Goal: Information Seeking & Learning: Learn about a topic

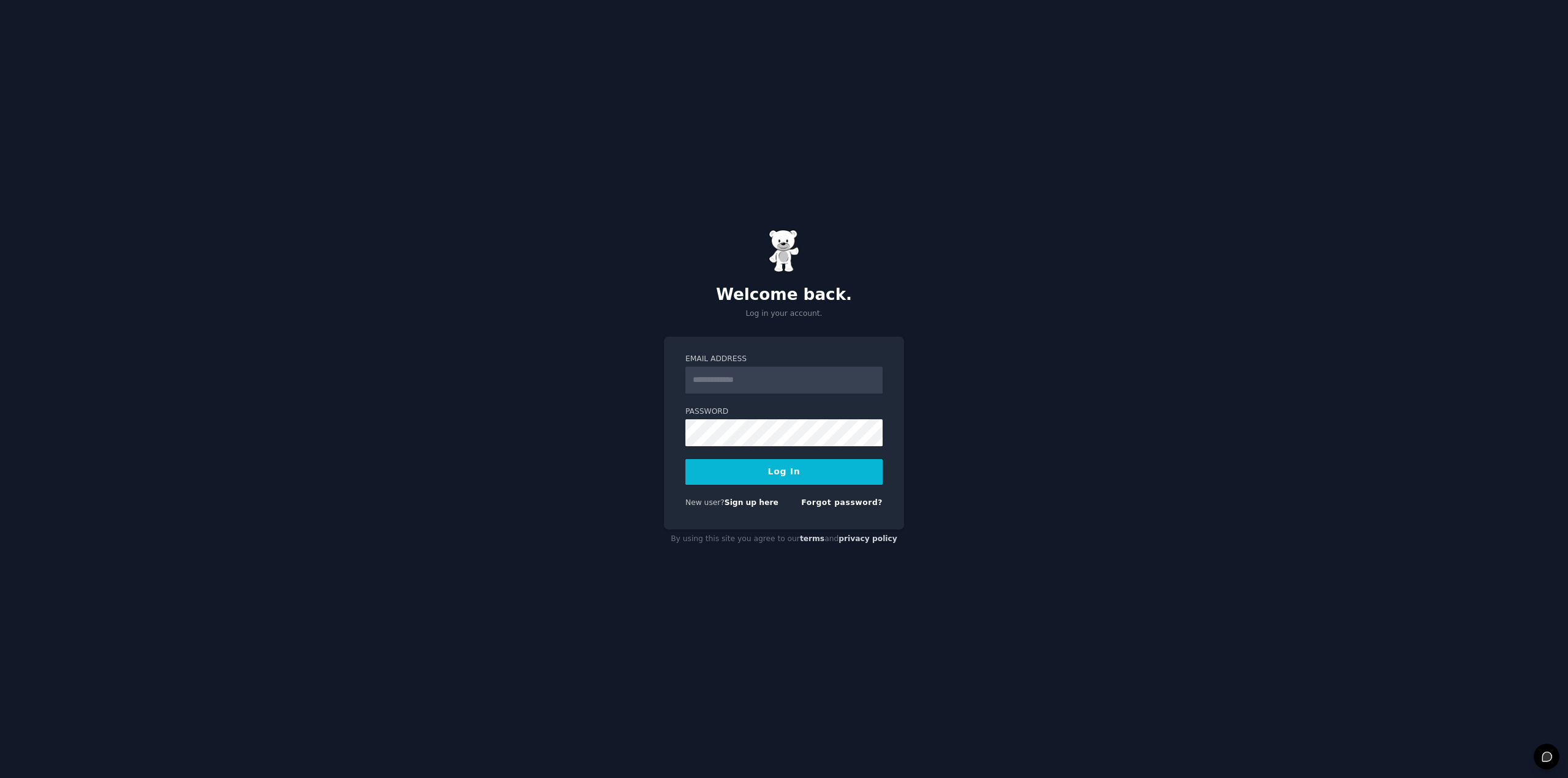
click at [0, 778] on com-1password-button at bounding box center [0, 778] width 0 height 0
type input "**********"
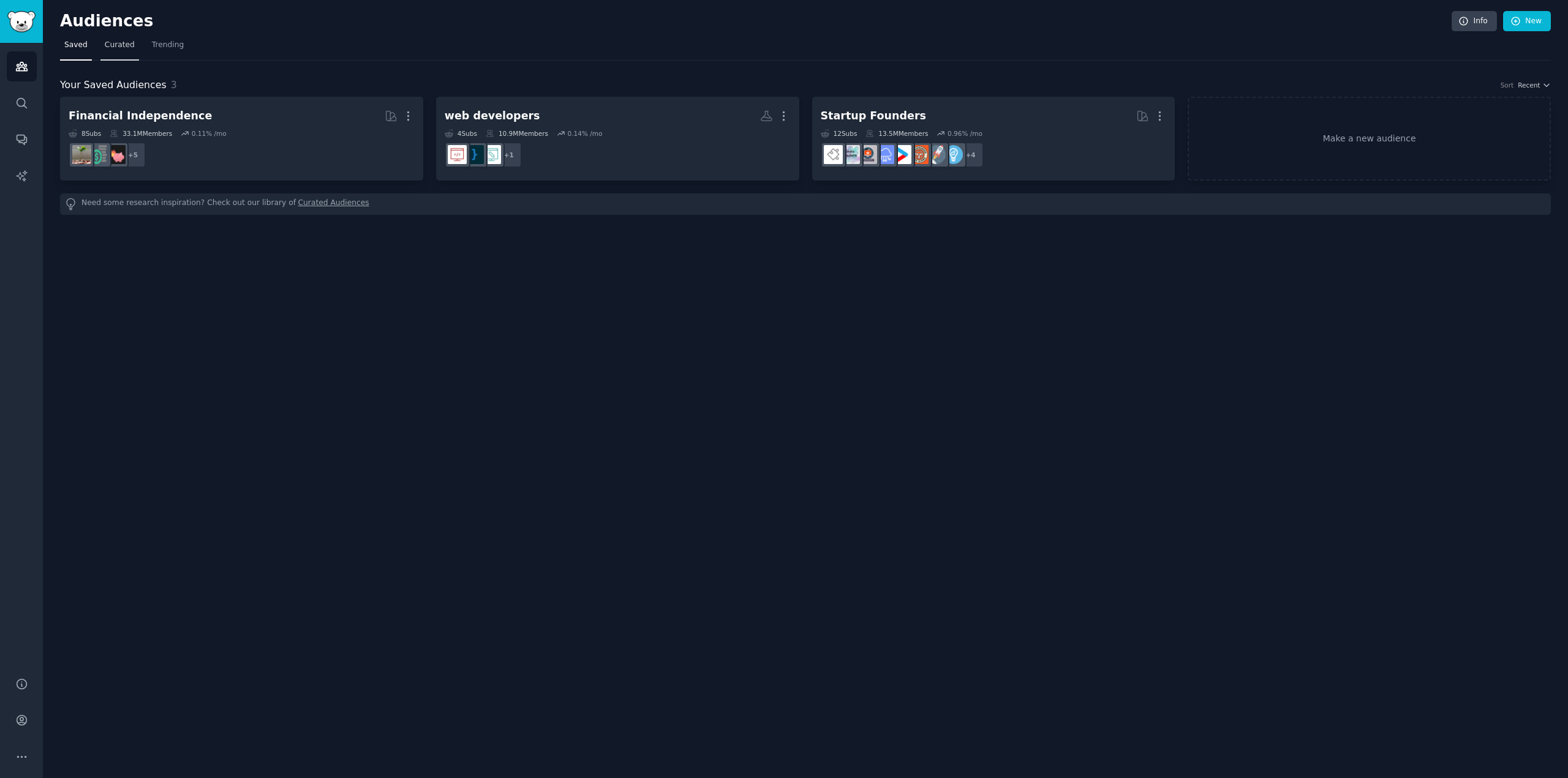
click at [113, 42] on span "Curated" at bounding box center [119, 45] width 30 height 11
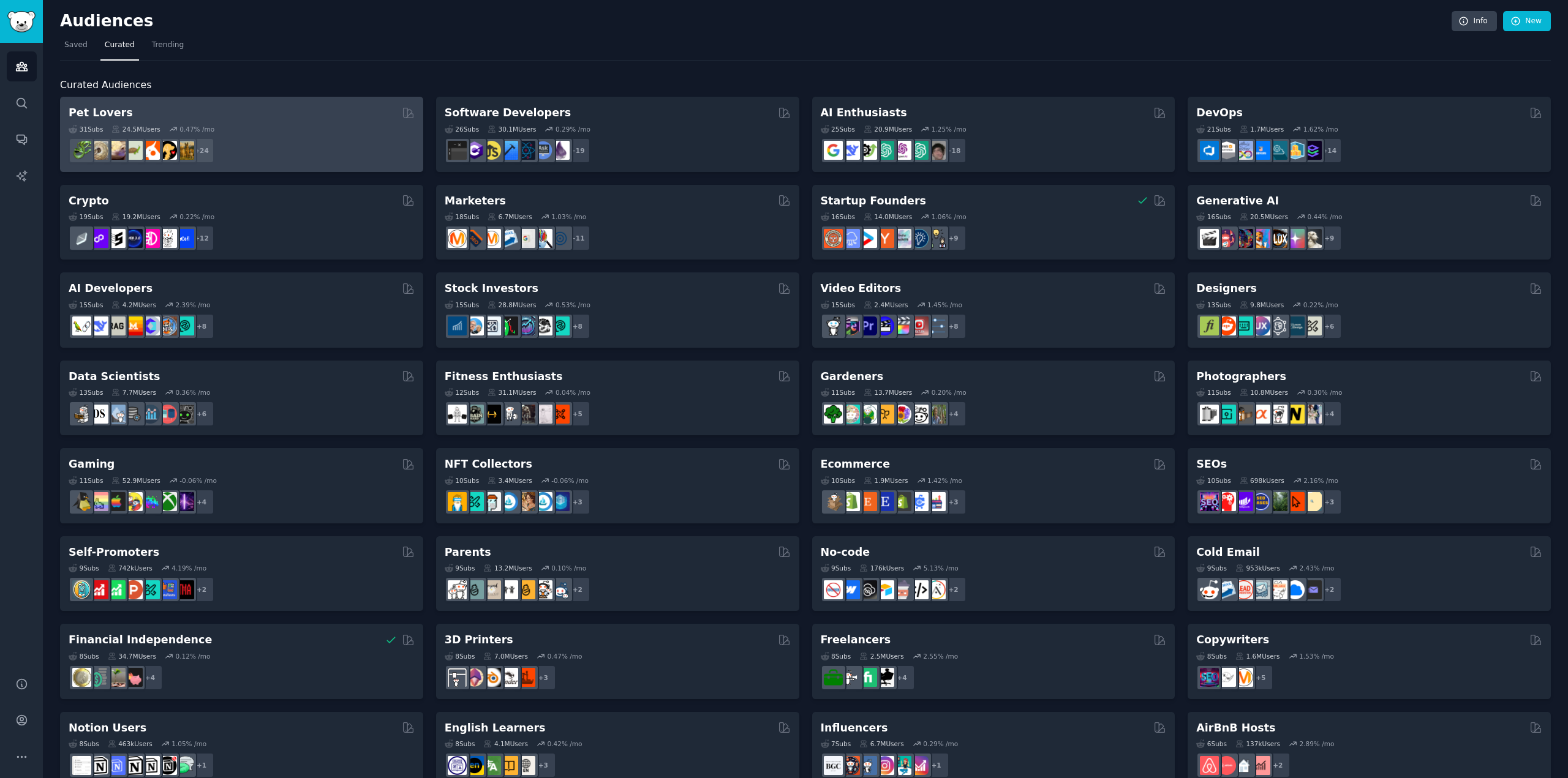
click at [256, 127] on div "31 Sub s 24.5M Users 0.47 % /mo" at bounding box center [241, 128] width 346 height 8
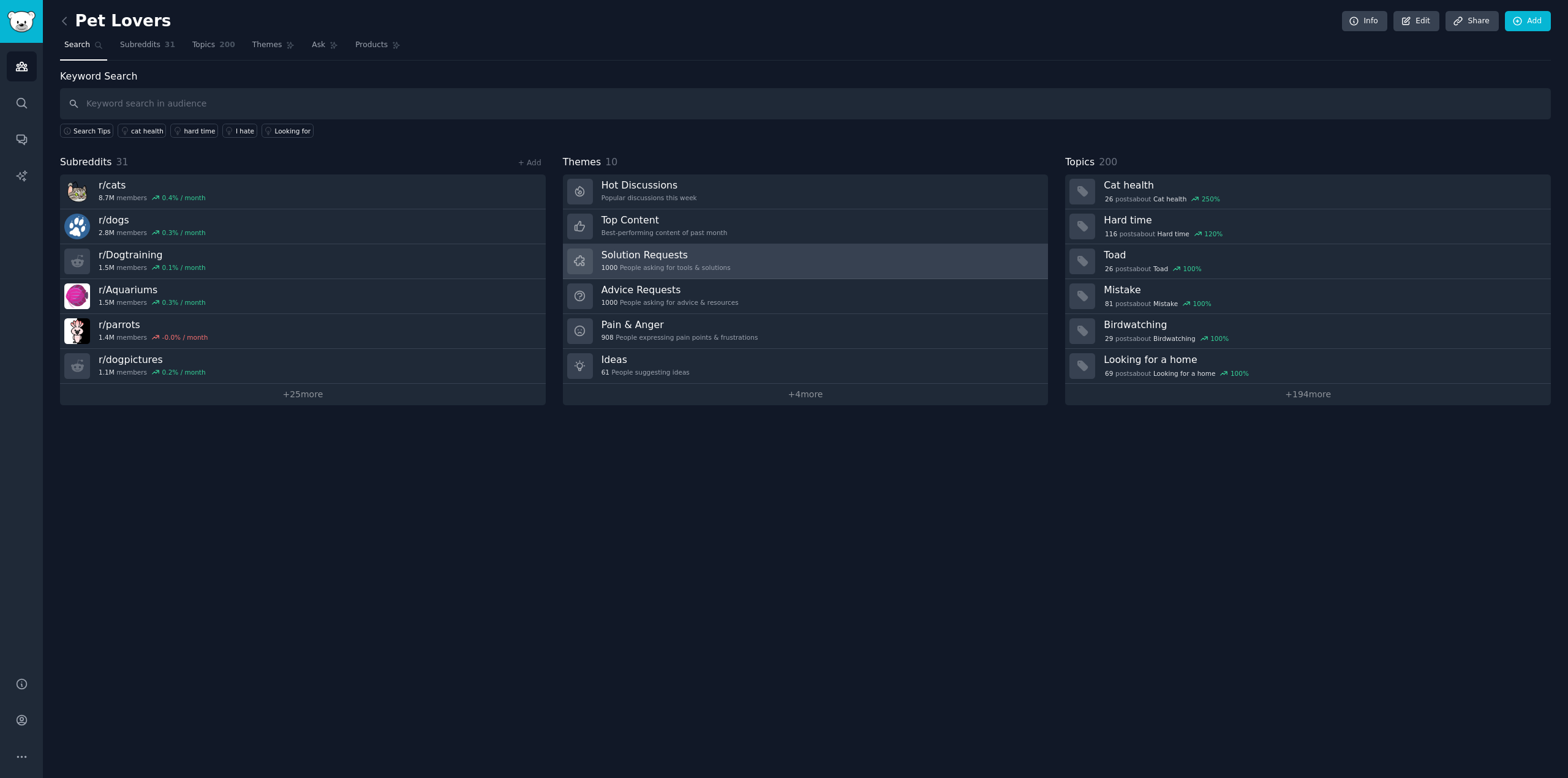
click at [711, 261] on h3 "Solution Requests" at bounding box center [667, 255] width 129 height 13
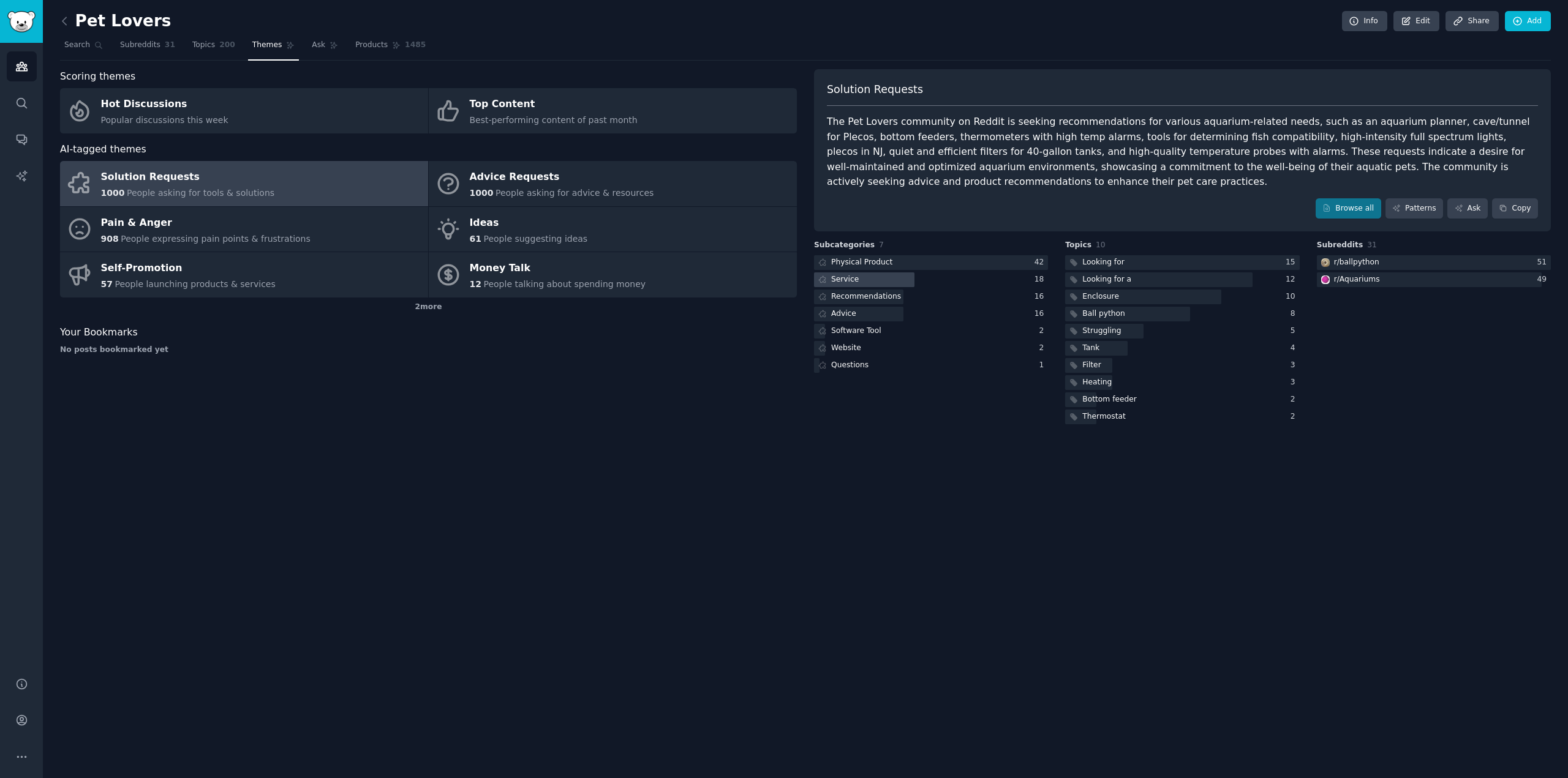
click at [909, 281] on div at bounding box center [864, 280] width 101 height 16
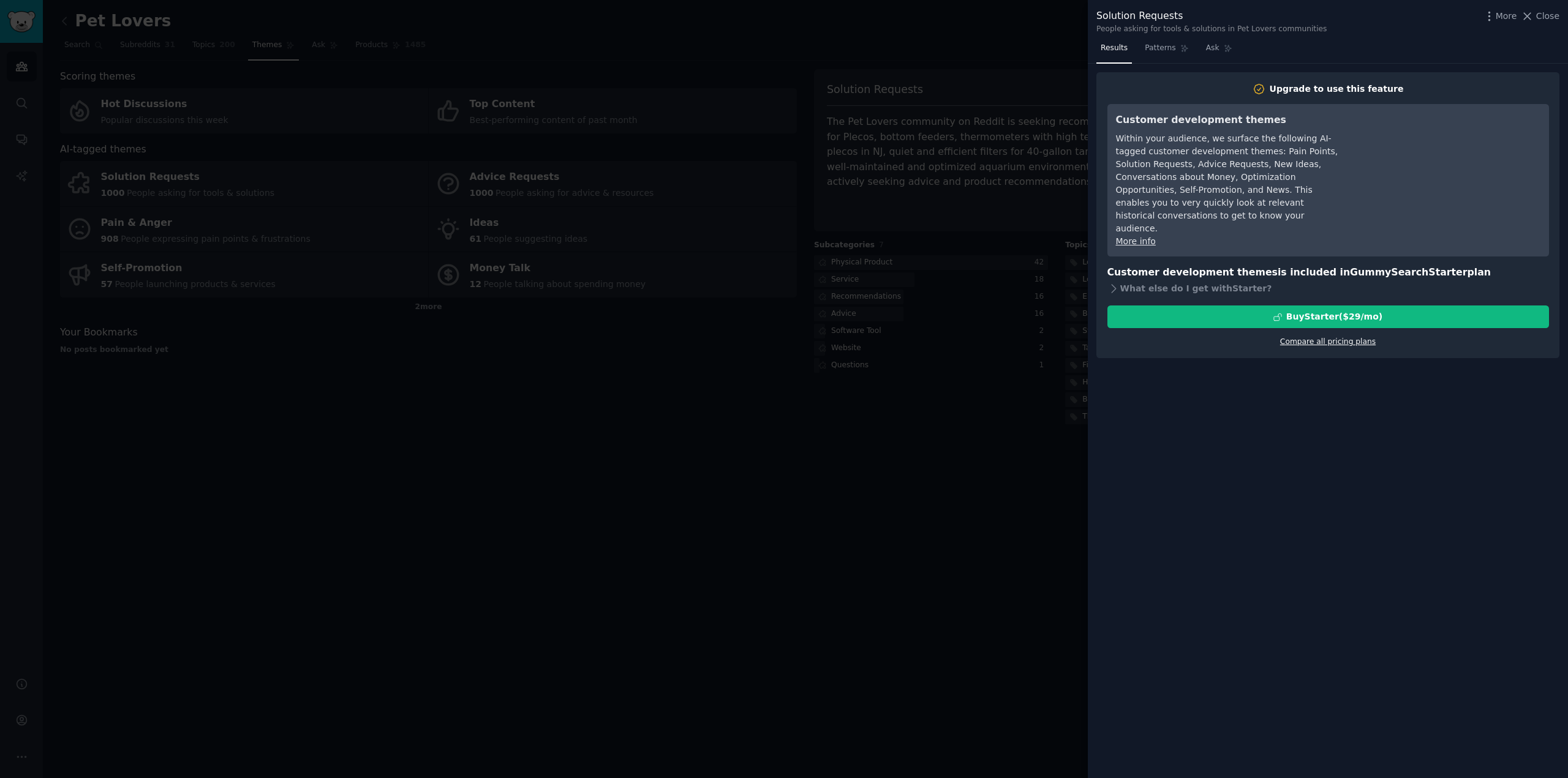
click at [1345, 337] on link "Compare all pricing plans" at bounding box center [1328, 341] width 95 height 8
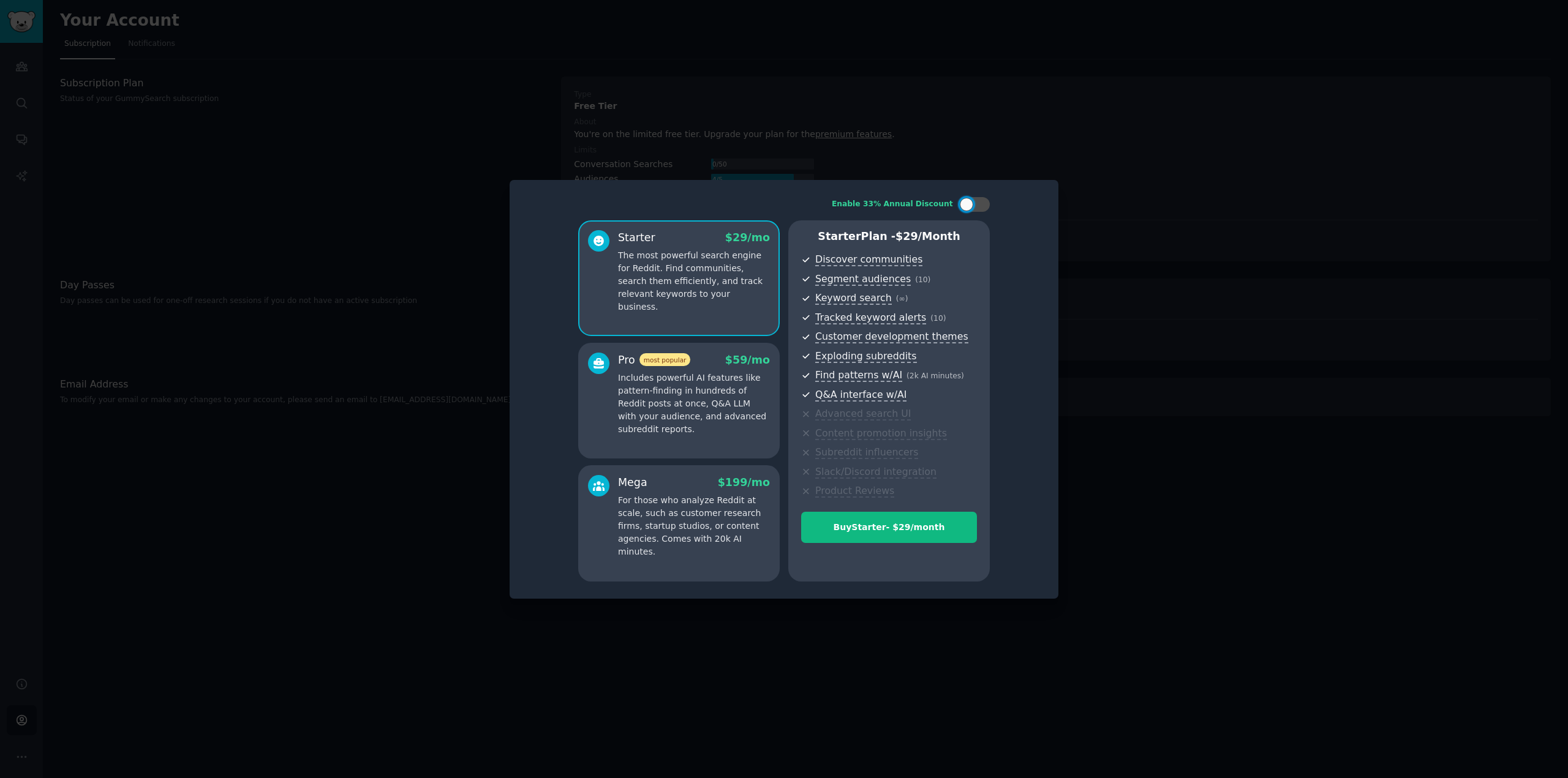
click at [716, 424] on p "Includes powerful AI features like pattern-finding in hundreds of Reddit posts …" at bounding box center [694, 404] width 152 height 65
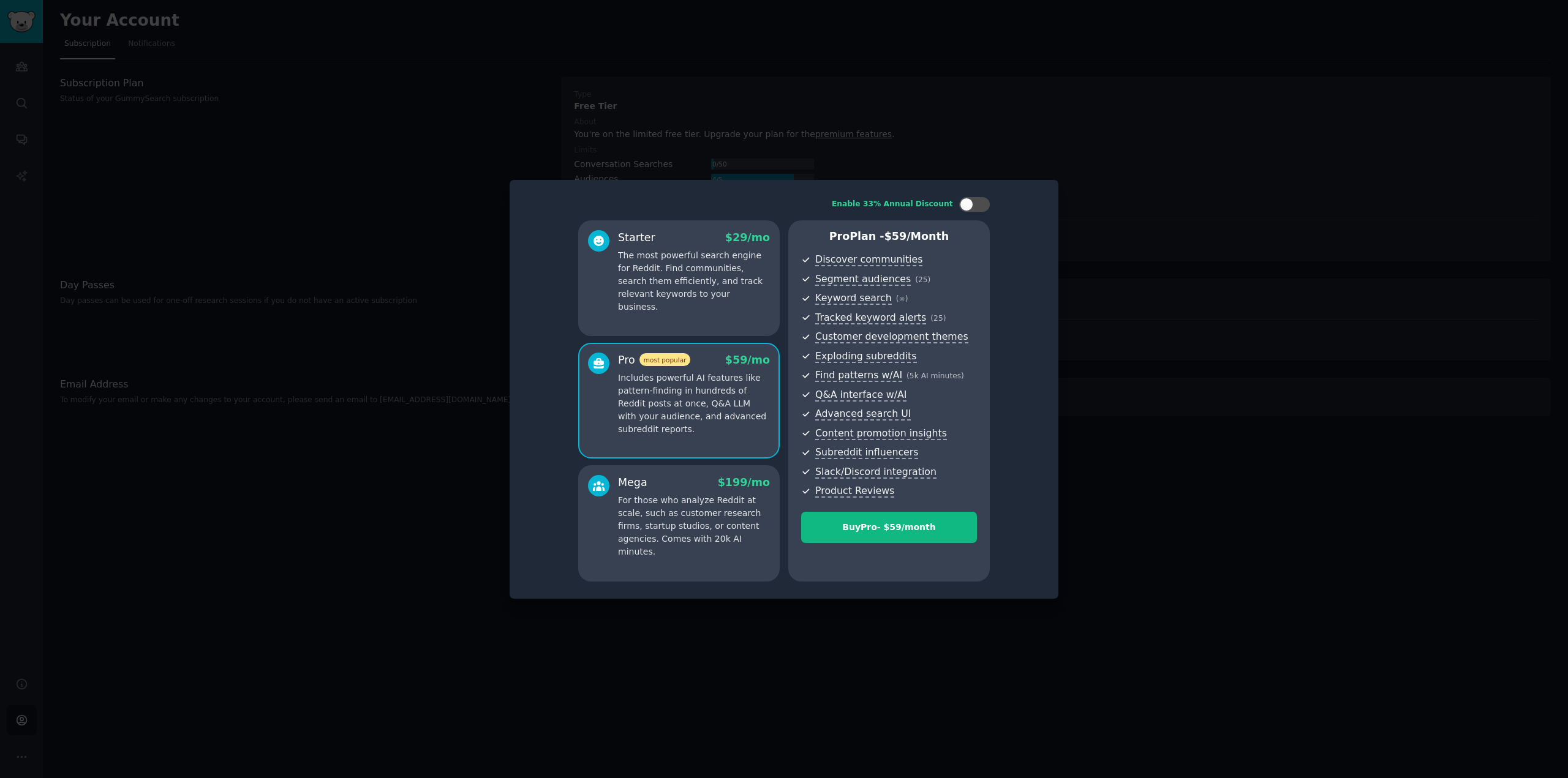
click at [649, 286] on p "The most powerful search engine for Reddit. Find communities, search them effic…" at bounding box center [694, 282] width 152 height 65
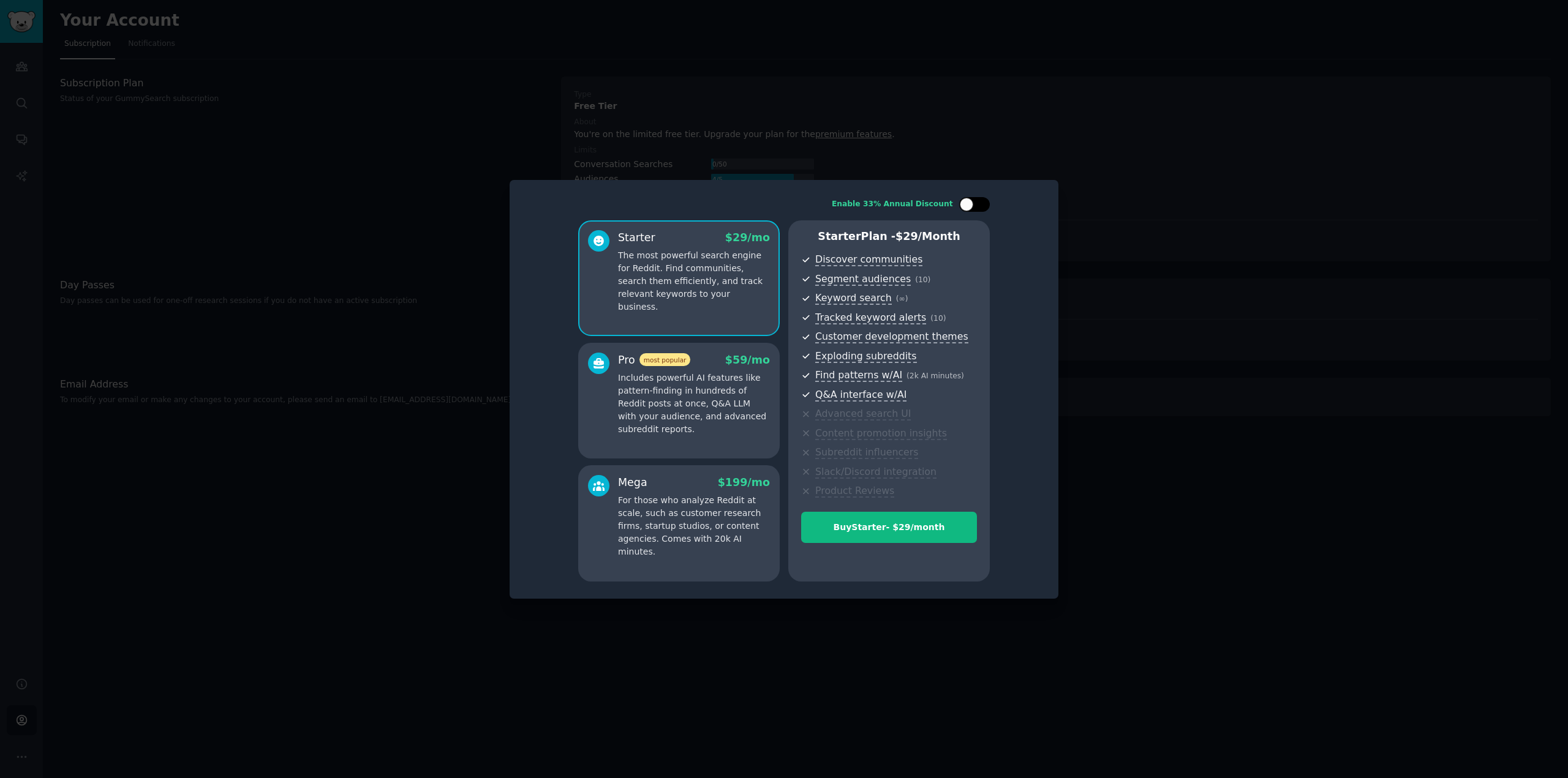
click at [976, 202] on div at bounding box center [974, 204] width 31 height 15
click at [976, 202] on div at bounding box center [983, 204] width 14 height 14
click at [976, 202] on div at bounding box center [974, 204] width 31 height 15
click at [976, 202] on div at bounding box center [983, 204] width 14 height 14
click at [641, 381] on p "Includes powerful AI features like pattern-finding in hundreds of Reddit posts …" at bounding box center [694, 404] width 152 height 65
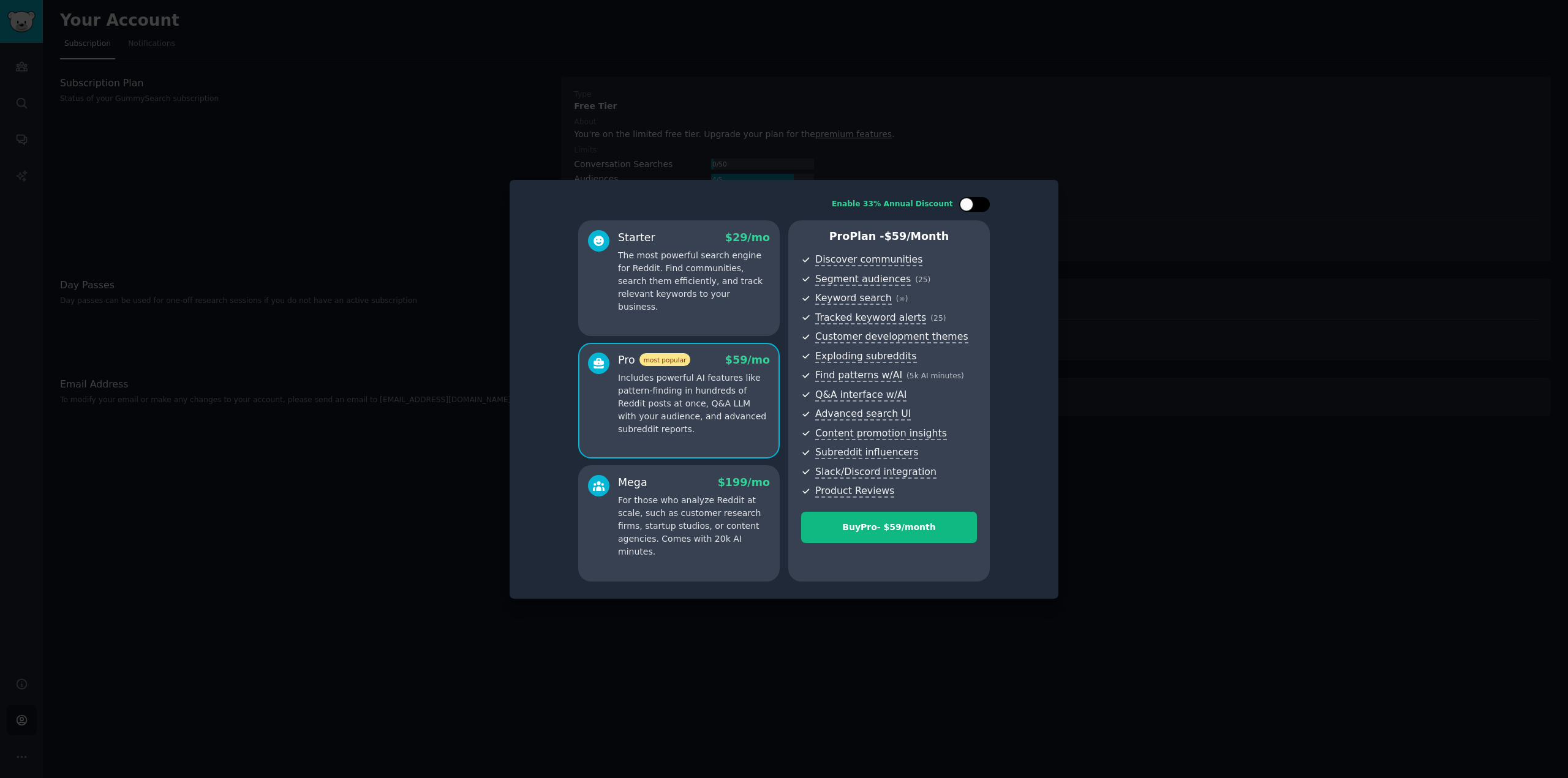
click at [974, 208] on div at bounding box center [974, 204] width 31 height 15
checkbox input "false"
click at [675, 513] on p "For those who analyze Reddit at scale, such as customer research firms, startup…" at bounding box center [694, 527] width 152 height 65
click at [707, 402] on p "Includes powerful AI features like pattern-finding in hundreds of Reddit posts …" at bounding box center [694, 404] width 152 height 65
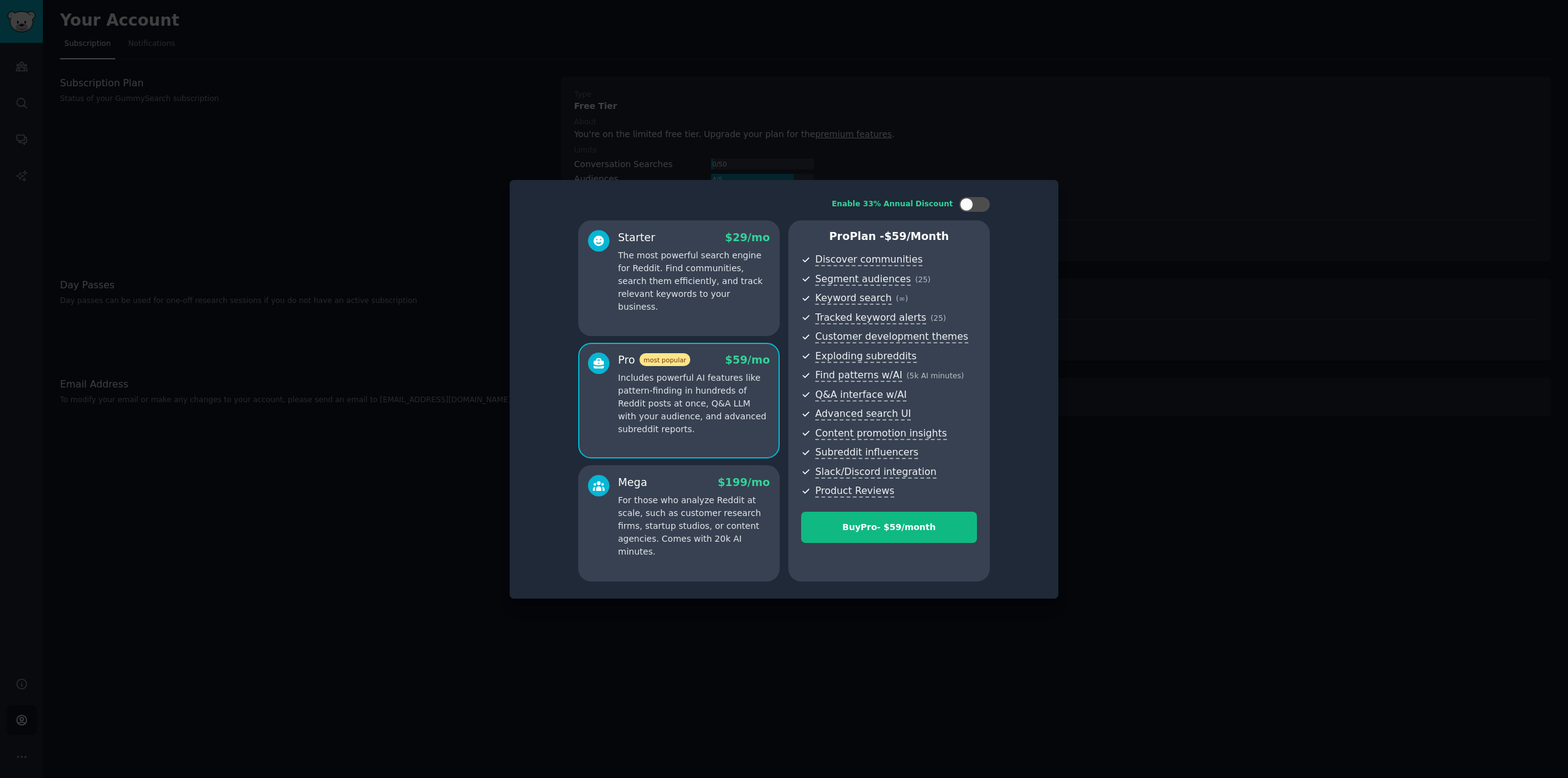
click at [704, 509] on p "For those who analyze Reddit at scale, such as customer research firms, startup…" at bounding box center [694, 527] width 152 height 65
click at [711, 413] on p "Includes powerful AI features like pattern-finding in hundreds of Reddit posts …" at bounding box center [694, 404] width 152 height 65
click at [713, 322] on div "Starter $ 29 /mo The most powerful search engine for Reddit. Find communities, …" at bounding box center [680, 279] width 202 height 116
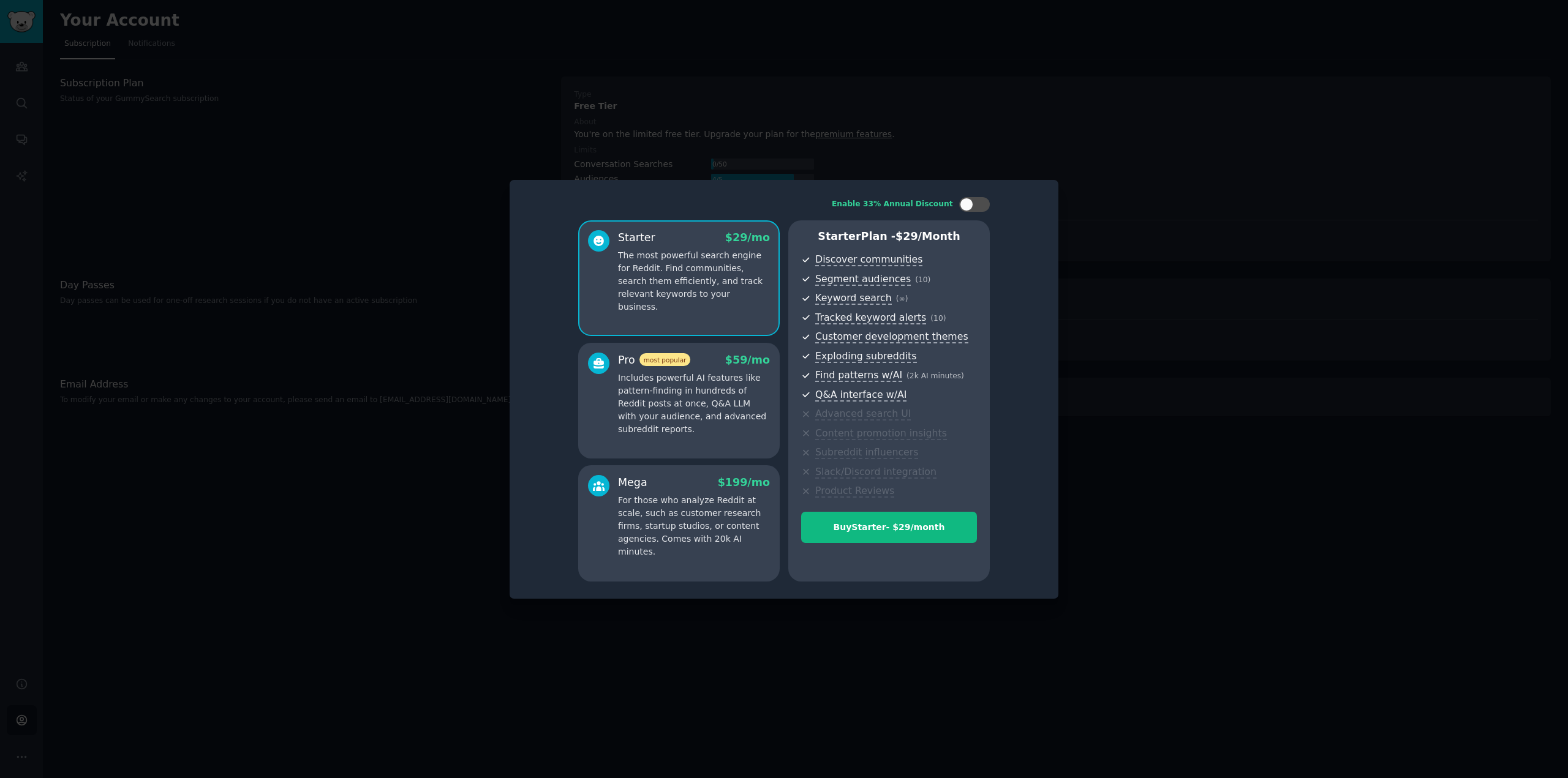
click at [677, 387] on p "Includes powerful AI features like pattern-finding in hundreds of Reddit posts …" at bounding box center [694, 404] width 152 height 65
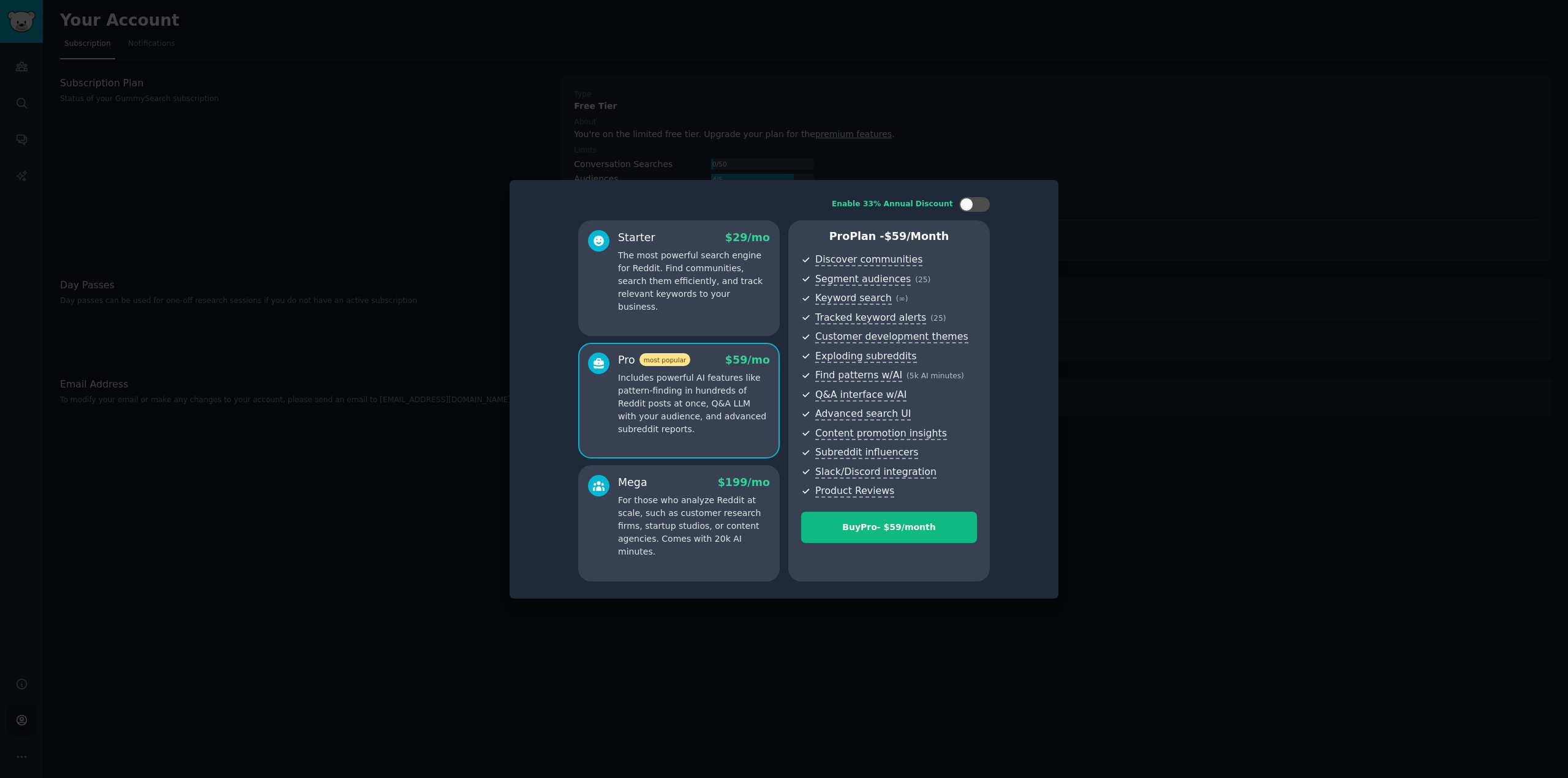
click at [669, 285] on p "The most powerful search engine for Reddit. Find communities, search them effic…" at bounding box center [694, 282] width 152 height 65
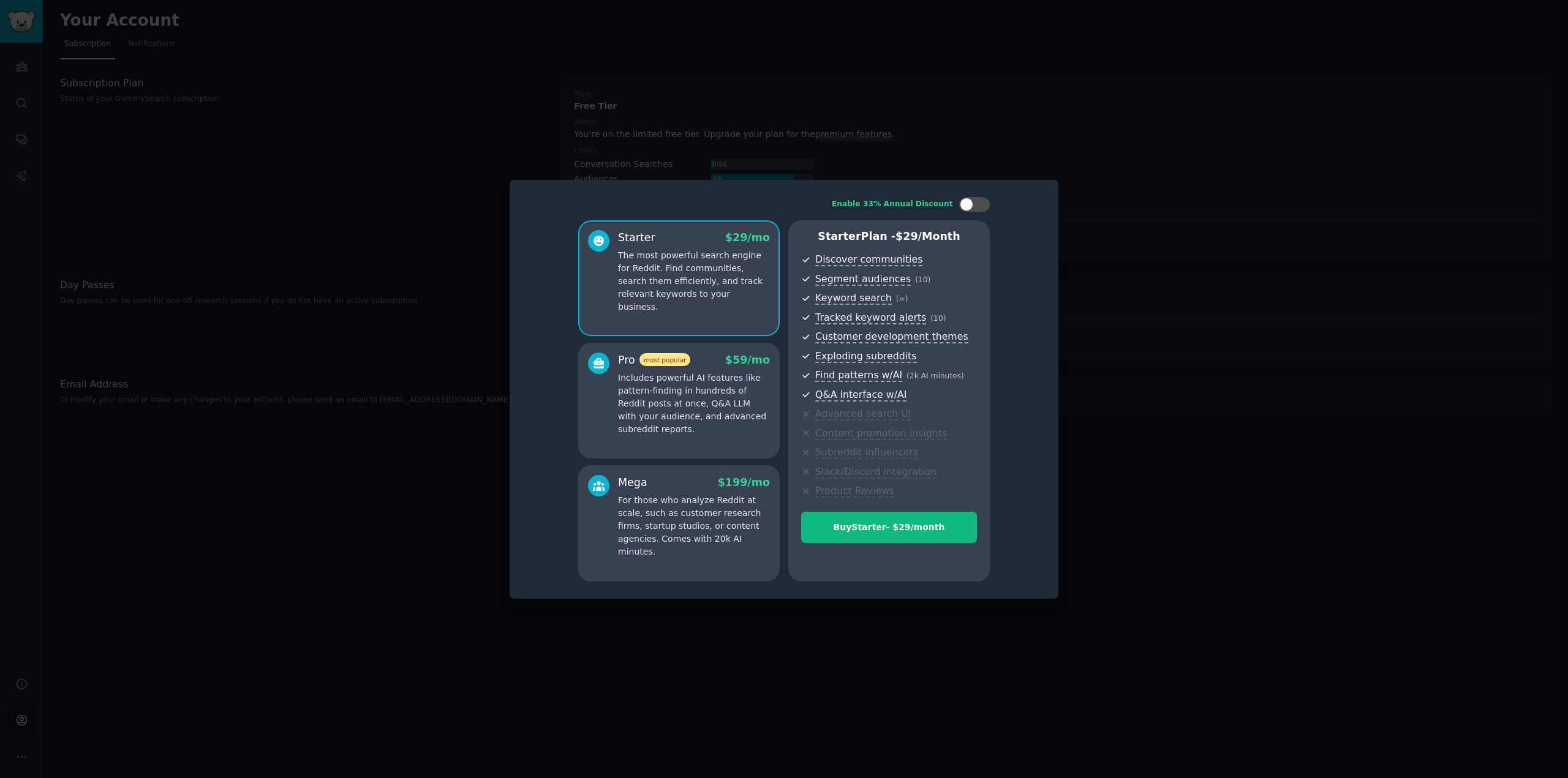
click at [694, 404] on p "Includes powerful AI features like pattern-finding in hundreds of Reddit posts …" at bounding box center [694, 404] width 152 height 65
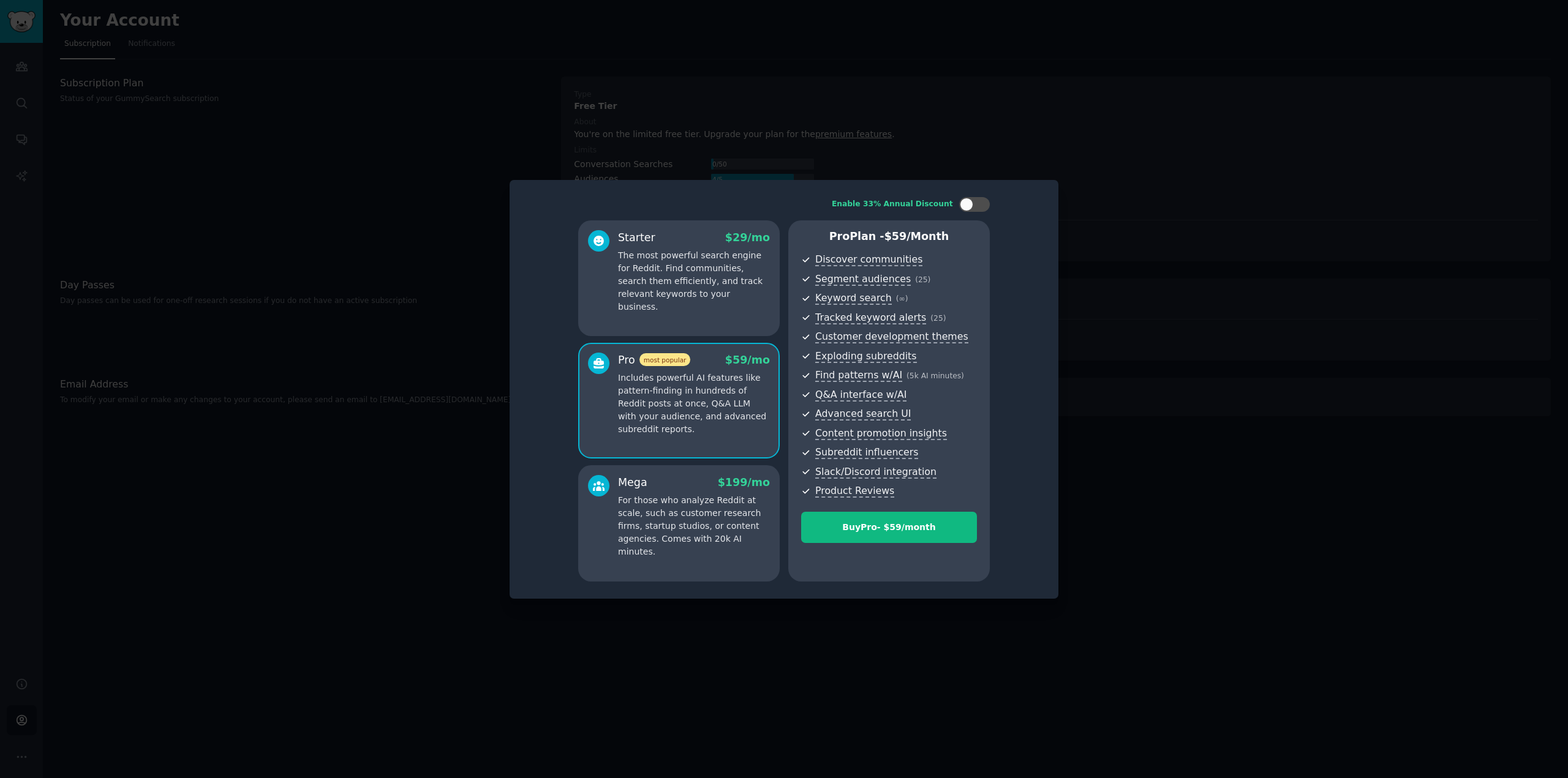
click at [712, 284] on p "The most powerful search engine for Reddit. Find communities, search them effic…" at bounding box center [694, 282] width 152 height 65
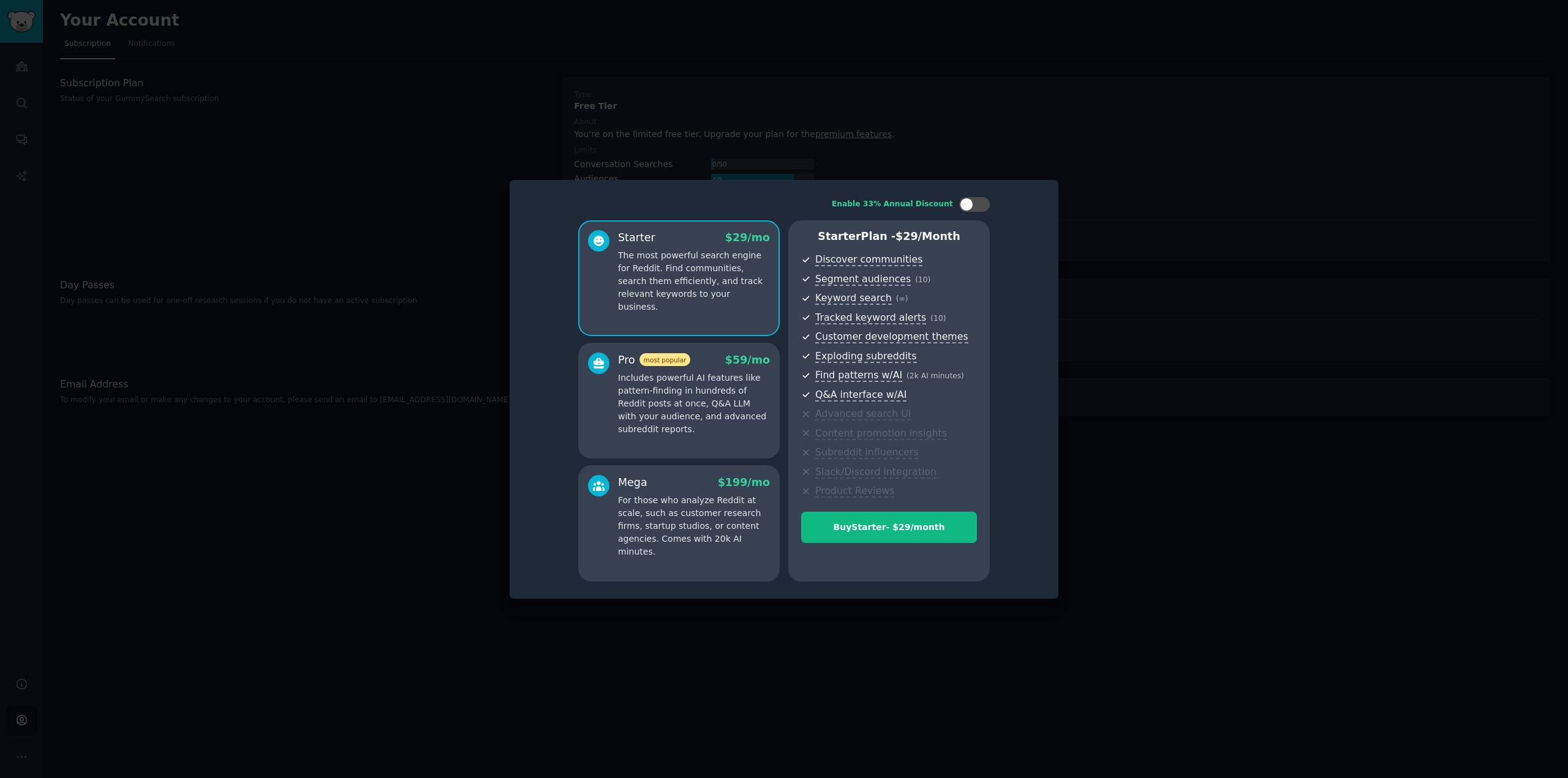
click at [1126, 174] on div at bounding box center [784, 389] width 1568 height 778
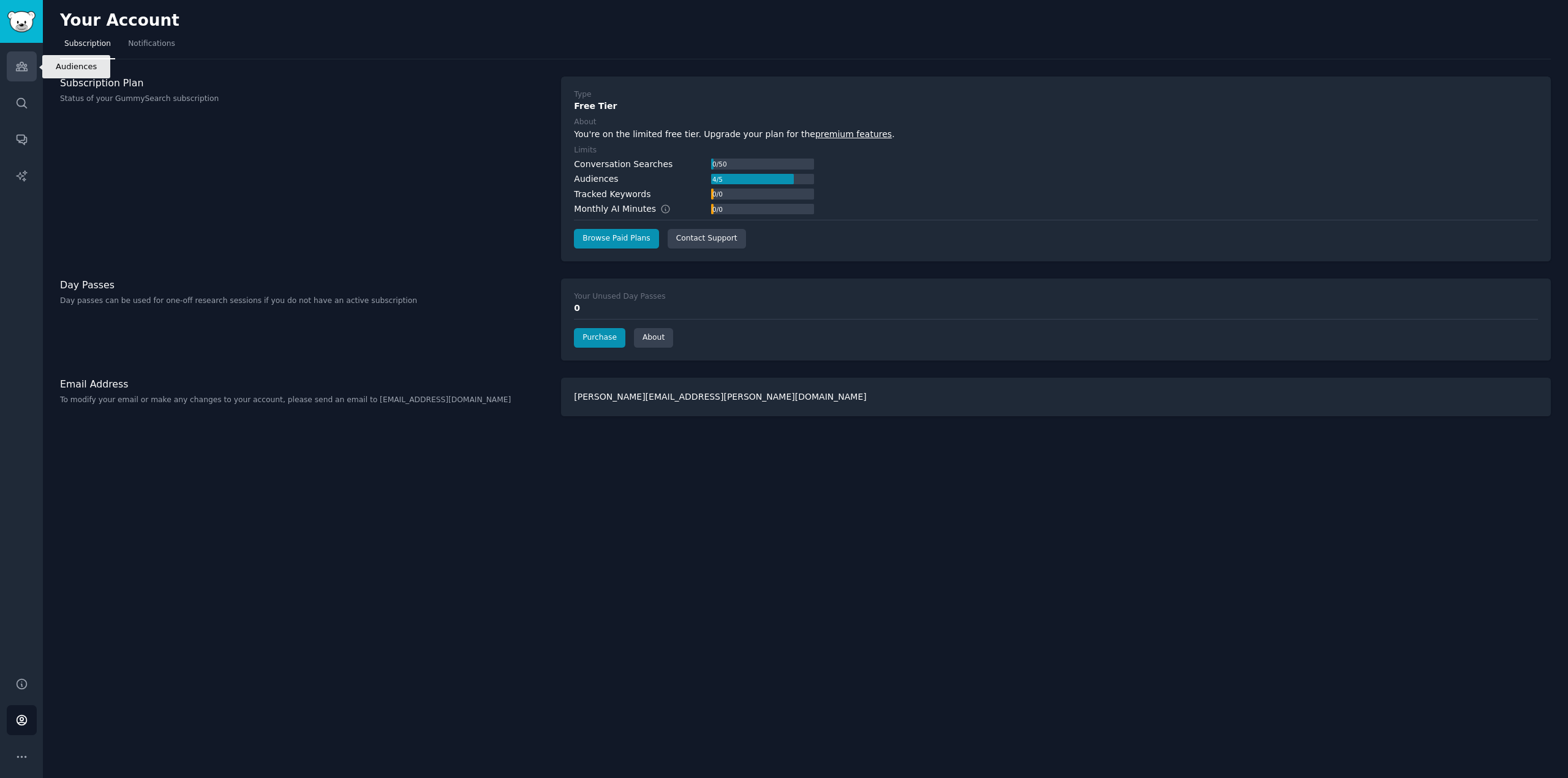
click at [19, 67] on icon "Sidebar" at bounding box center [21, 67] width 11 height 8
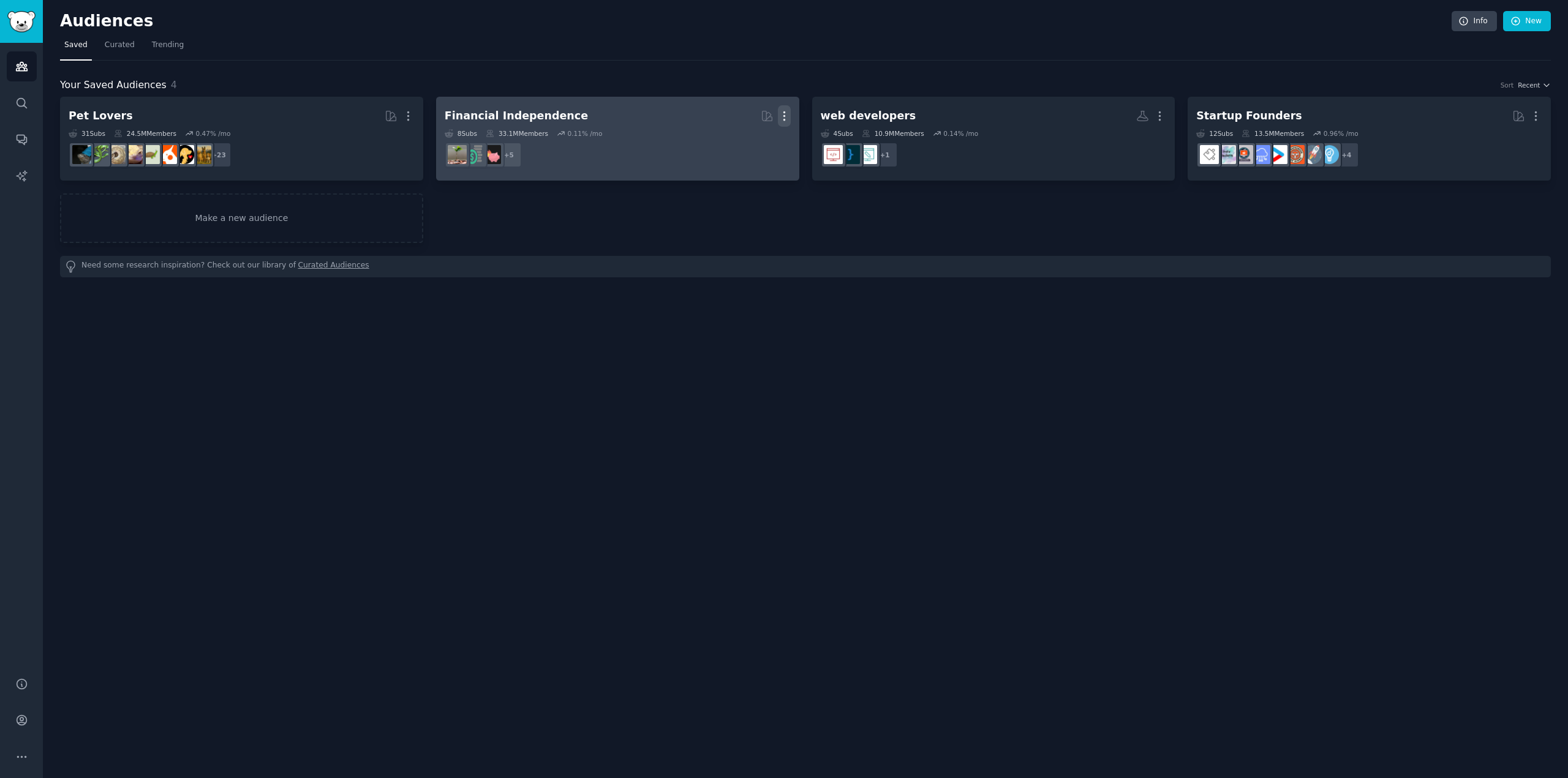
click at [786, 115] on icon "button" at bounding box center [785, 116] width 13 height 13
click at [754, 145] on p "Delete" at bounding box center [751, 141] width 28 height 13
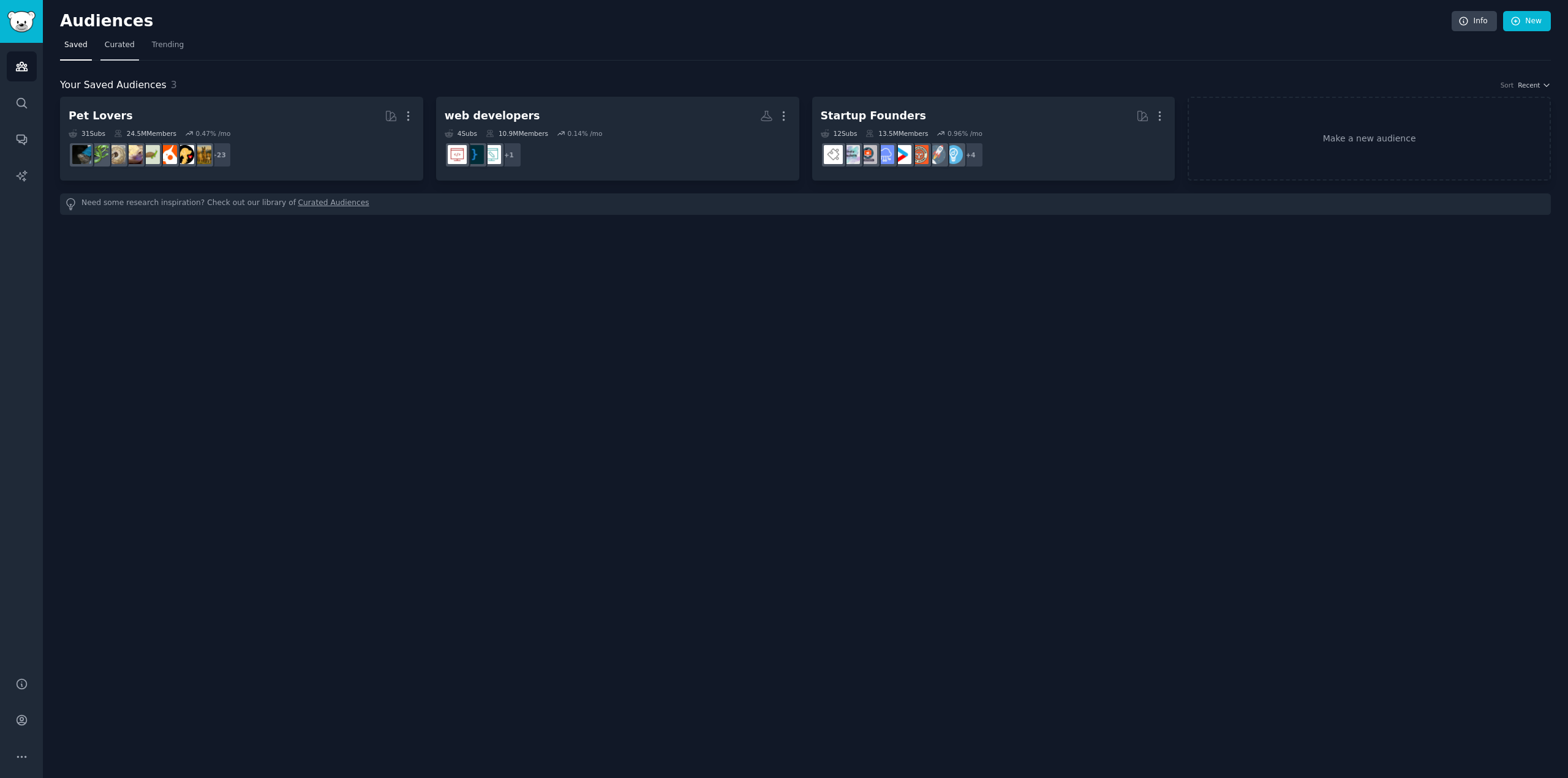
click at [112, 43] on span "Curated" at bounding box center [119, 45] width 30 height 11
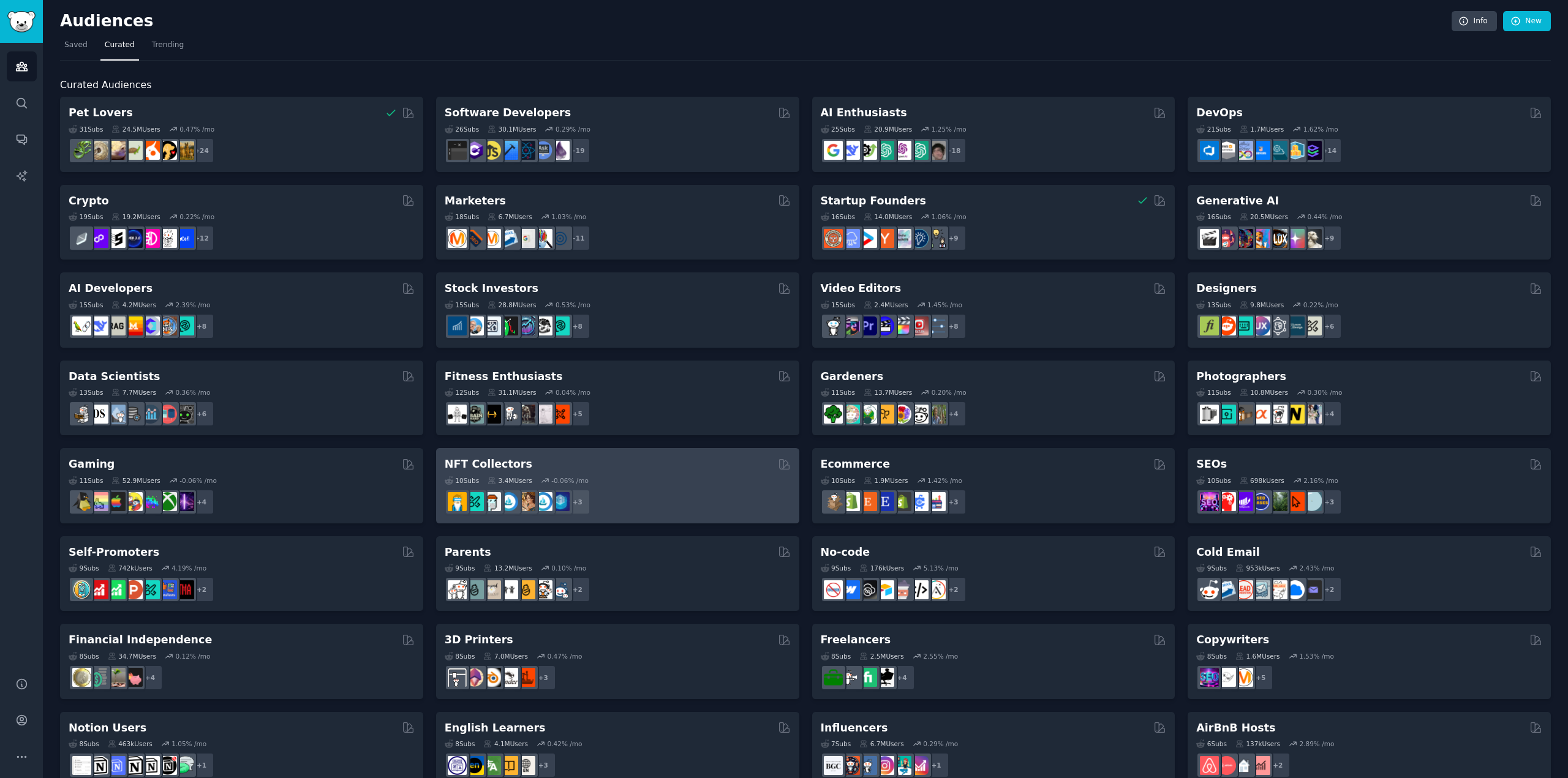
click at [702, 482] on div "10 Sub s 3.4M Users -0.06 % /mo" at bounding box center [618, 480] width 346 height 8
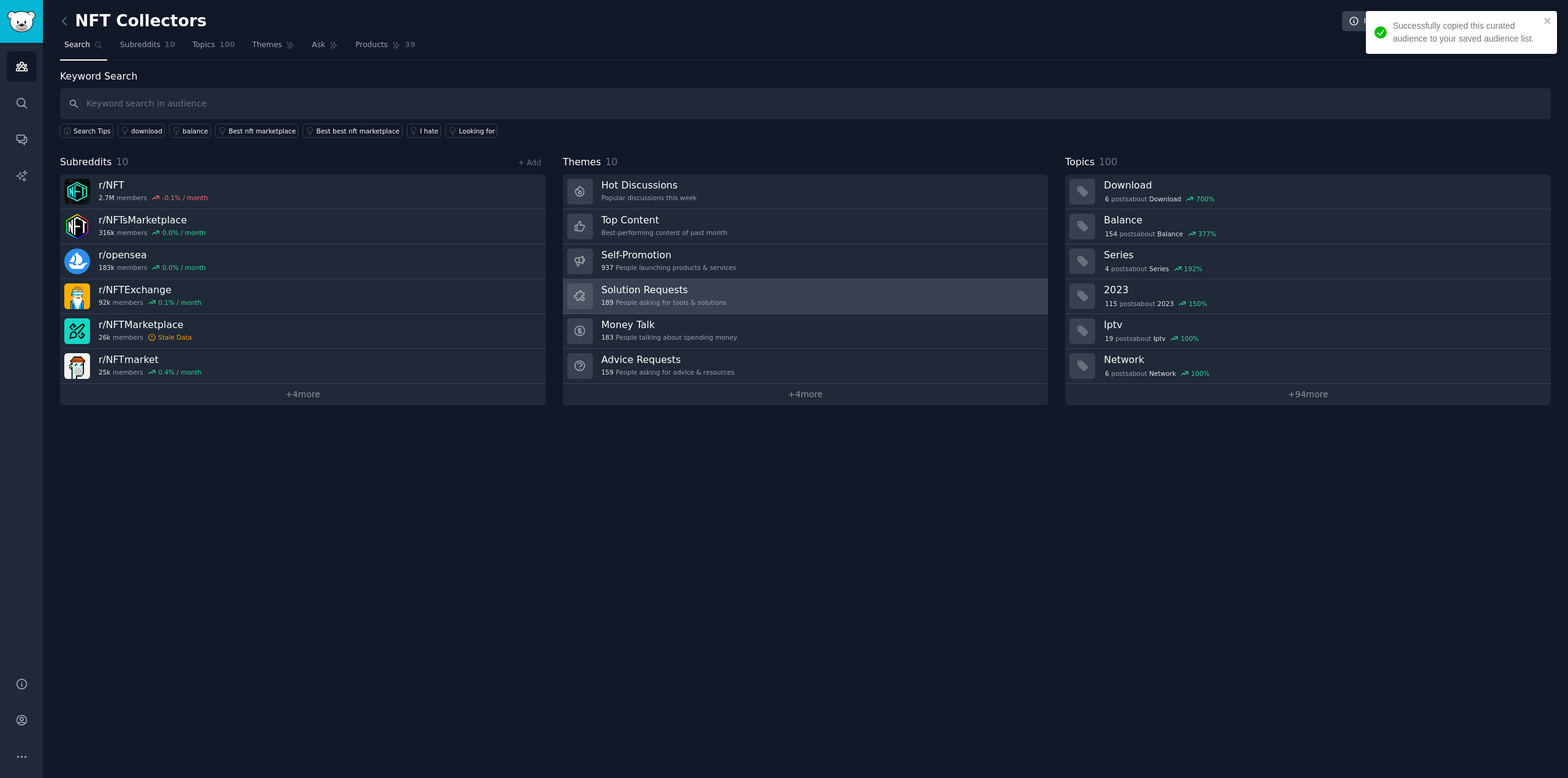
click at [692, 287] on h3 "Solution Requests" at bounding box center [664, 290] width 125 height 13
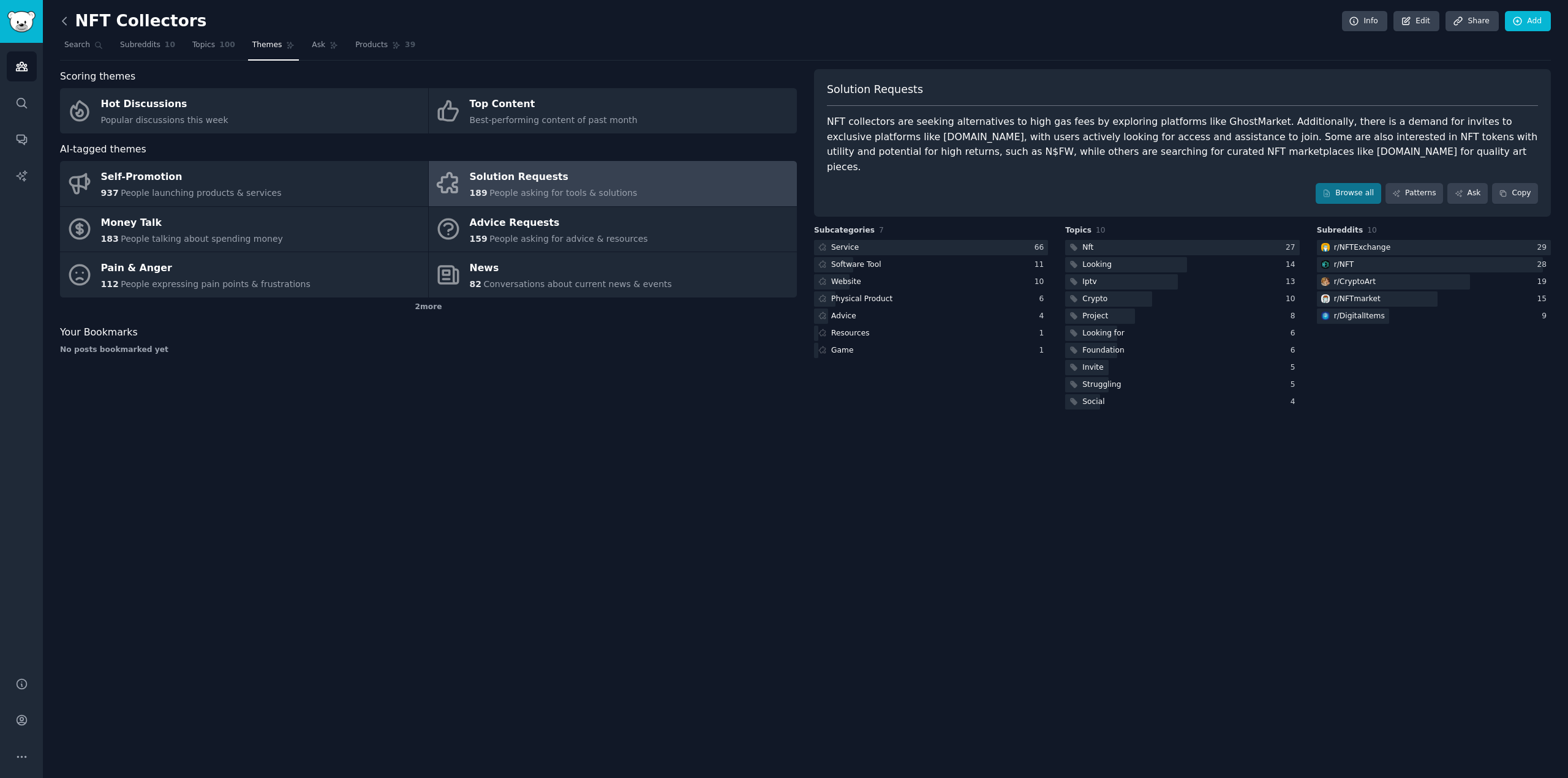
click at [67, 27] on icon at bounding box center [65, 21] width 13 height 13
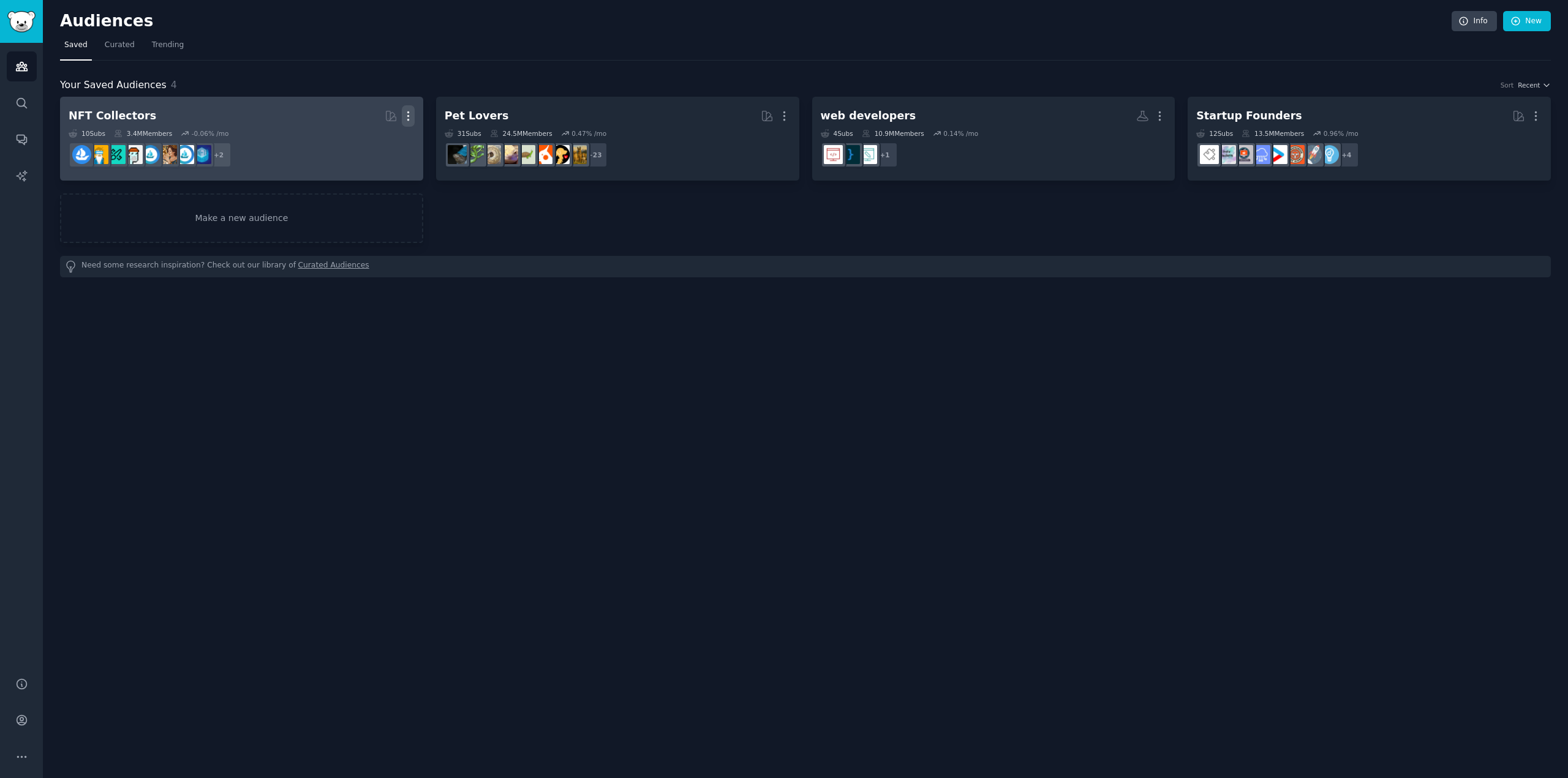
click at [408, 111] on icon "button" at bounding box center [409, 116] width 13 height 13
click at [354, 140] on icon at bounding box center [349, 141] width 8 height 10
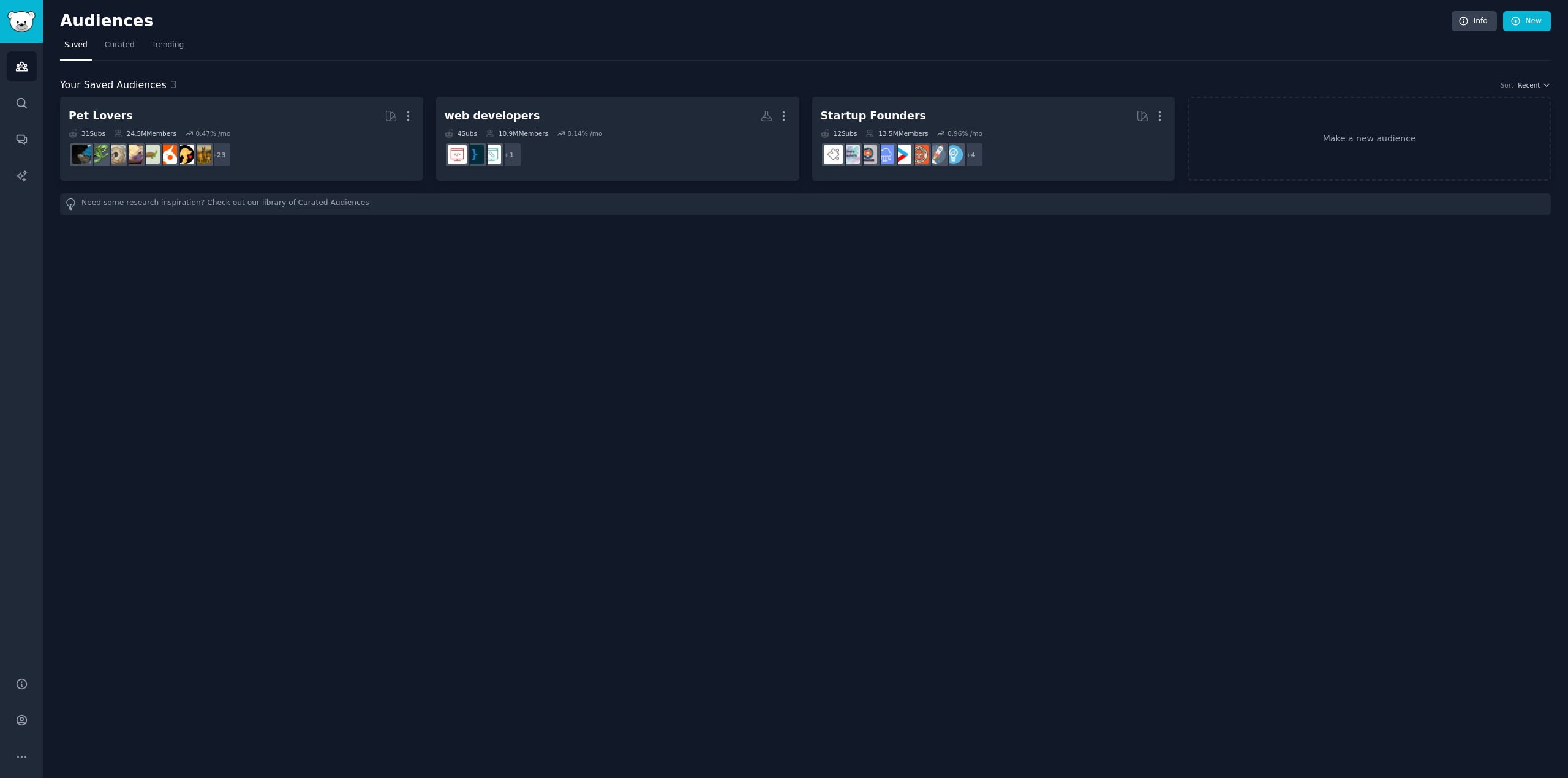
click at [115, 16] on h2 "Audiences" at bounding box center [756, 21] width 1392 height 19
click at [108, 40] on span "Curated" at bounding box center [119, 45] width 30 height 11
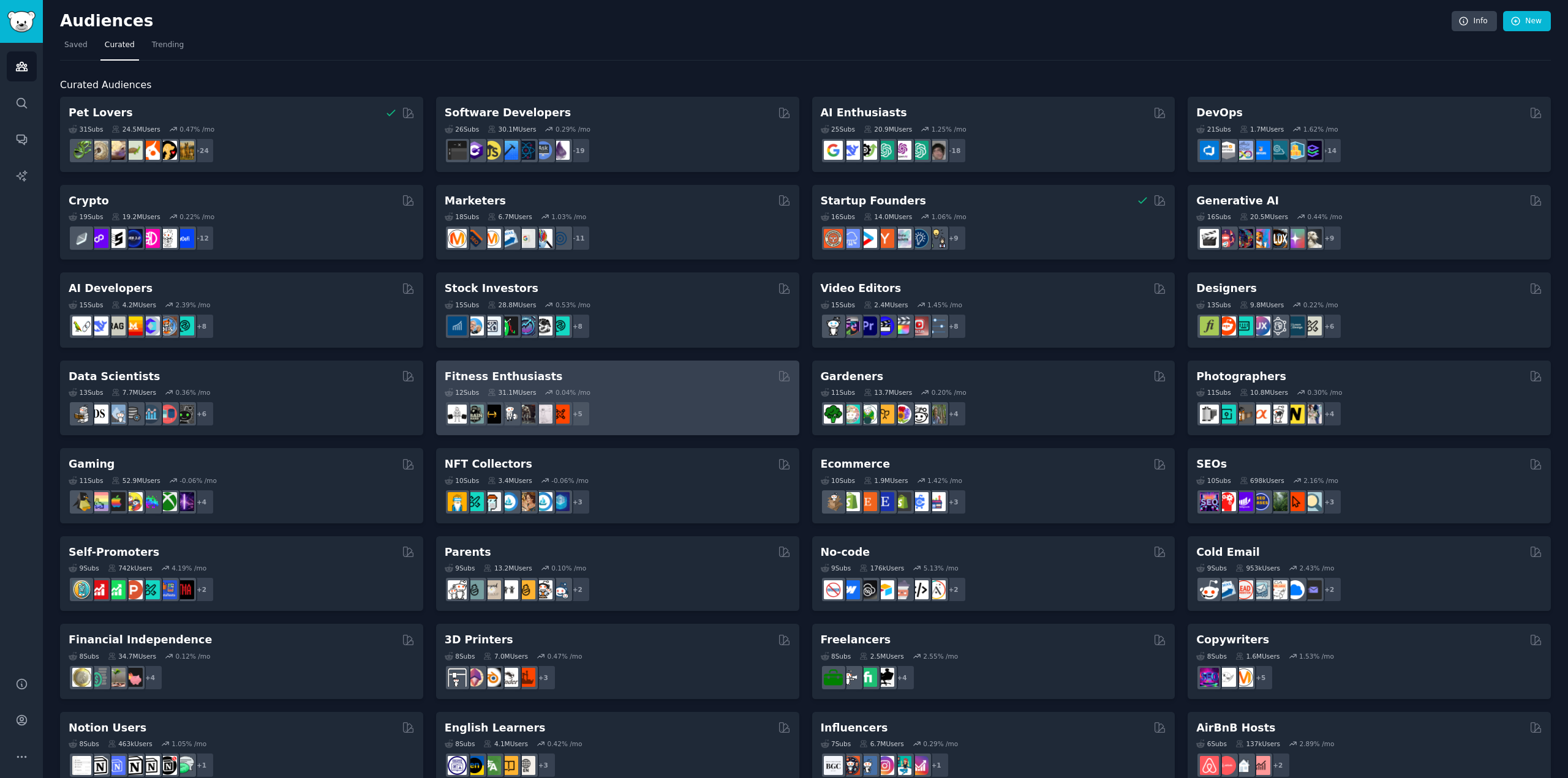
click at [636, 395] on div "12 Sub s 31.1M Users 0.04 % /mo" at bounding box center [618, 392] width 346 height 8
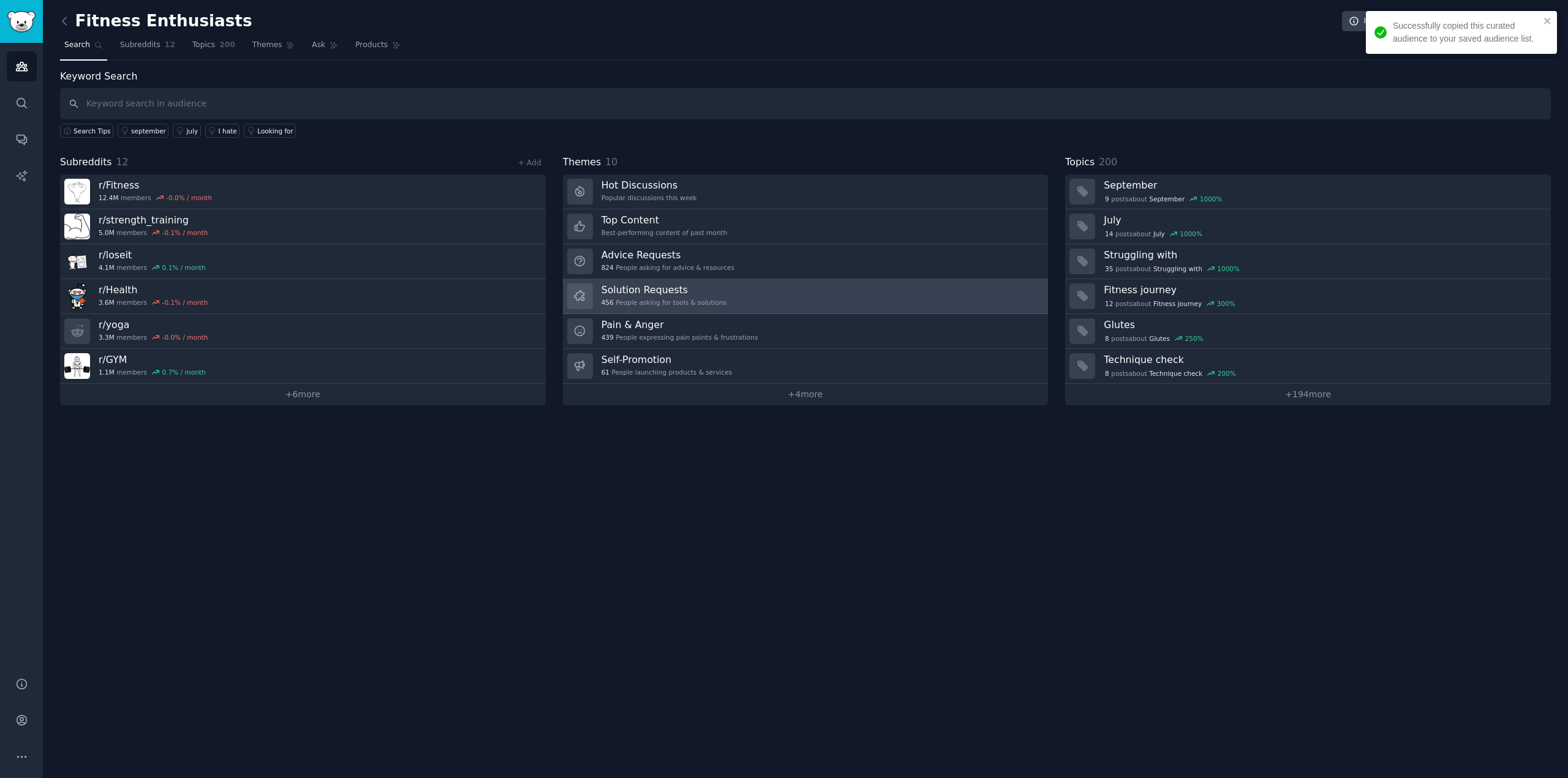
click at [697, 297] on div "Solution Requests 456 People asking for tools & solutions" at bounding box center [664, 297] width 125 height 26
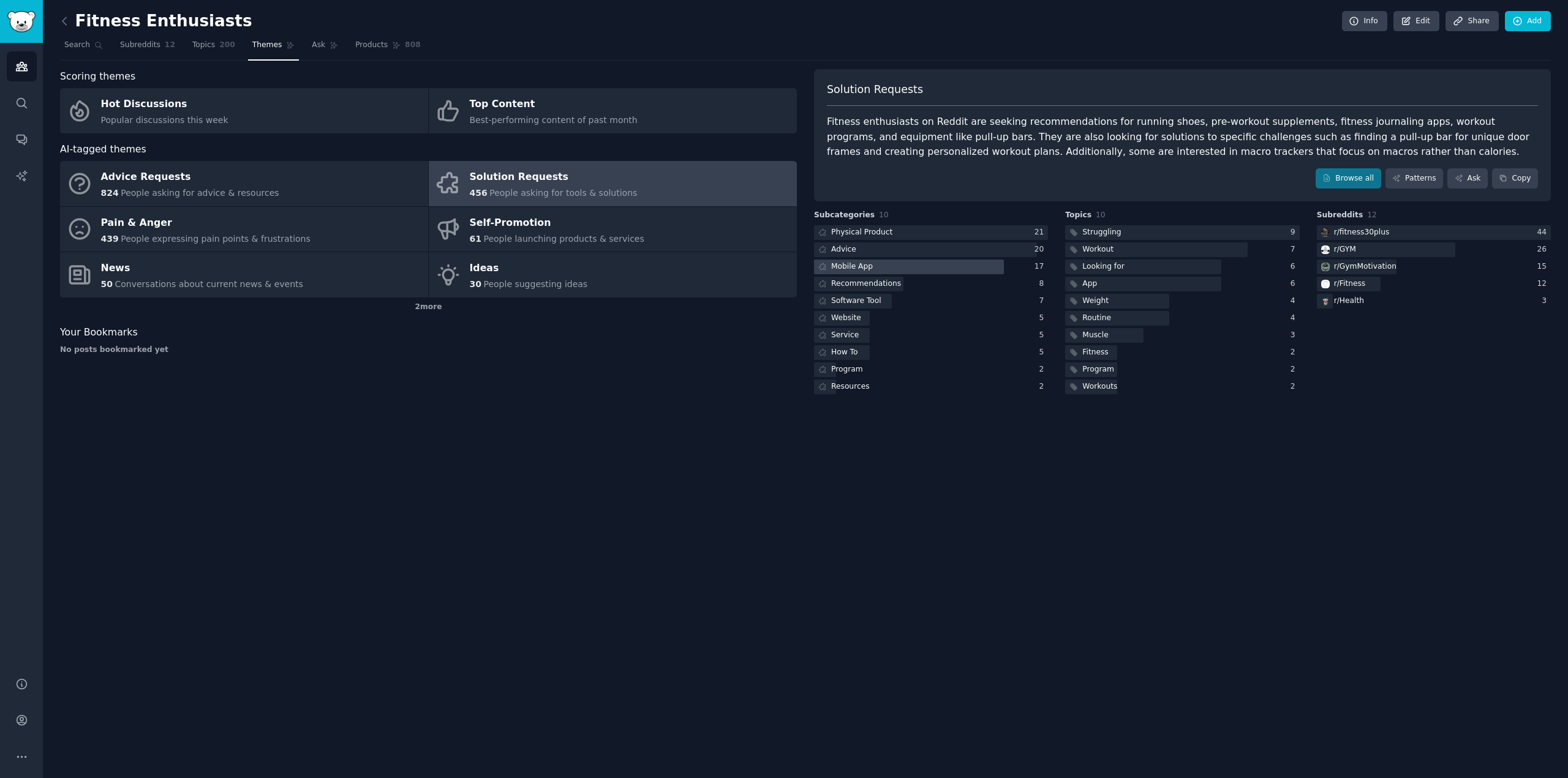
click at [892, 264] on div at bounding box center [909, 267] width 190 height 16
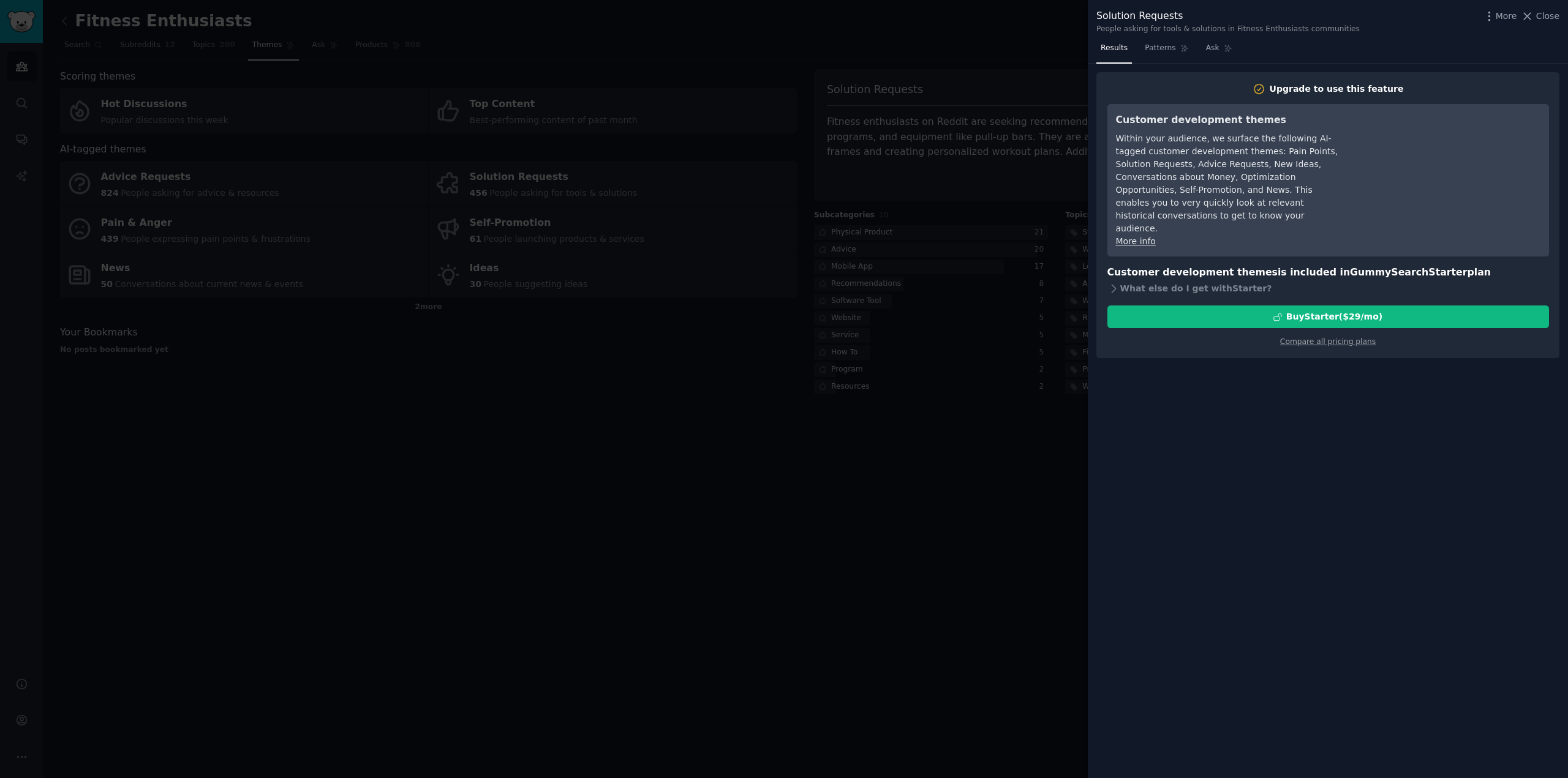
click at [893, 365] on div at bounding box center [784, 389] width 1568 height 778
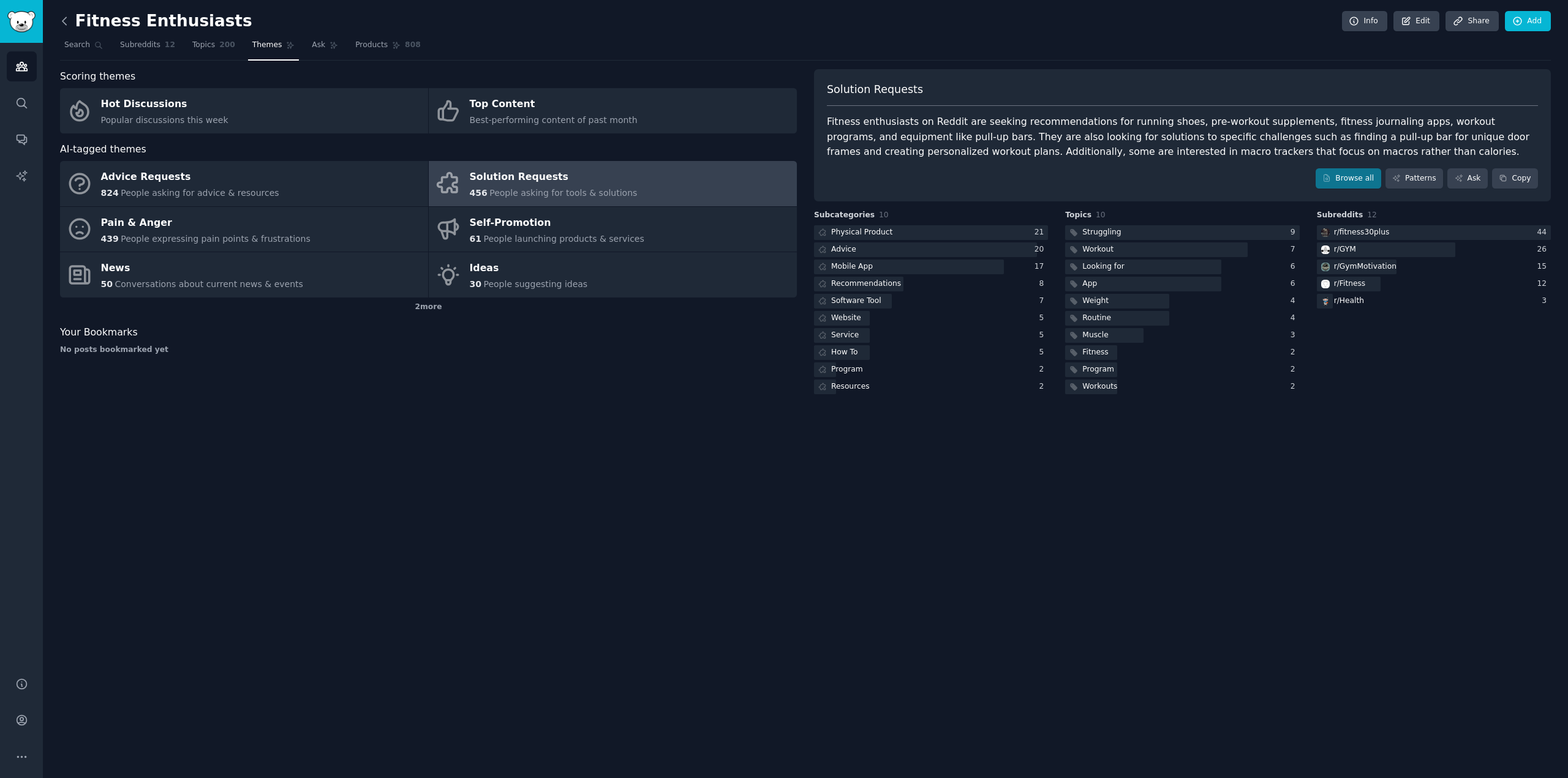
click at [69, 20] on link at bounding box center [67, 21] width 16 height 19
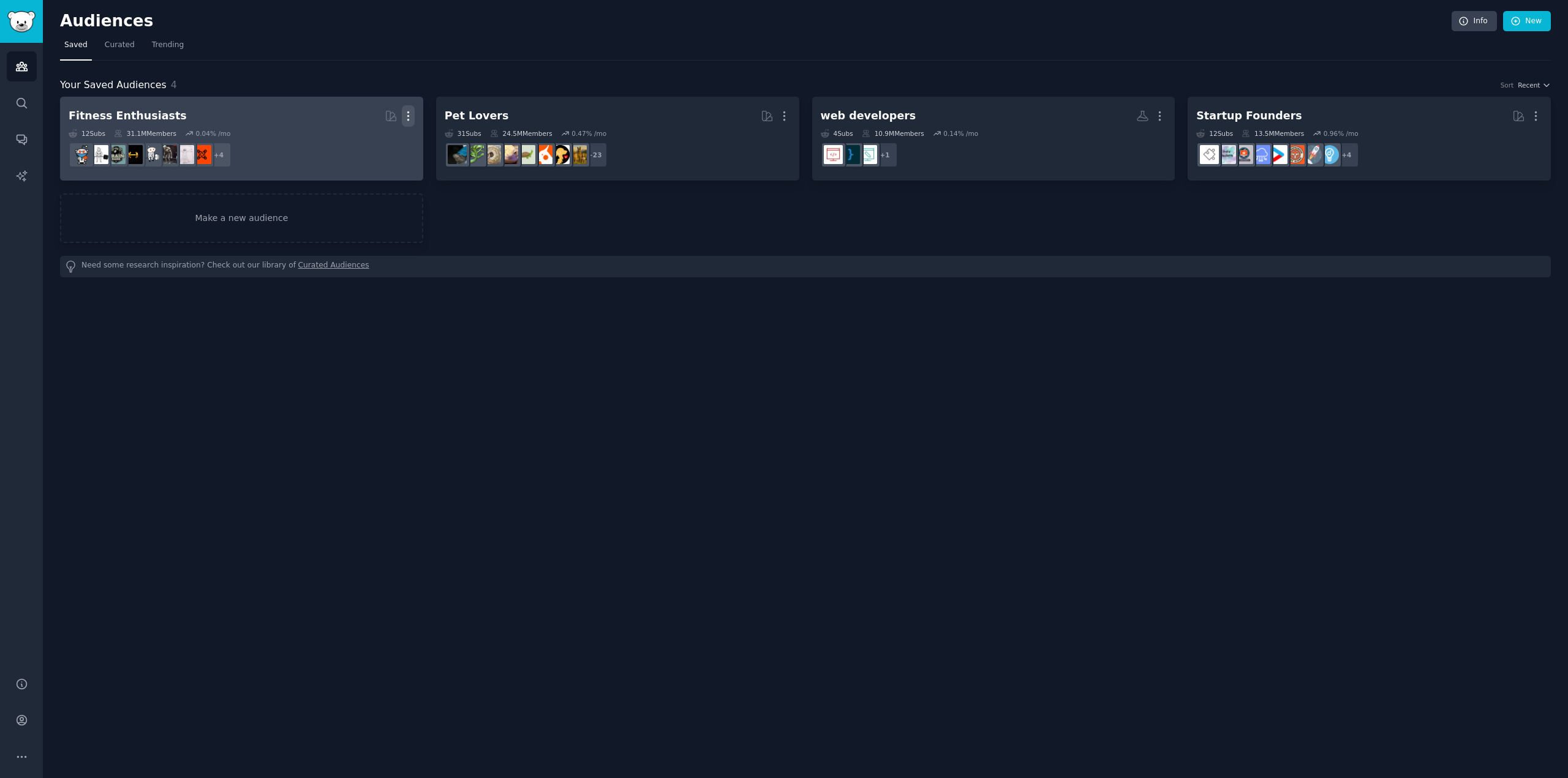
click at [410, 110] on icon "button" at bounding box center [409, 116] width 13 height 13
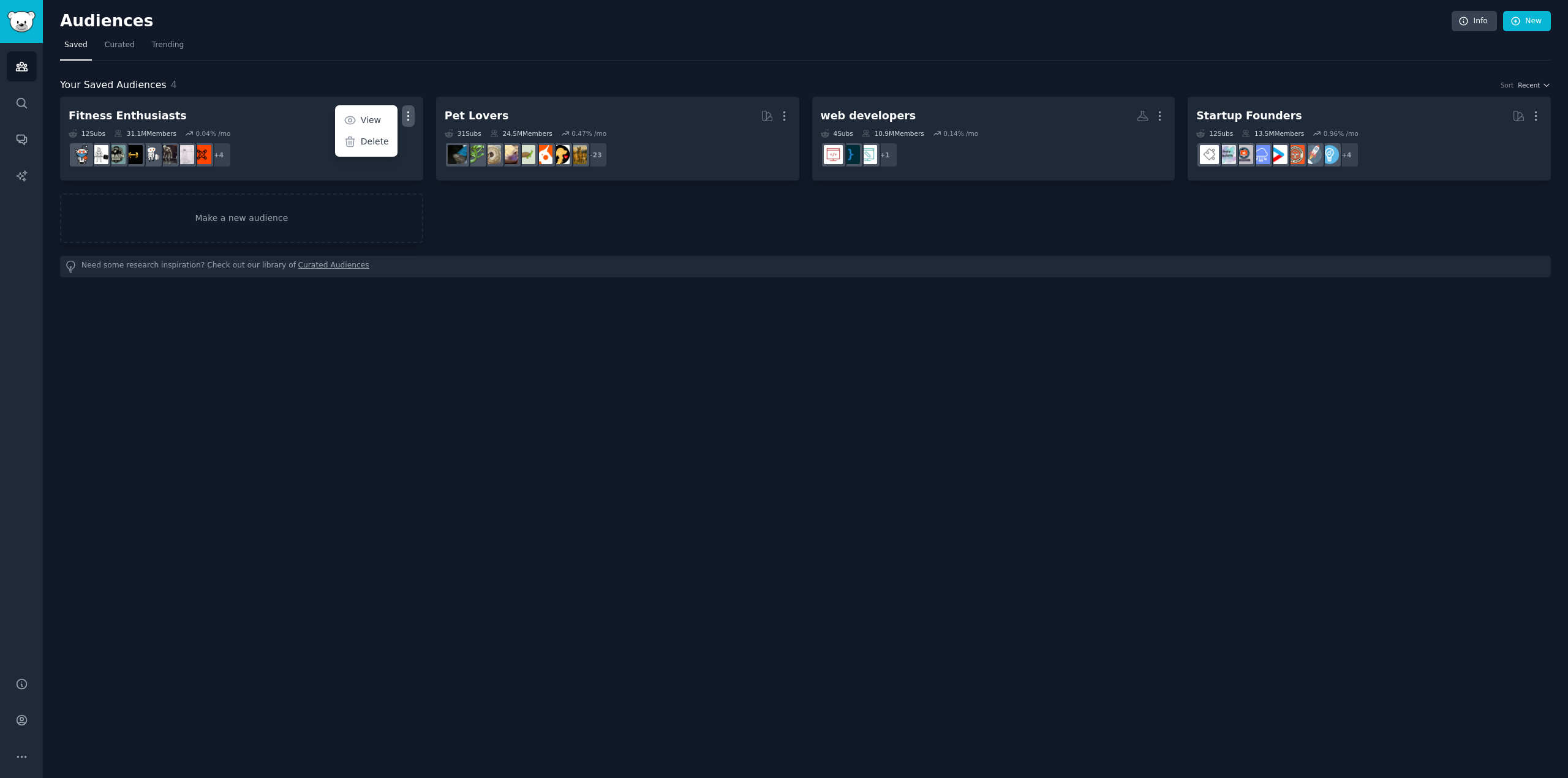
click at [472, 252] on div "Fitness Enthusiasts More View Delete 12 Sub s 31.1M Members 0.04 % /mo + 4 Pet …" at bounding box center [805, 187] width 1491 height 180
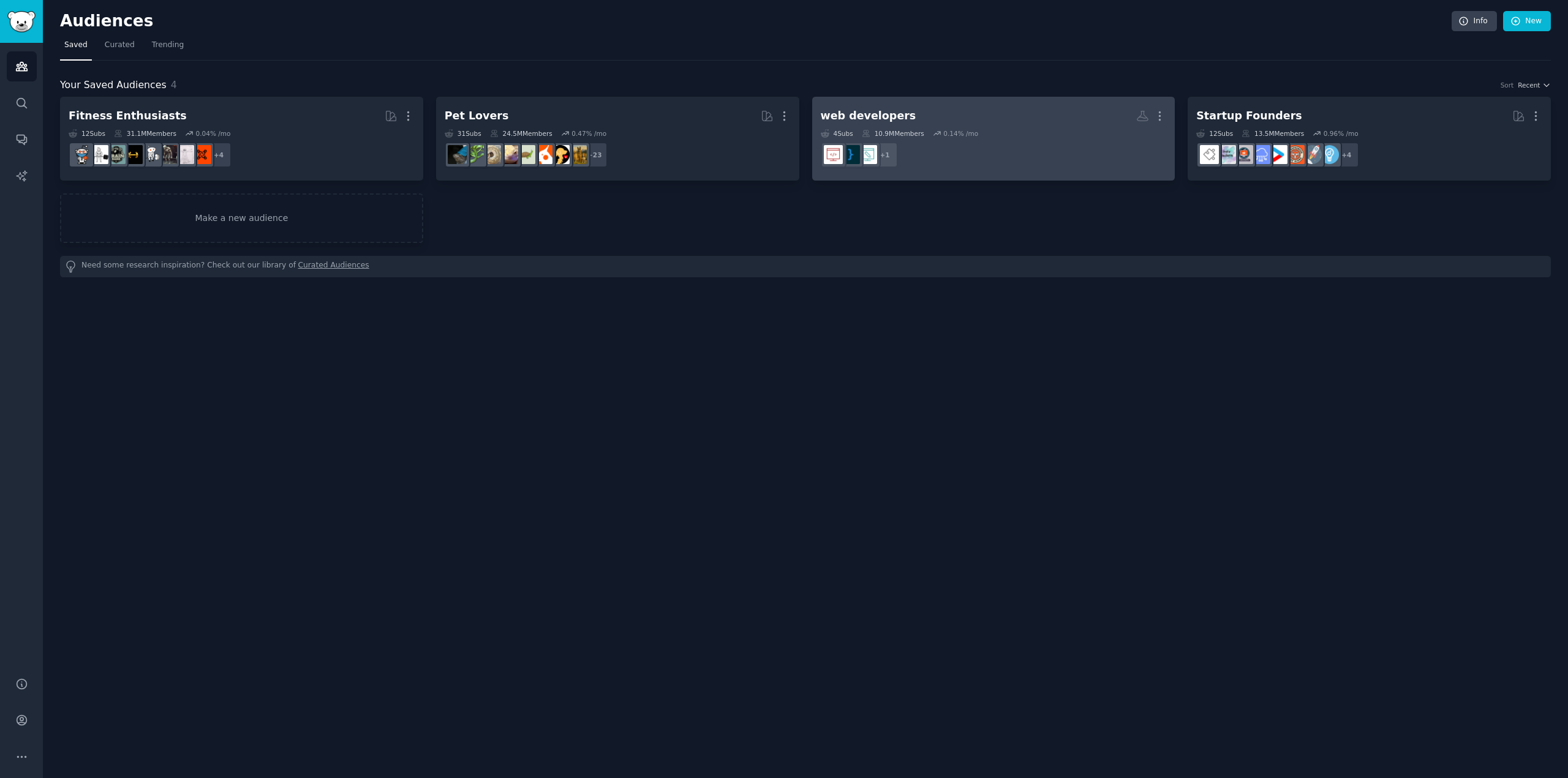
click at [946, 125] on h2 "web developers Custom Audience More" at bounding box center [994, 115] width 346 height 21
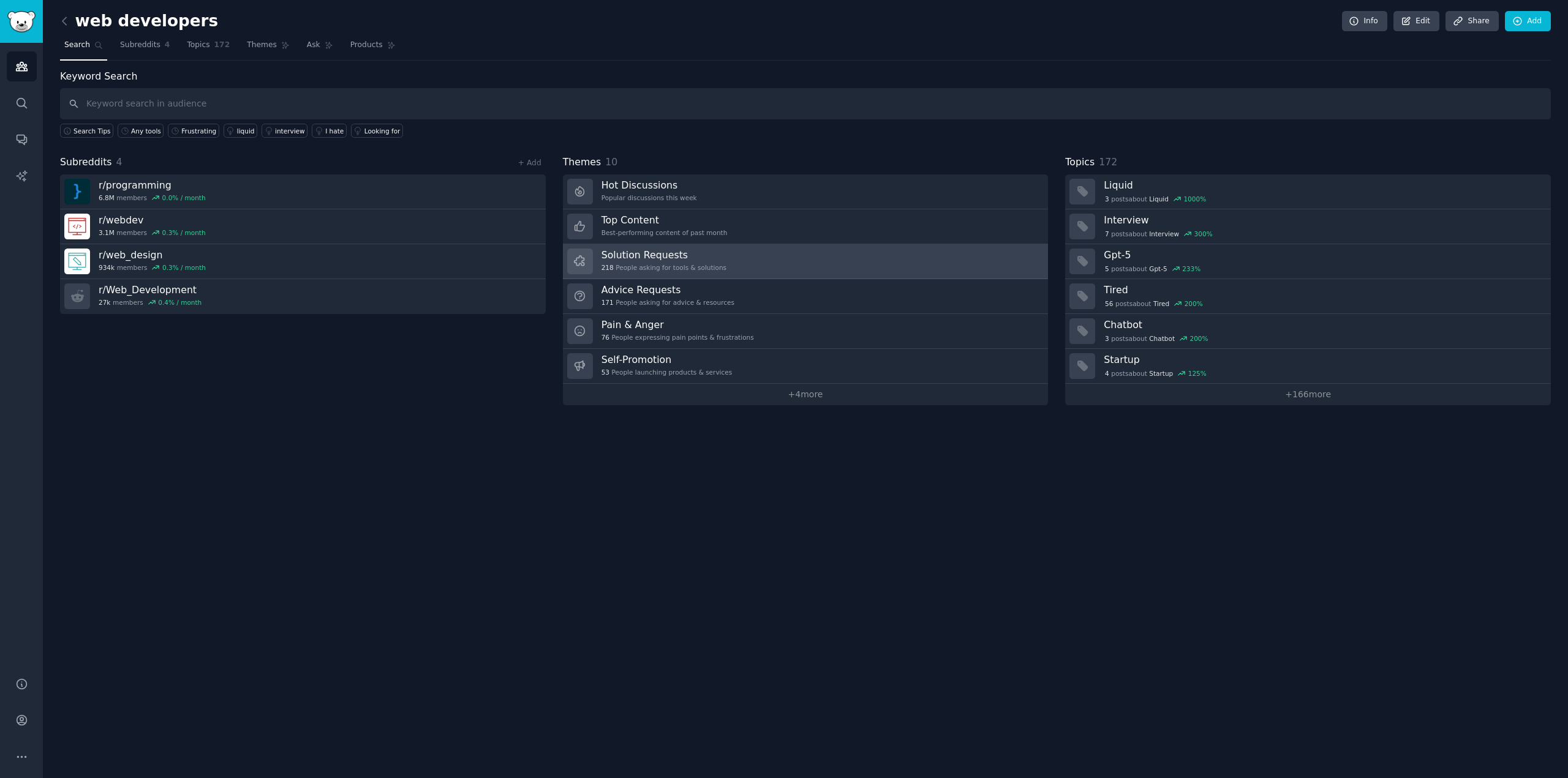
click at [694, 265] on div "218 People asking for tools & solutions" at bounding box center [664, 267] width 125 height 8
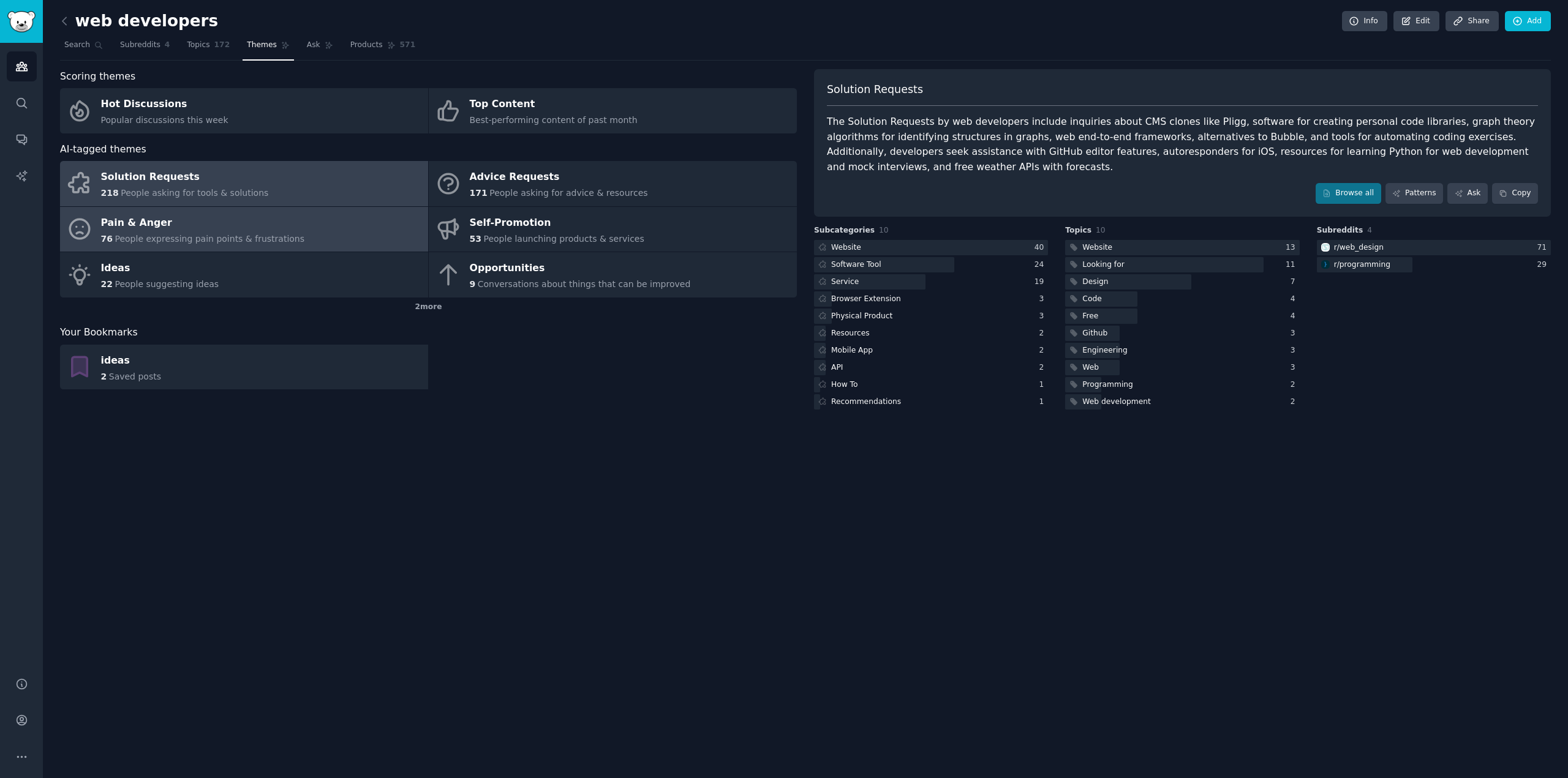
click at [290, 228] on link "Pain & Anger 76 People expressing pain points & frustrations" at bounding box center [244, 229] width 368 height 45
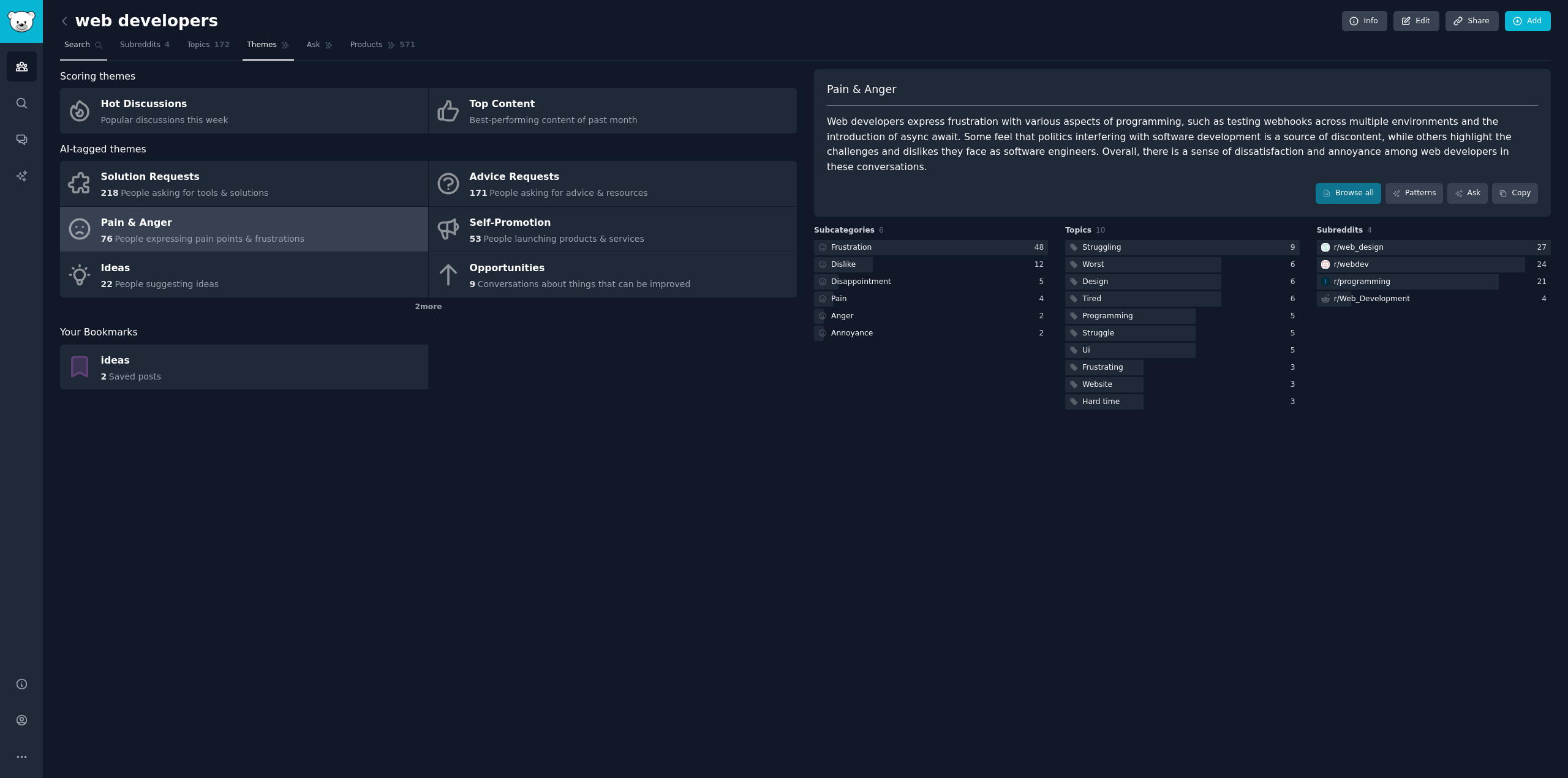
click at [67, 46] on span "Search" at bounding box center [78, 45] width 26 height 11
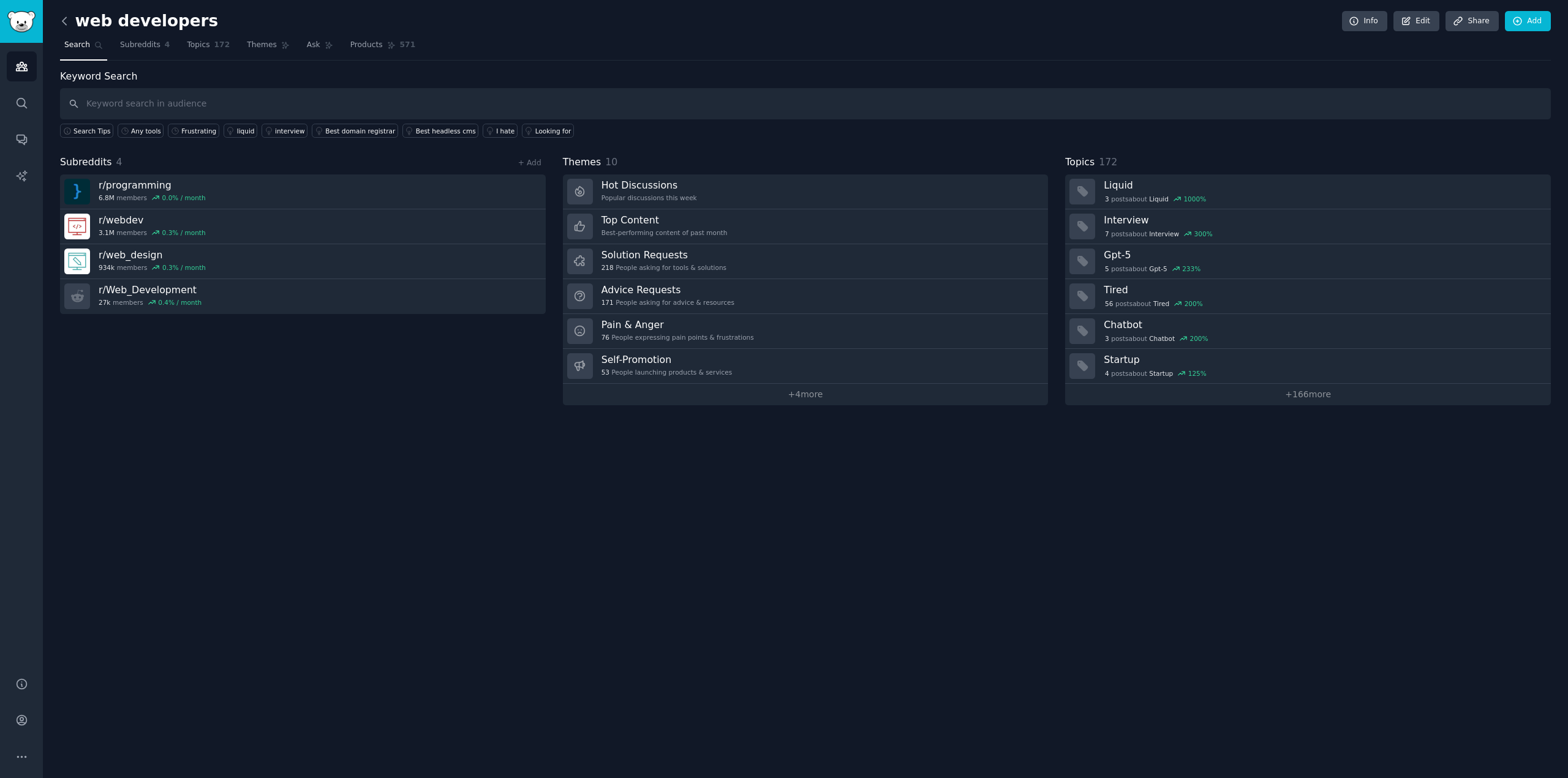
click at [67, 20] on icon at bounding box center [65, 21] width 13 height 13
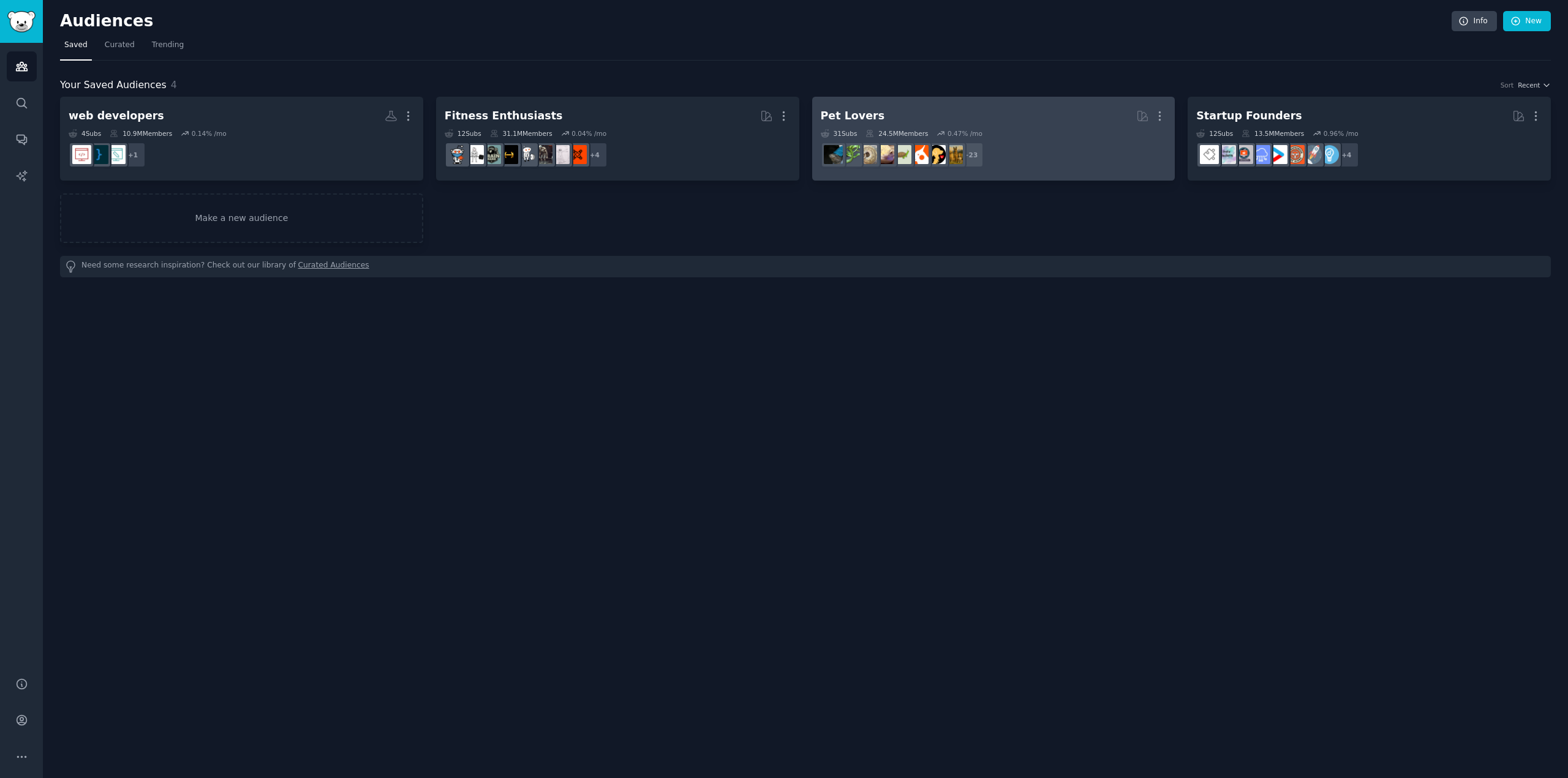
click at [1053, 129] on div "31 Sub s 24.5M Members 0.47 % /mo" at bounding box center [994, 133] width 346 height 8
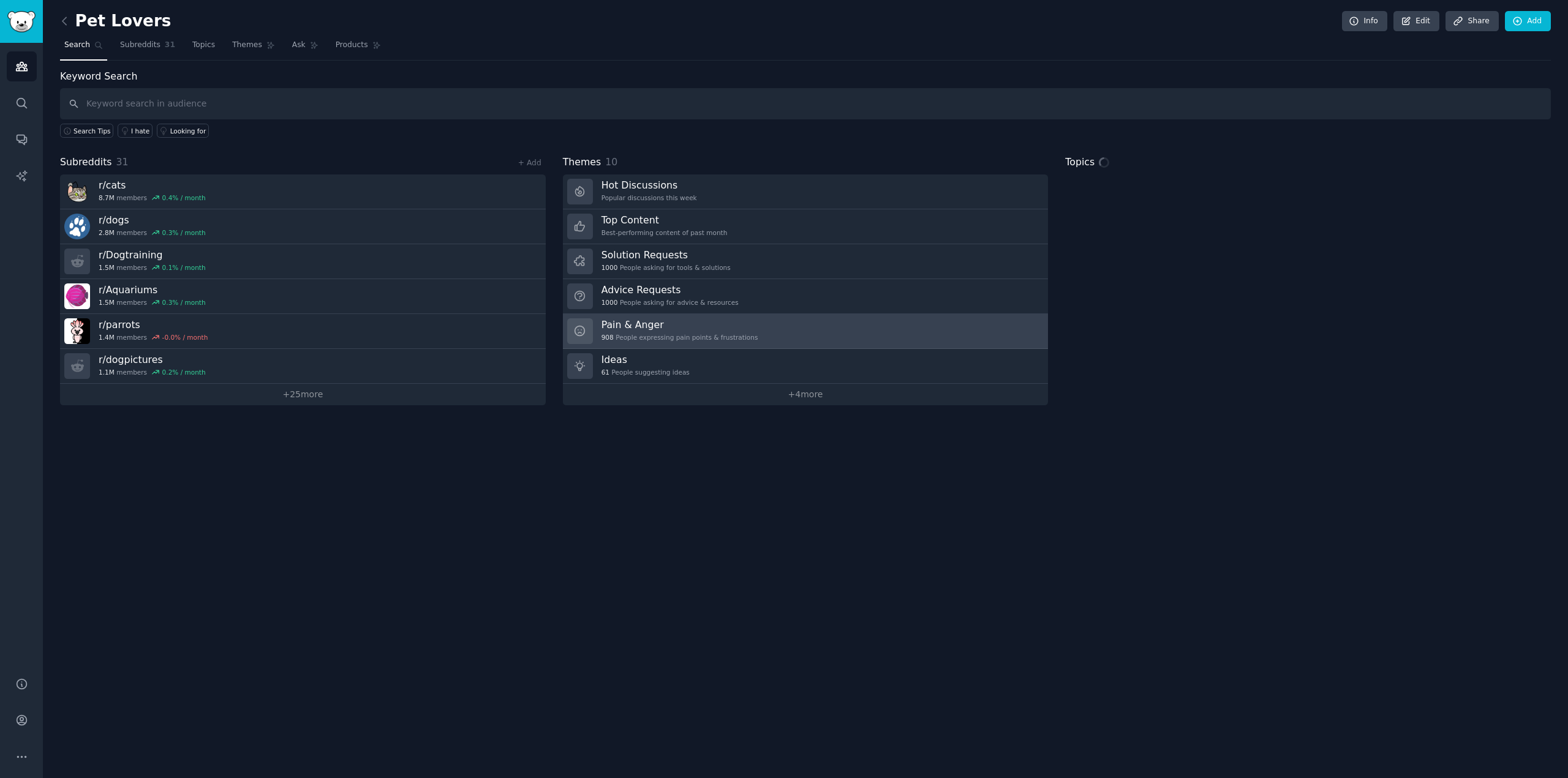
click at [681, 324] on h3 "Pain & Anger" at bounding box center [680, 325] width 157 height 13
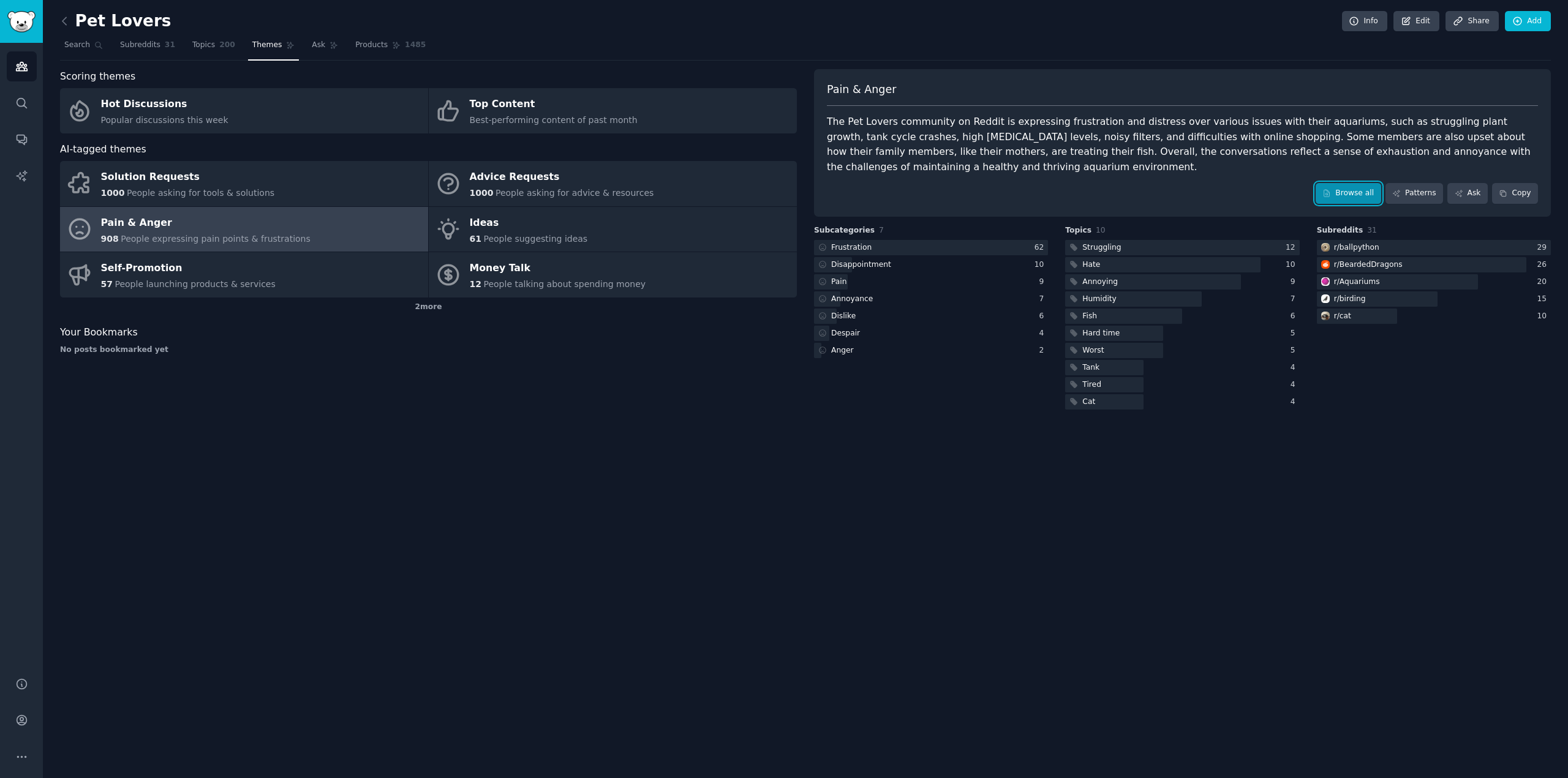
click at [1381, 183] on link "Browse all" at bounding box center [1348, 193] width 66 height 21
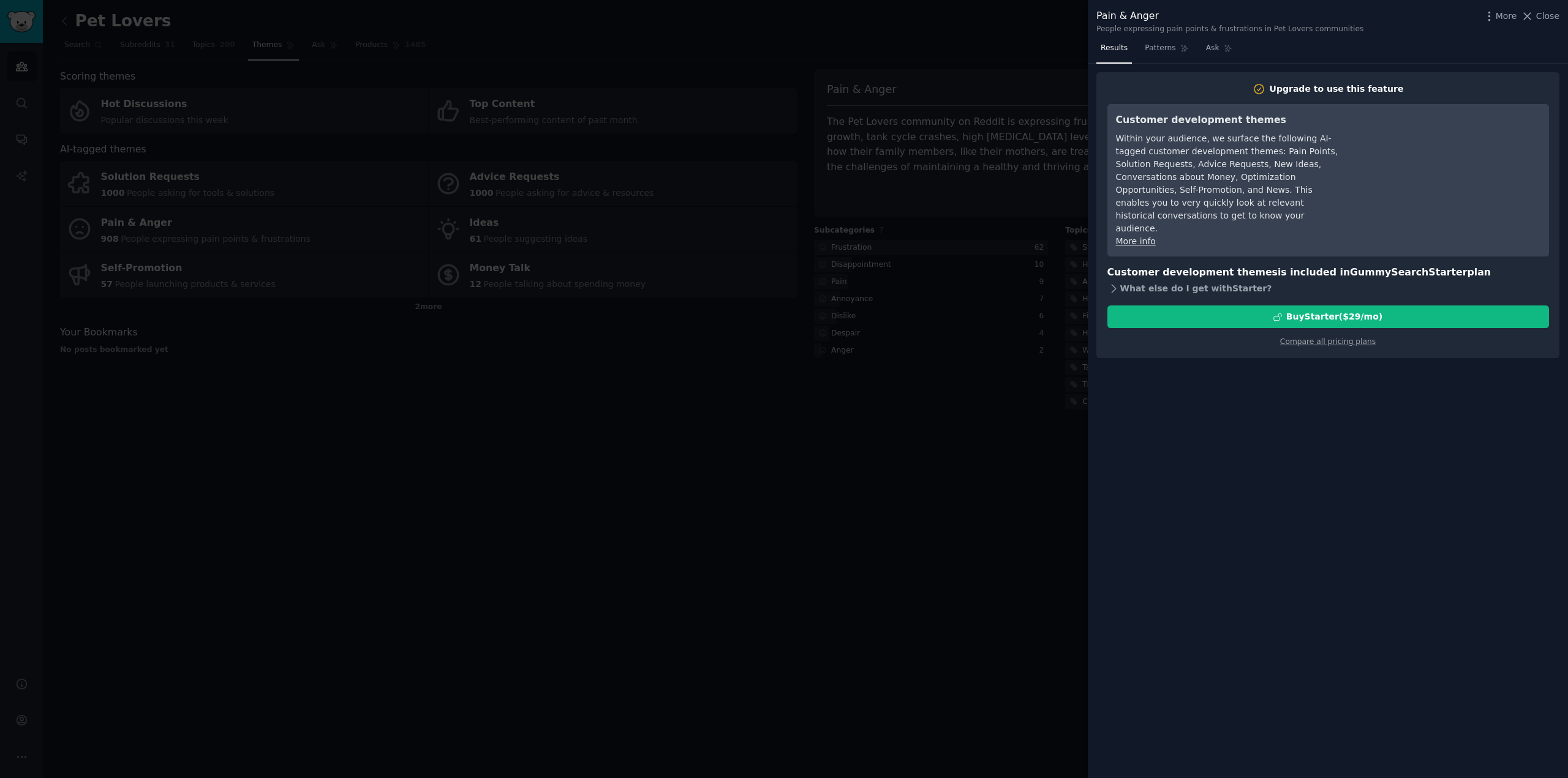
click at [1116, 283] on icon at bounding box center [1114, 289] width 13 height 13
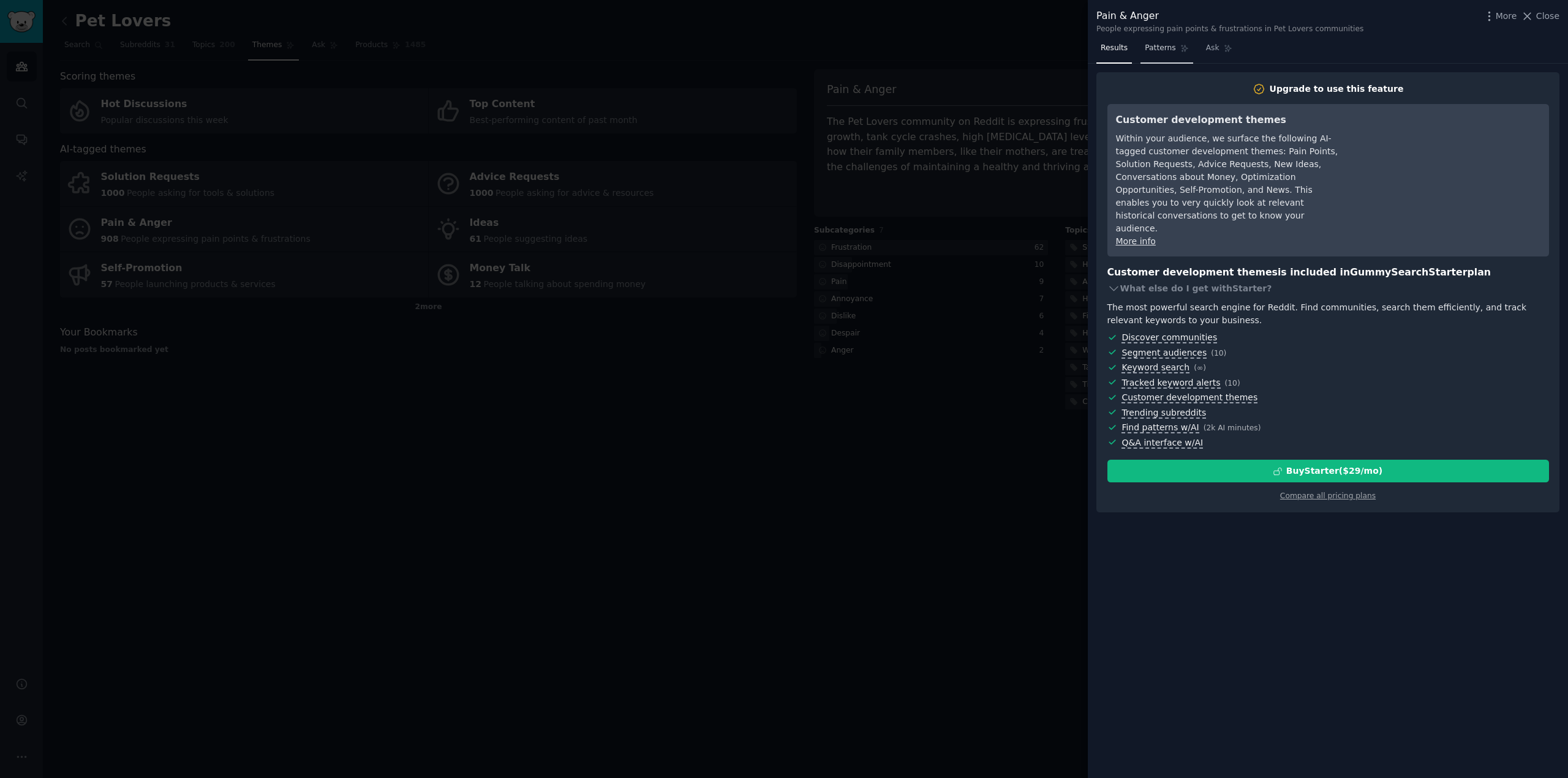
click at [1147, 53] on span "Patterns" at bounding box center [1160, 48] width 31 height 11
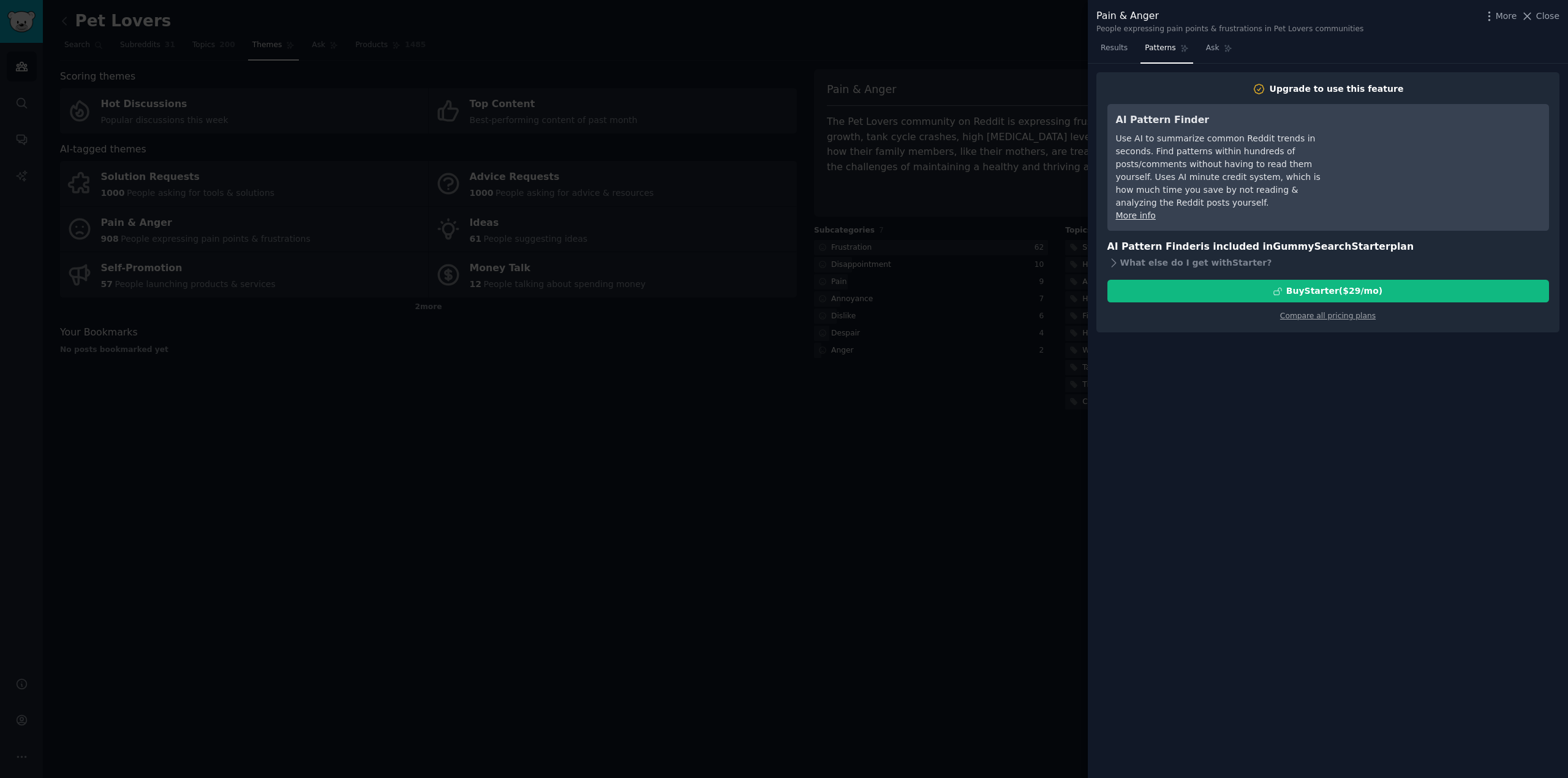
click at [777, 440] on div at bounding box center [784, 389] width 1568 height 778
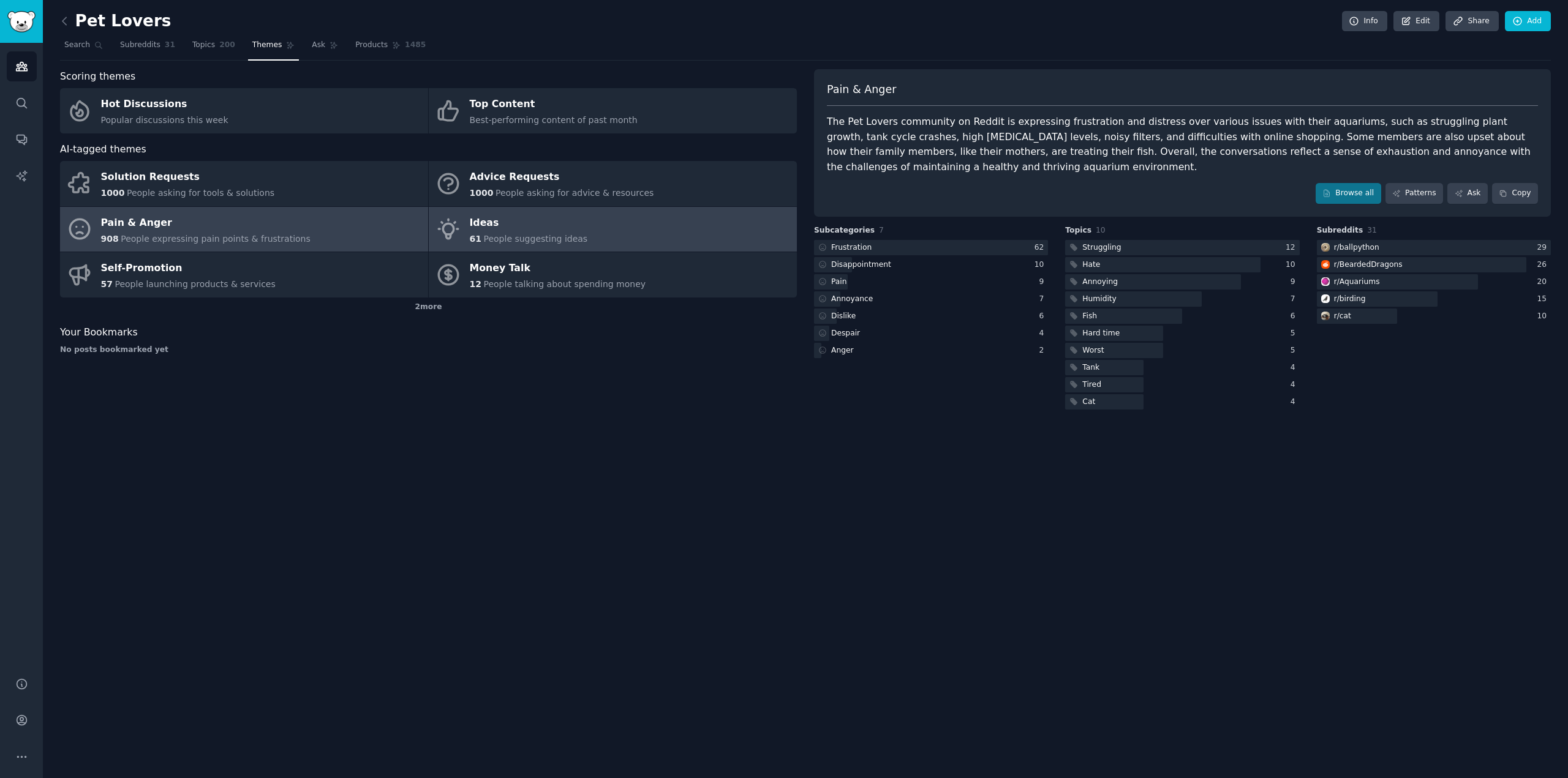
click at [557, 221] on div "Ideas" at bounding box center [529, 223] width 118 height 19
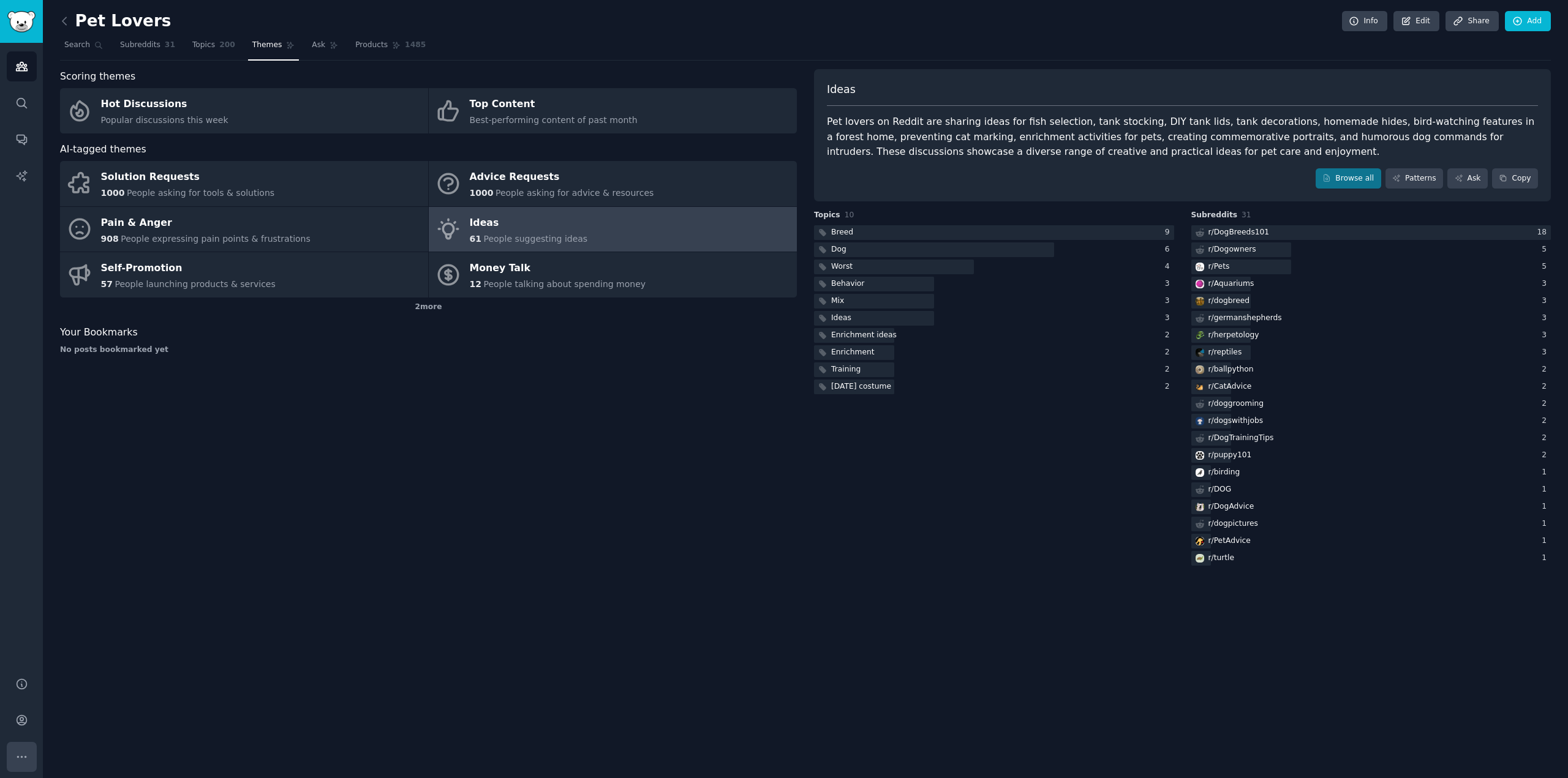
click at [18, 752] on icon "Sidebar" at bounding box center [22, 757] width 13 height 13
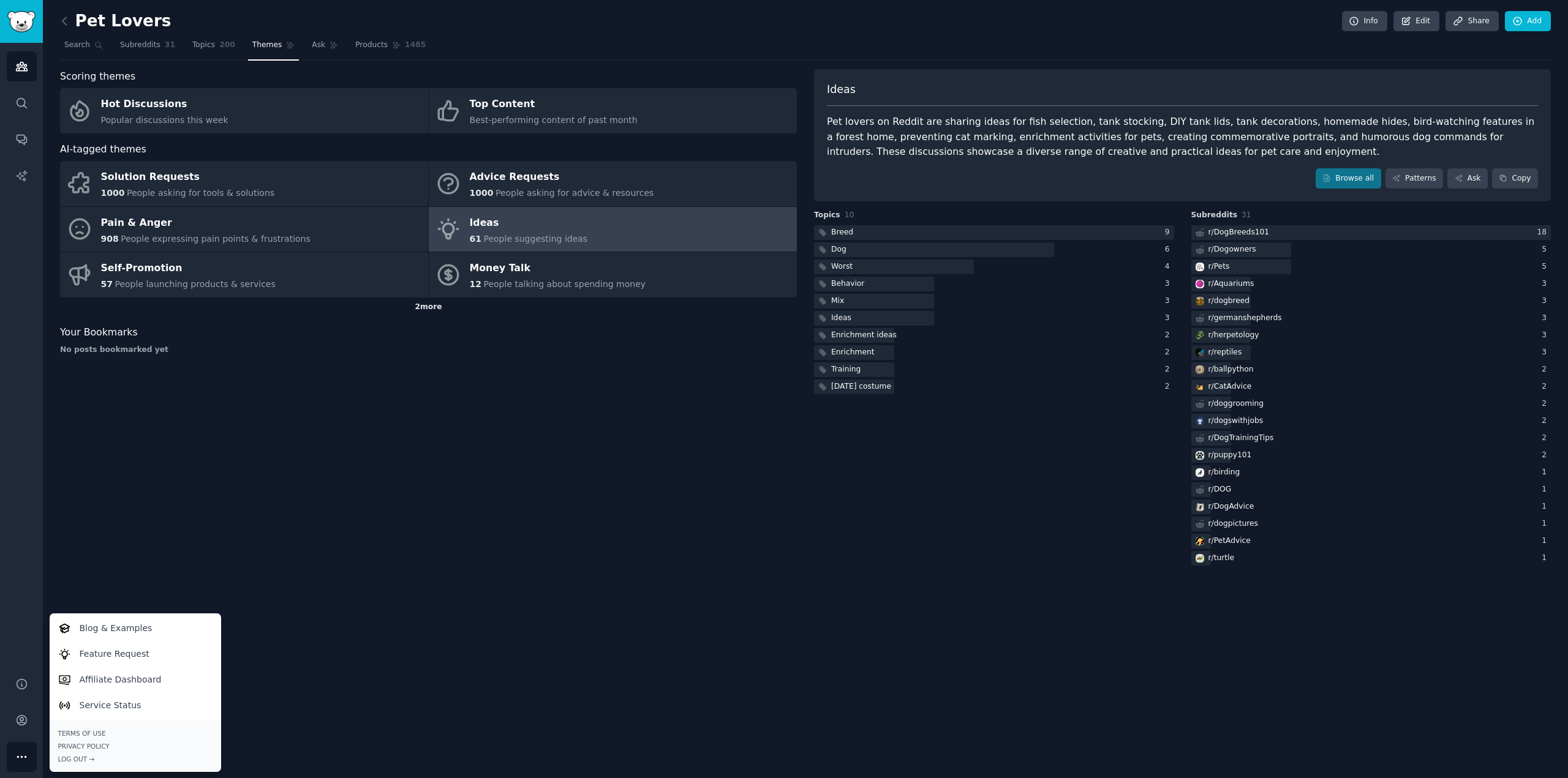
click at [428, 311] on div "2 more" at bounding box center [428, 307] width 737 height 19
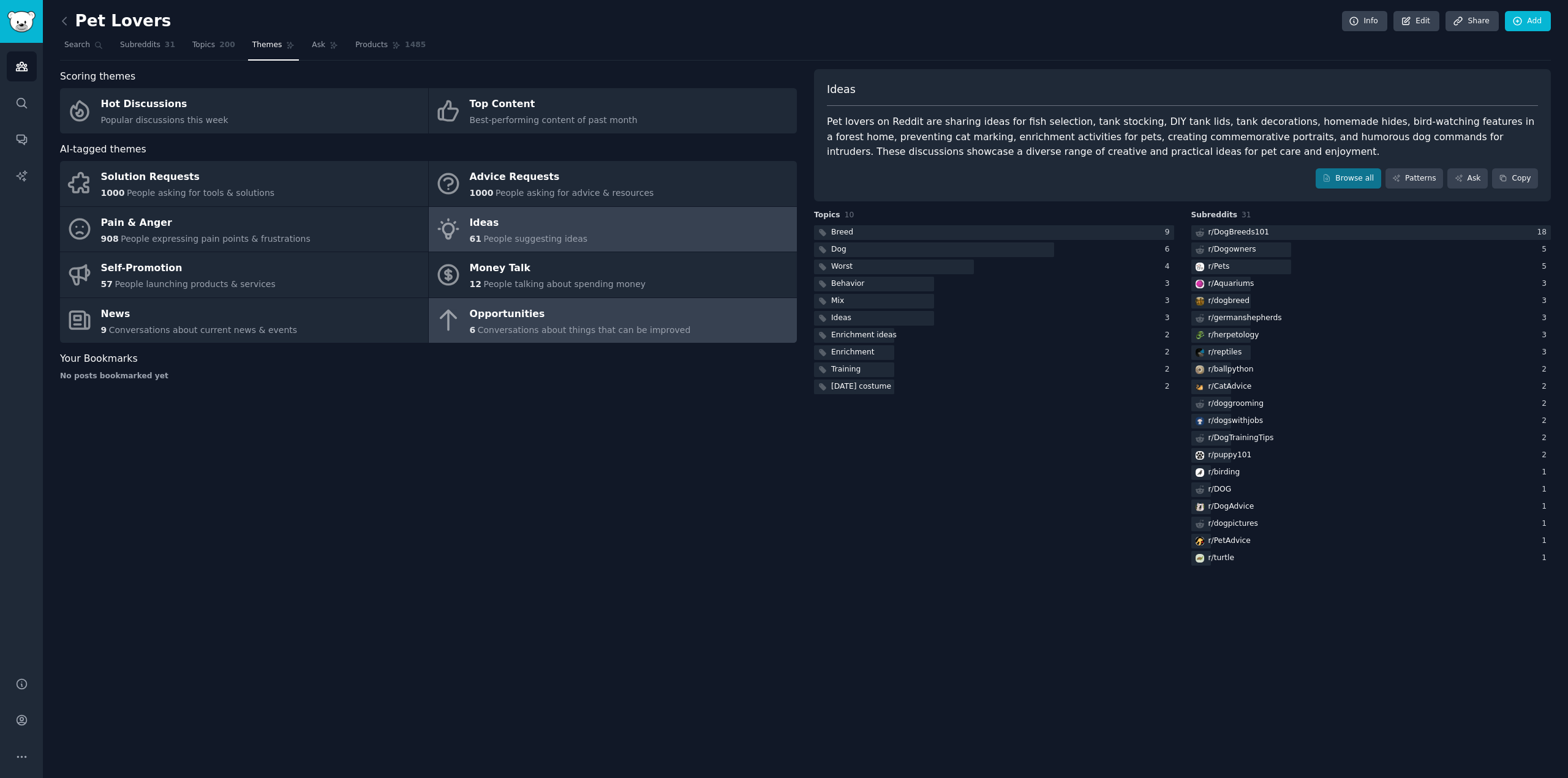
click at [508, 319] on div "Opportunities" at bounding box center [580, 313] width 221 height 19
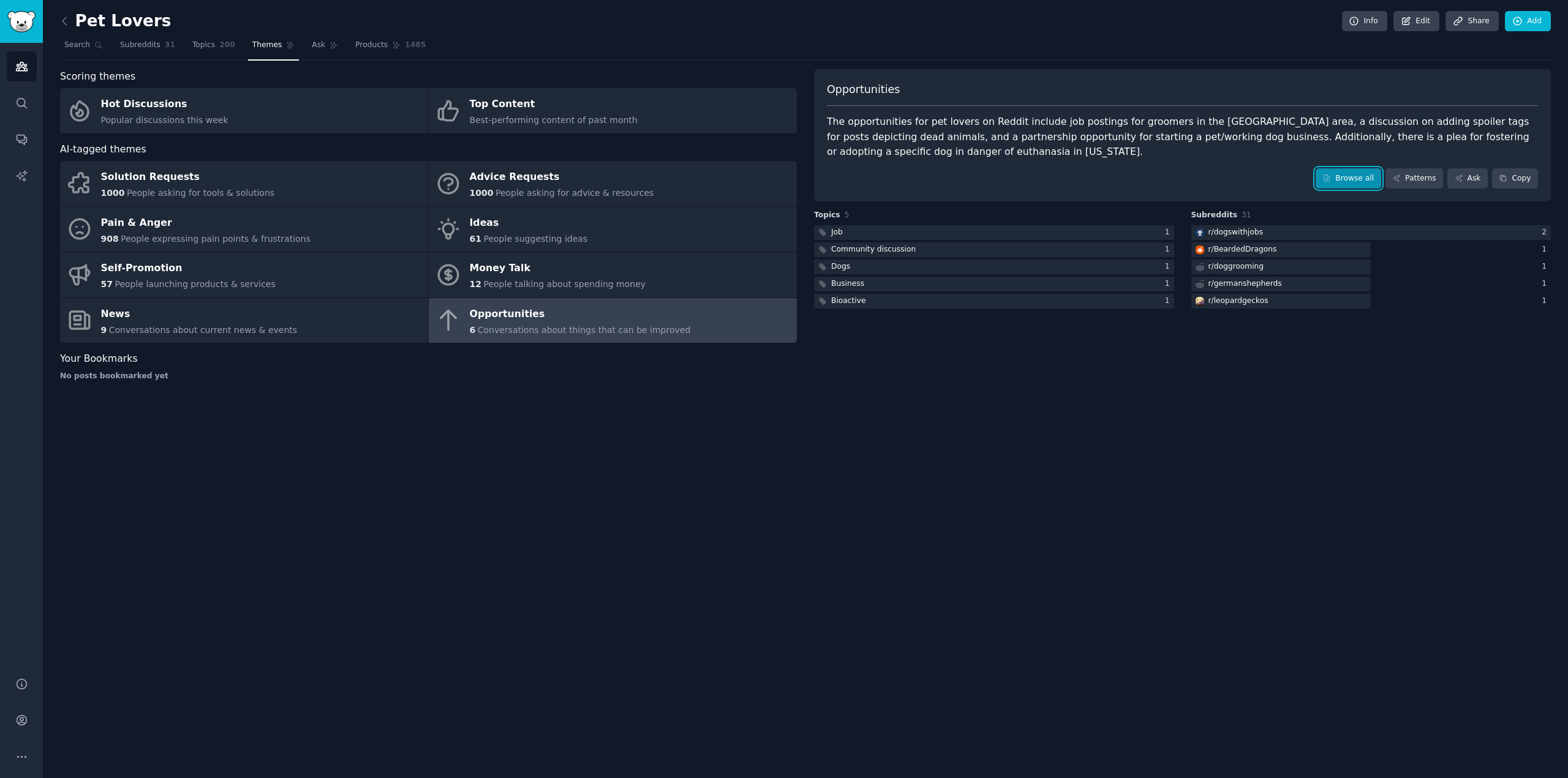
click at [1347, 177] on link "Browse all" at bounding box center [1348, 178] width 66 height 21
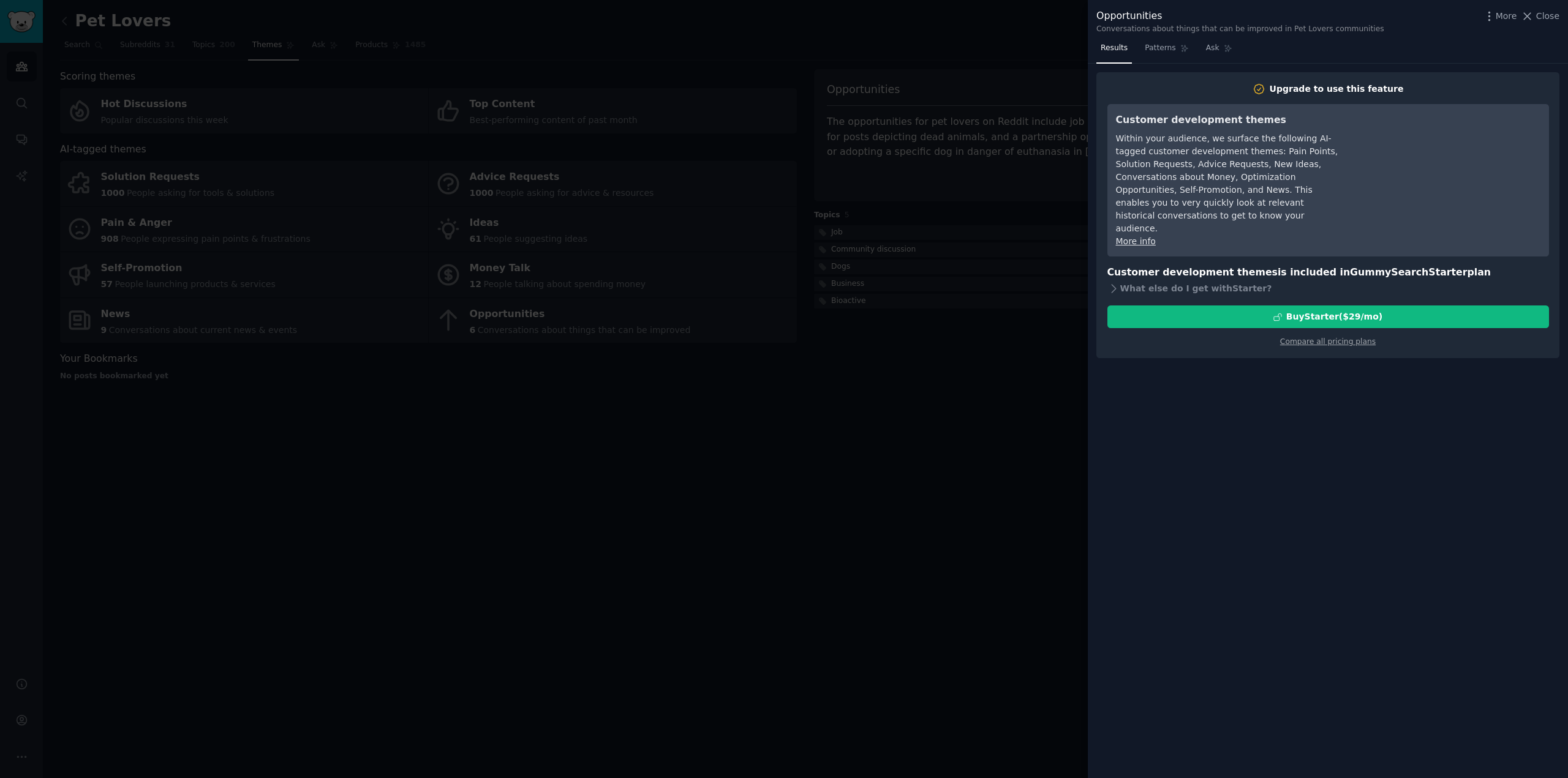
click at [1145, 237] on link "More info" at bounding box center [1135, 241] width 40 height 10
click at [795, 433] on div at bounding box center [784, 389] width 1568 height 778
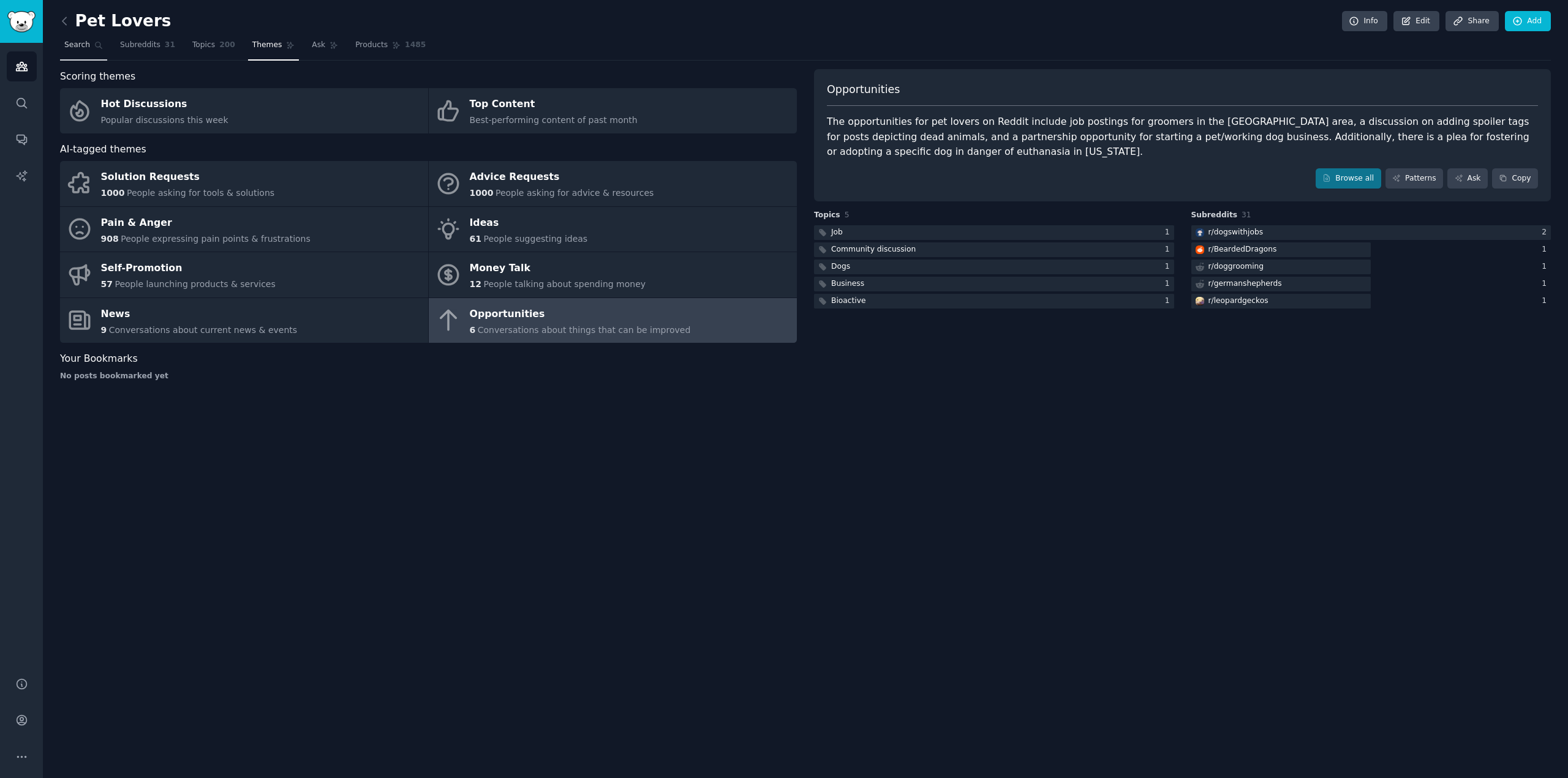
click at [87, 50] on link "Search" at bounding box center [83, 47] width 47 height 25
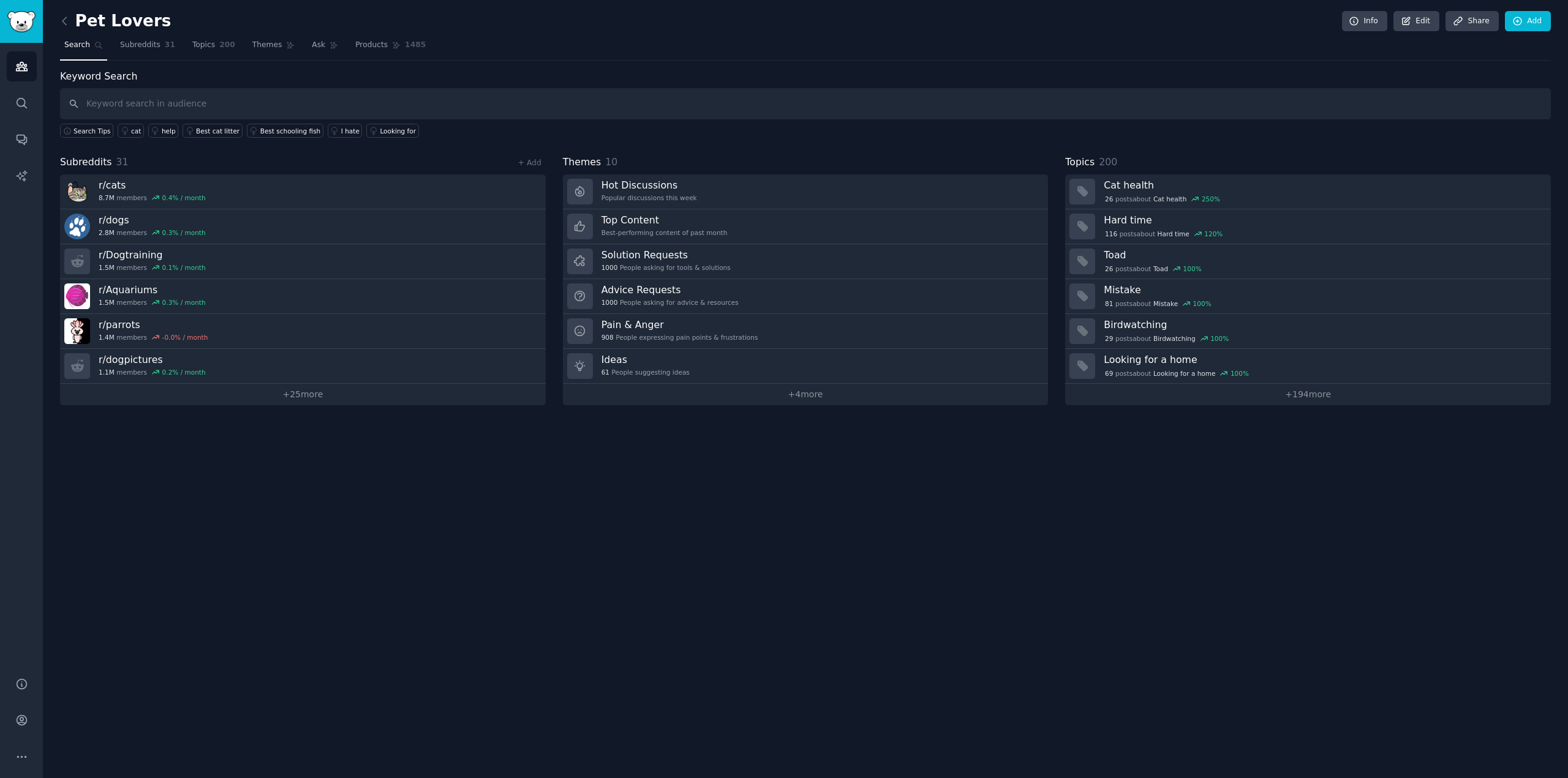
click at [64, 28] on link at bounding box center [67, 21] width 16 height 19
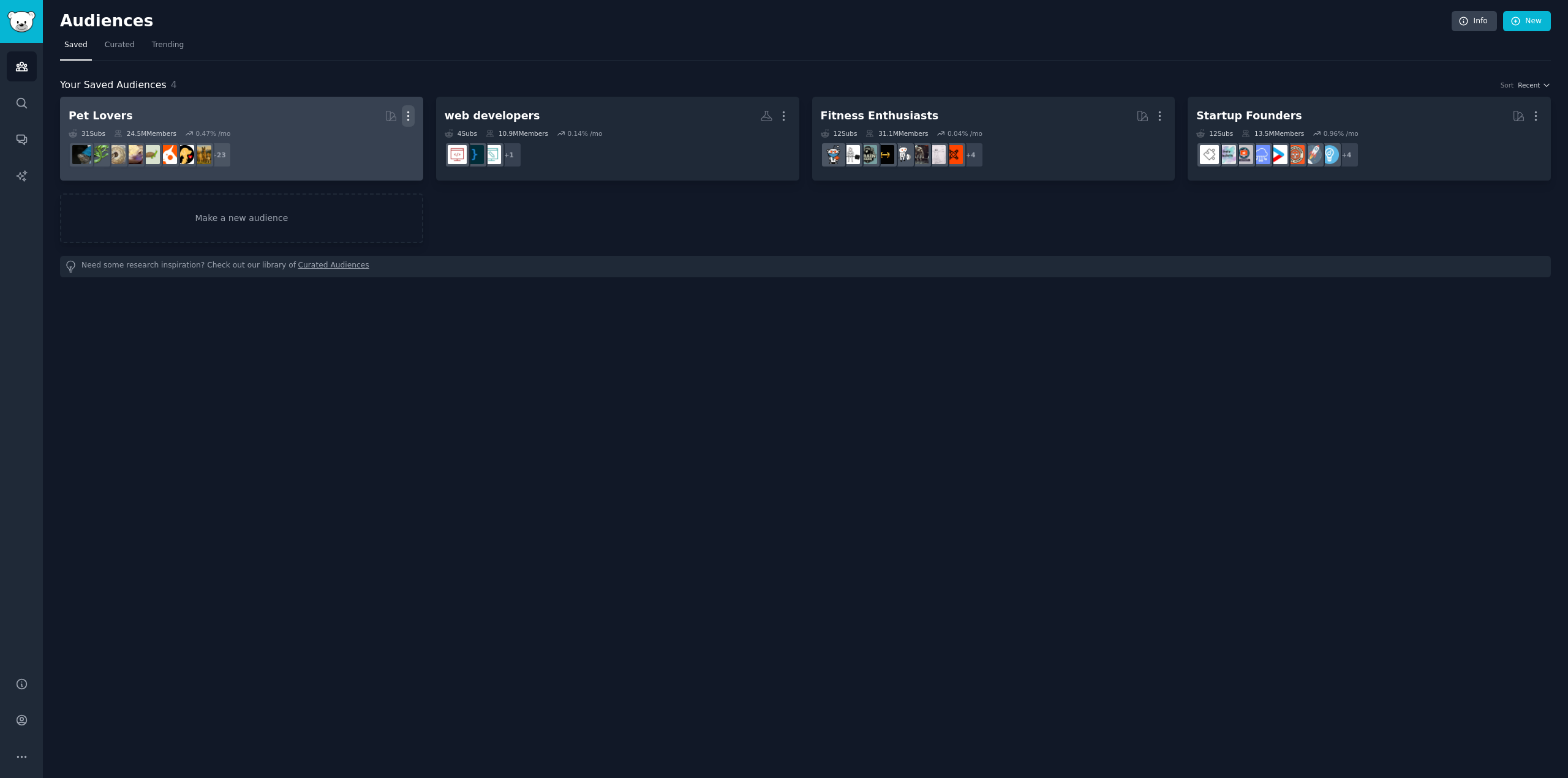
click at [413, 115] on icon "button" at bounding box center [409, 116] width 13 height 13
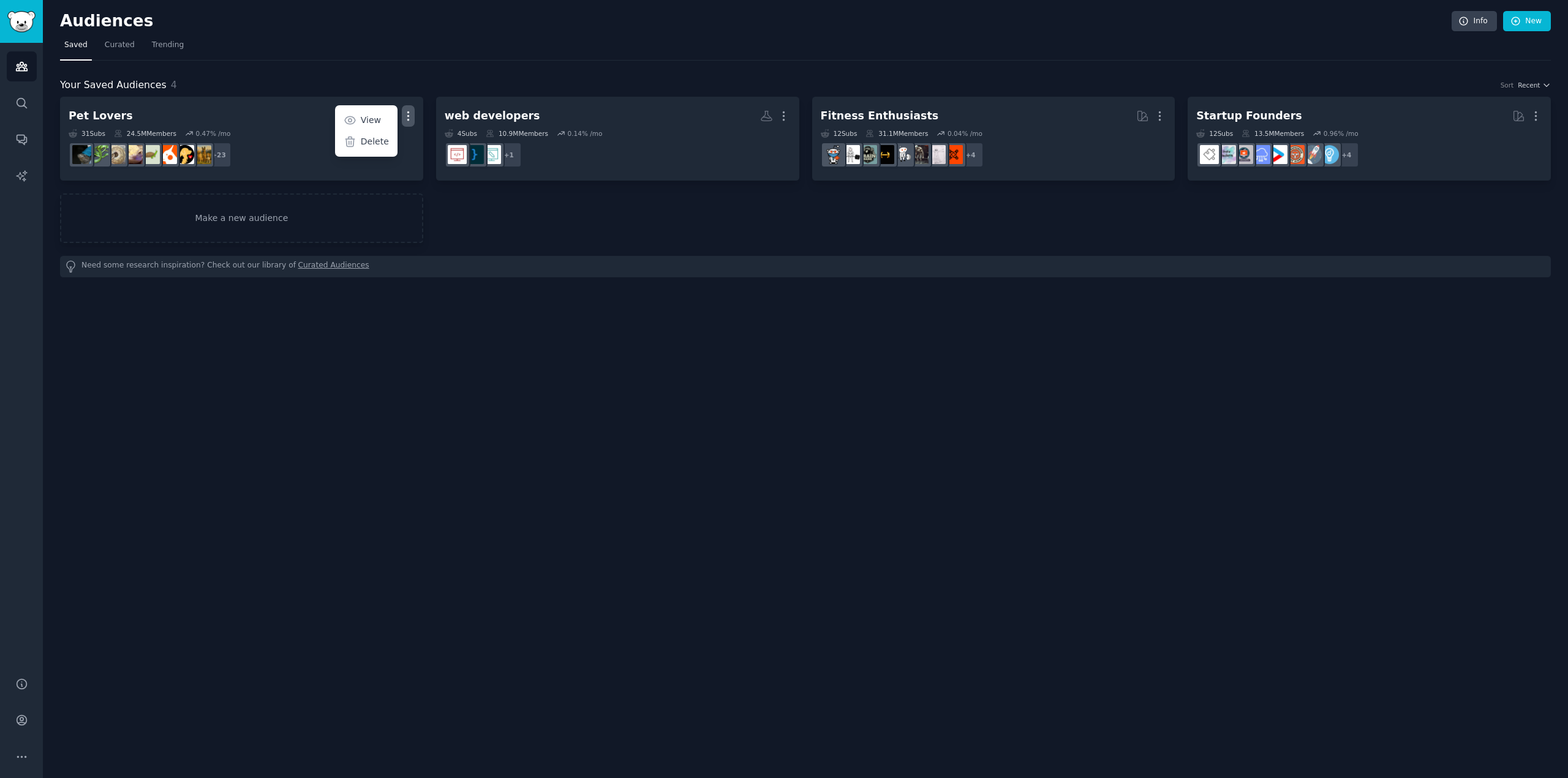
click at [193, 62] on div "Your Saved Audiences 4 Sort Recent Pet Lovers Curated by GummySearch More View …" at bounding box center [805, 169] width 1491 height 217
click at [114, 44] on span "Curated" at bounding box center [119, 45] width 30 height 11
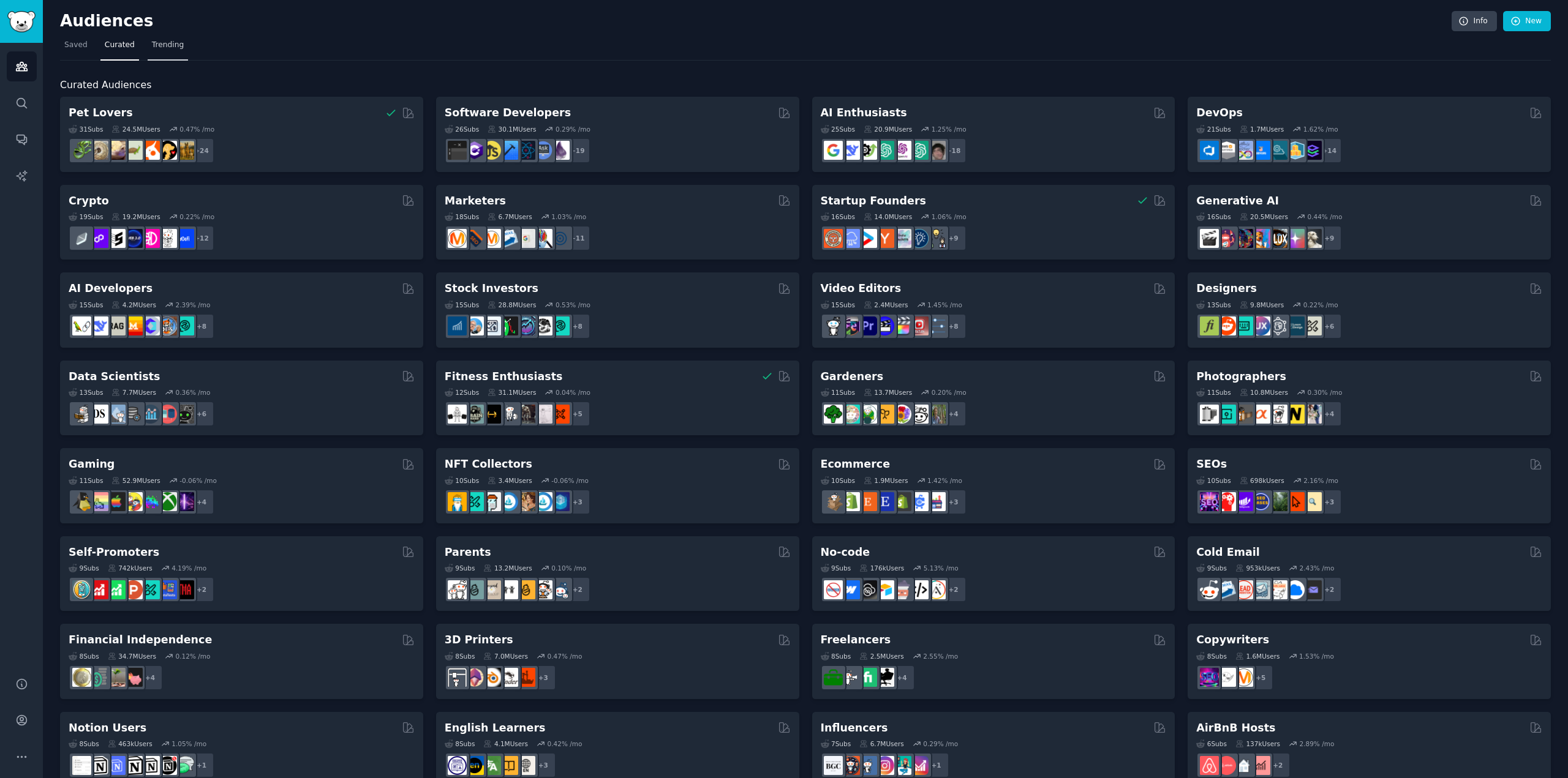
click at [168, 41] on span "Trending" at bounding box center [167, 45] width 31 height 11
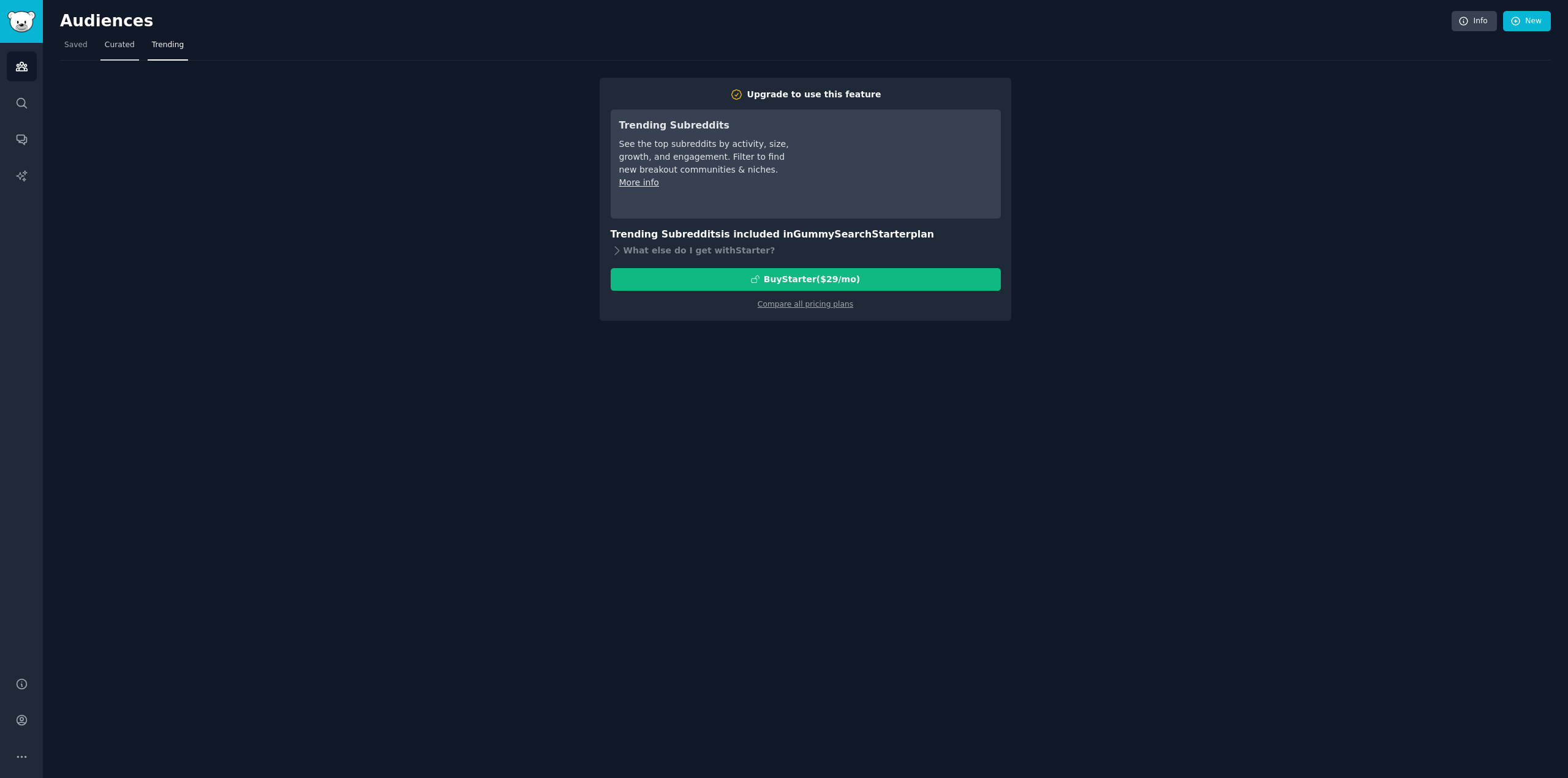
click at [133, 38] on nav "Saved Curated Trending" at bounding box center [805, 47] width 1491 height 25
click at [120, 44] on span "Curated" at bounding box center [119, 45] width 30 height 11
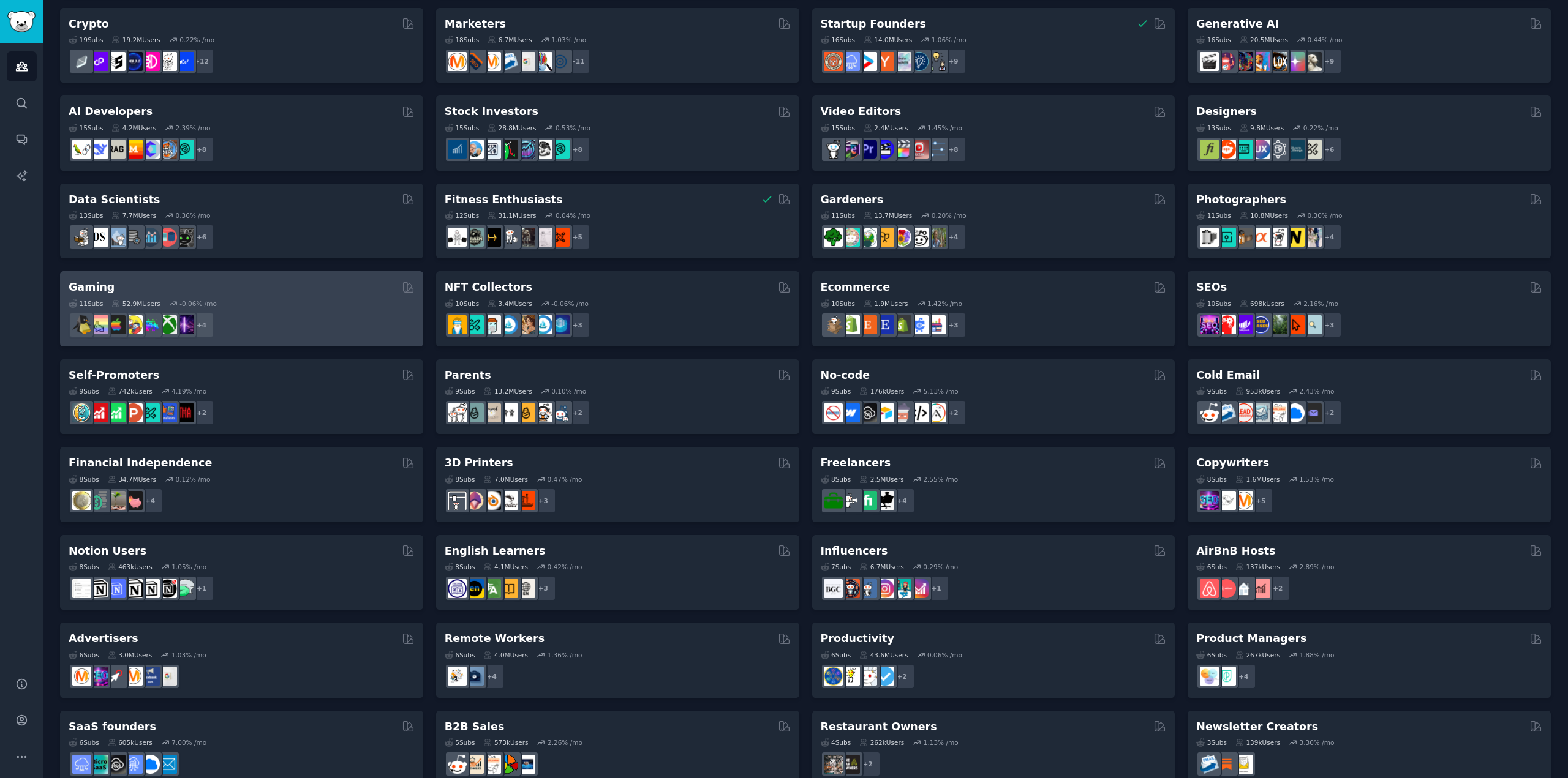
scroll to position [201, 0]
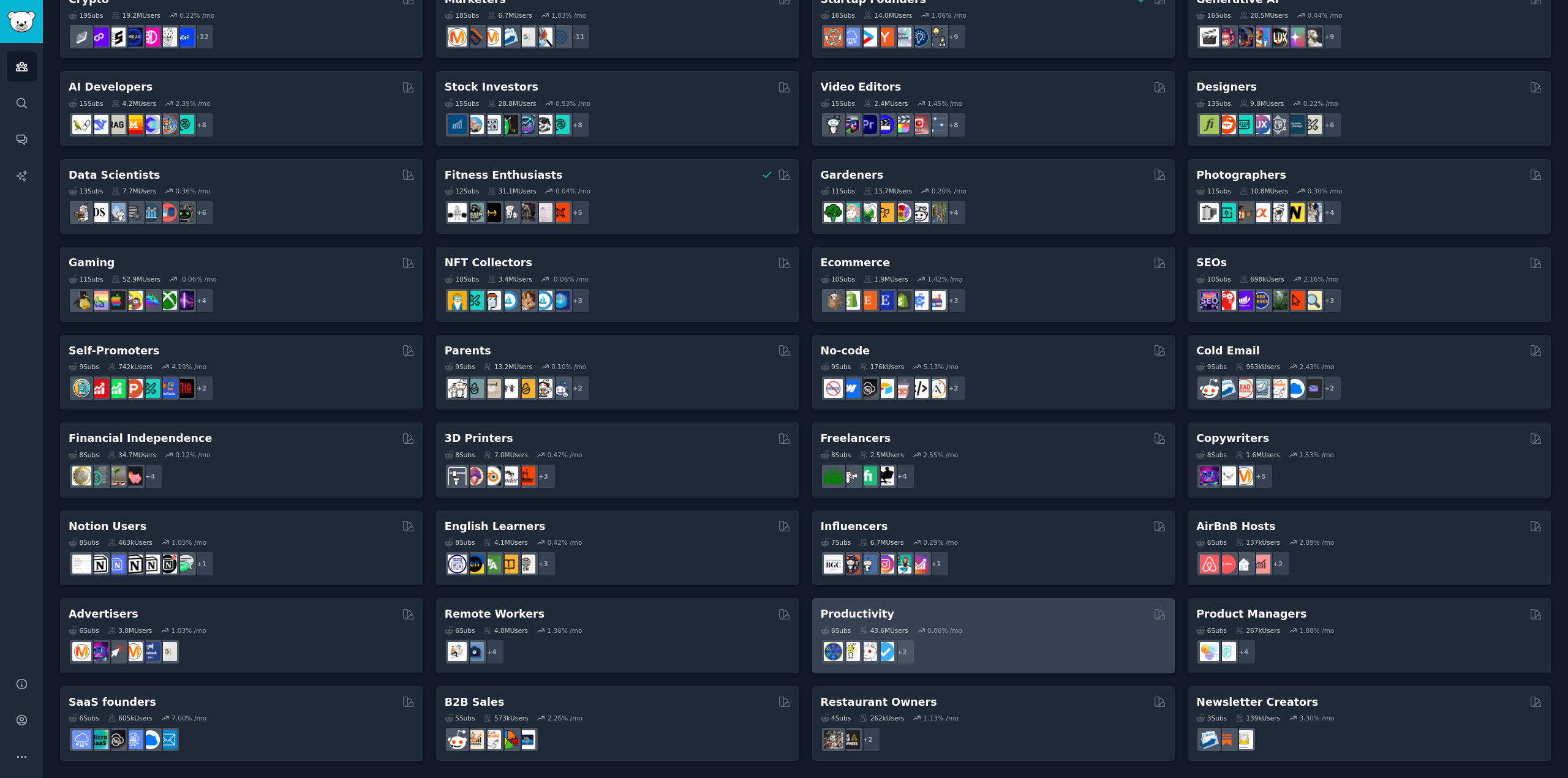
click at [1041, 638] on div "6 Sub s 43.6M Users 0.06 % /mo r/lifehacks + 2" at bounding box center [994, 643] width 346 height 43
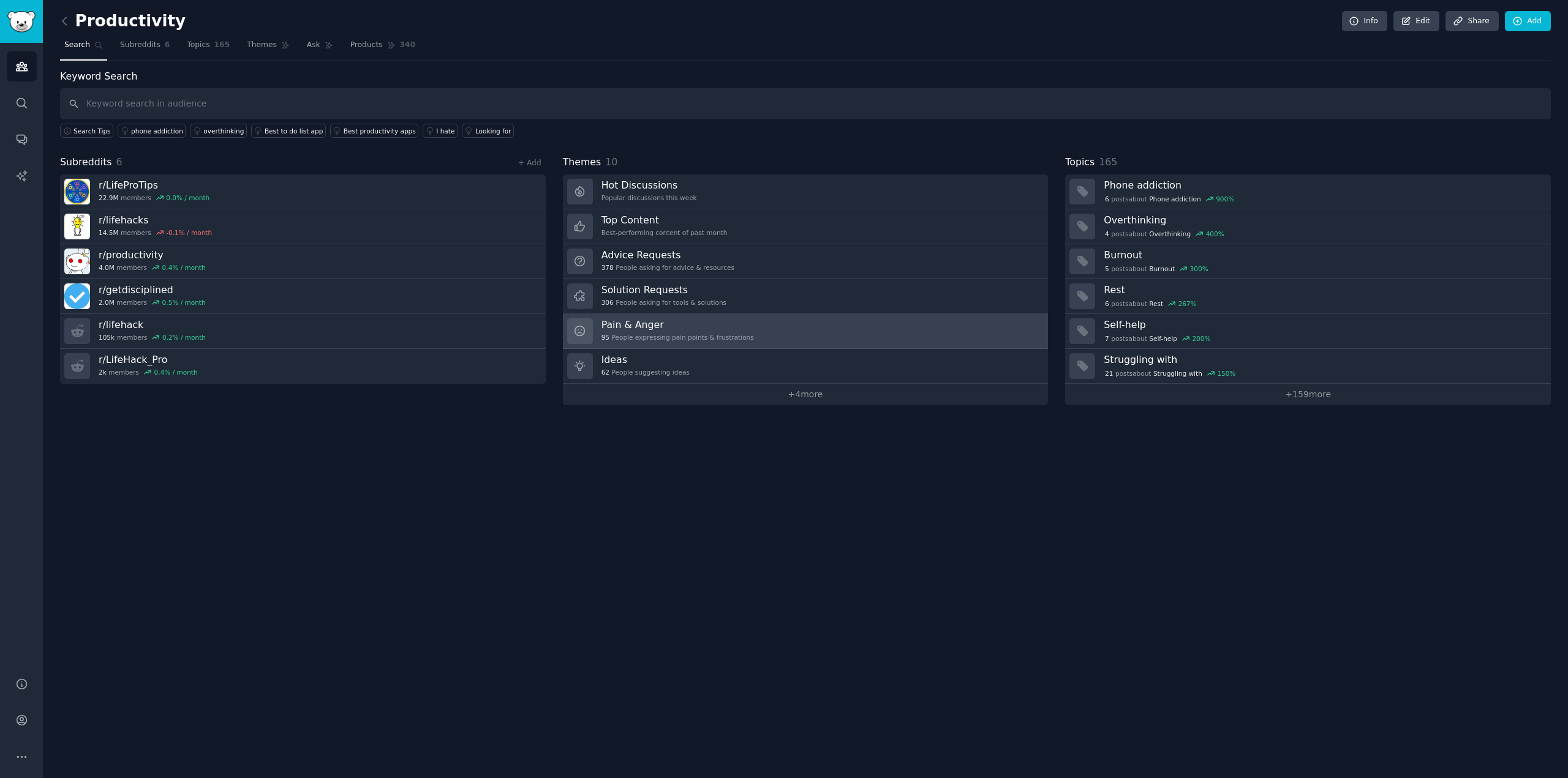
click at [701, 323] on h3 "Pain & Anger" at bounding box center [678, 325] width 153 height 13
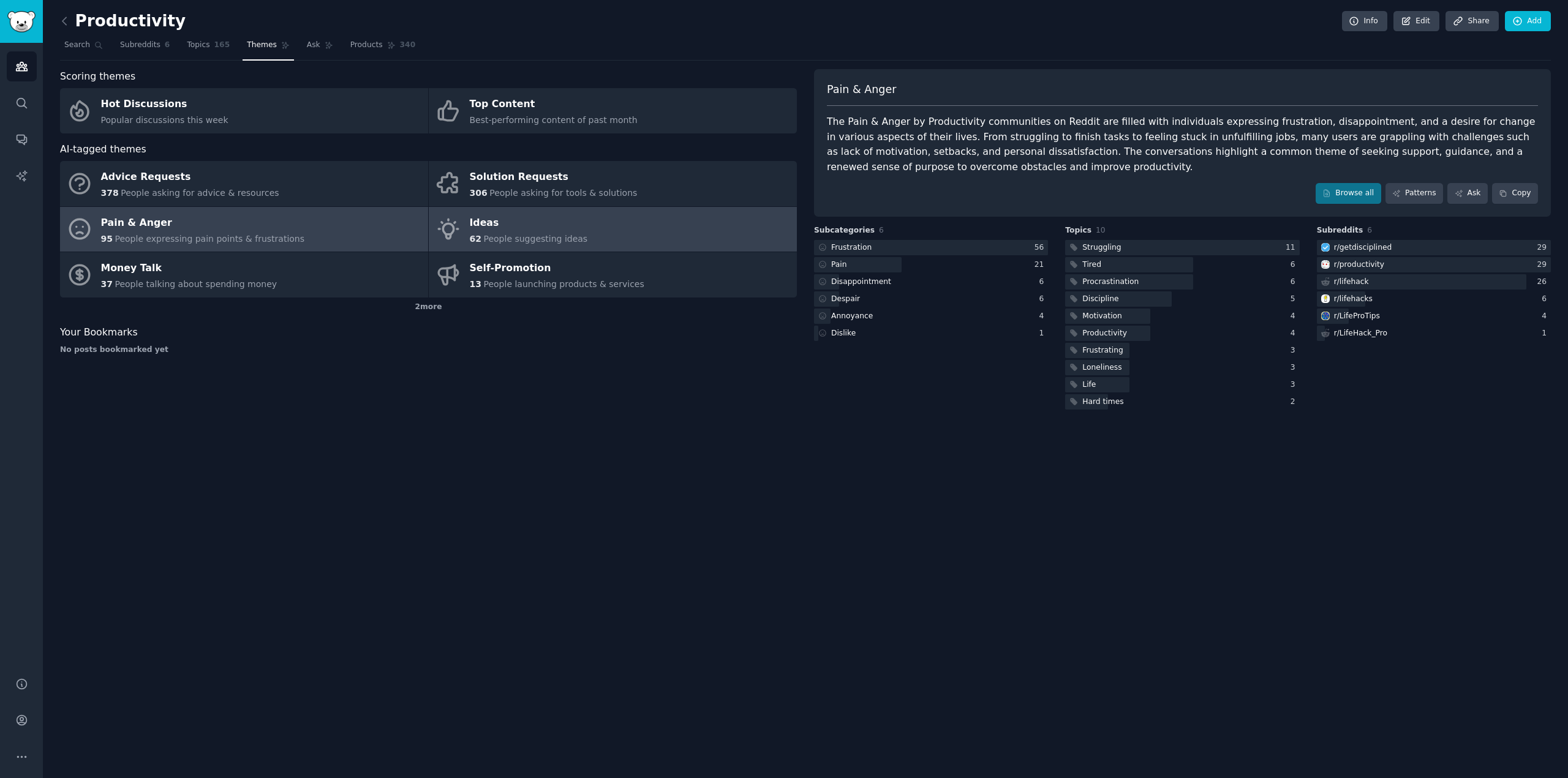
click at [558, 219] on div "Ideas" at bounding box center [529, 223] width 118 height 19
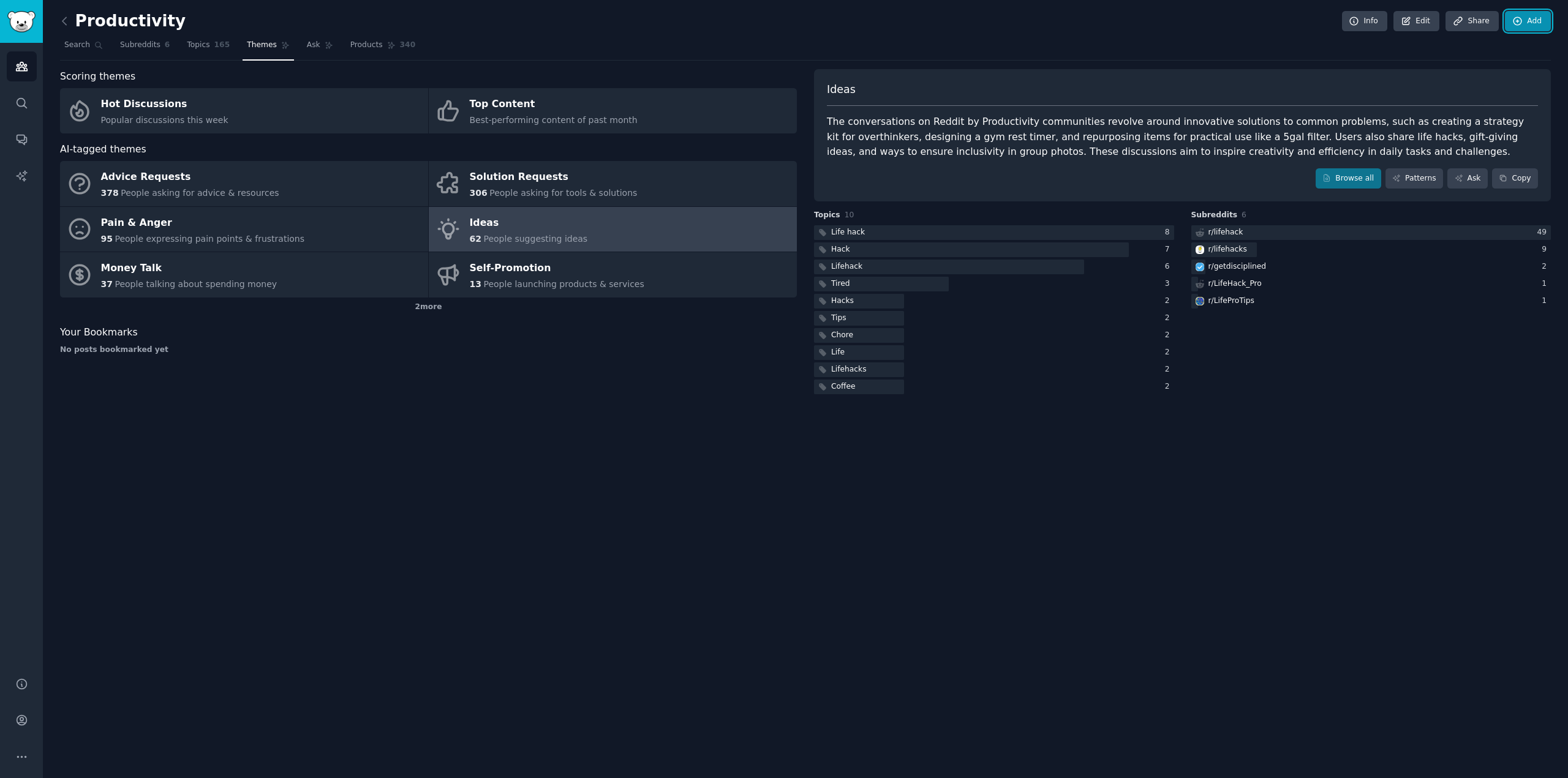
click at [1523, 18] on icon at bounding box center [1518, 21] width 11 height 11
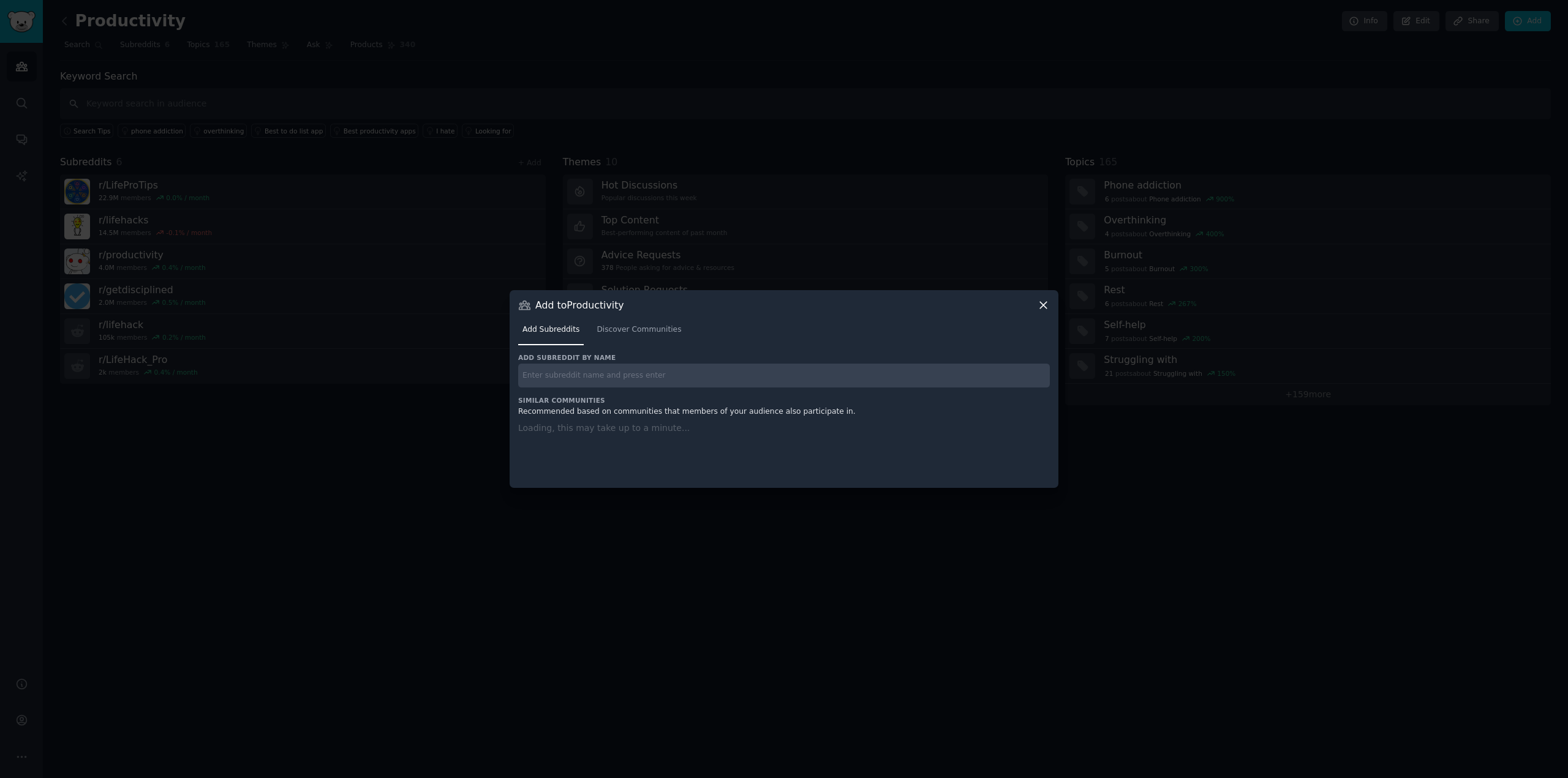
click at [1044, 301] on icon at bounding box center [1044, 305] width 13 height 13
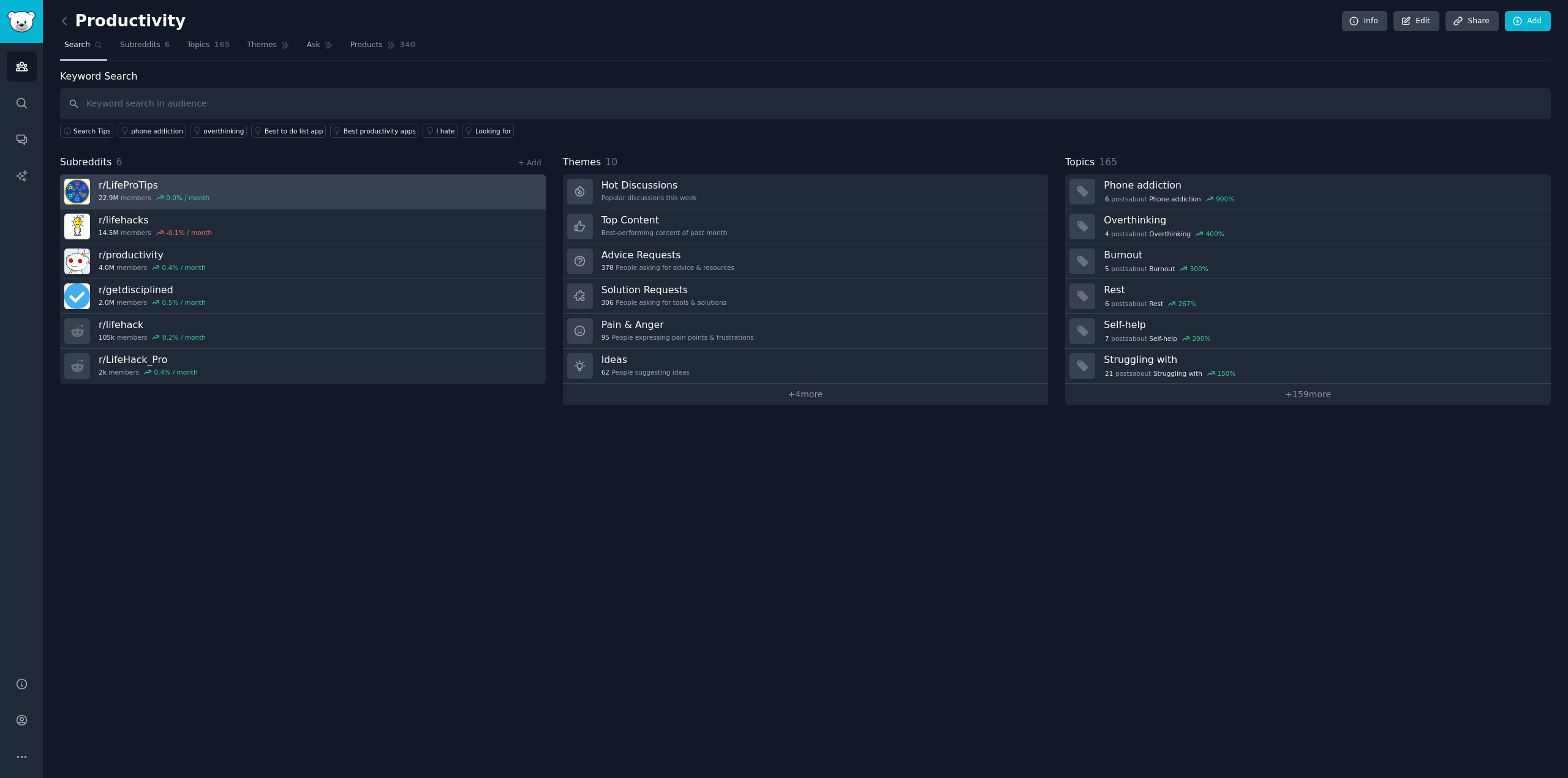
click at [125, 182] on h3 "r/ LifeProTips" at bounding box center [154, 186] width 111 height 13
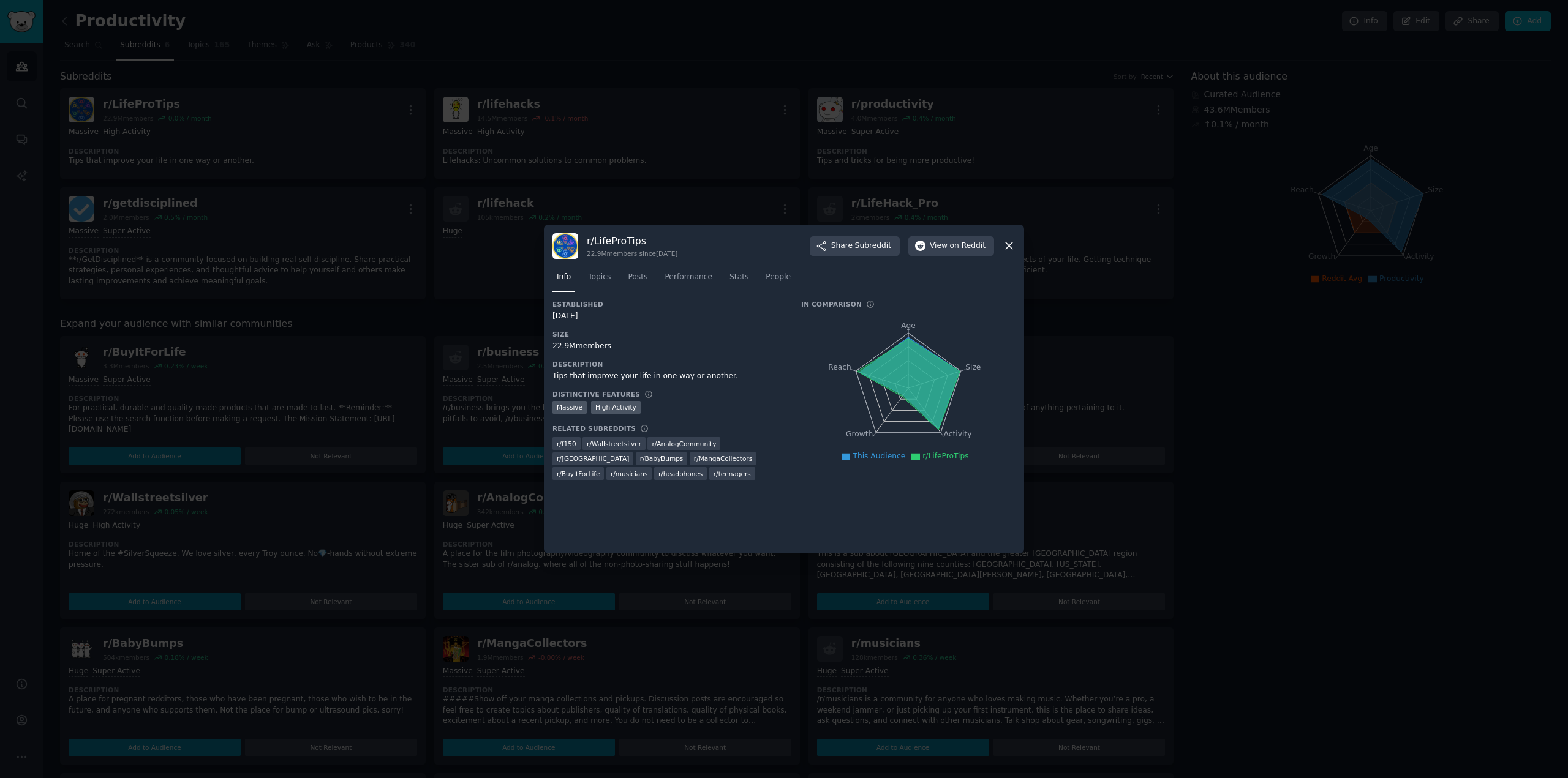
click at [615, 273] on nav "Info Topics Posts Performance Stats People" at bounding box center [784, 280] width 463 height 25
click at [596, 280] on span "Topics" at bounding box center [599, 277] width 23 height 11
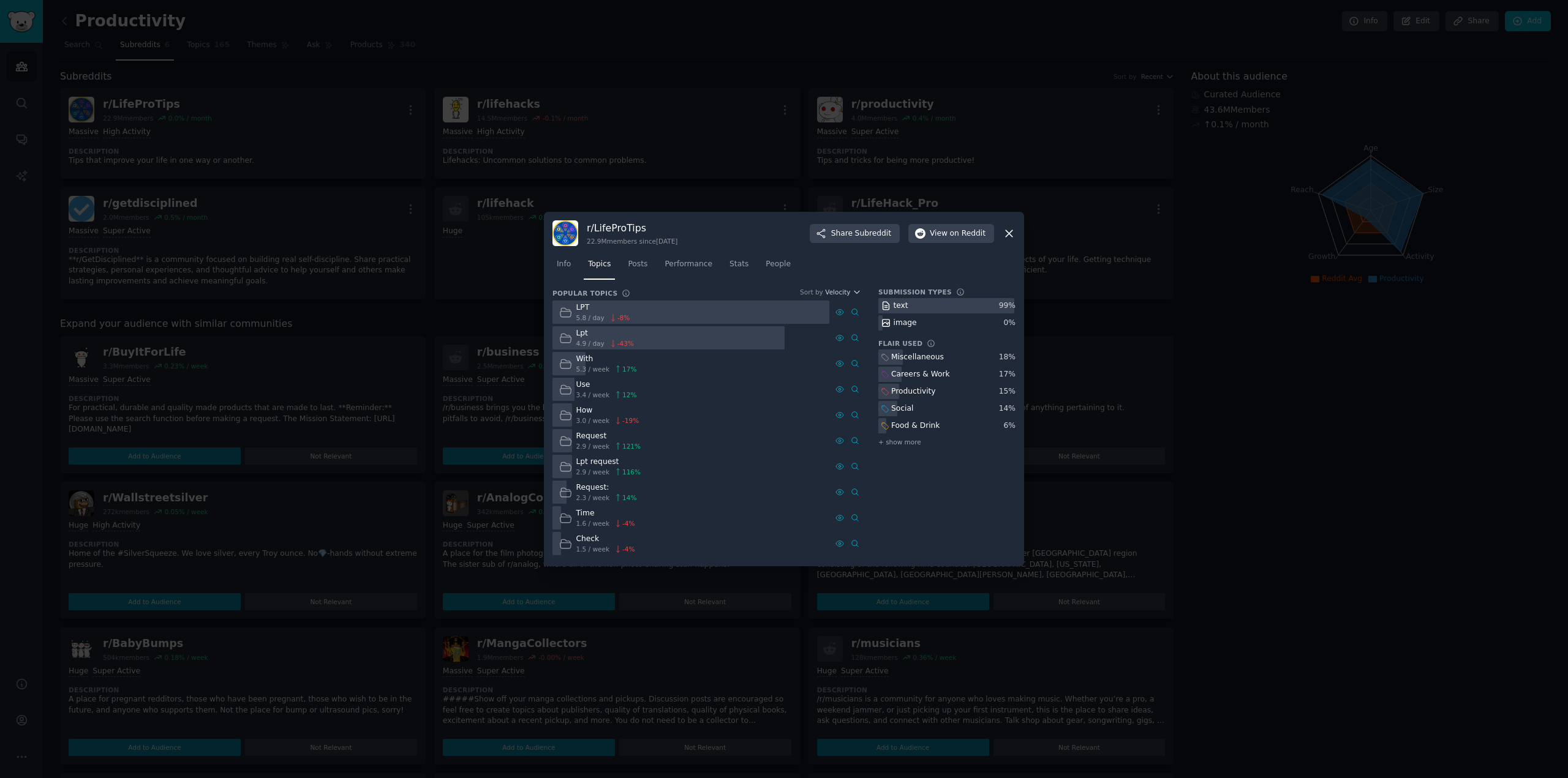
click at [1008, 233] on icon at bounding box center [1010, 234] width 13 height 13
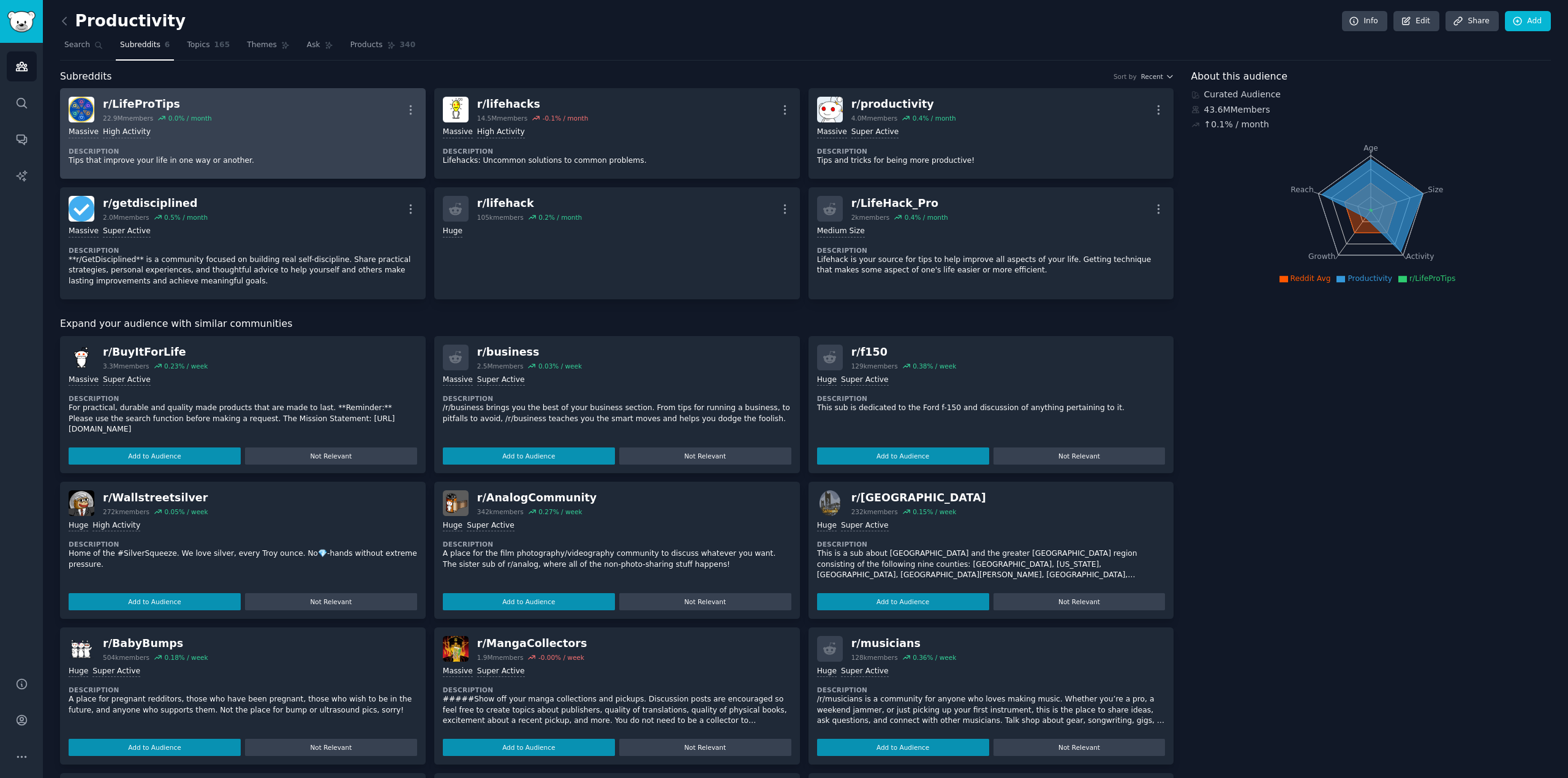
click at [248, 131] on div "Massive High Activity" at bounding box center [242, 132] width 349 height 12
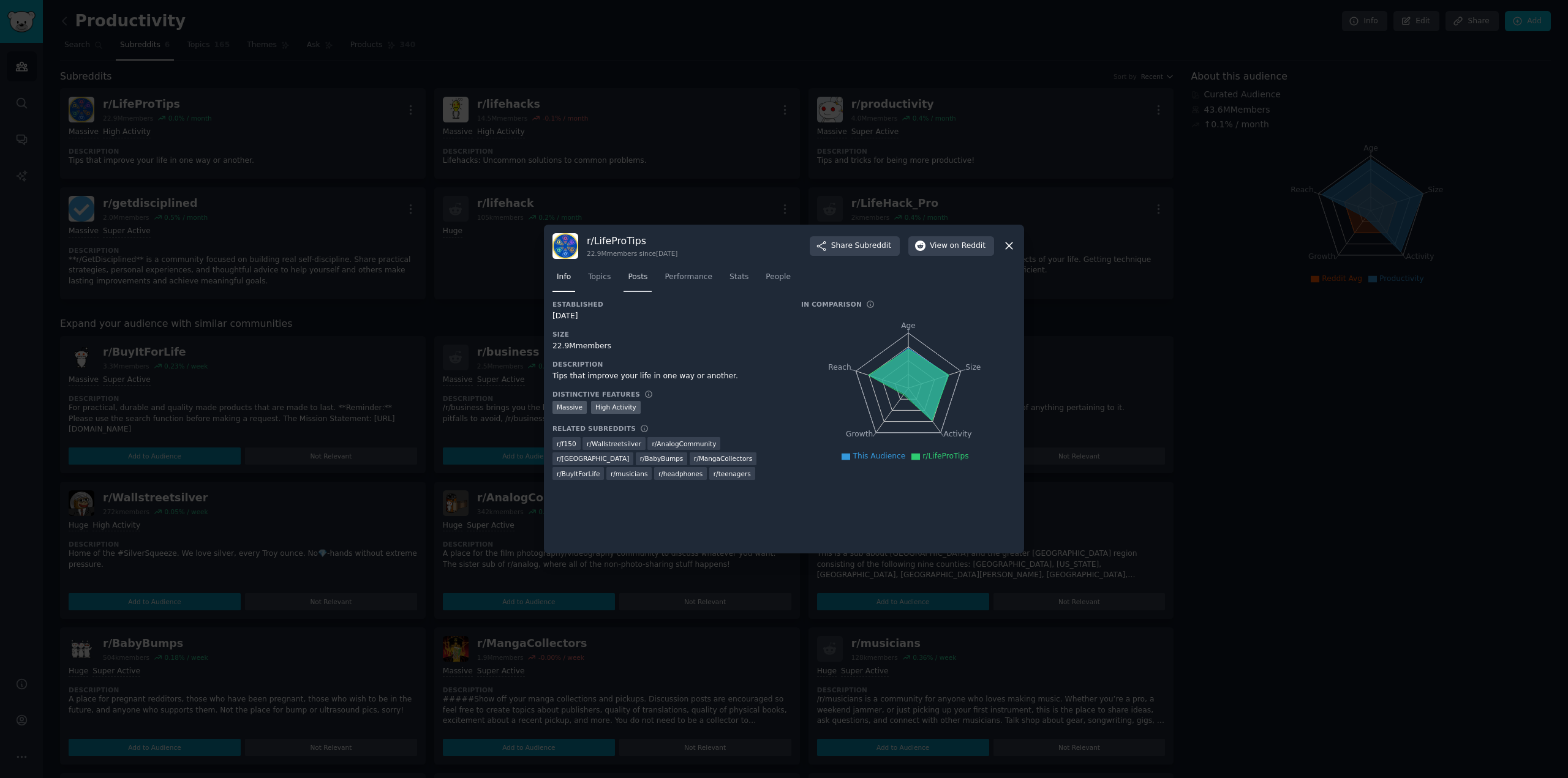
click at [635, 275] on span "Posts" at bounding box center [637, 277] width 19 height 11
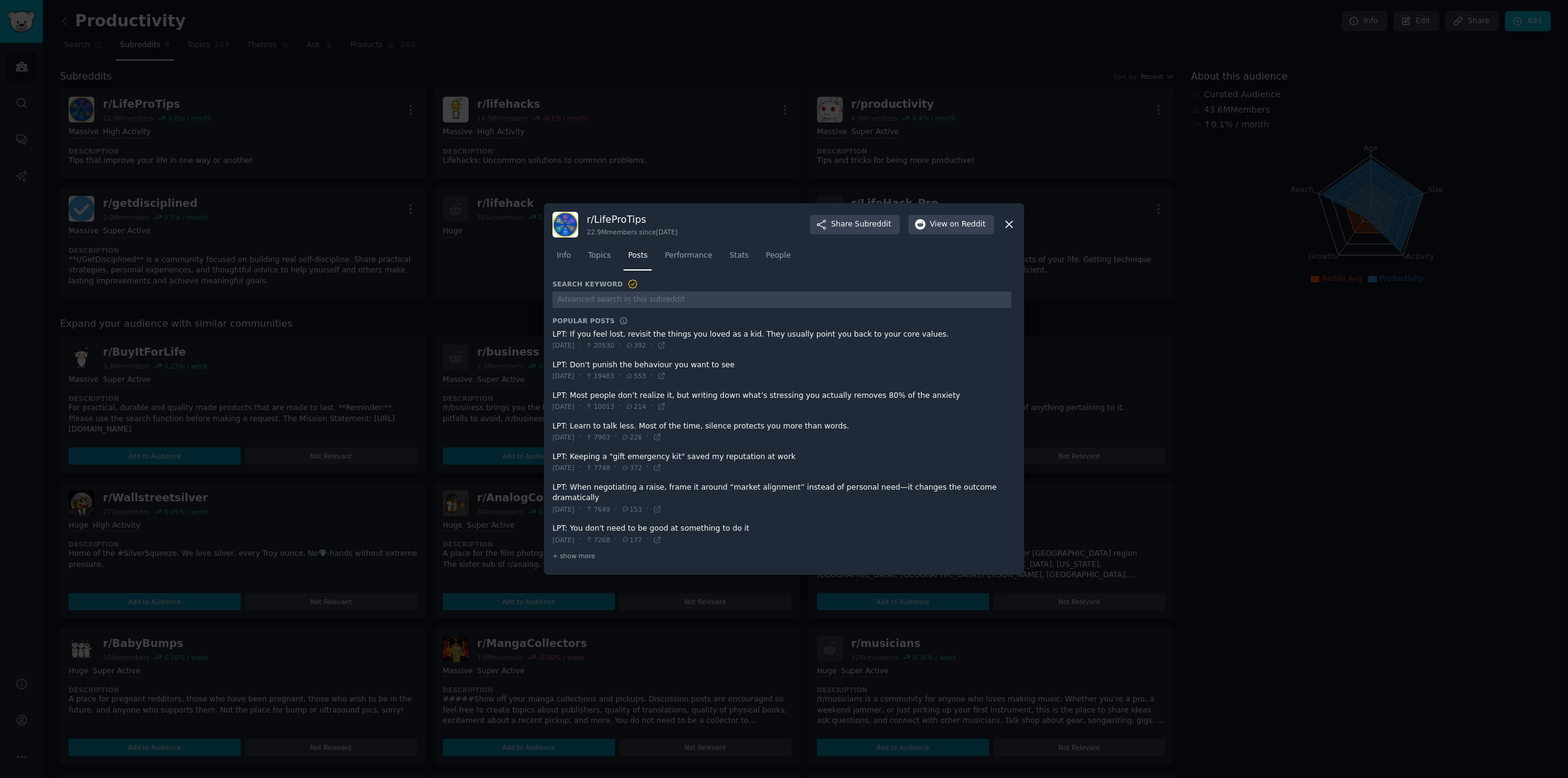
click at [667, 341] on span at bounding box center [782, 340] width 459 height 30
click at [604, 261] on span "Topics" at bounding box center [599, 256] width 23 height 11
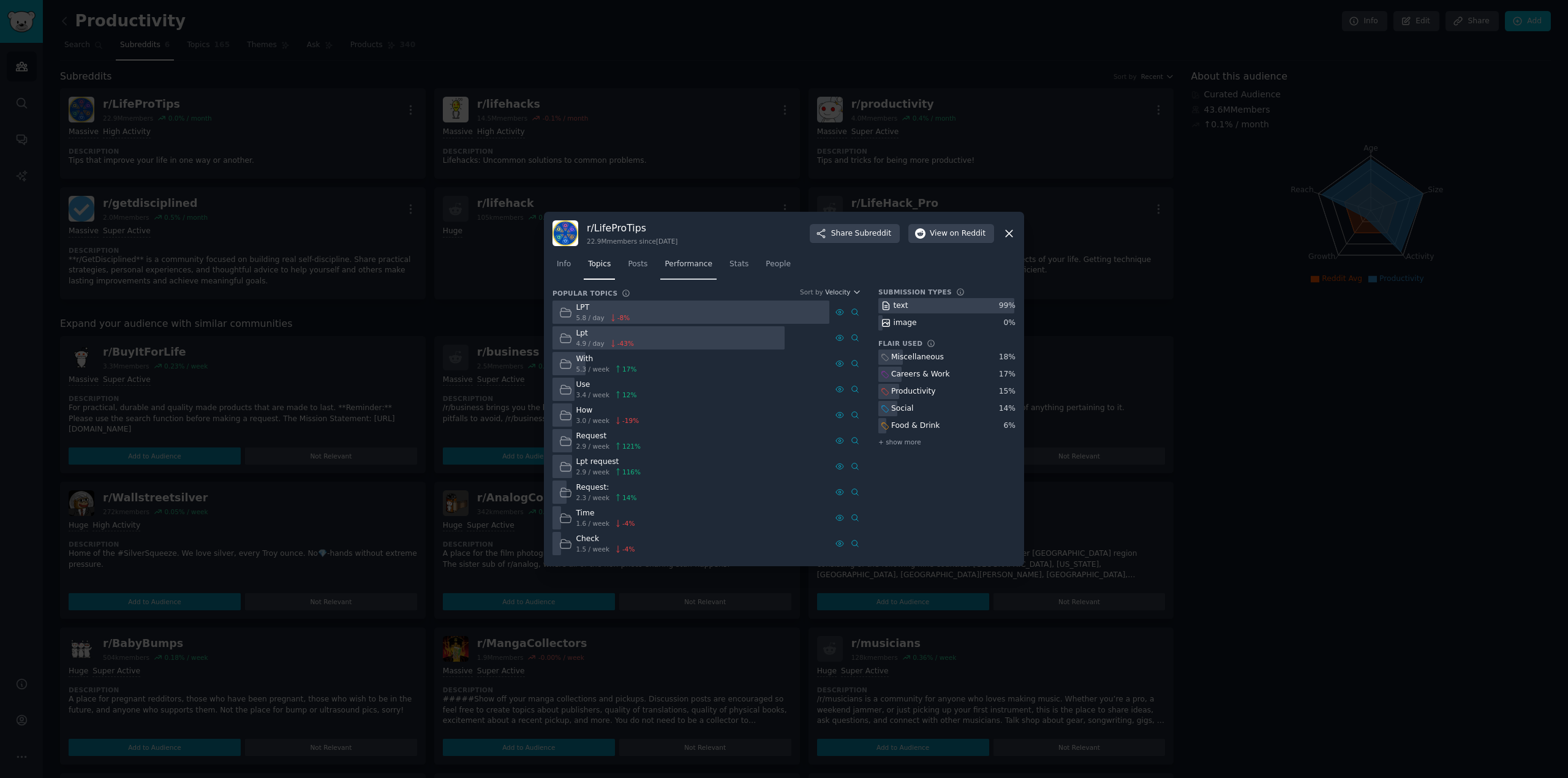
click at [673, 261] on span "Performance" at bounding box center [689, 264] width 48 height 11
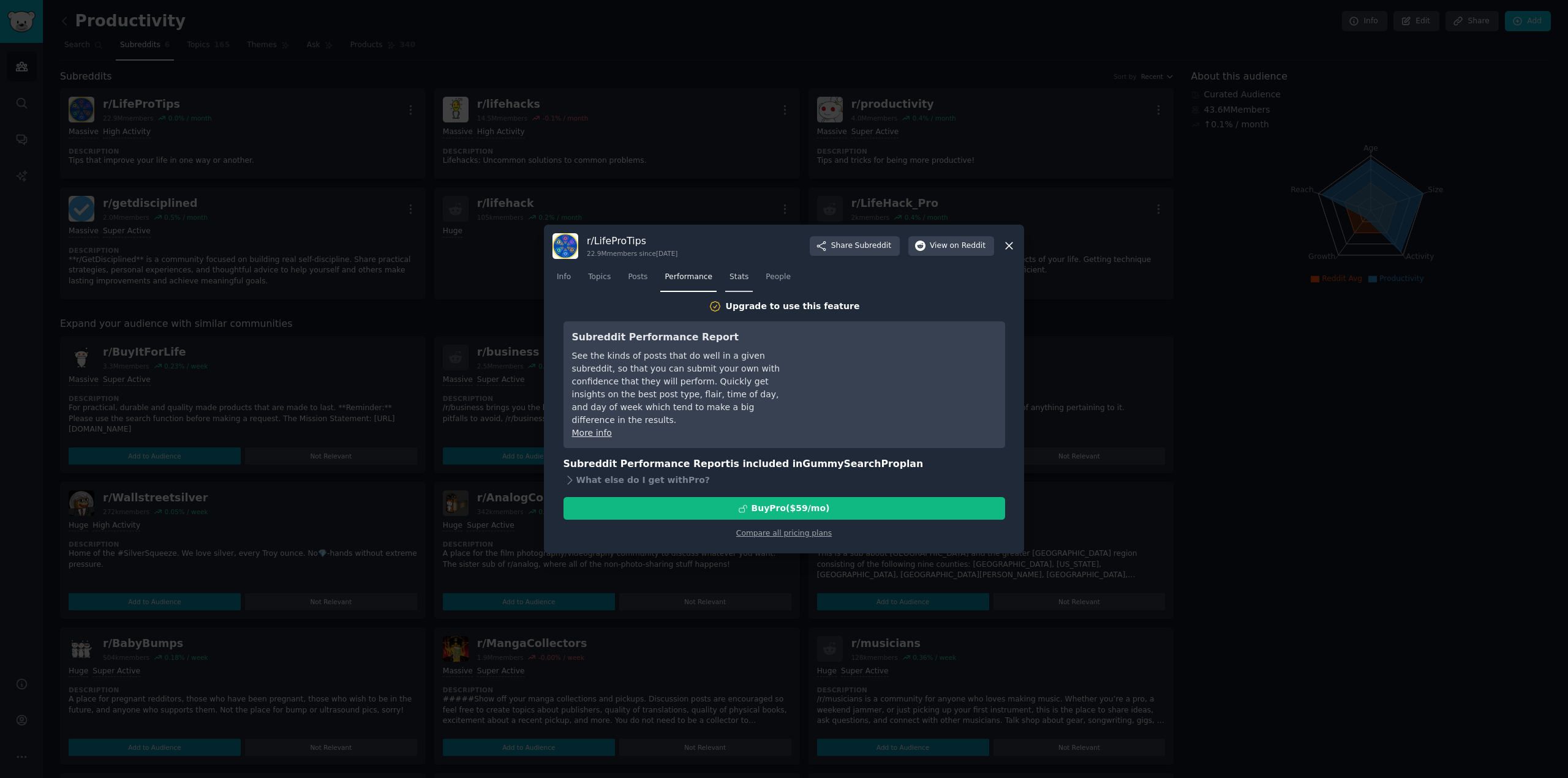
click at [738, 280] on span "Stats" at bounding box center [739, 277] width 19 height 11
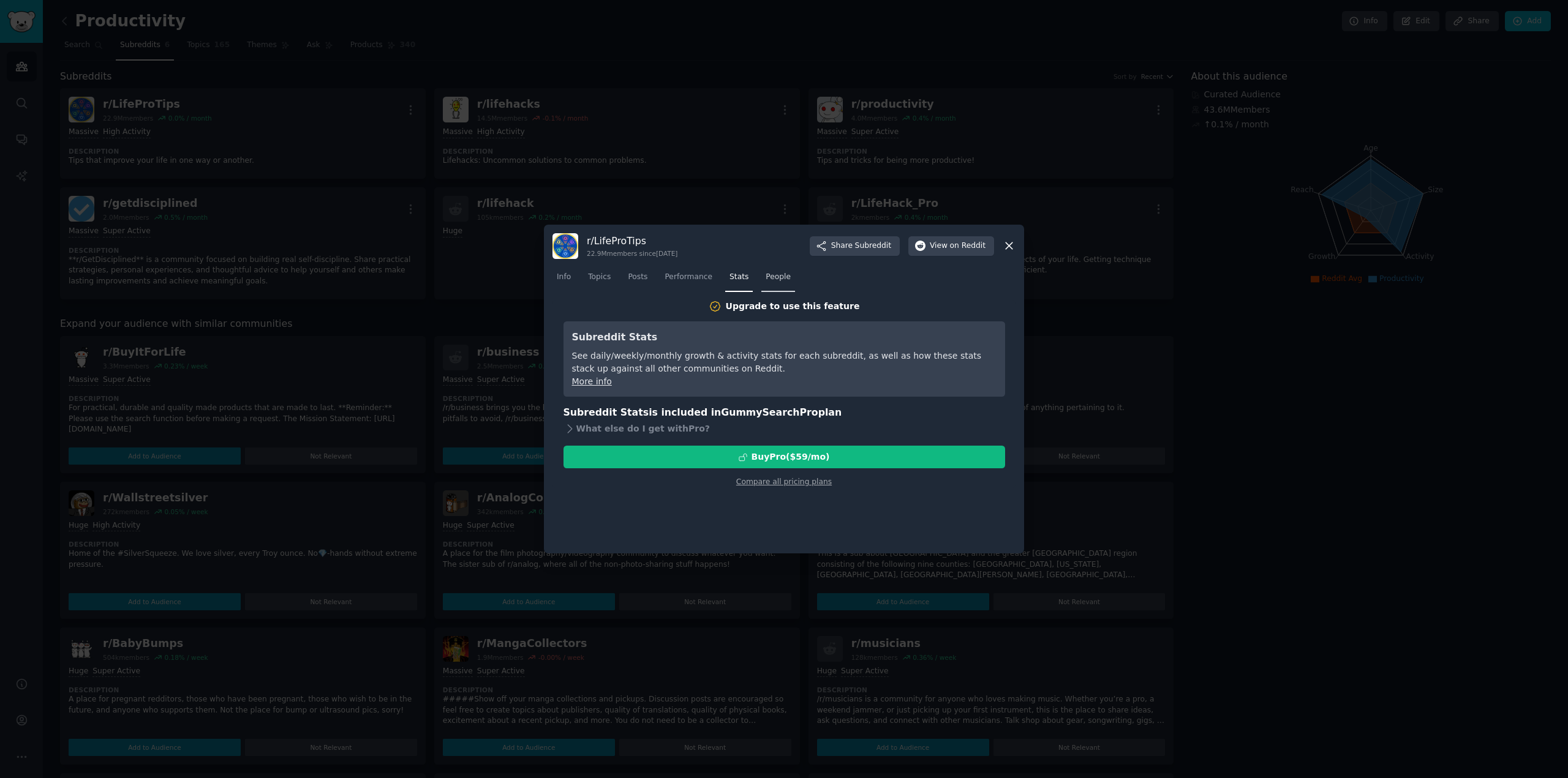
click at [766, 279] on span "People" at bounding box center [778, 277] width 25 height 11
click at [640, 430] on div "What else do I get with Pro ?" at bounding box center [785, 429] width 442 height 18
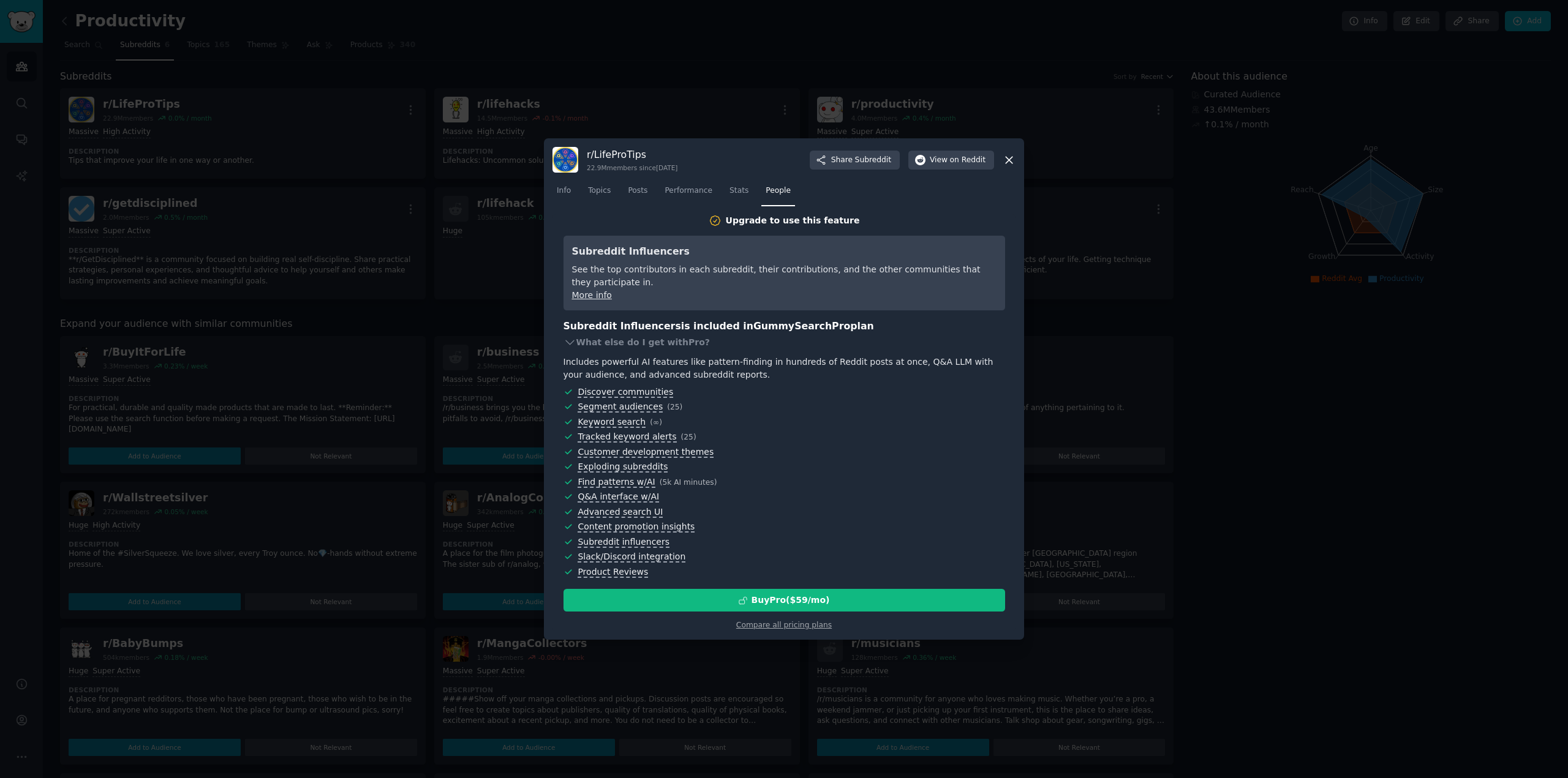
click at [652, 188] on nav "Info Topics Posts Performance Stats People" at bounding box center [784, 193] width 463 height 25
click at [404, 197] on div at bounding box center [784, 389] width 1568 height 778
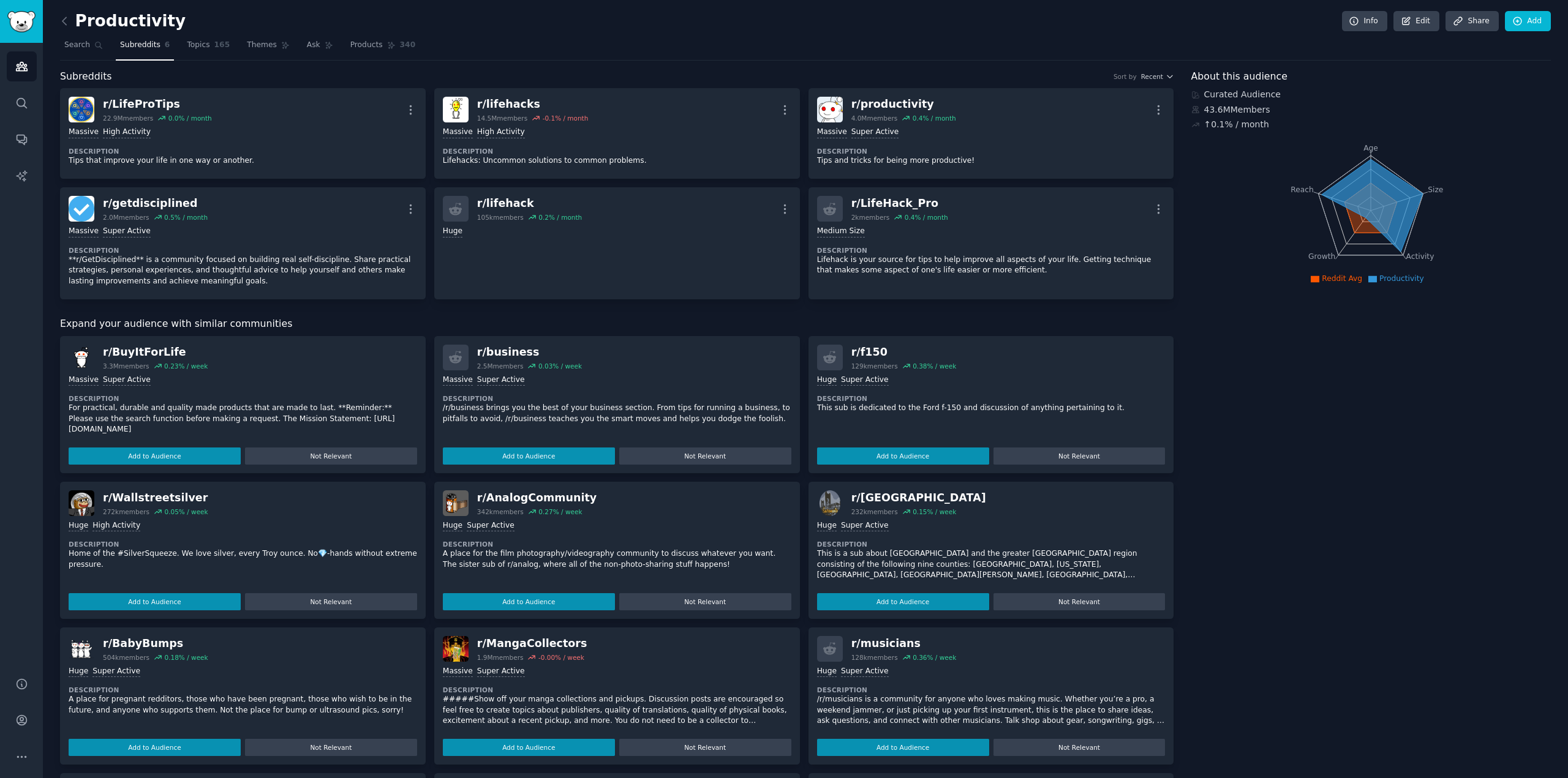
click at [57, 14] on div "Productivity Info Edit Share Add Search Subreddits 6 Topics 165 Themes Ask Prod…" at bounding box center [805, 464] width 1525 height 928
click at [333, 412] on p "For practical, durable and quality made products that are made to last. **Remin…" at bounding box center [242, 419] width 349 height 32
click at [163, 339] on div "r/ BuyItForLife 3.3M members 0.23 % / week 1,000,000+ members Massive Super Act…" at bounding box center [243, 405] width 366 height 137
click at [70, 23] on icon at bounding box center [65, 21] width 13 height 13
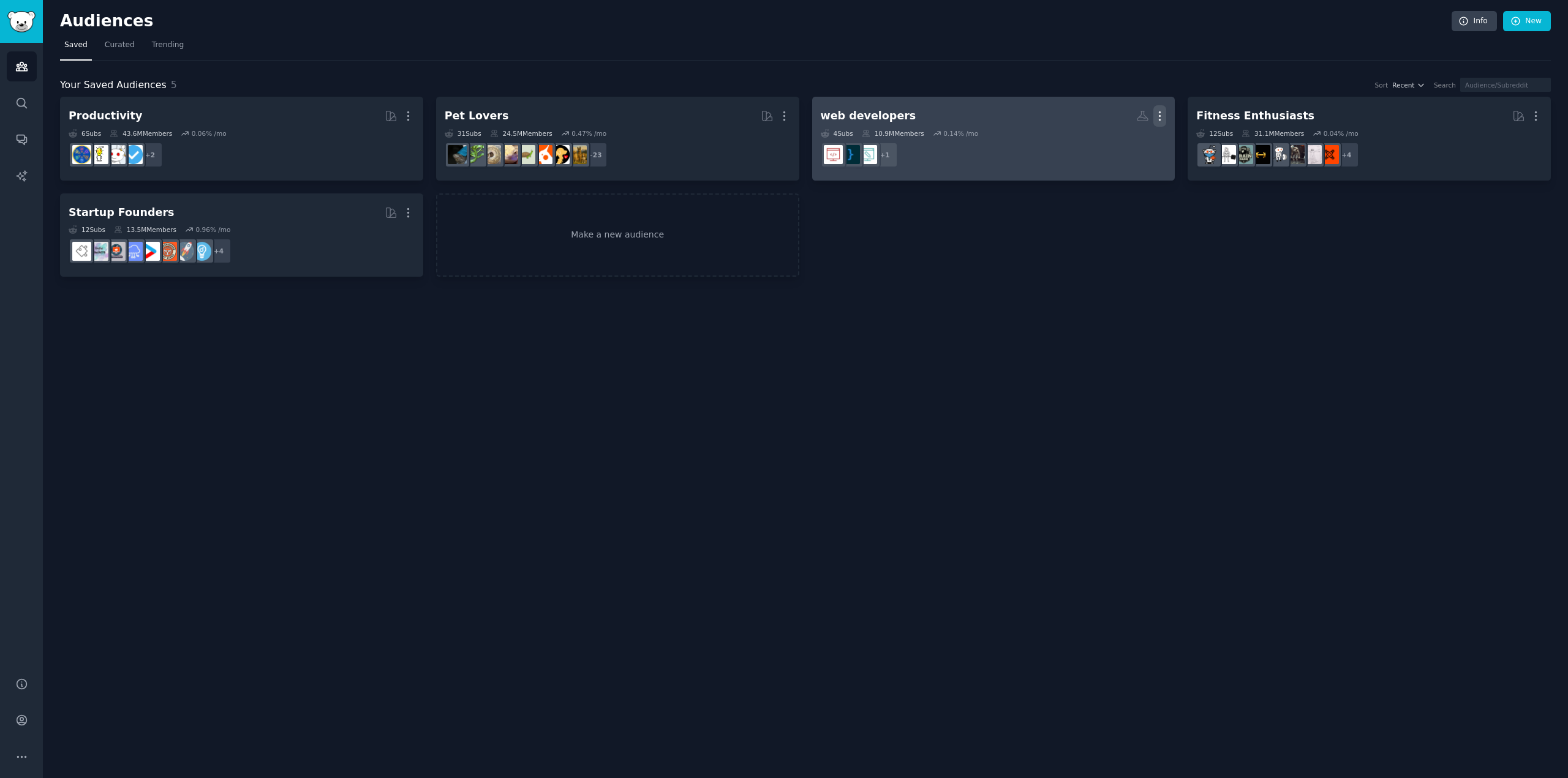
click at [1162, 111] on icon "button" at bounding box center [1160, 116] width 13 height 13
click at [1125, 141] on p "Delete" at bounding box center [1126, 141] width 28 height 13
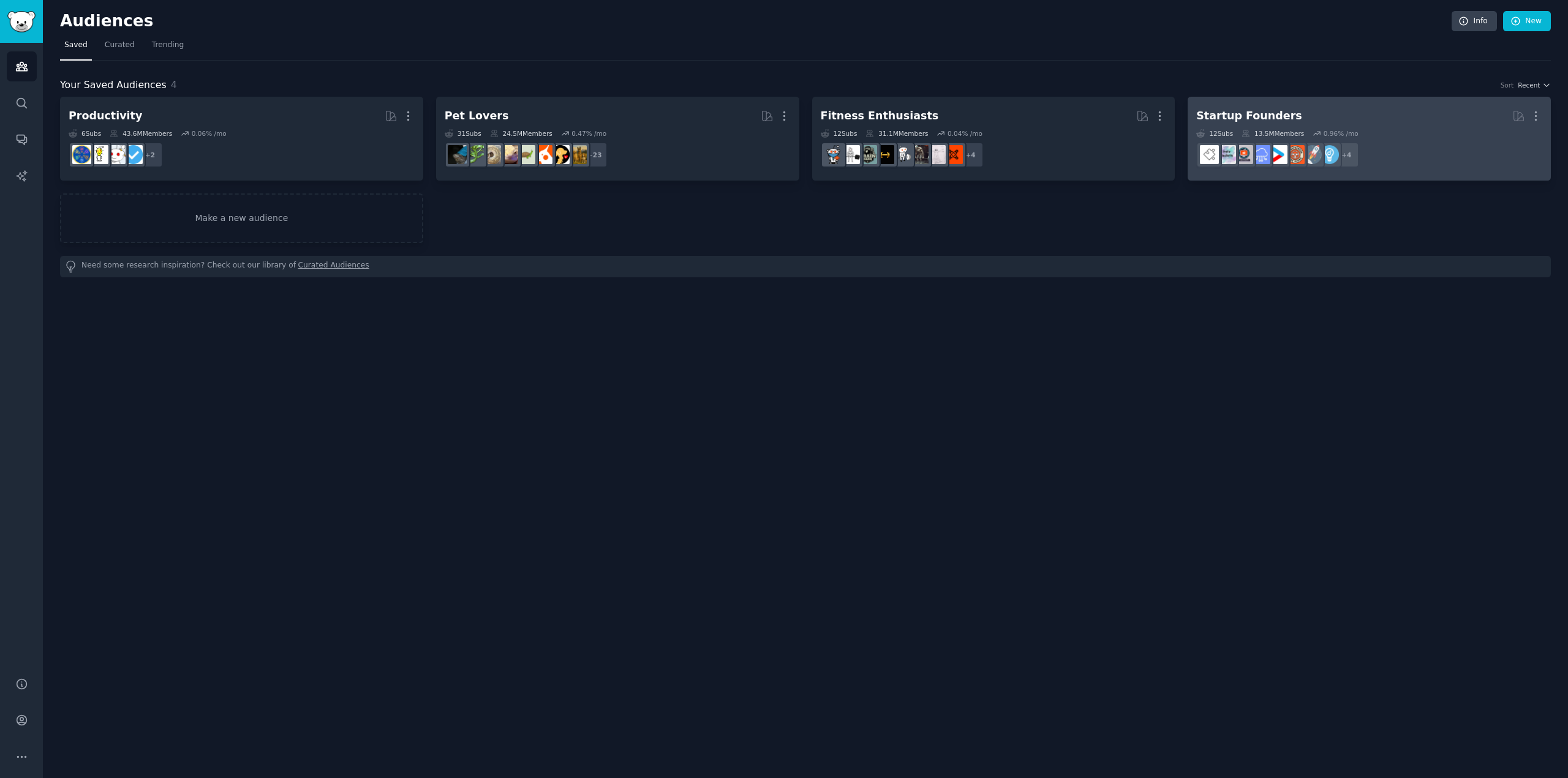
click at [1388, 144] on dd "r/startup + 4" at bounding box center [1369, 154] width 346 height 34
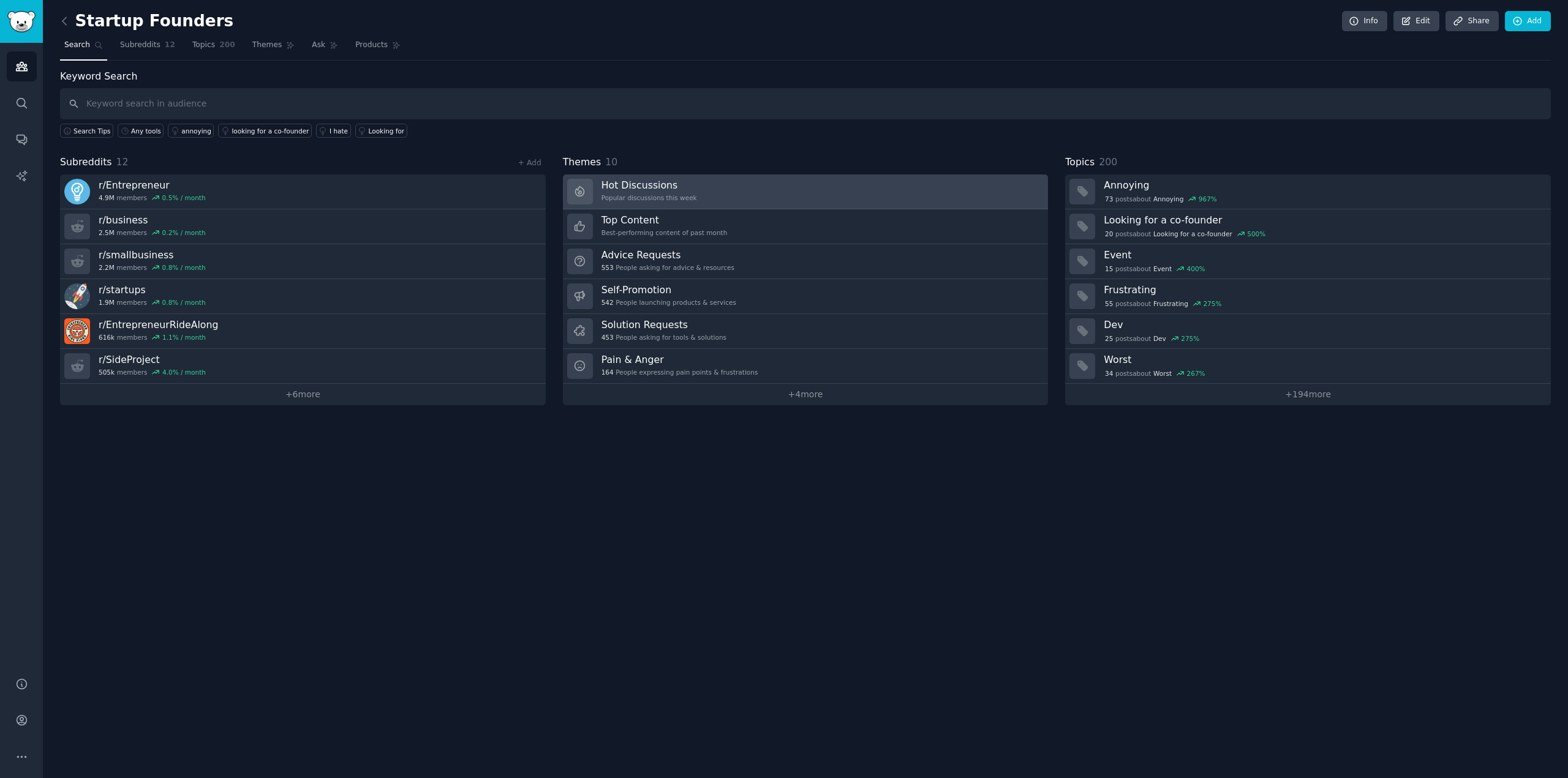
click at [680, 185] on h3 "Hot Discussions" at bounding box center [649, 186] width 95 height 13
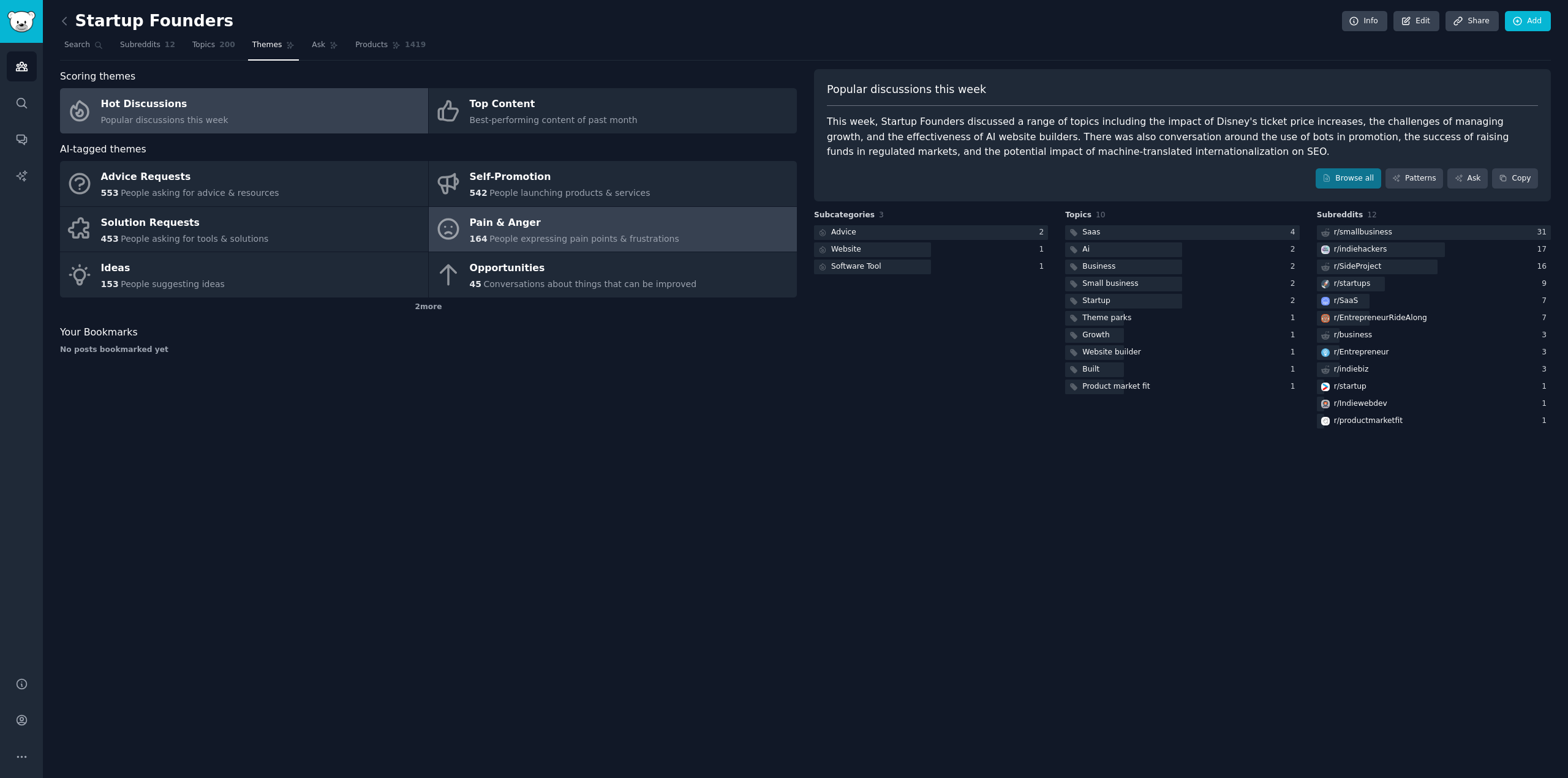
click at [510, 231] on div "Pain & Anger" at bounding box center [574, 223] width 210 height 19
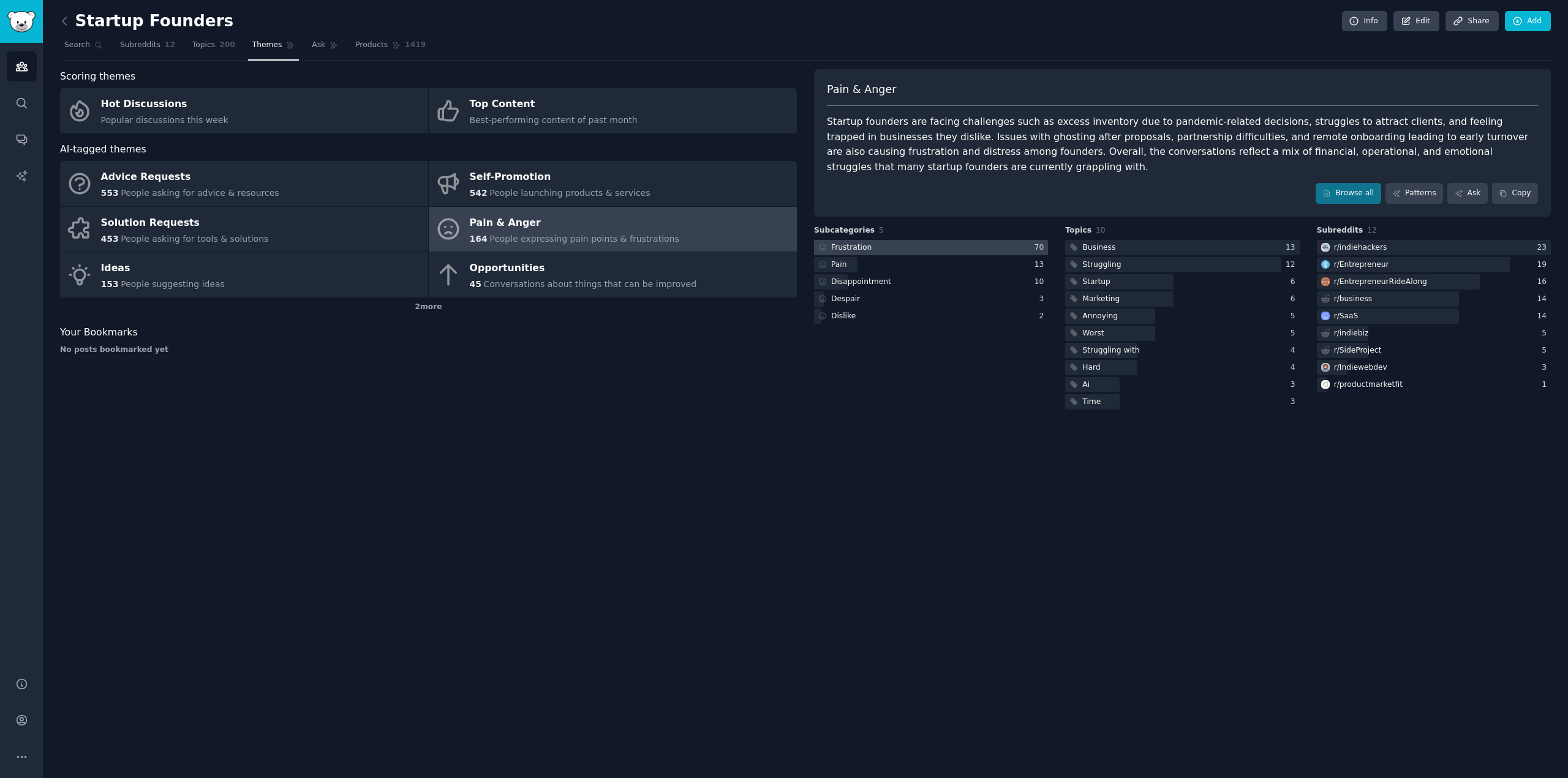
click at [878, 240] on div at bounding box center [931, 248] width 234 height 16
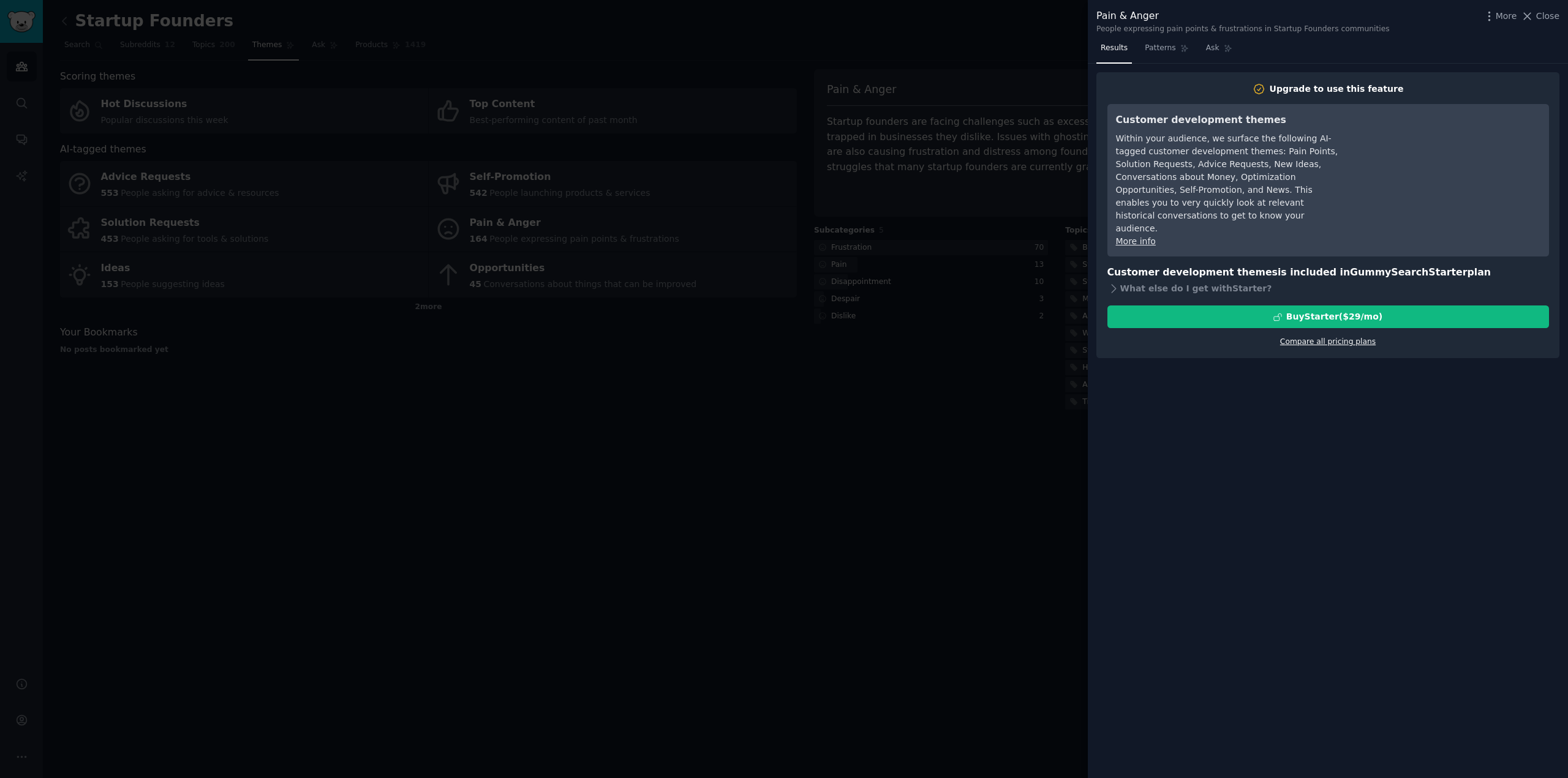
click at [1318, 337] on link "Compare all pricing plans" at bounding box center [1328, 341] width 95 height 8
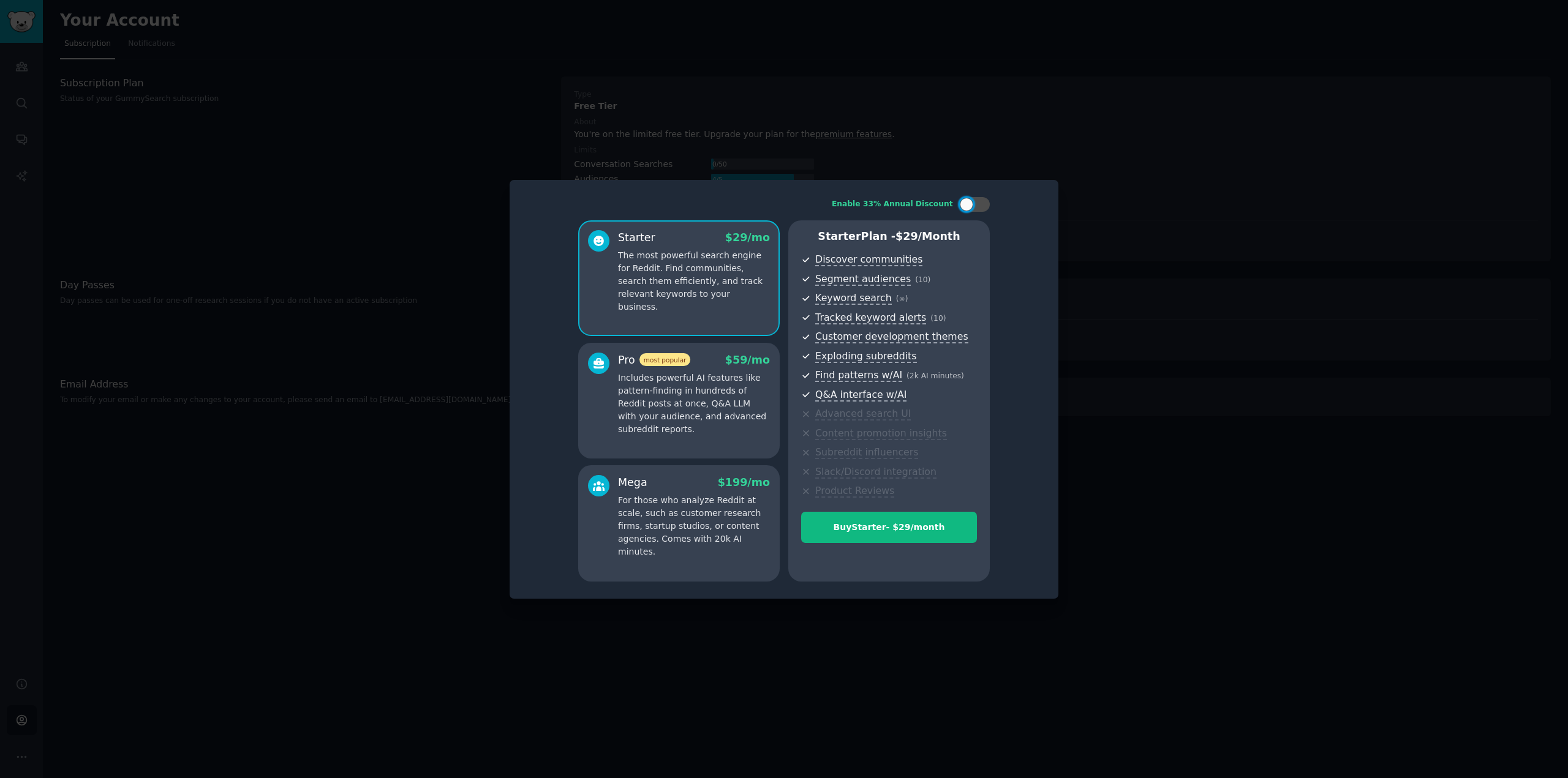
click at [423, 511] on div at bounding box center [784, 389] width 1568 height 778
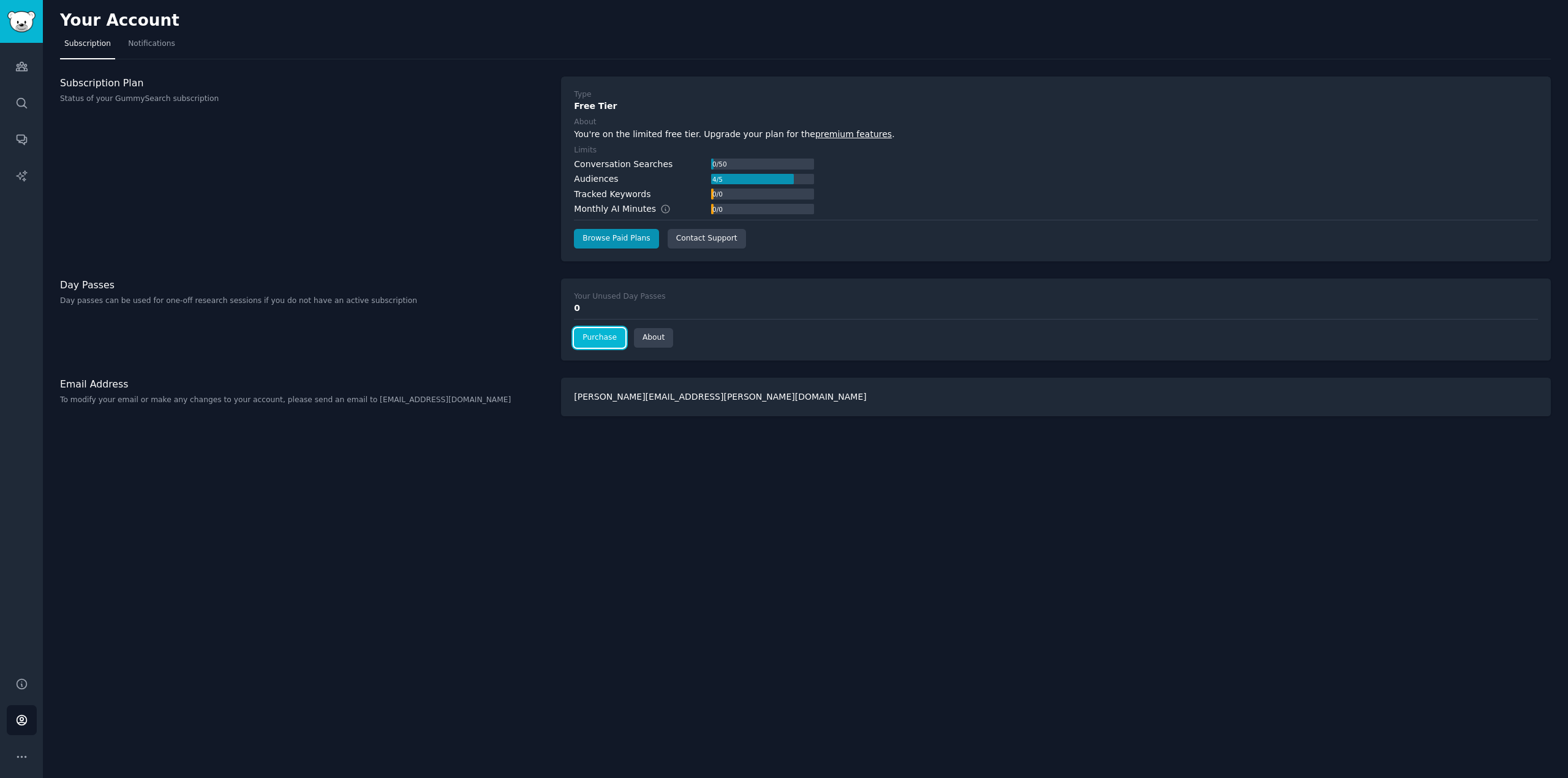
click at [593, 338] on link "Purchase" at bounding box center [600, 337] width 52 height 19
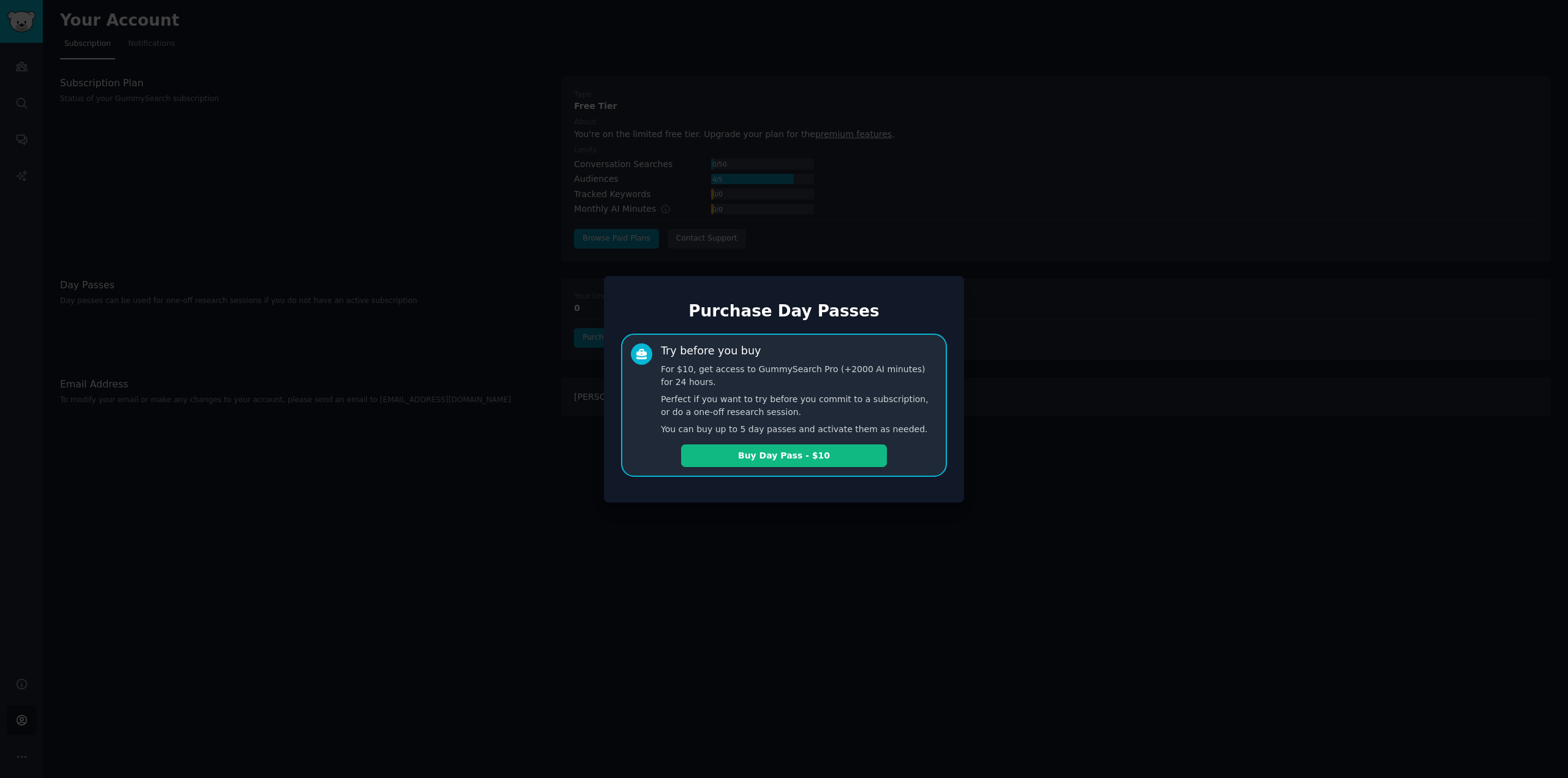
click at [536, 331] on div at bounding box center [784, 389] width 1568 height 778
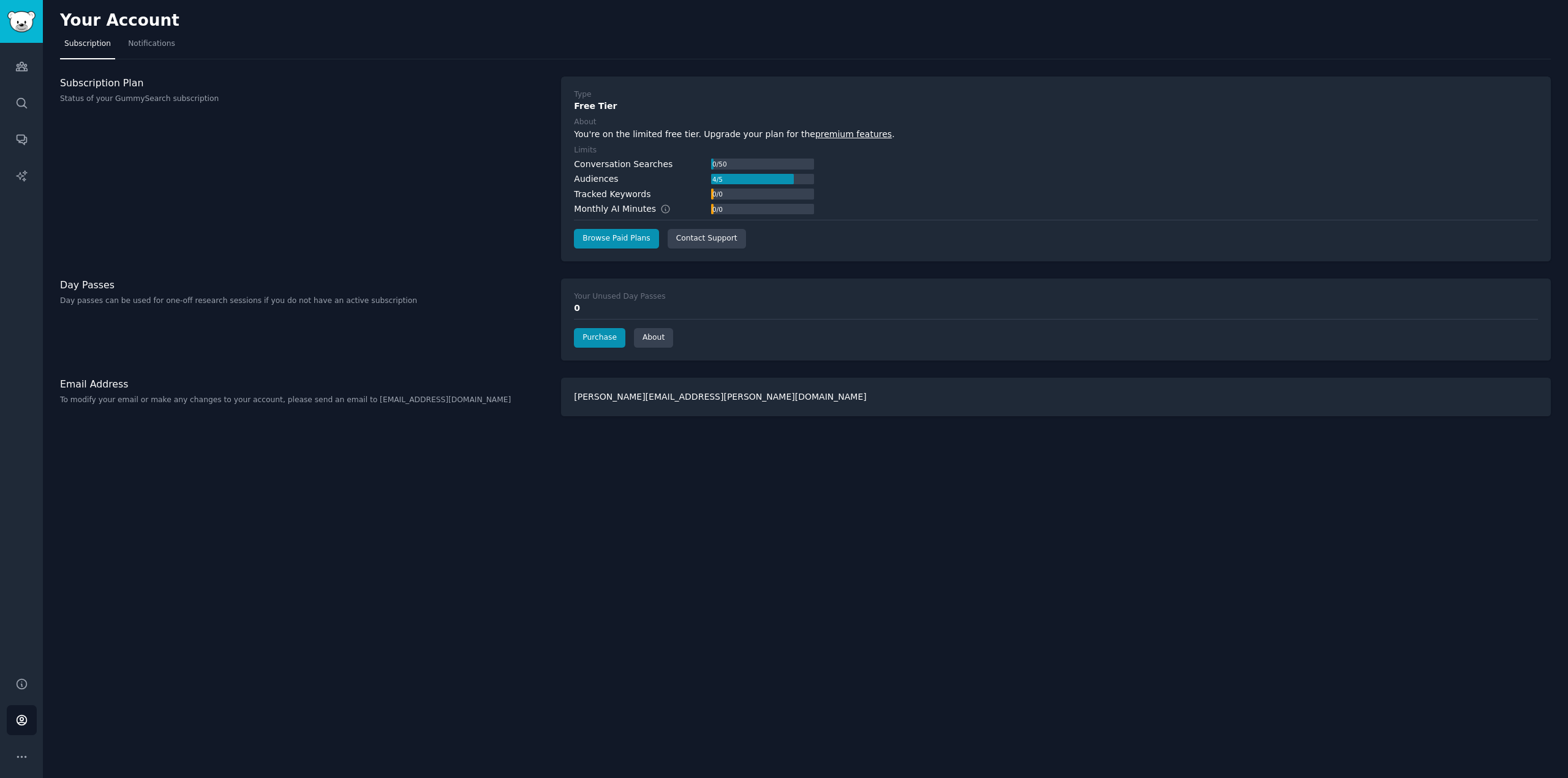
click at [609, 250] on div "Type Free Tier About You're on the limited free tier. Upgrade your plan for the…" at bounding box center [1056, 169] width 990 height 185
click at [618, 239] on link "Browse Paid Plans" at bounding box center [616, 238] width 84 height 19
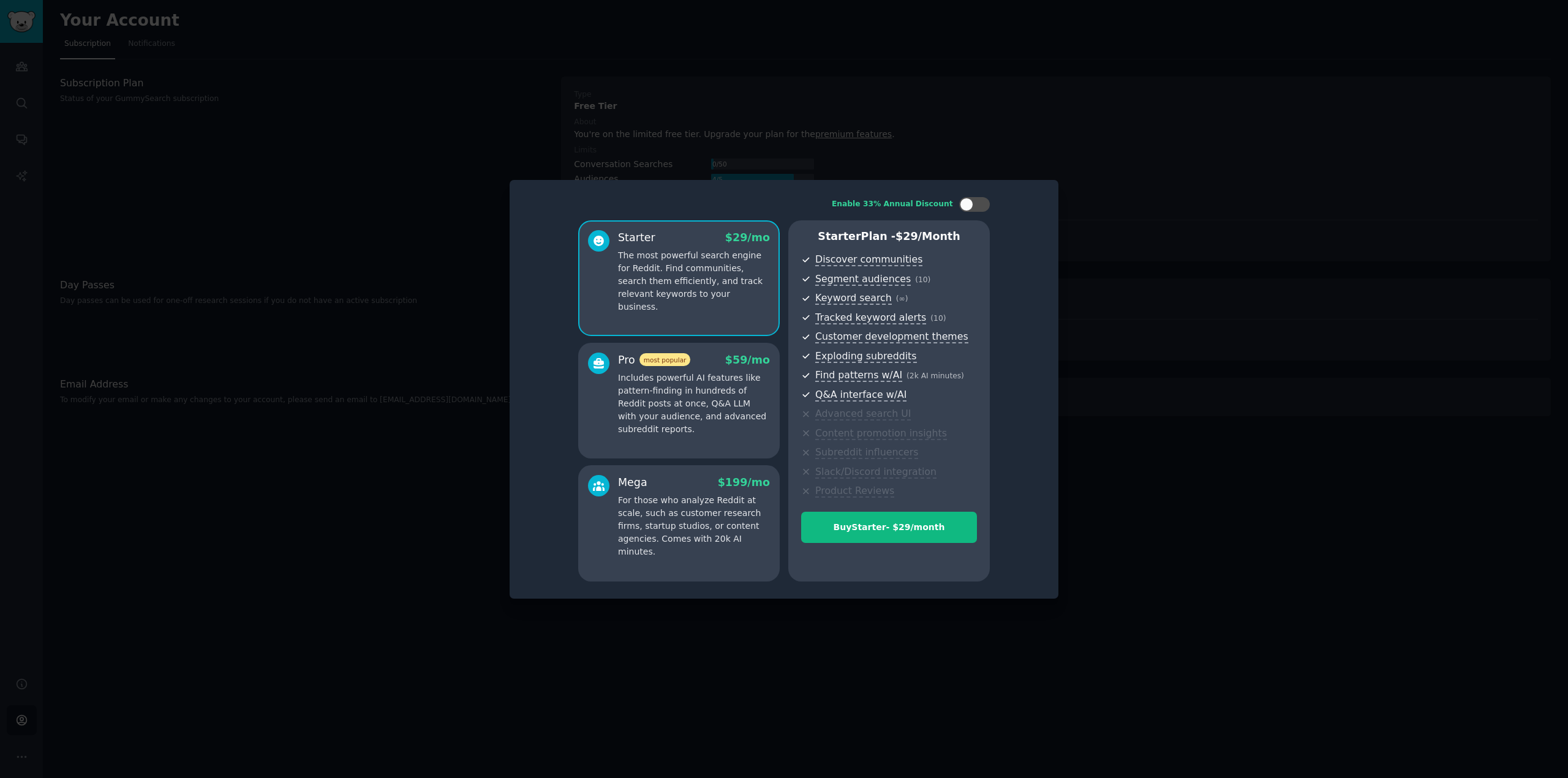
click at [677, 389] on p "Includes powerful AI features like pattern-finding in hundreds of Reddit posts …" at bounding box center [694, 404] width 152 height 65
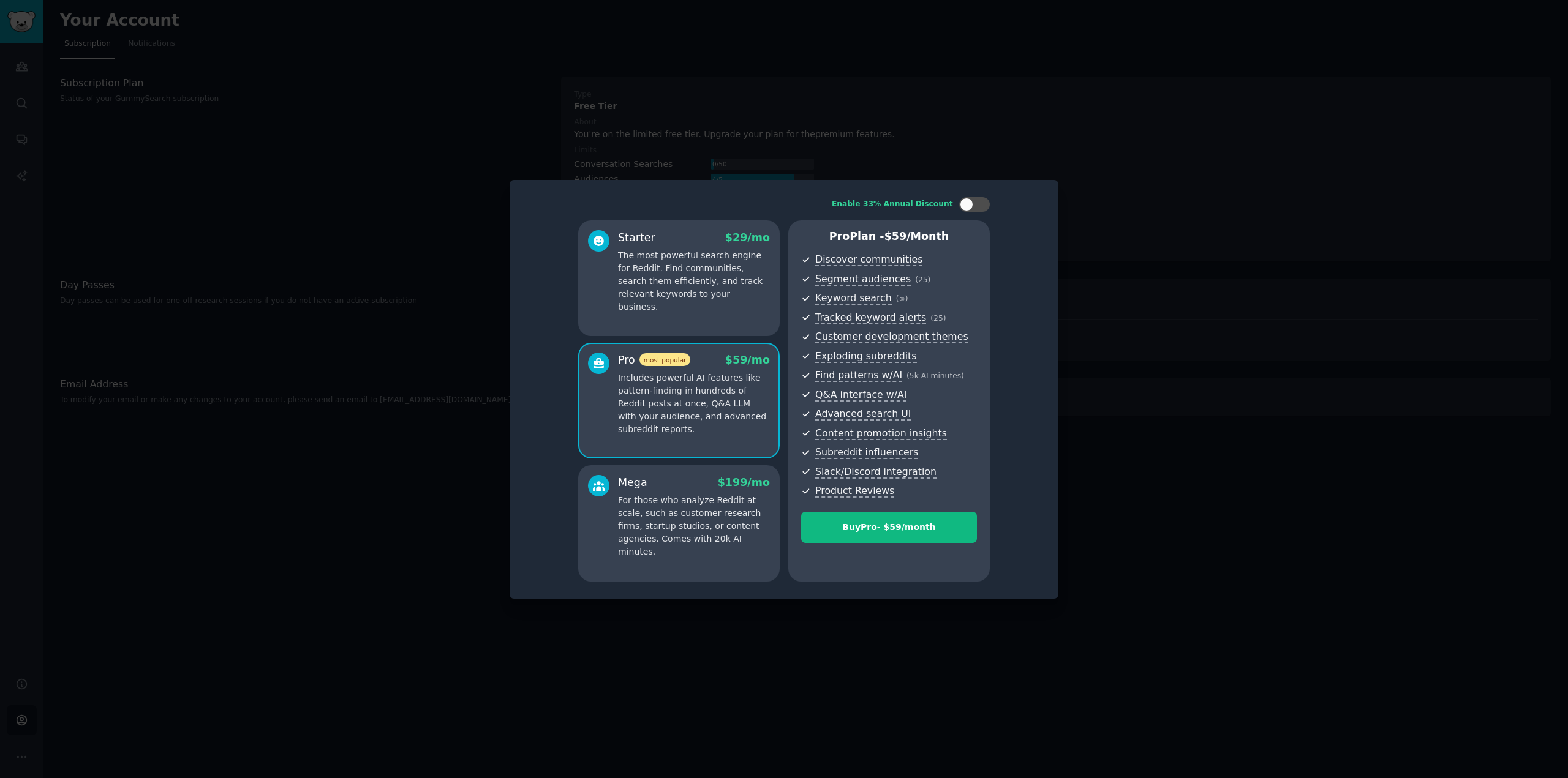
click at [664, 297] on p "The most powerful search engine for Reddit. Find communities, search them effic…" at bounding box center [694, 282] width 152 height 65
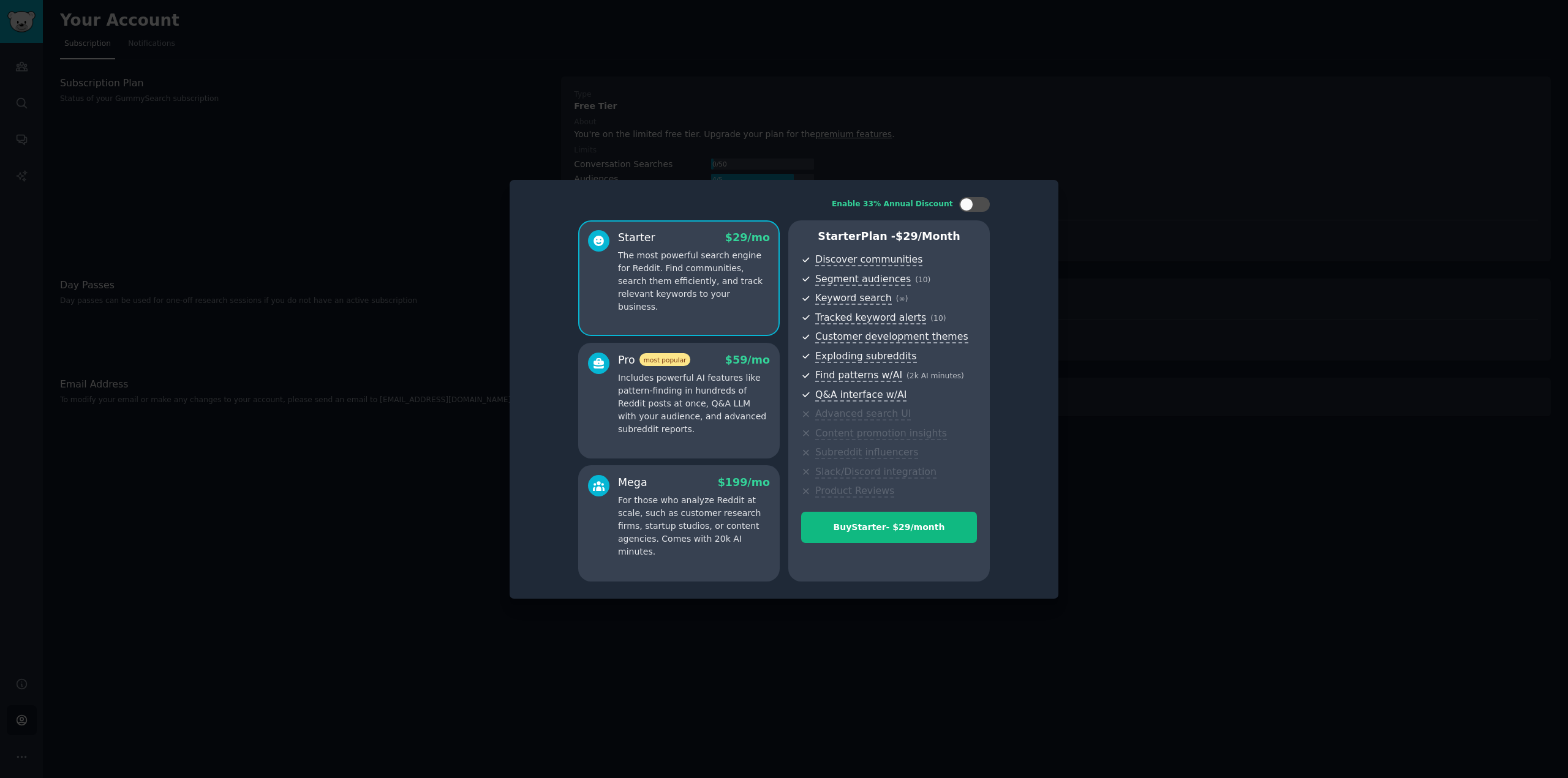
click at [664, 371] on p "Includes powerful AI features like pattern-finding in hundreds of Reddit posts …" at bounding box center [694, 404] width 152 height 65
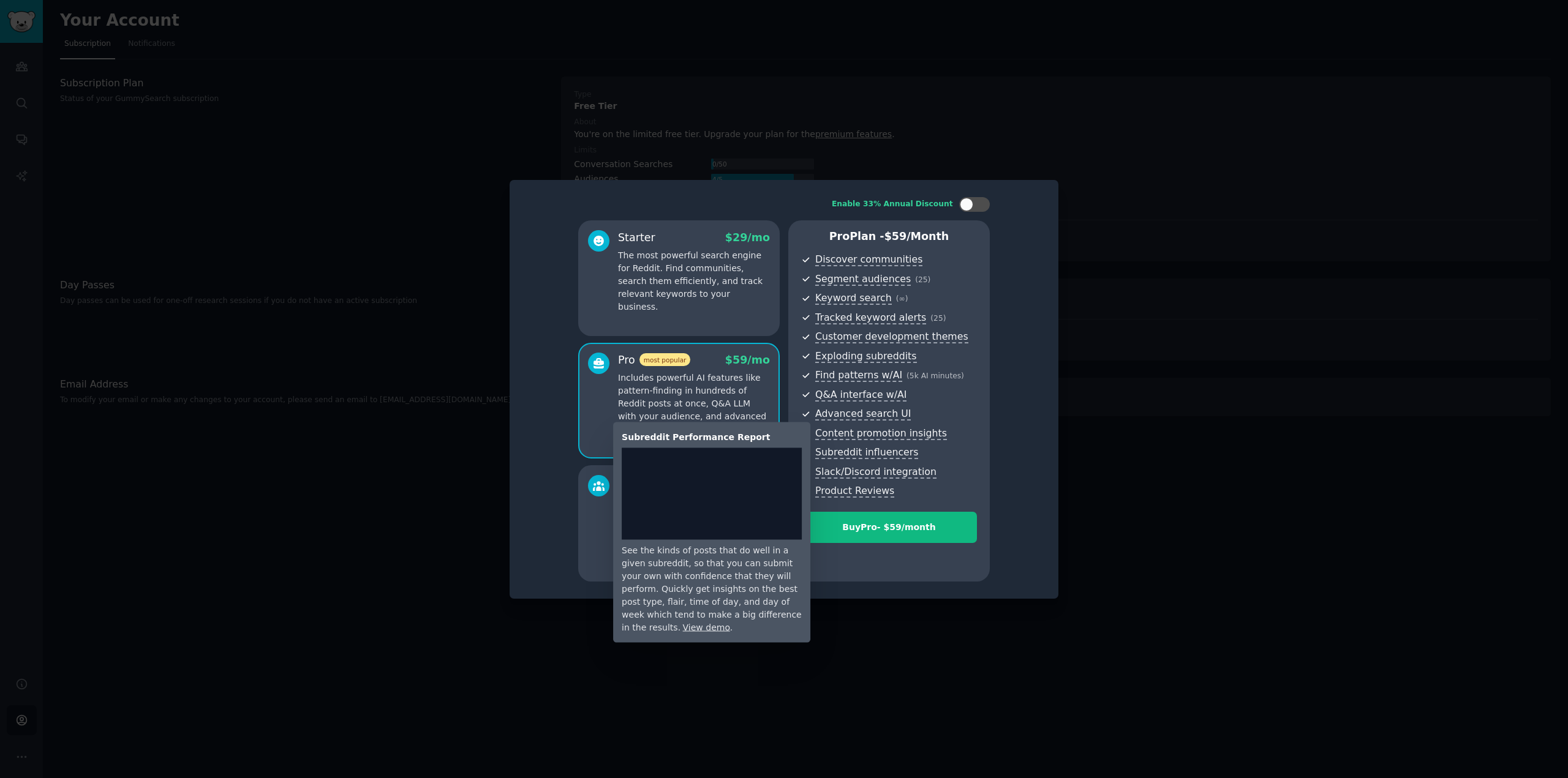
click at [858, 435] on span "Content promotion insights" at bounding box center [881, 434] width 131 height 13
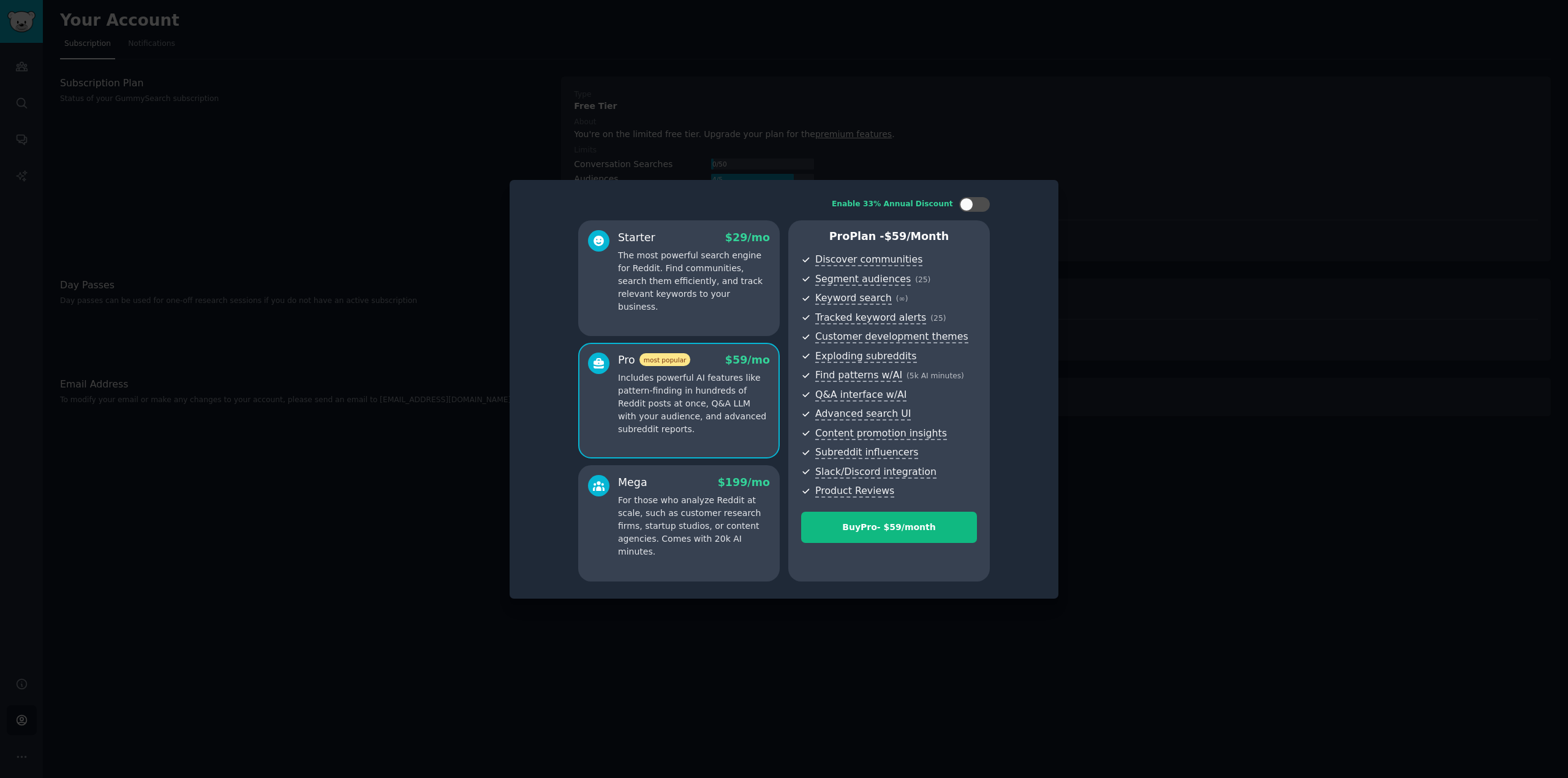
click at [289, 156] on div at bounding box center [784, 389] width 1568 height 778
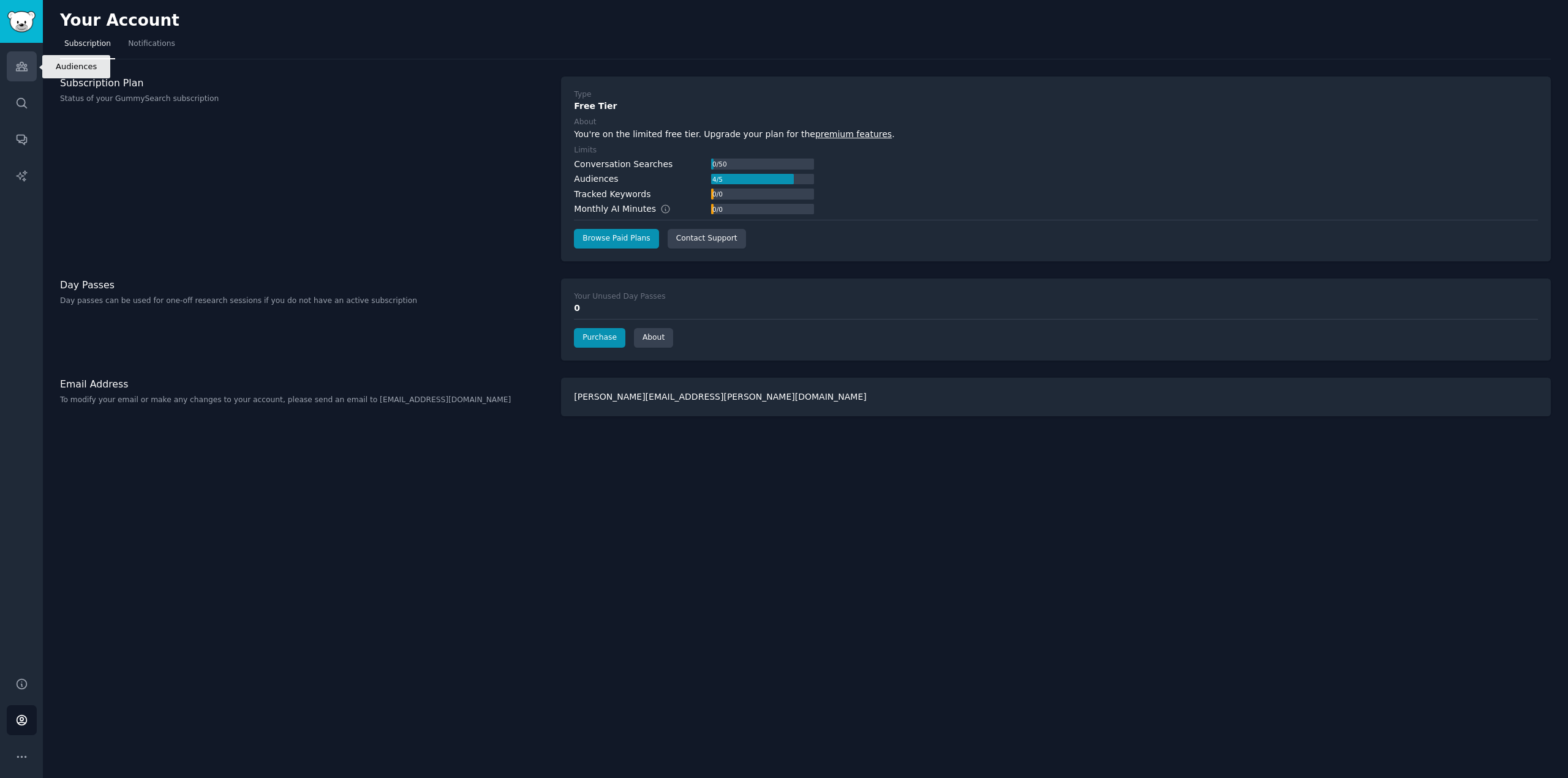
click at [30, 61] on link "Audiences" at bounding box center [21, 67] width 30 height 30
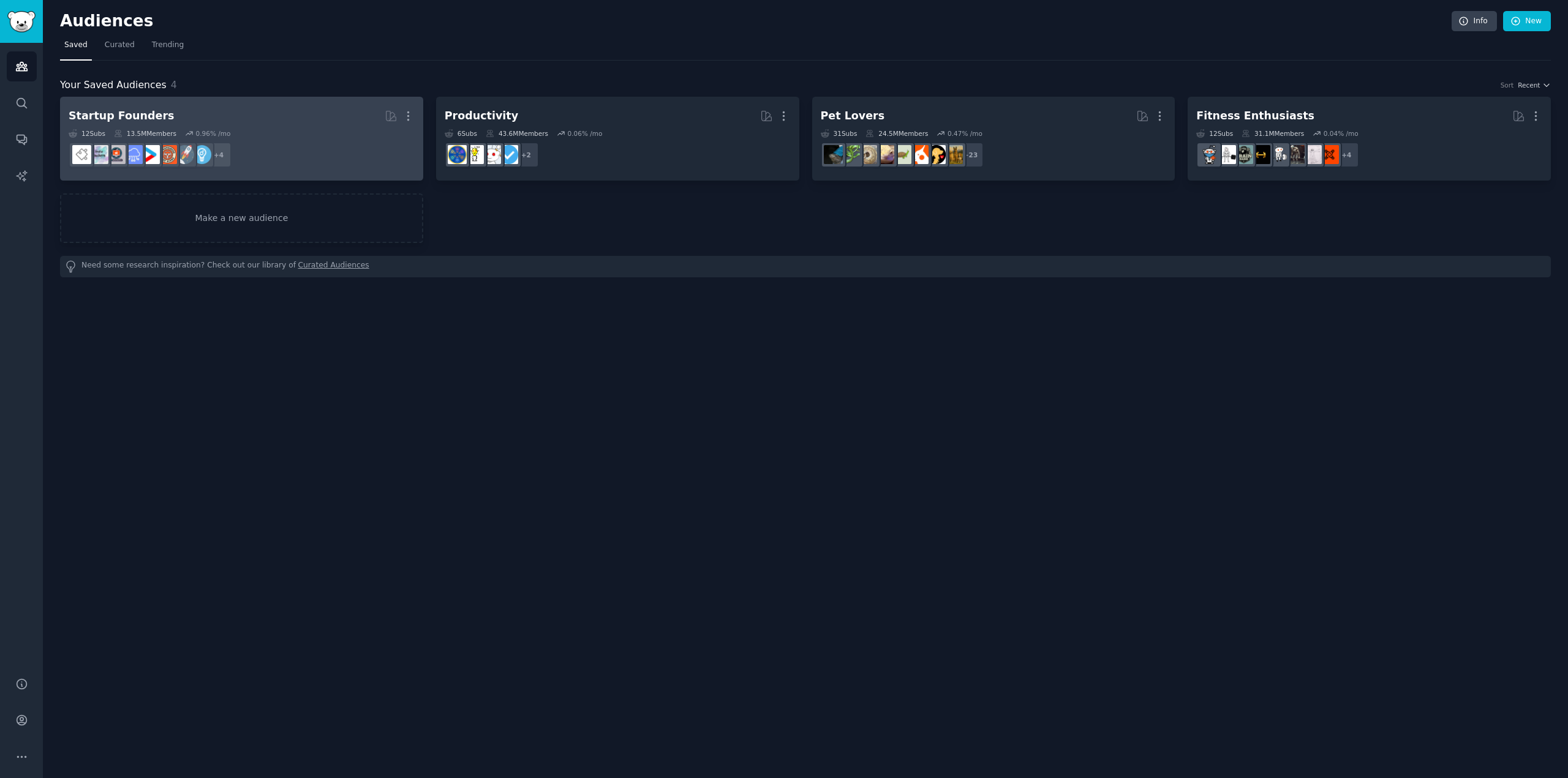
click at [302, 132] on div "12 Sub s 13.5M Members 0.96 % /mo" at bounding box center [241, 133] width 346 height 8
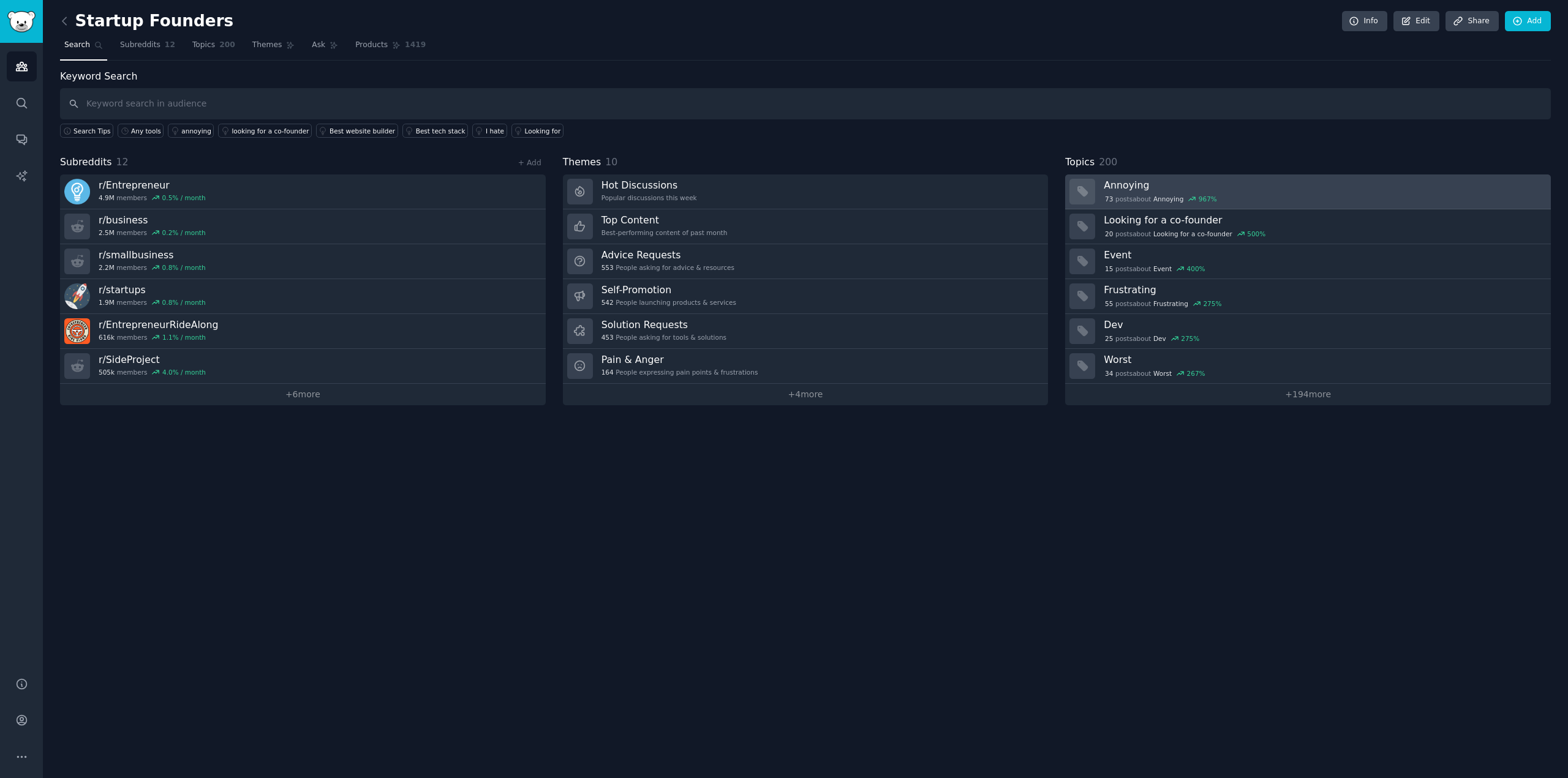
click at [1217, 194] on div "73 post s about Annoying 967 %" at bounding box center [1323, 199] width 438 height 11
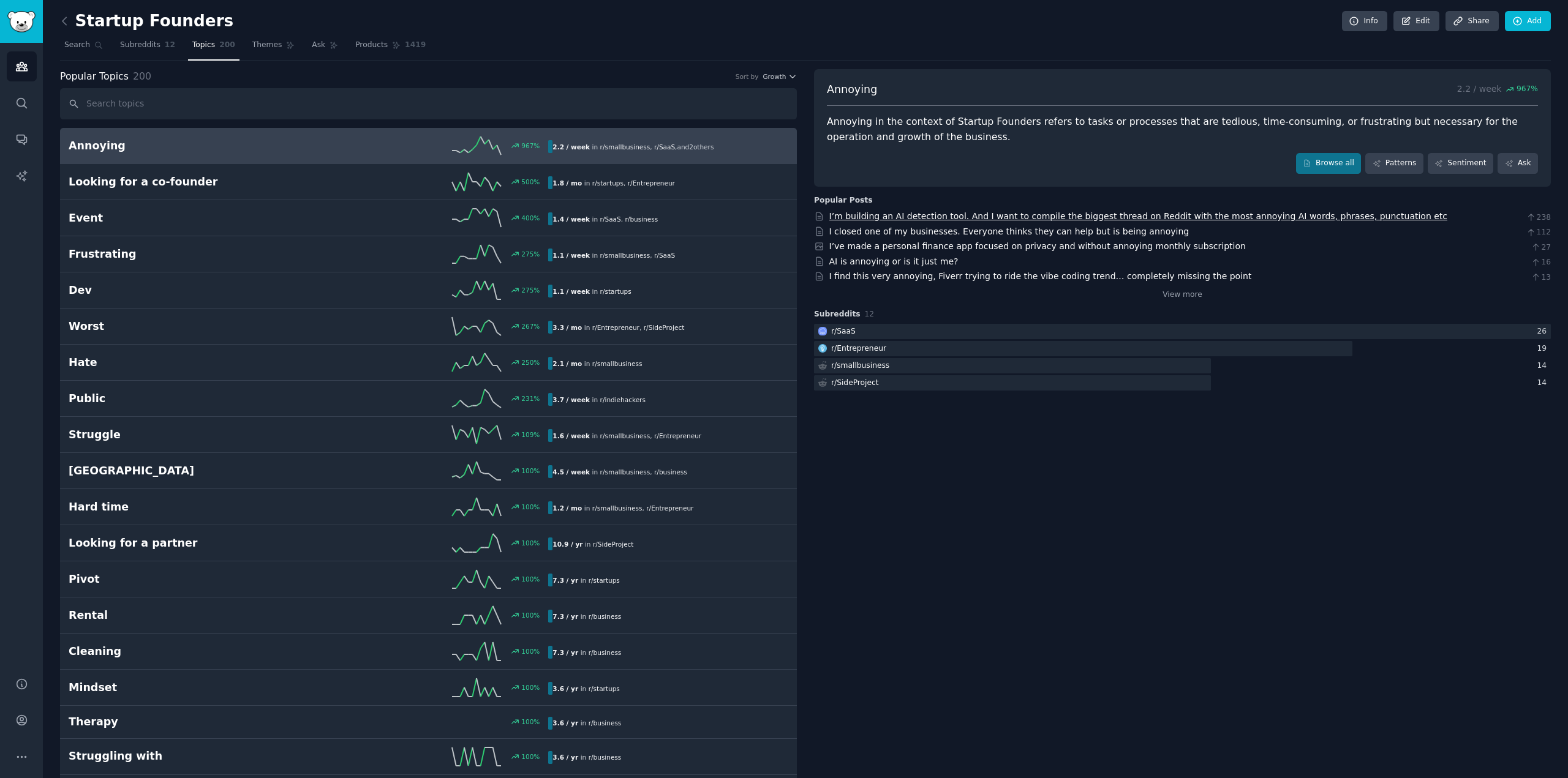
click at [998, 215] on link "I’m building an AI detection tool. And I want to compile the biggest thread on …" at bounding box center [1138, 216] width 619 height 10
click at [895, 266] on link "AI is annoying or is it just me?" at bounding box center [894, 261] width 129 height 10
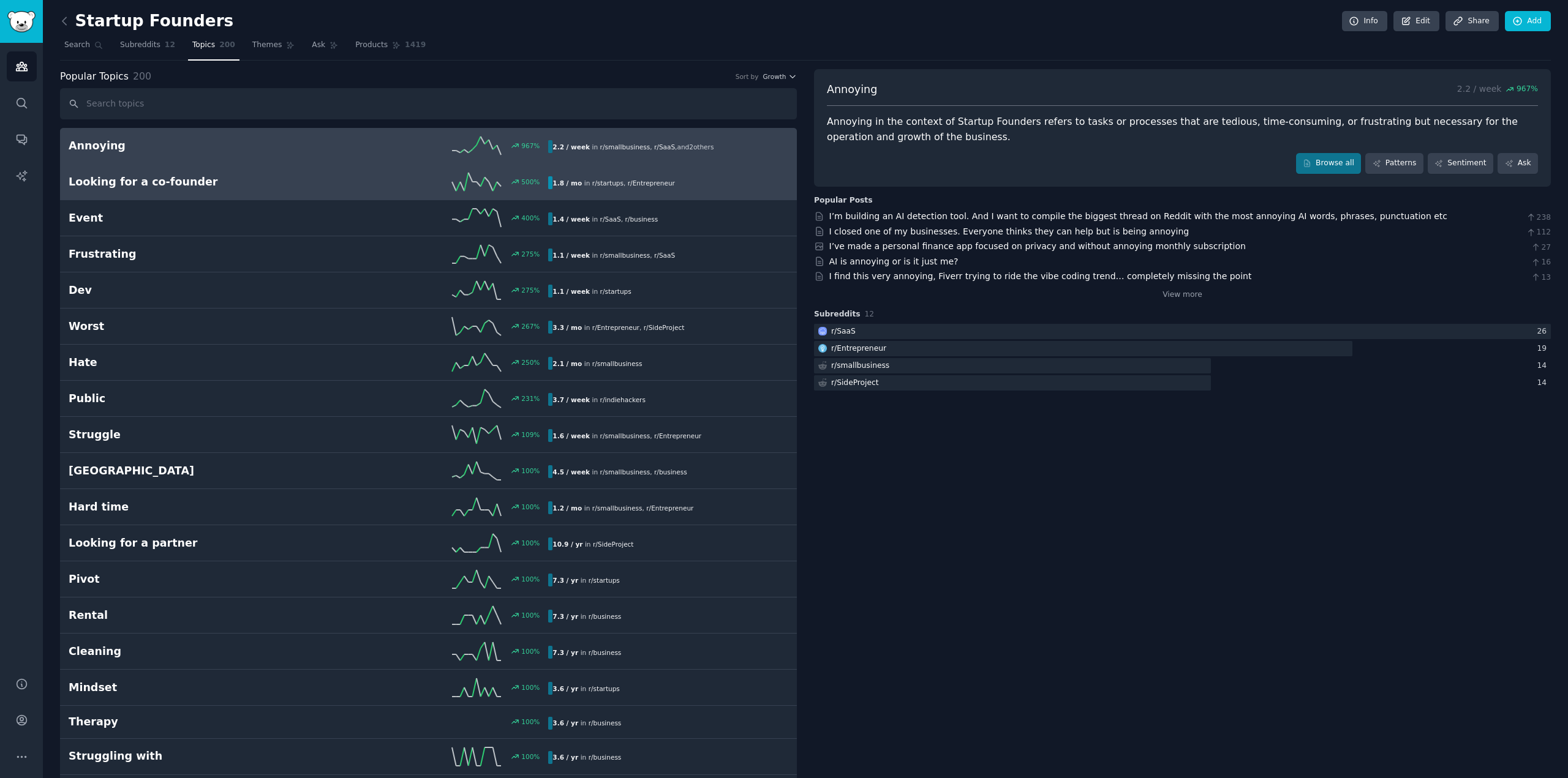
click at [219, 189] on div "Looking for a co-founder 500 % 1.8 / mo in r/ startups , r/ Entrepreneur 500% i…" at bounding box center [428, 182] width 720 height 18
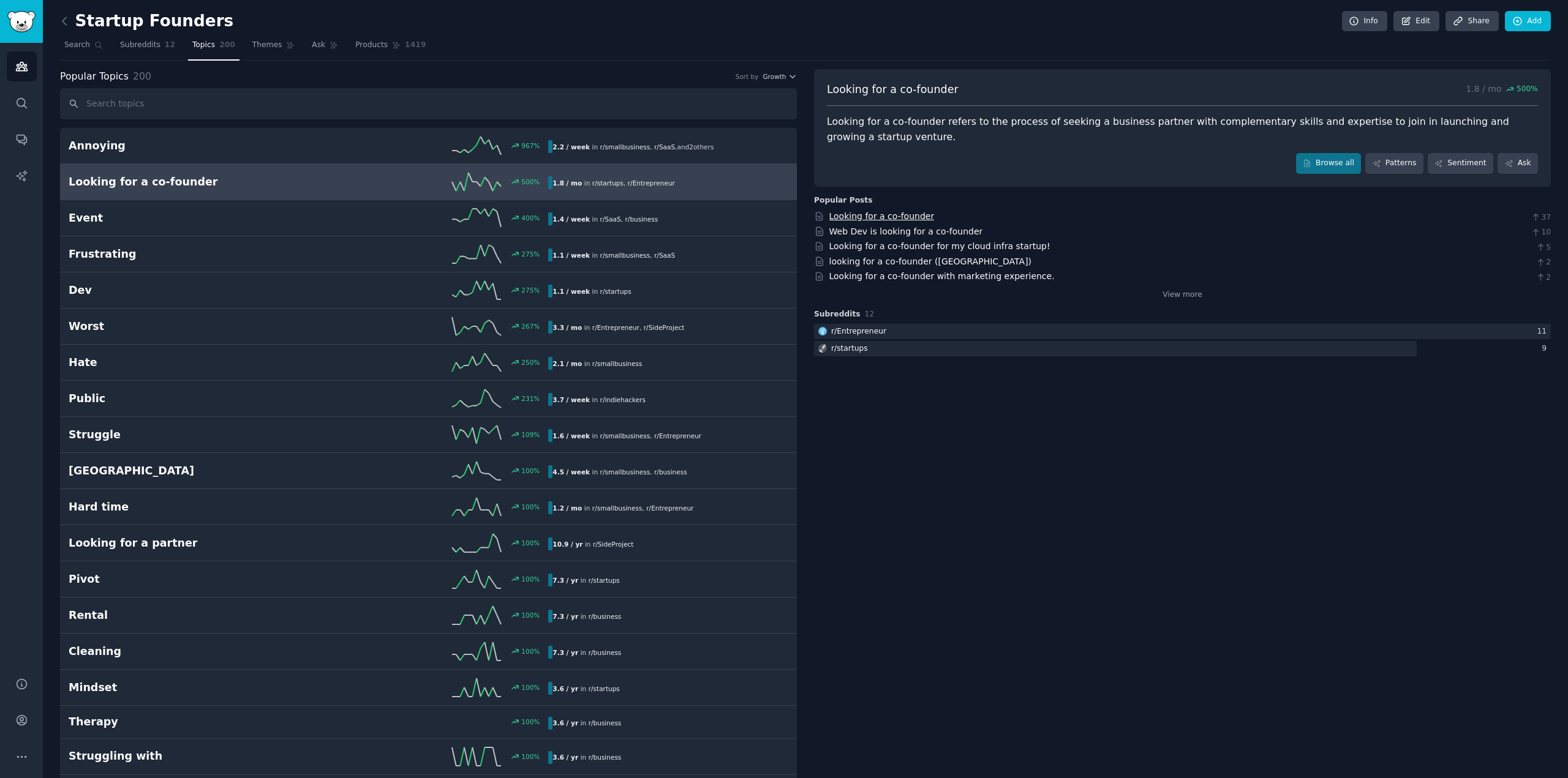
click at [900, 217] on link "Looking for a co-founder" at bounding box center [882, 216] width 105 height 10
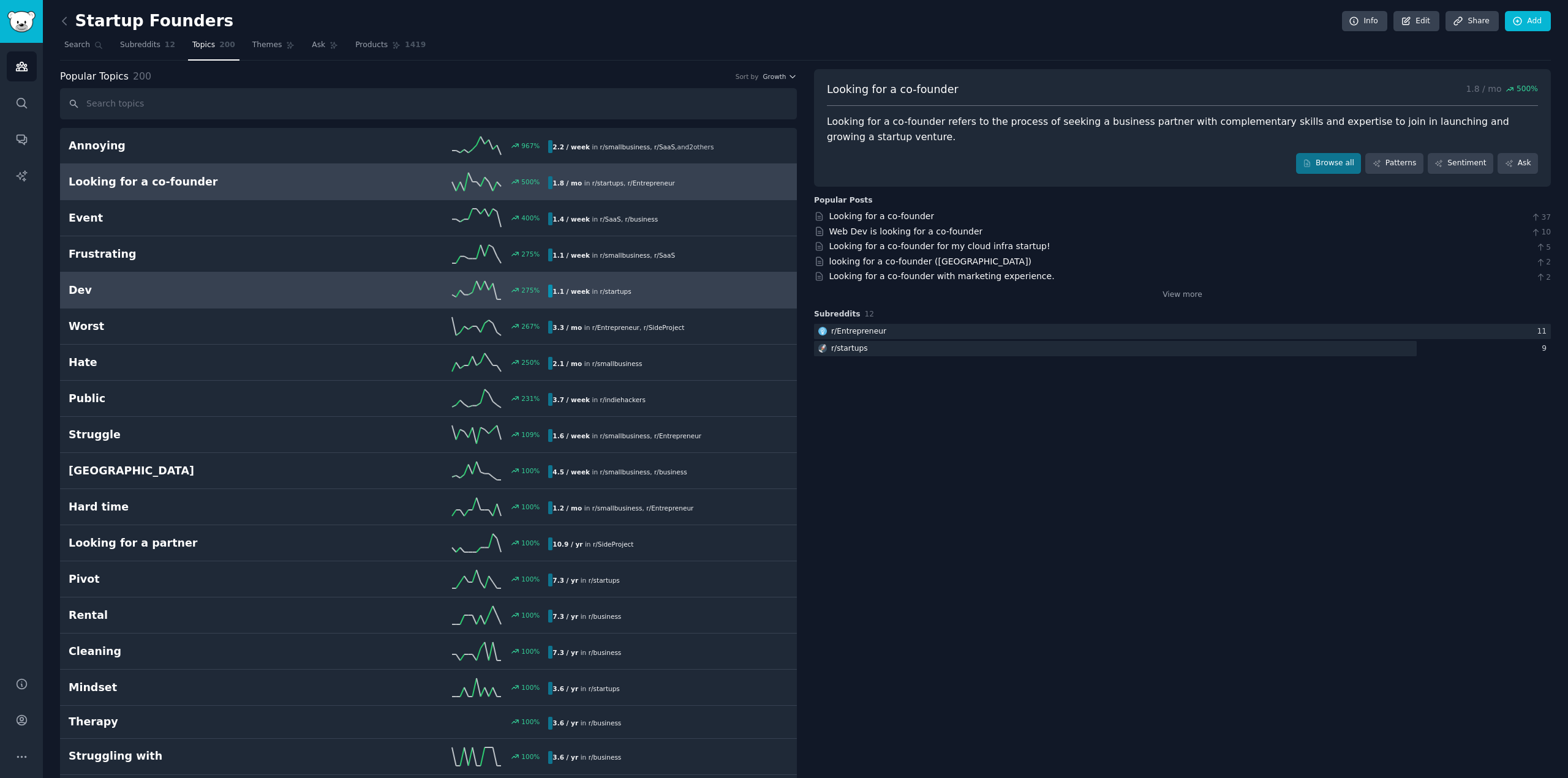
click at [170, 294] on h2 "Dev" at bounding box center [189, 290] width 240 height 16
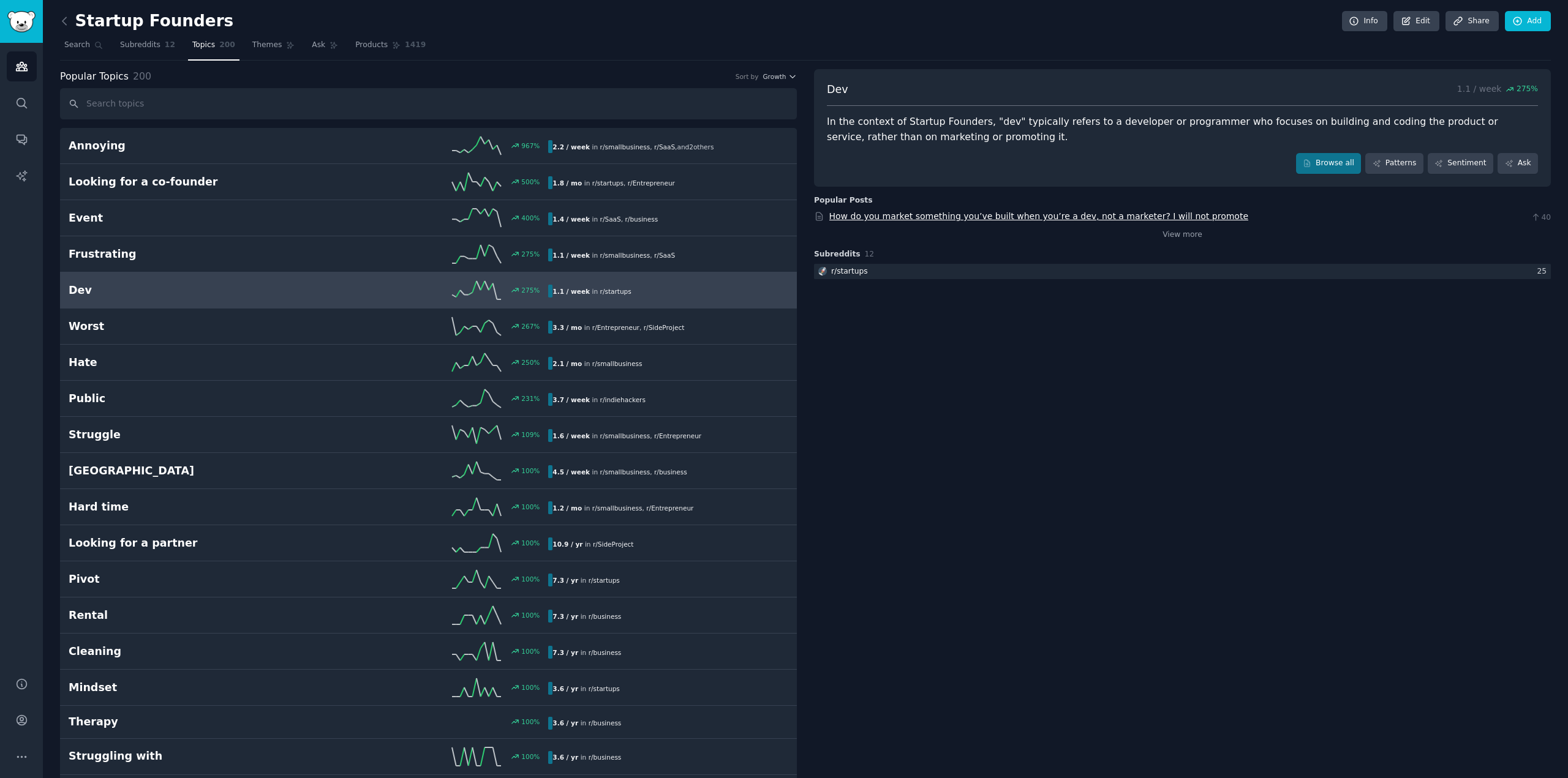
click at [980, 212] on link "How do you market something you’ve built when you’re a dev, not a marketer? I w…" at bounding box center [1039, 216] width 420 height 10
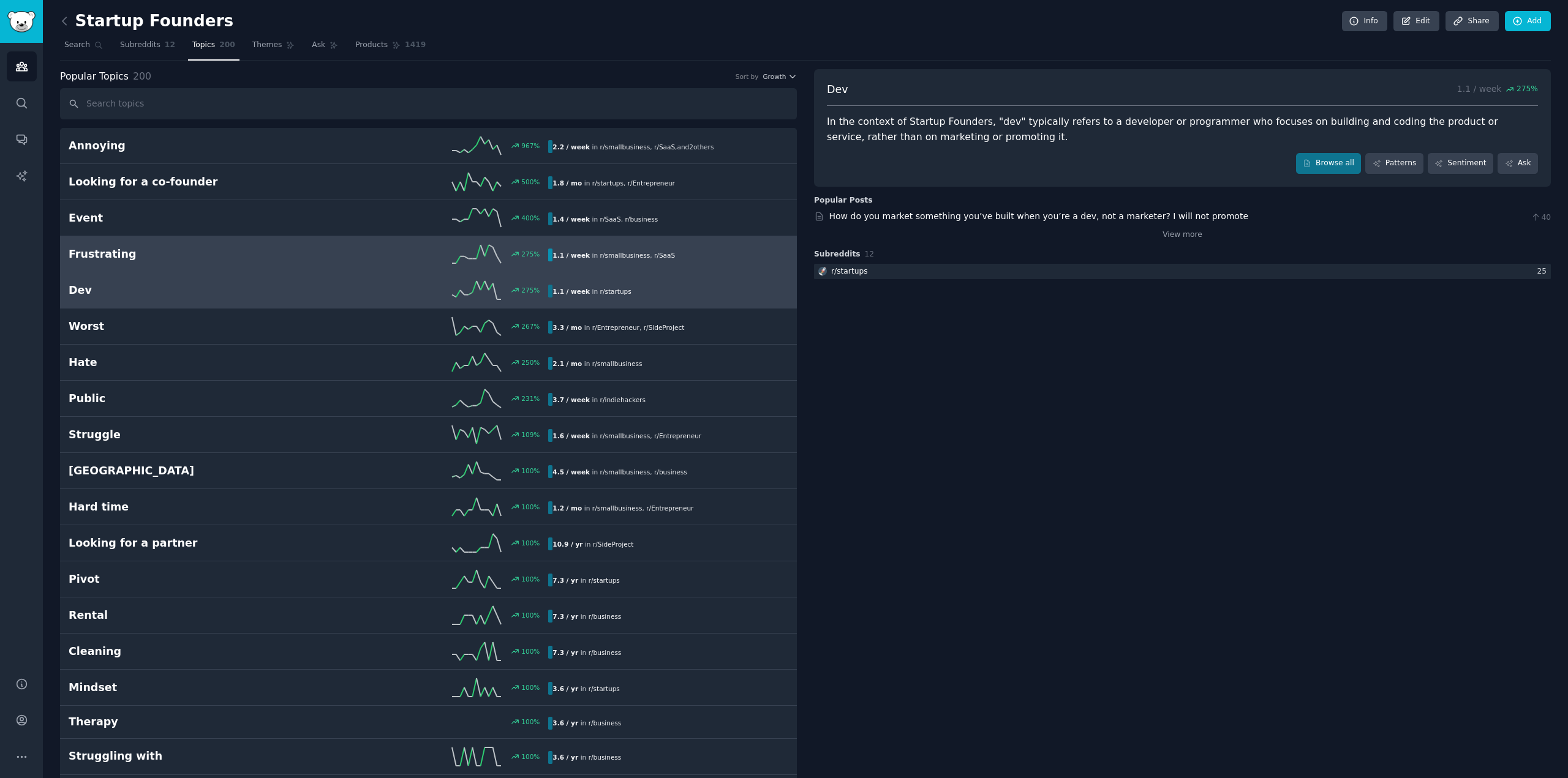
click at [236, 249] on h2 "Frustrating" at bounding box center [189, 254] width 240 height 16
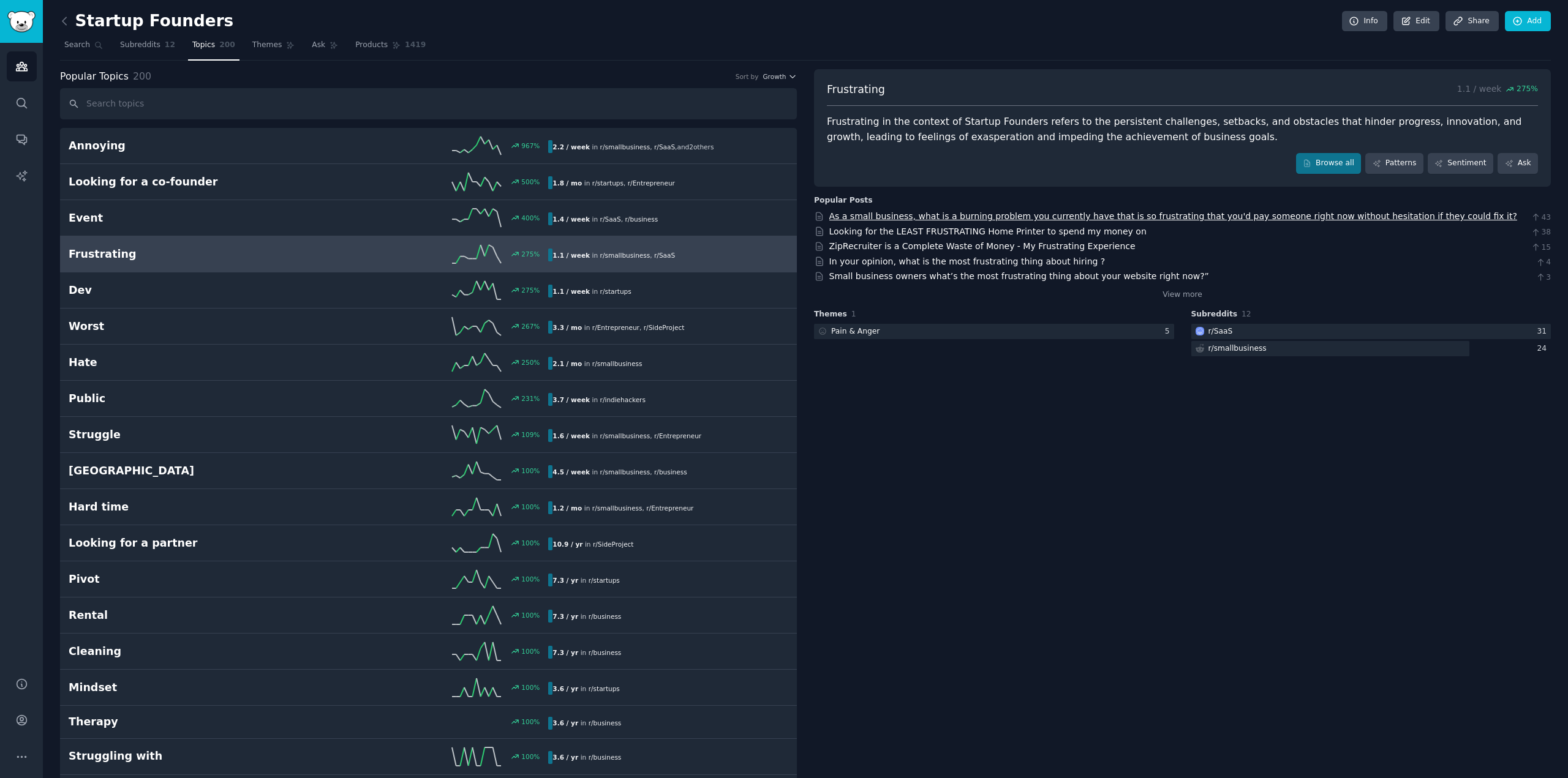
click at [1009, 214] on link "As a small business, what is a burning problem you currently have that is so fr…" at bounding box center [1173, 216] width 688 height 10
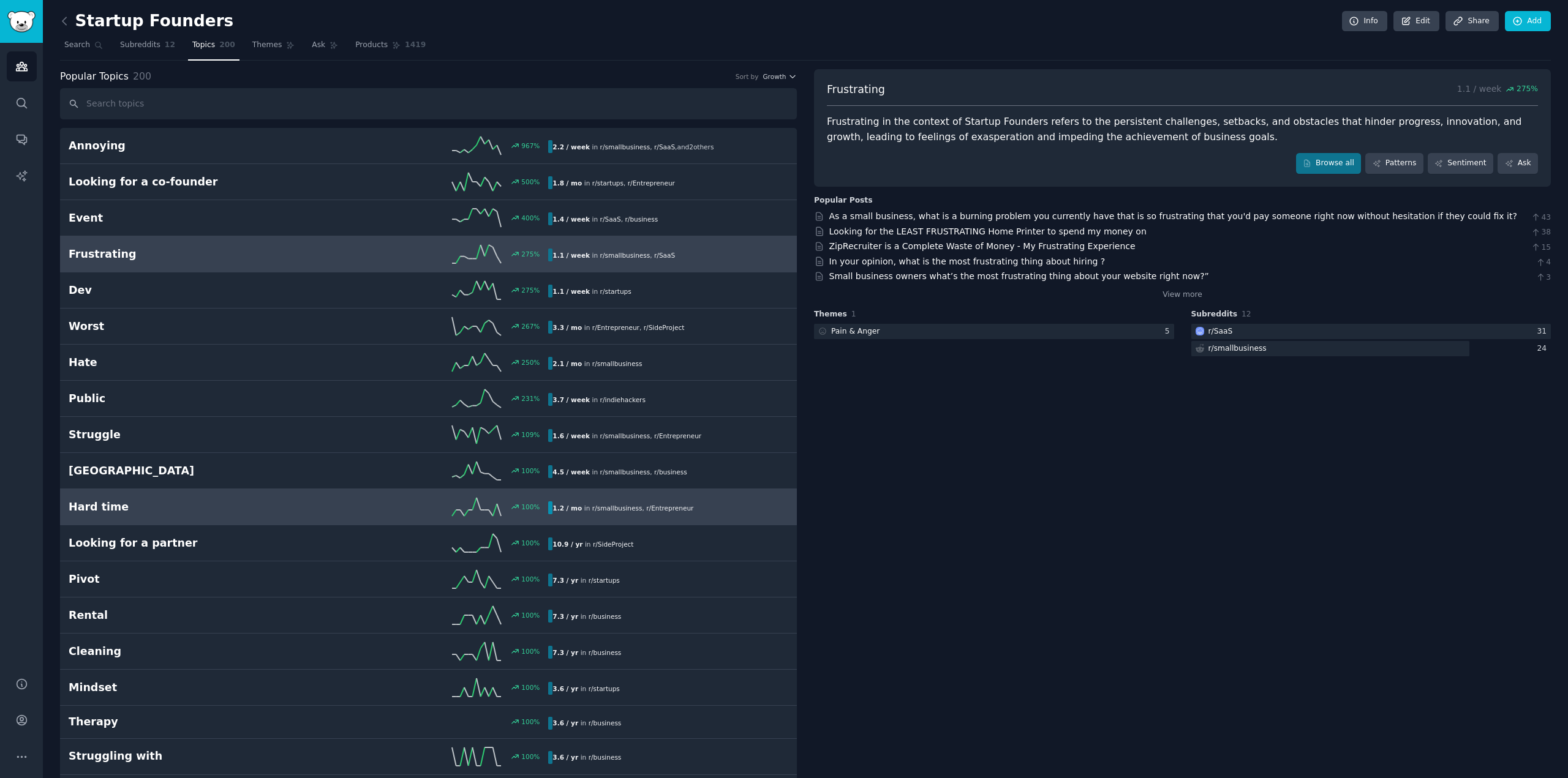
click at [224, 513] on h2 "Hard time" at bounding box center [189, 507] width 240 height 16
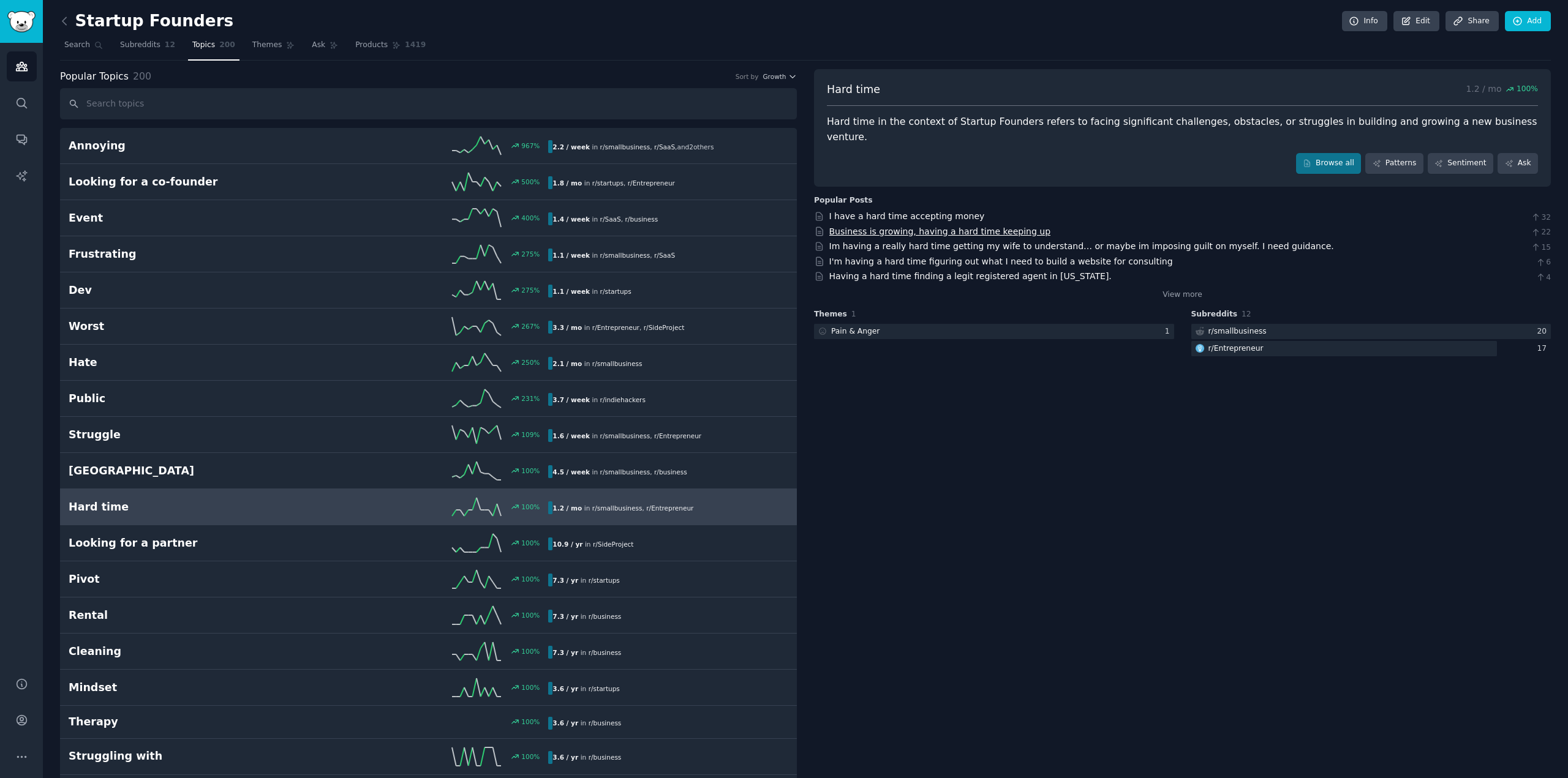
click at [904, 226] on link "Business is growing, having a hard time keeping up" at bounding box center [940, 231] width 222 height 10
click at [67, 19] on icon at bounding box center [65, 21] width 13 height 13
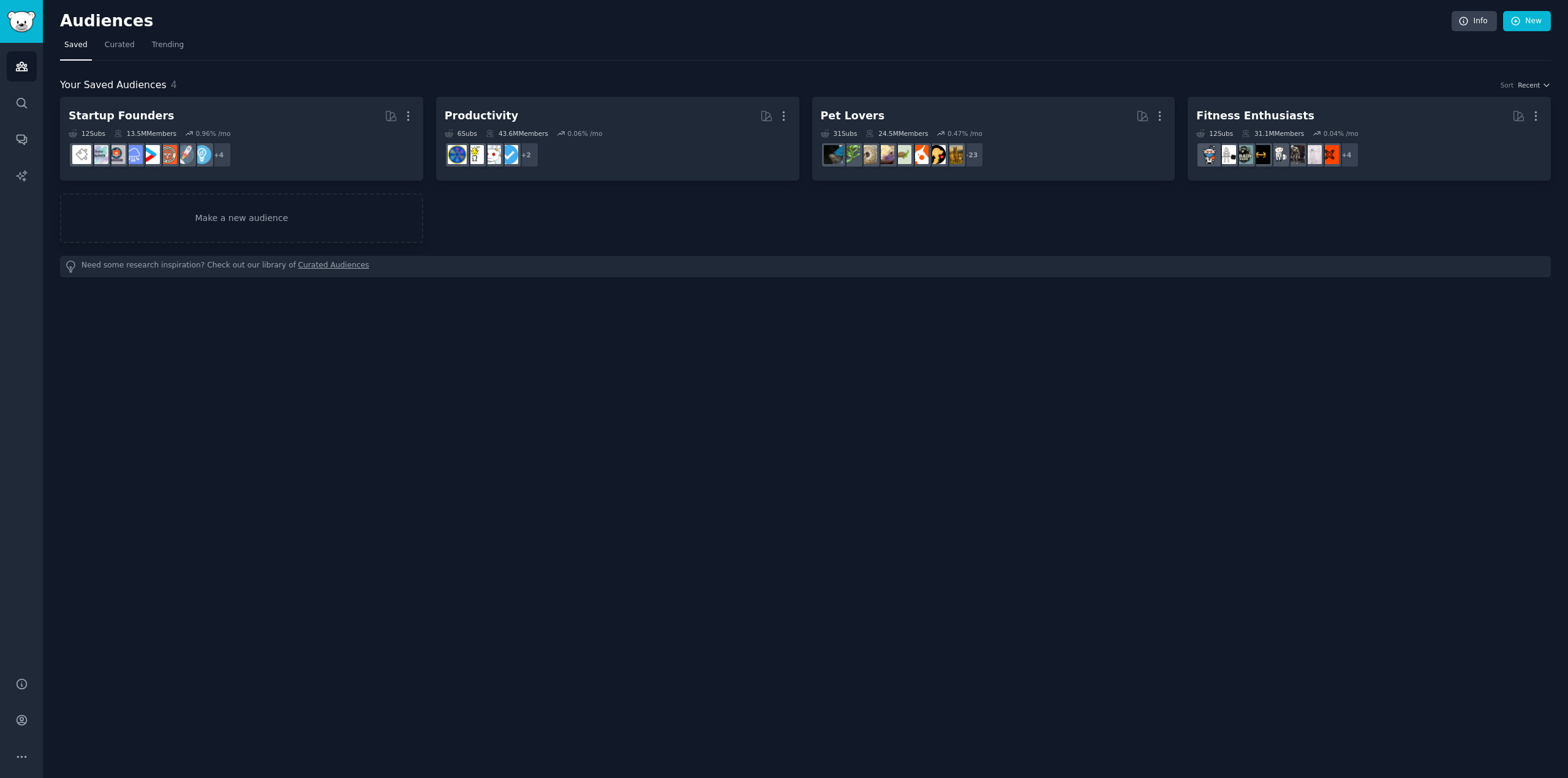
click at [724, 358] on div "Audiences Info New Saved Curated Trending Your Saved Audiences 4 Sort Recent St…" at bounding box center [805, 389] width 1525 height 778
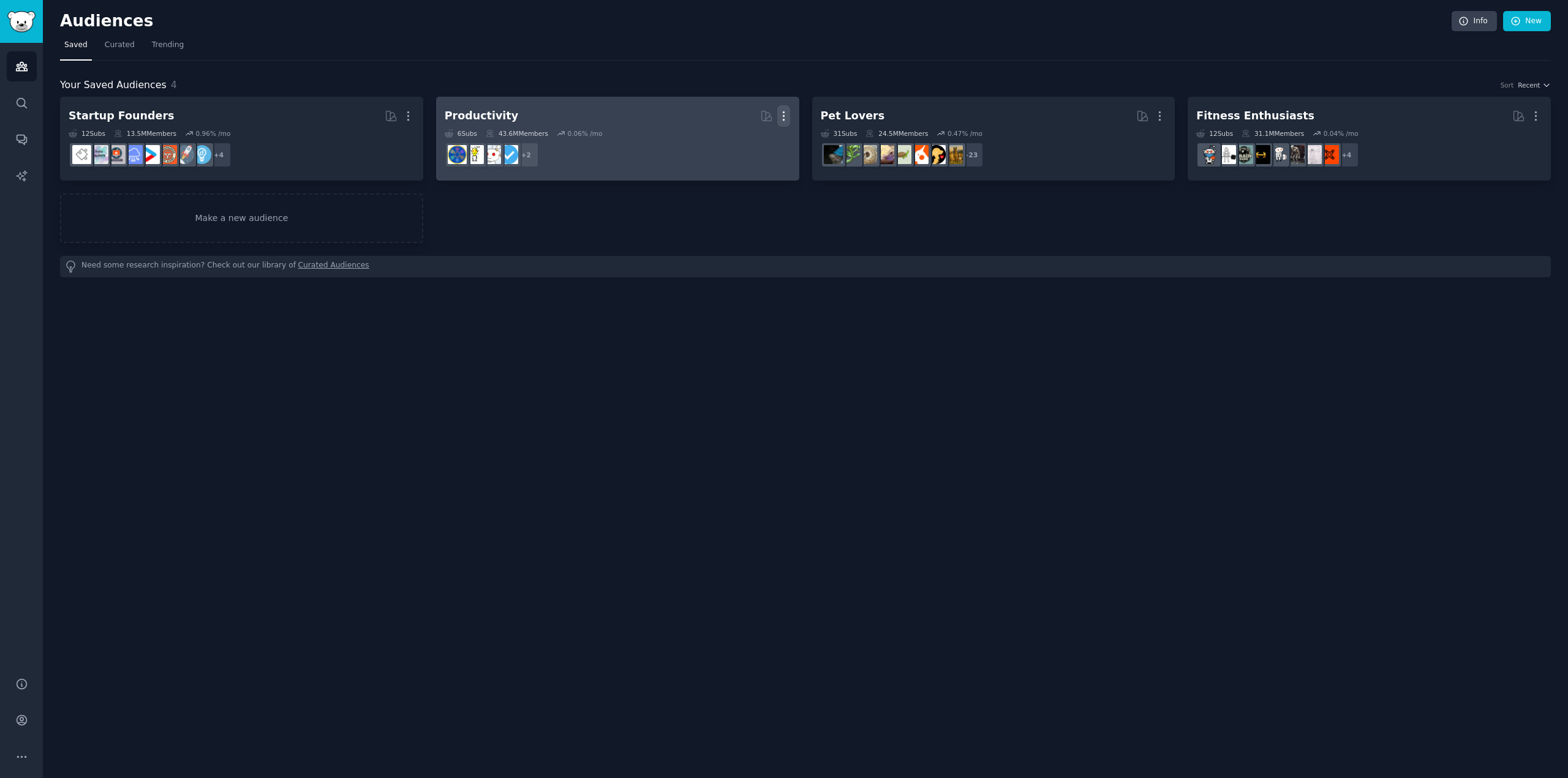
click at [785, 114] on icon "button" at bounding box center [784, 116] width 13 height 13
click at [753, 139] on p "Delete" at bounding box center [751, 141] width 28 height 13
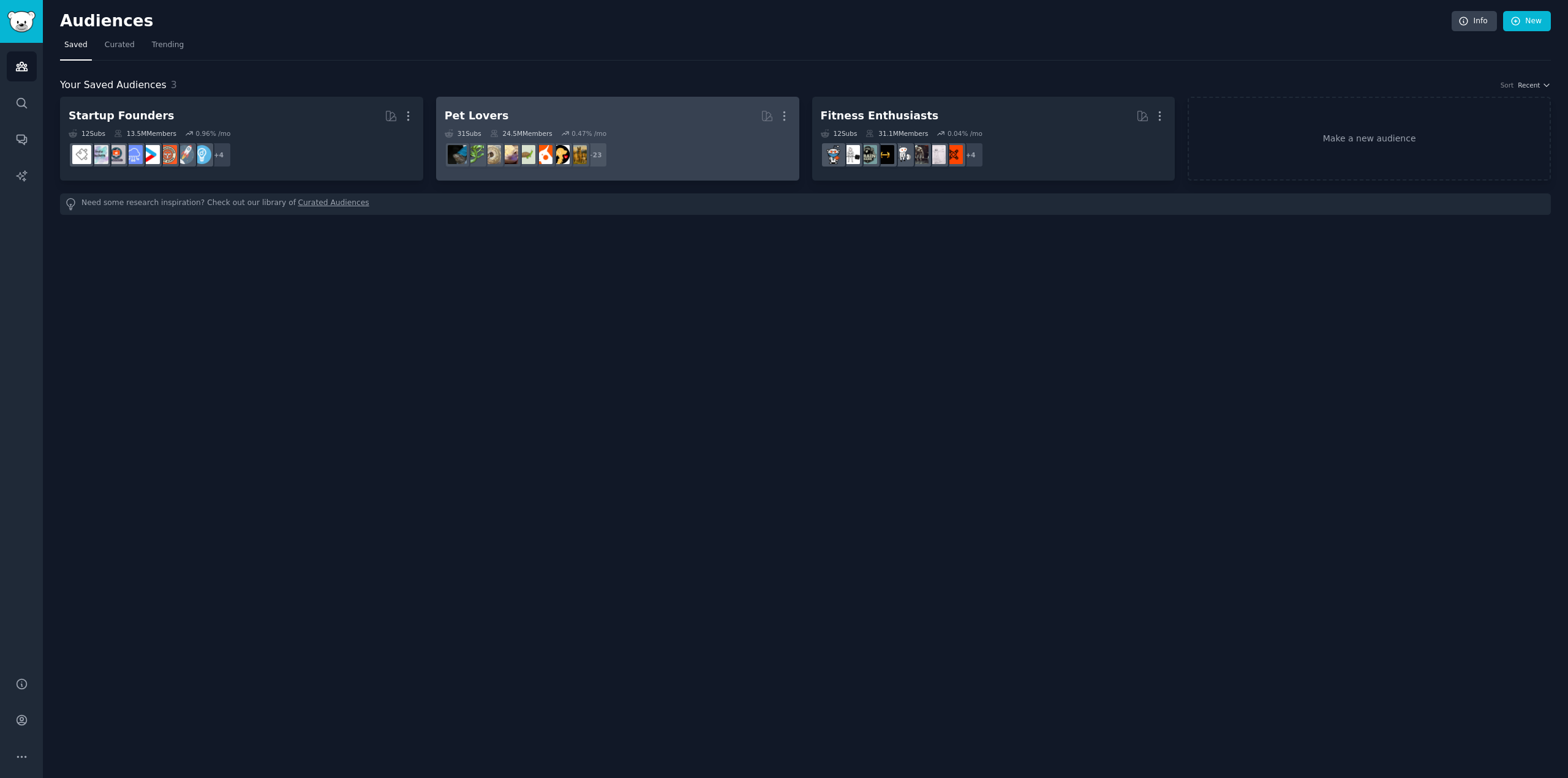
click at [485, 114] on div "Pet Lovers" at bounding box center [477, 115] width 65 height 16
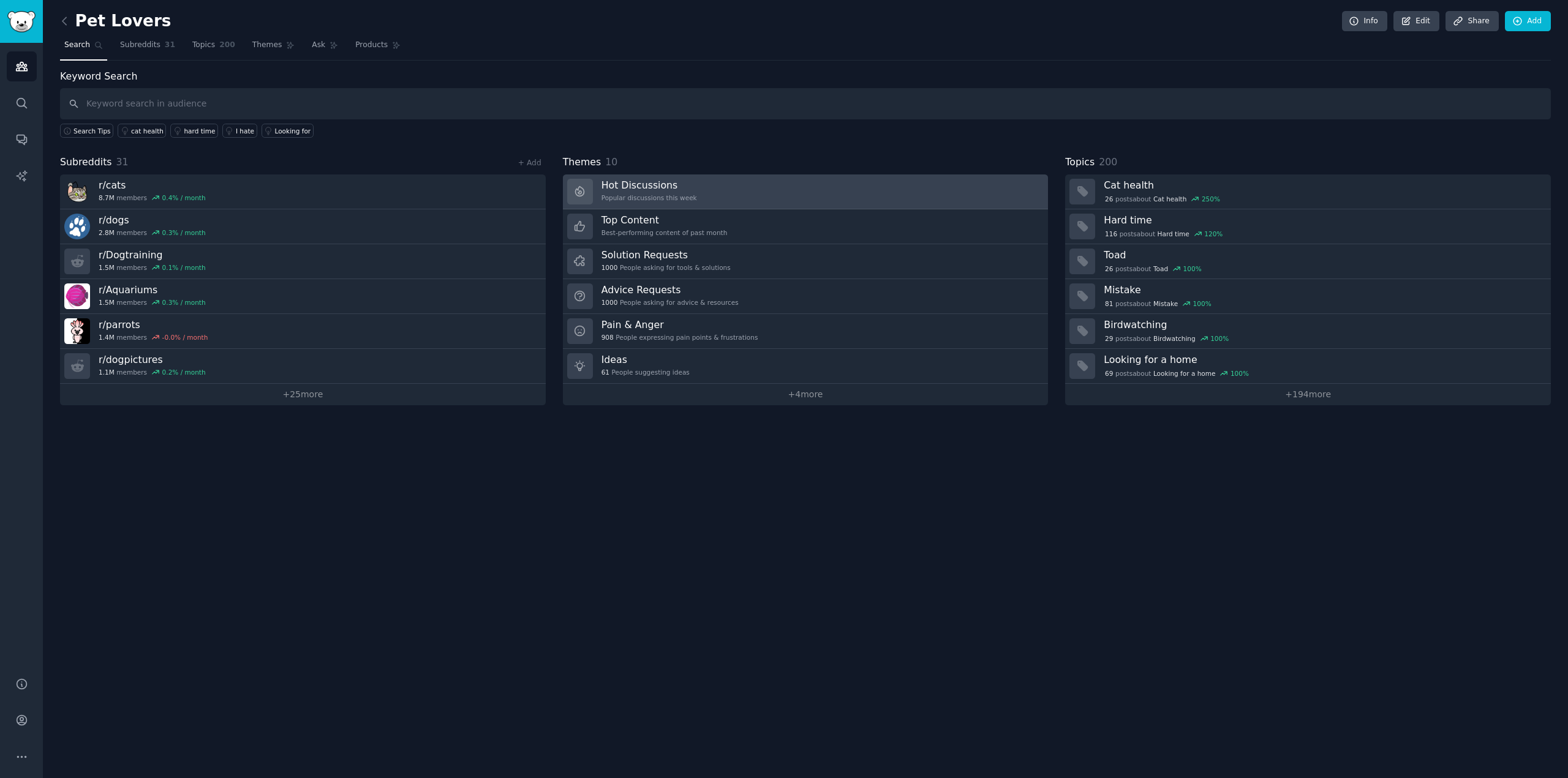
click at [654, 188] on h3 "Hot Discussions" at bounding box center [649, 186] width 95 height 13
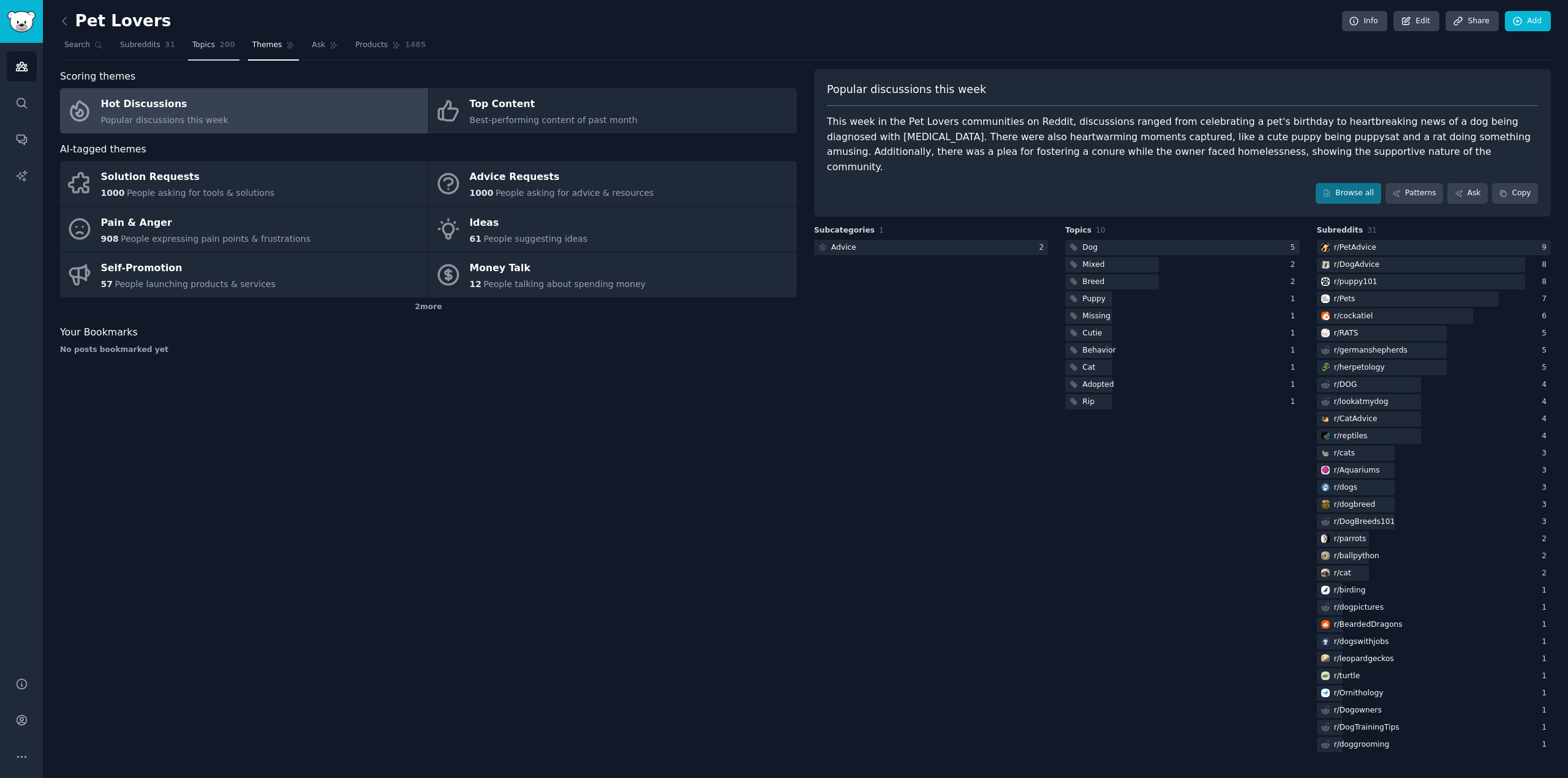
click at [199, 43] on span "Topics" at bounding box center [203, 45] width 23 height 11
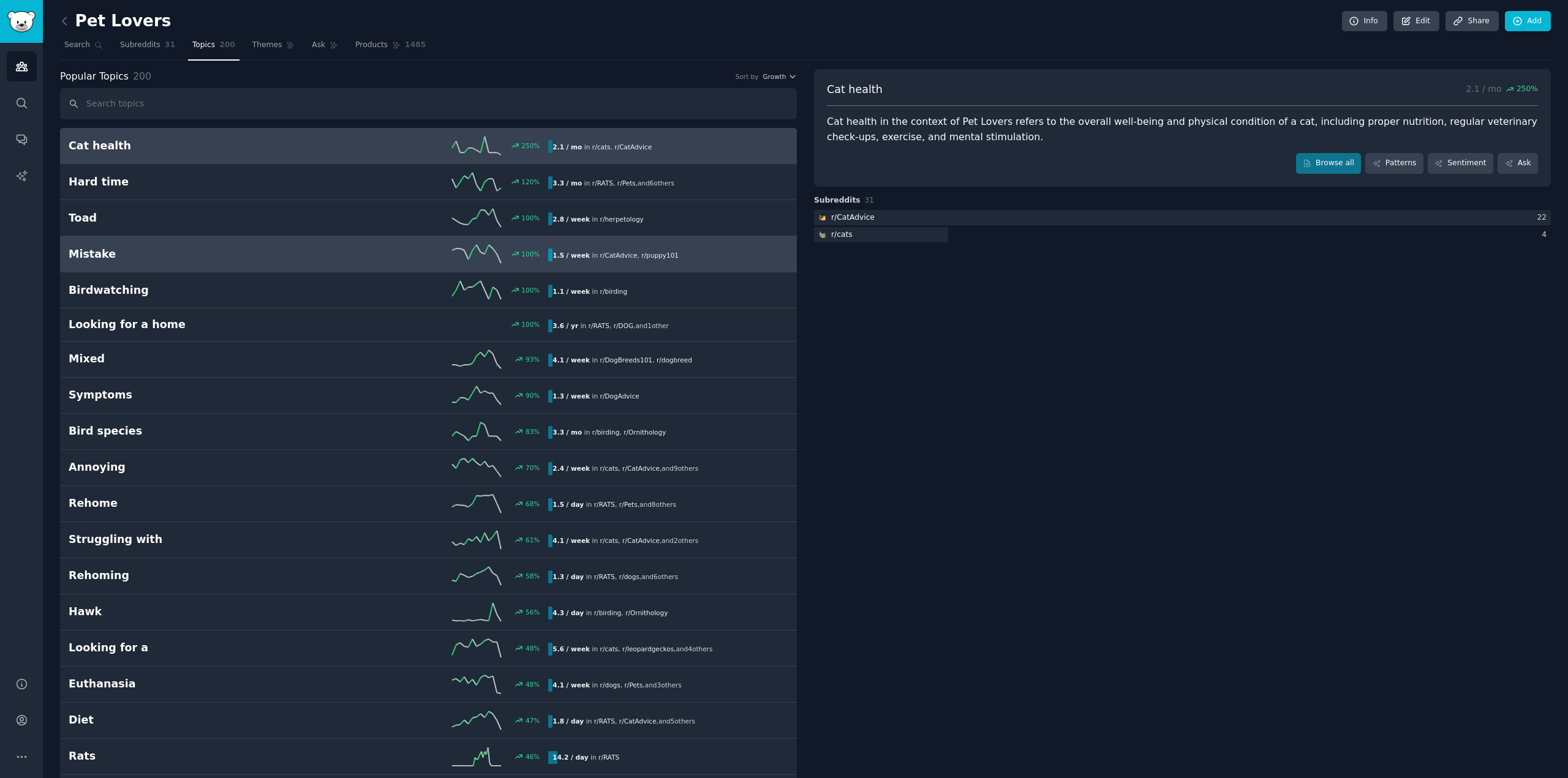
click at [273, 264] on link "Mistake 100 % 1.5 / week in r/ CatAdvice , r/ puppy101" at bounding box center [428, 254] width 737 height 36
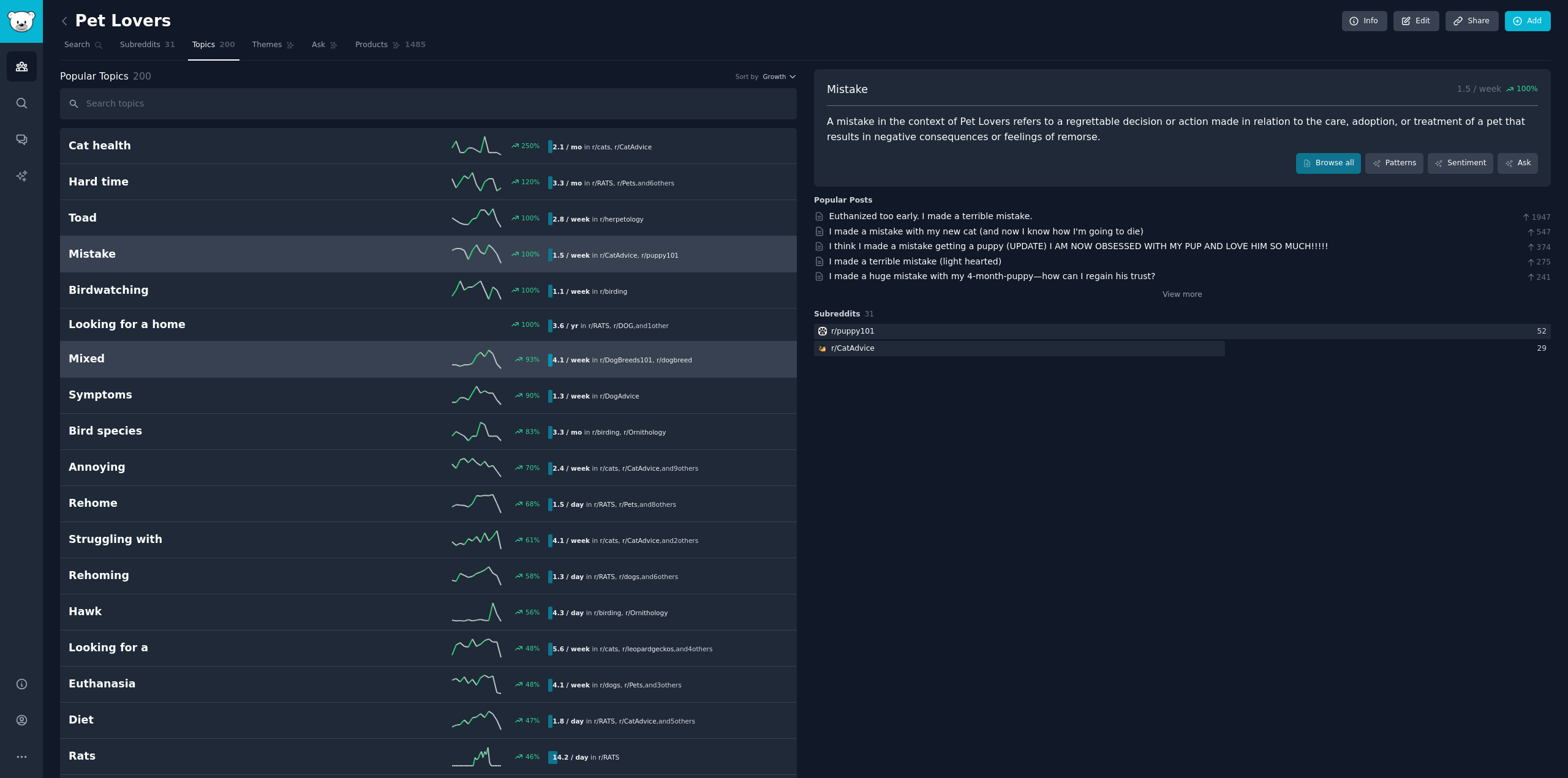
click at [142, 362] on h2 "Mixed" at bounding box center [189, 359] width 240 height 16
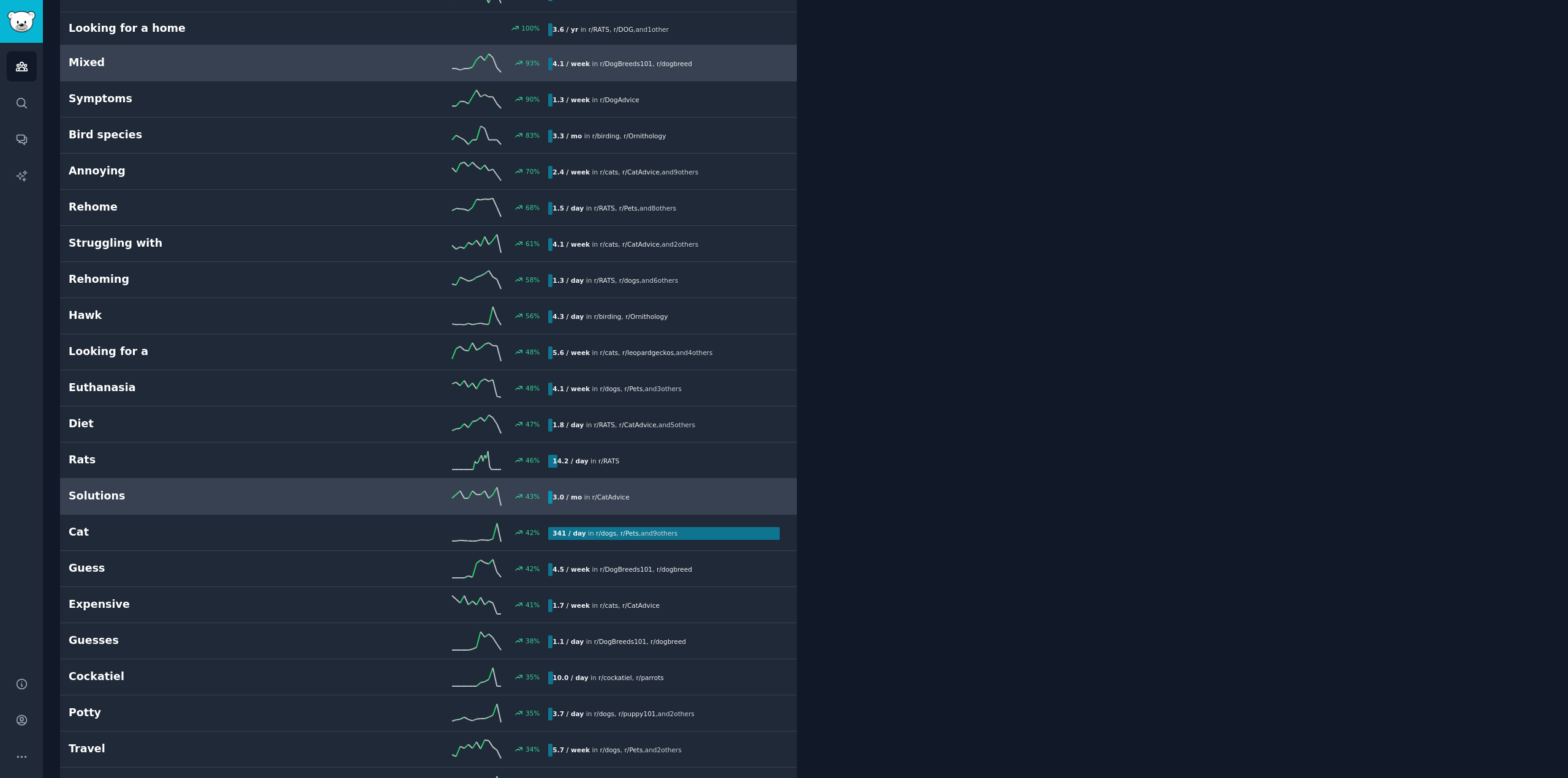
scroll to position [306, 0]
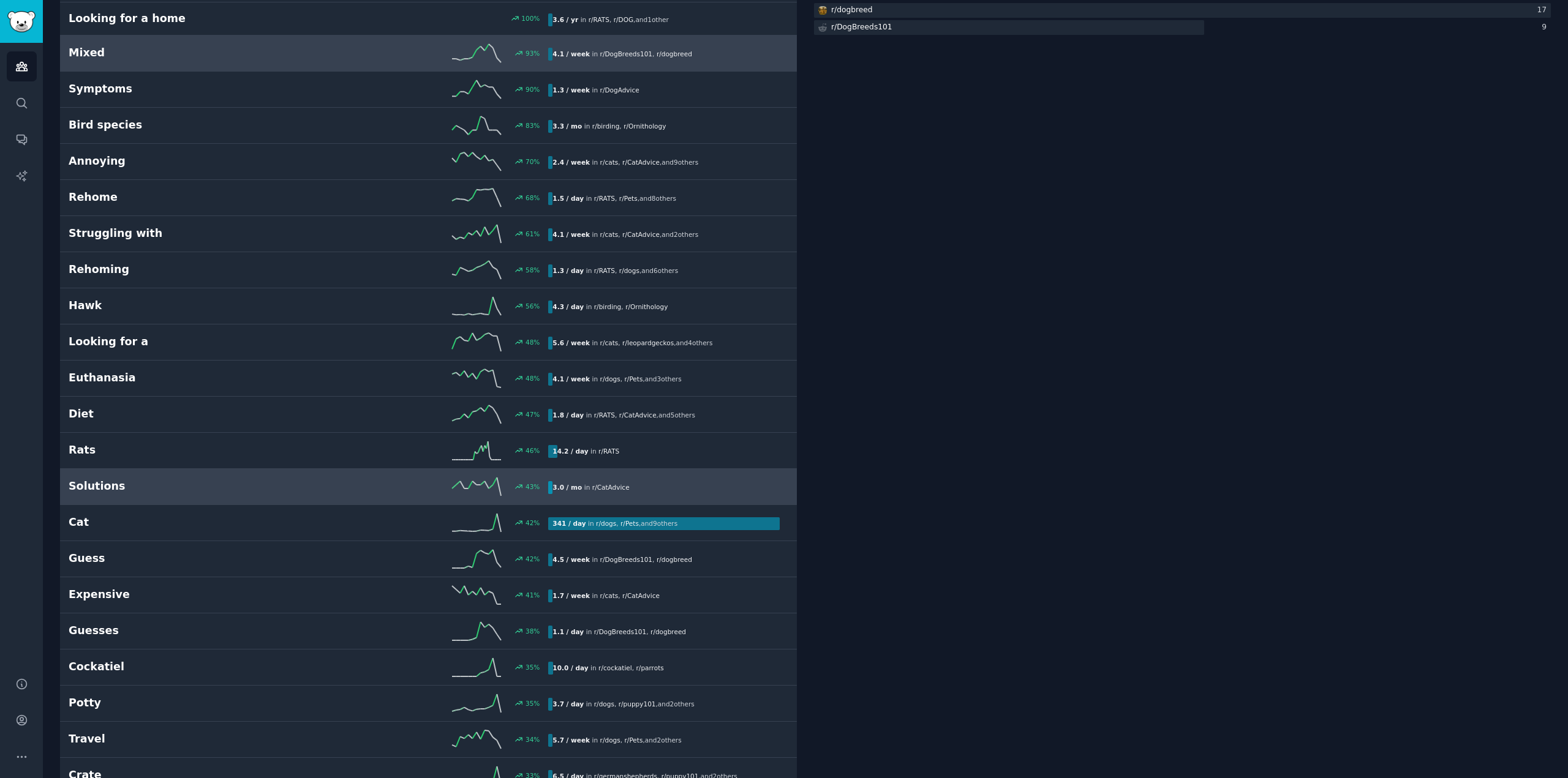
click at [188, 491] on h2 "Solutions" at bounding box center [189, 486] width 240 height 16
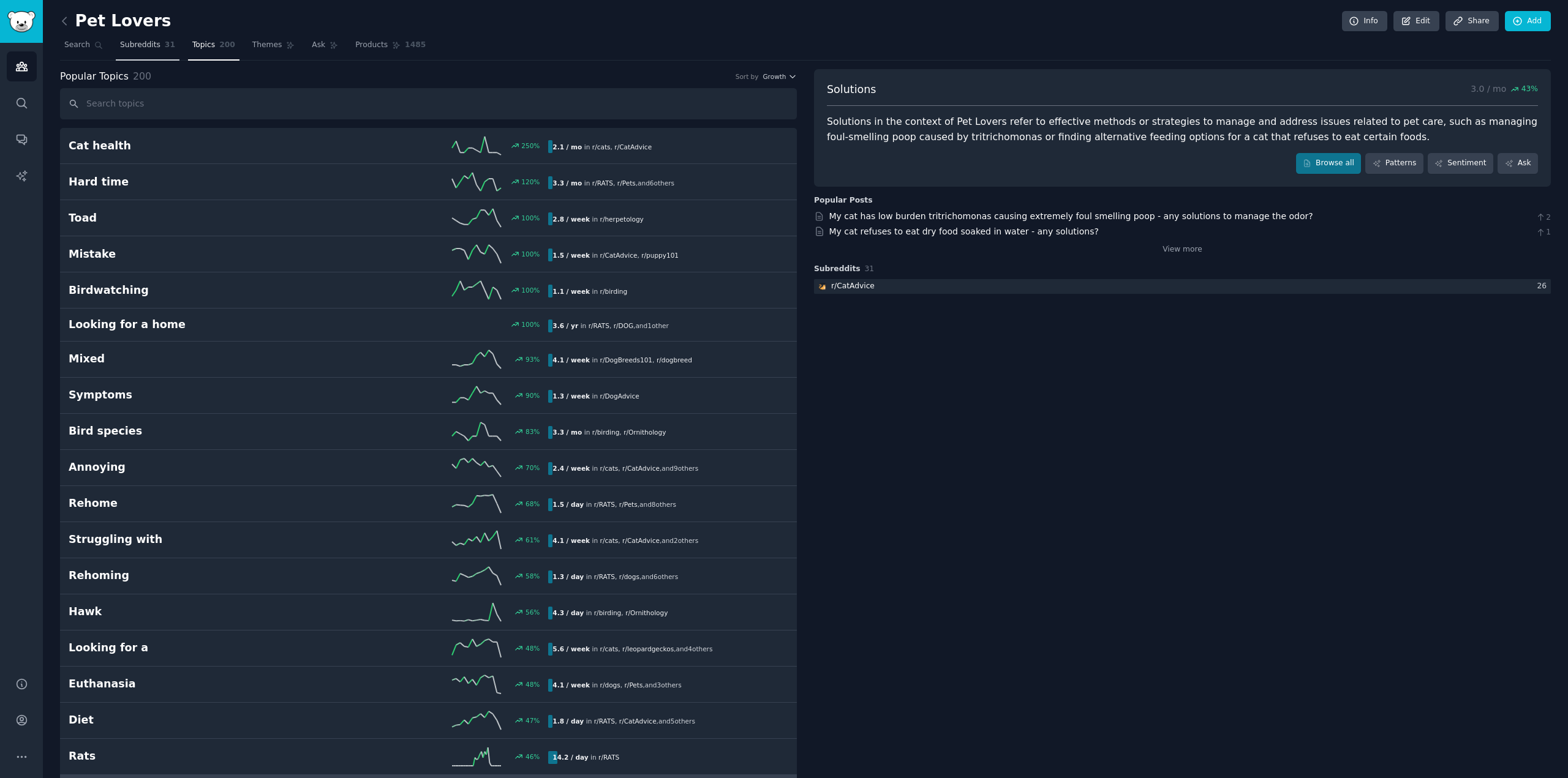
click at [129, 48] on span "Subreddits" at bounding box center [141, 45] width 41 height 11
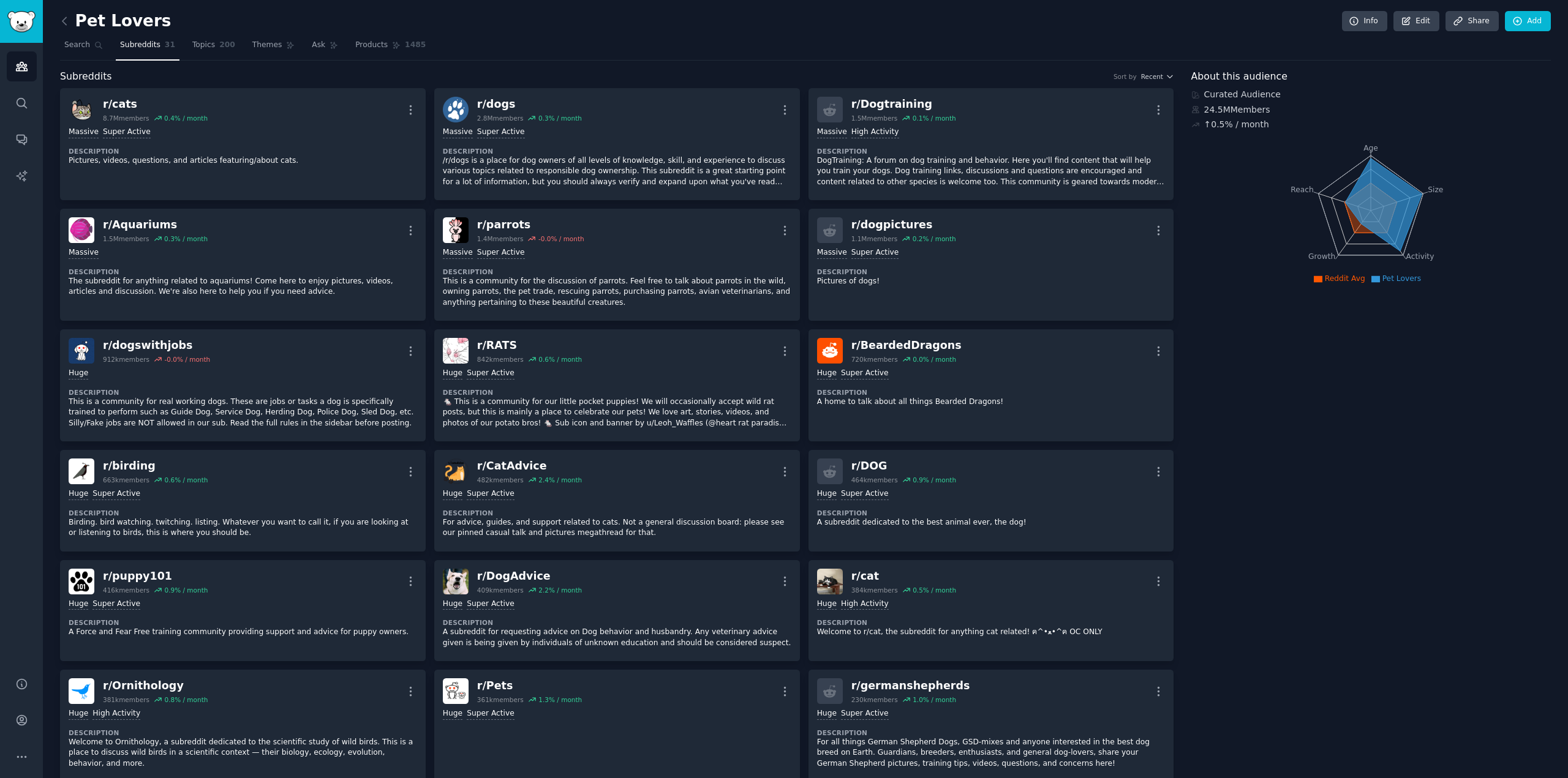
click at [74, 21] on link at bounding box center [67, 21] width 16 height 19
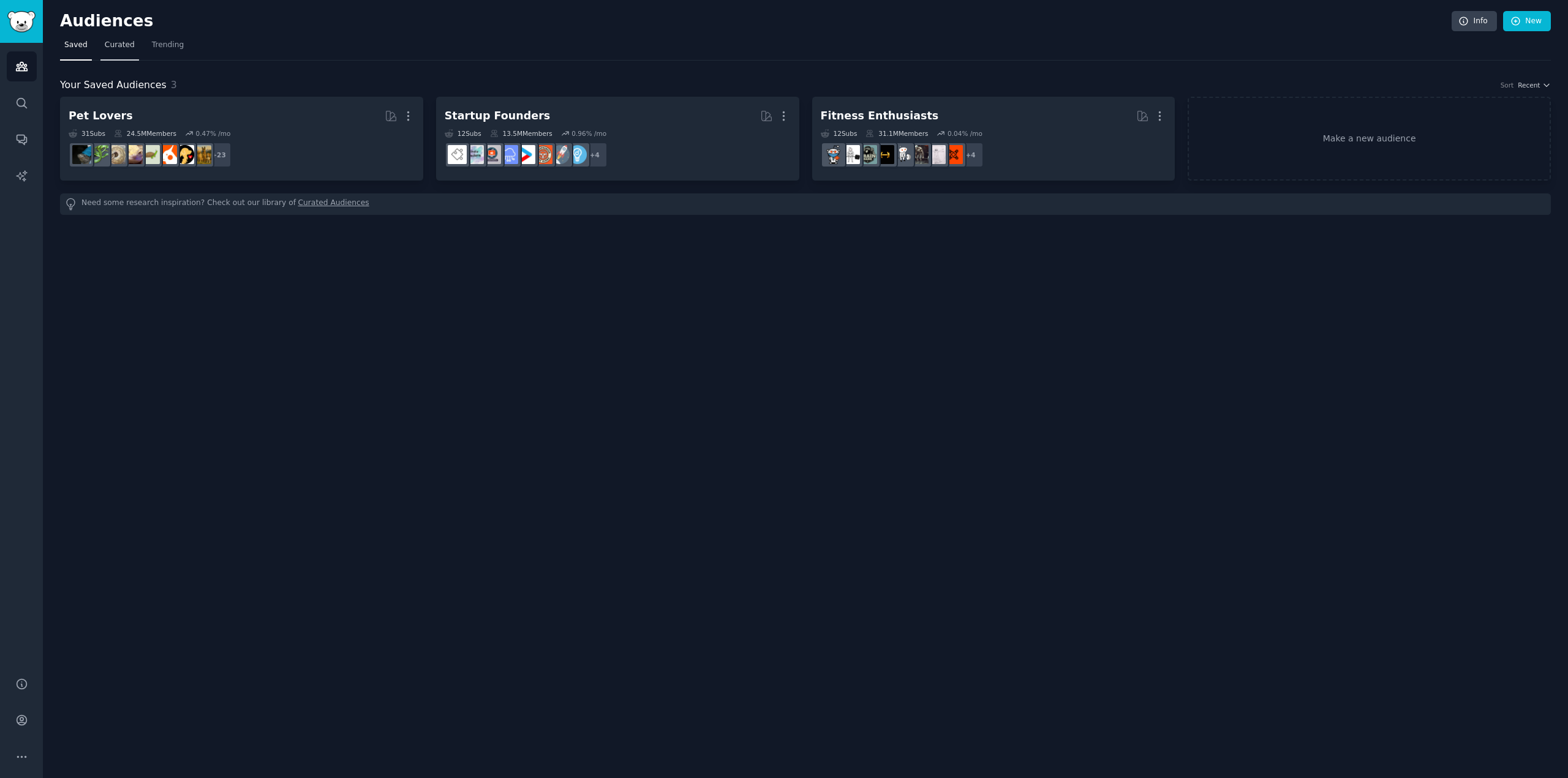
click at [116, 41] on span "Curated" at bounding box center [119, 45] width 30 height 11
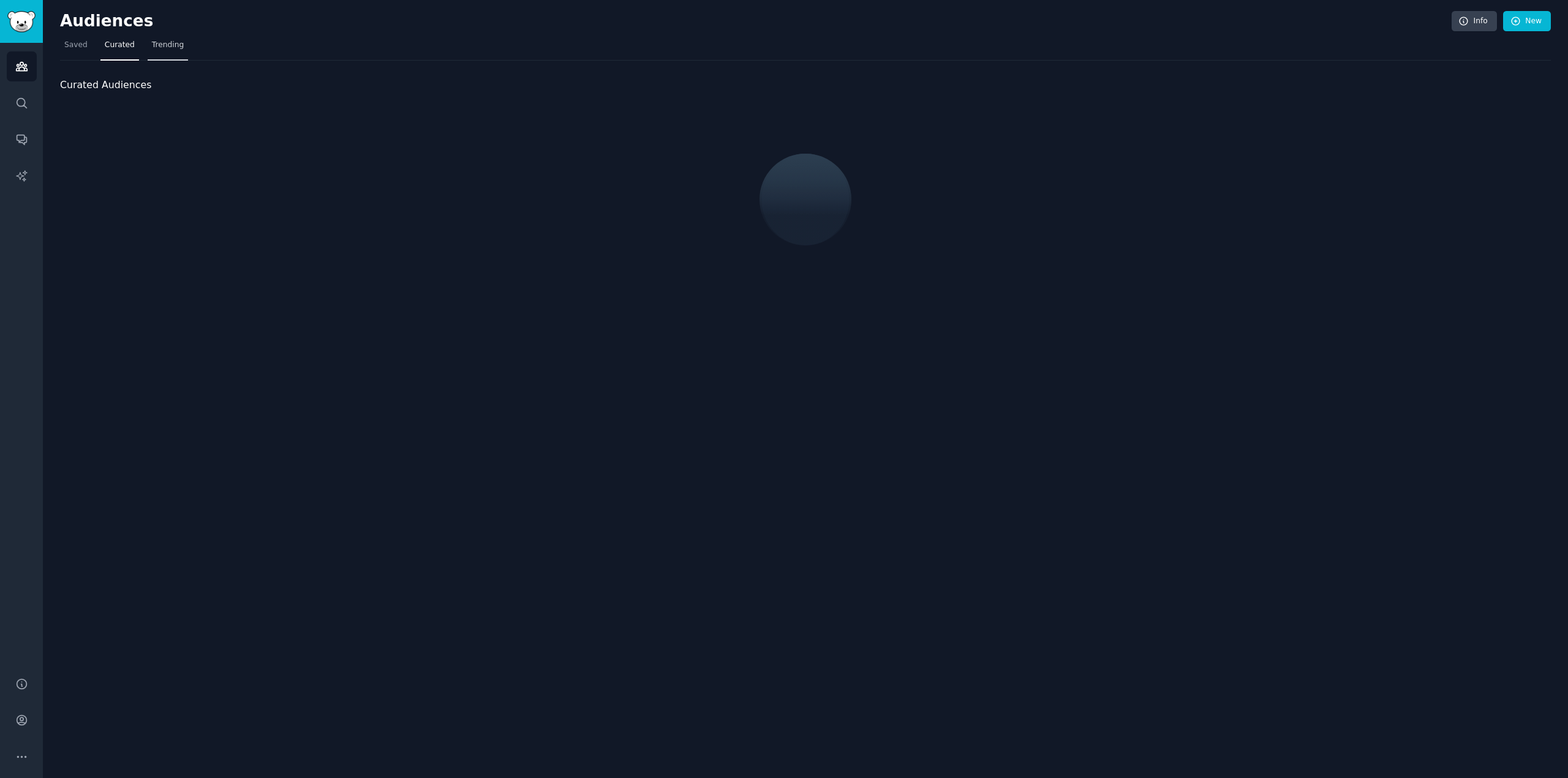
click at [162, 49] on span "Trending" at bounding box center [167, 45] width 31 height 11
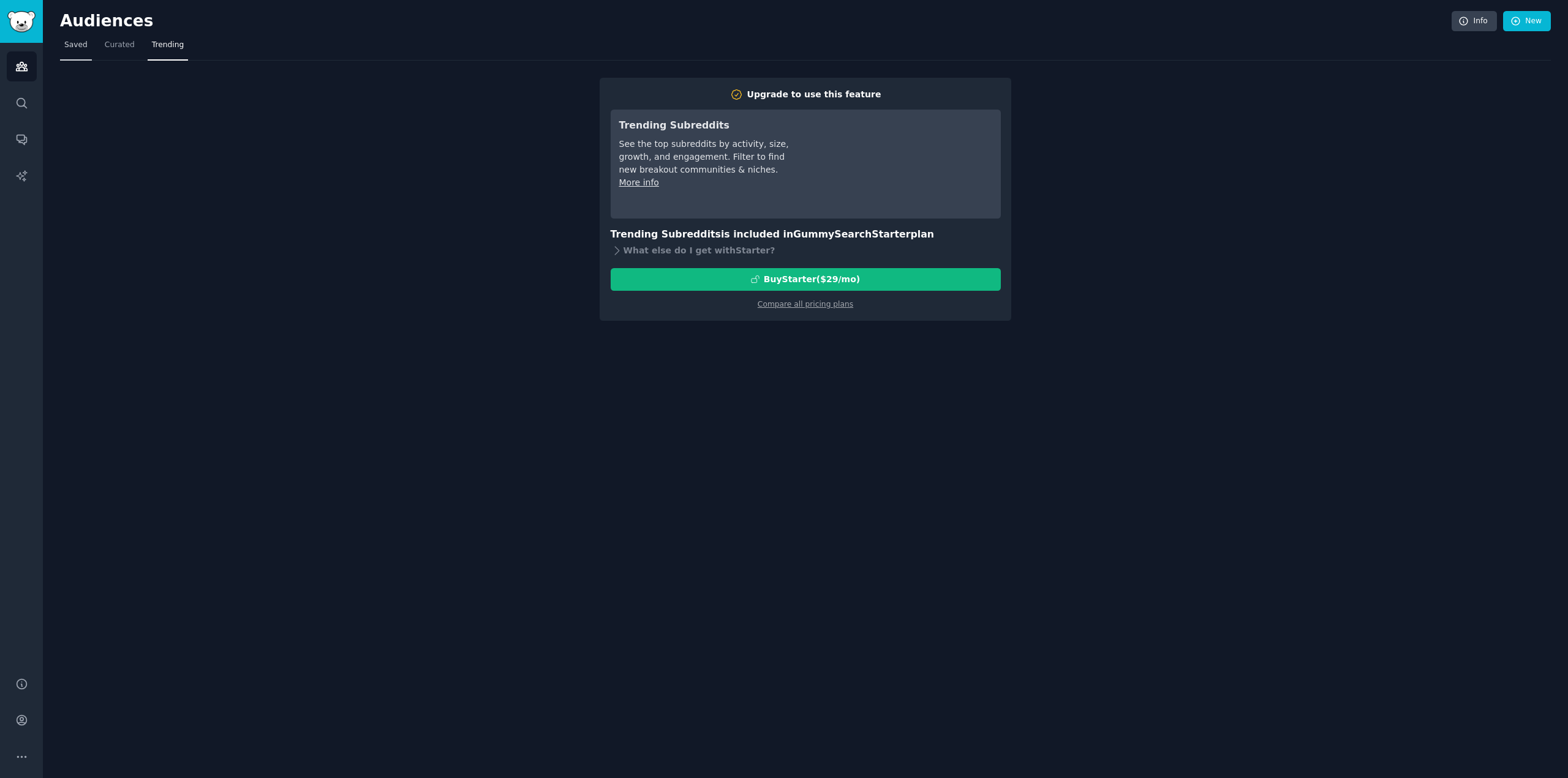
click at [79, 42] on span "Saved" at bounding box center [76, 45] width 23 height 11
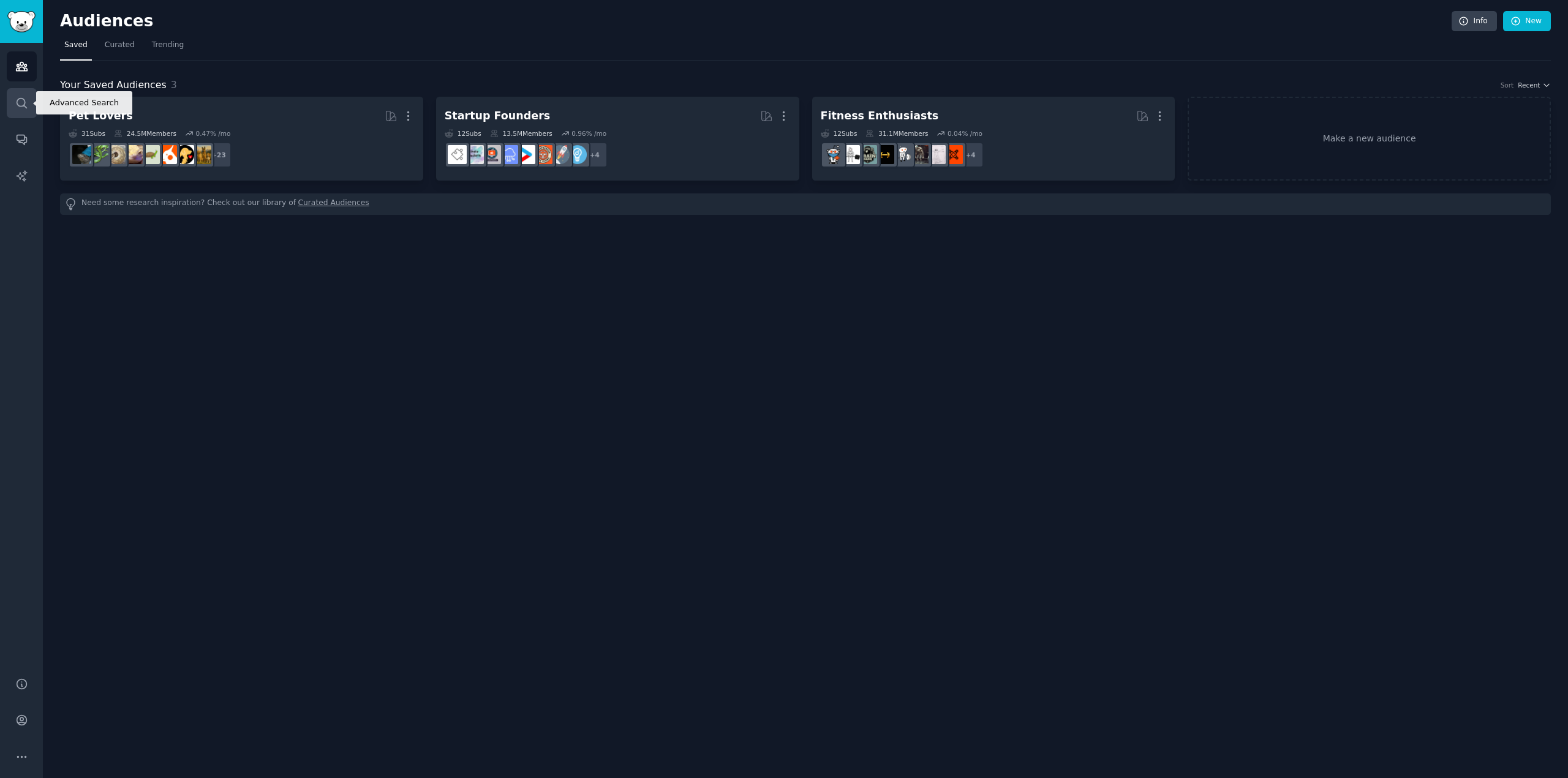
click at [28, 102] on icon "Sidebar" at bounding box center [22, 103] width 13 height 13
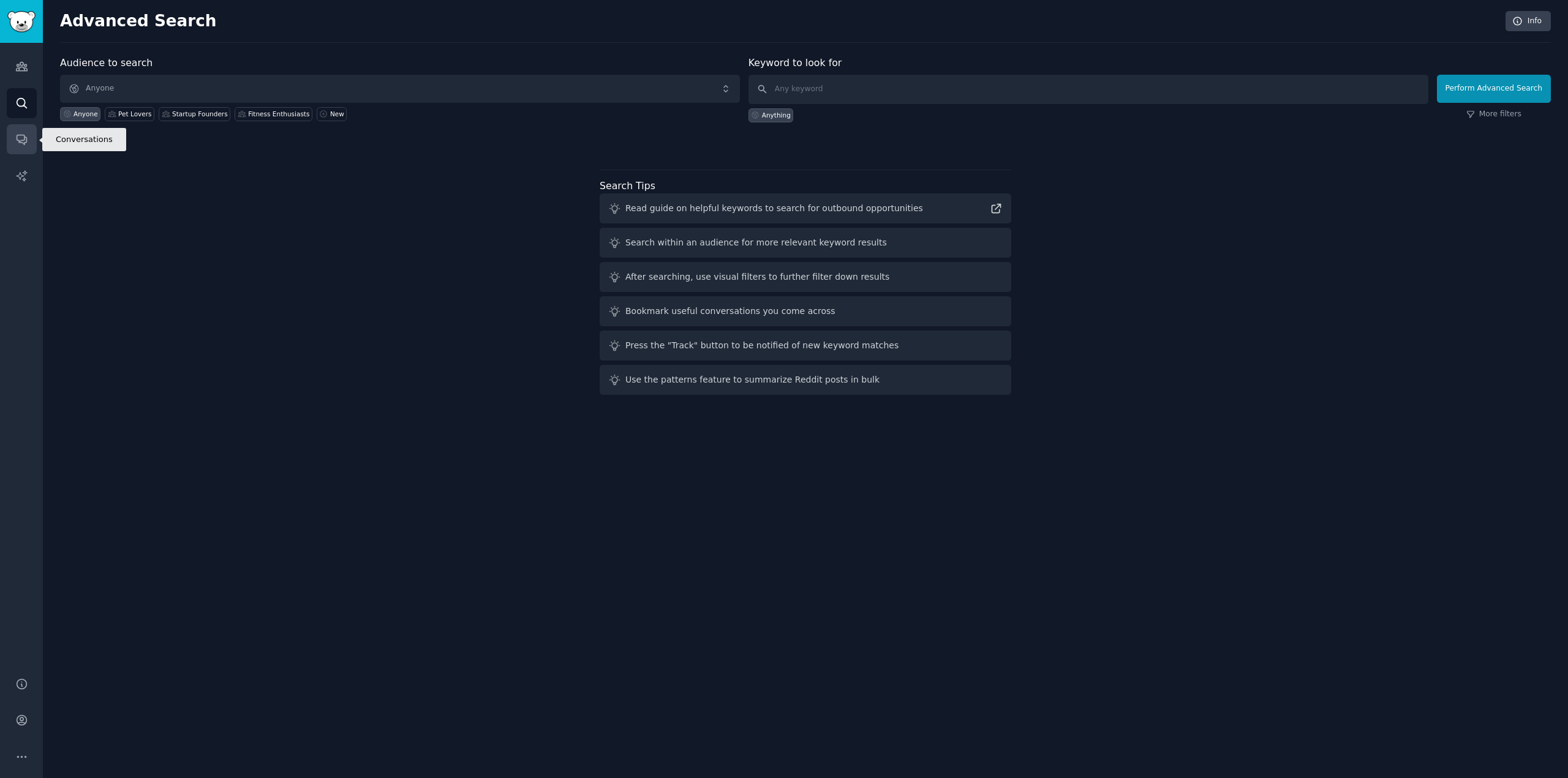
click at [25, 137] on icon "Sidebar" at bounding box center [21, 140] width 10 height 10
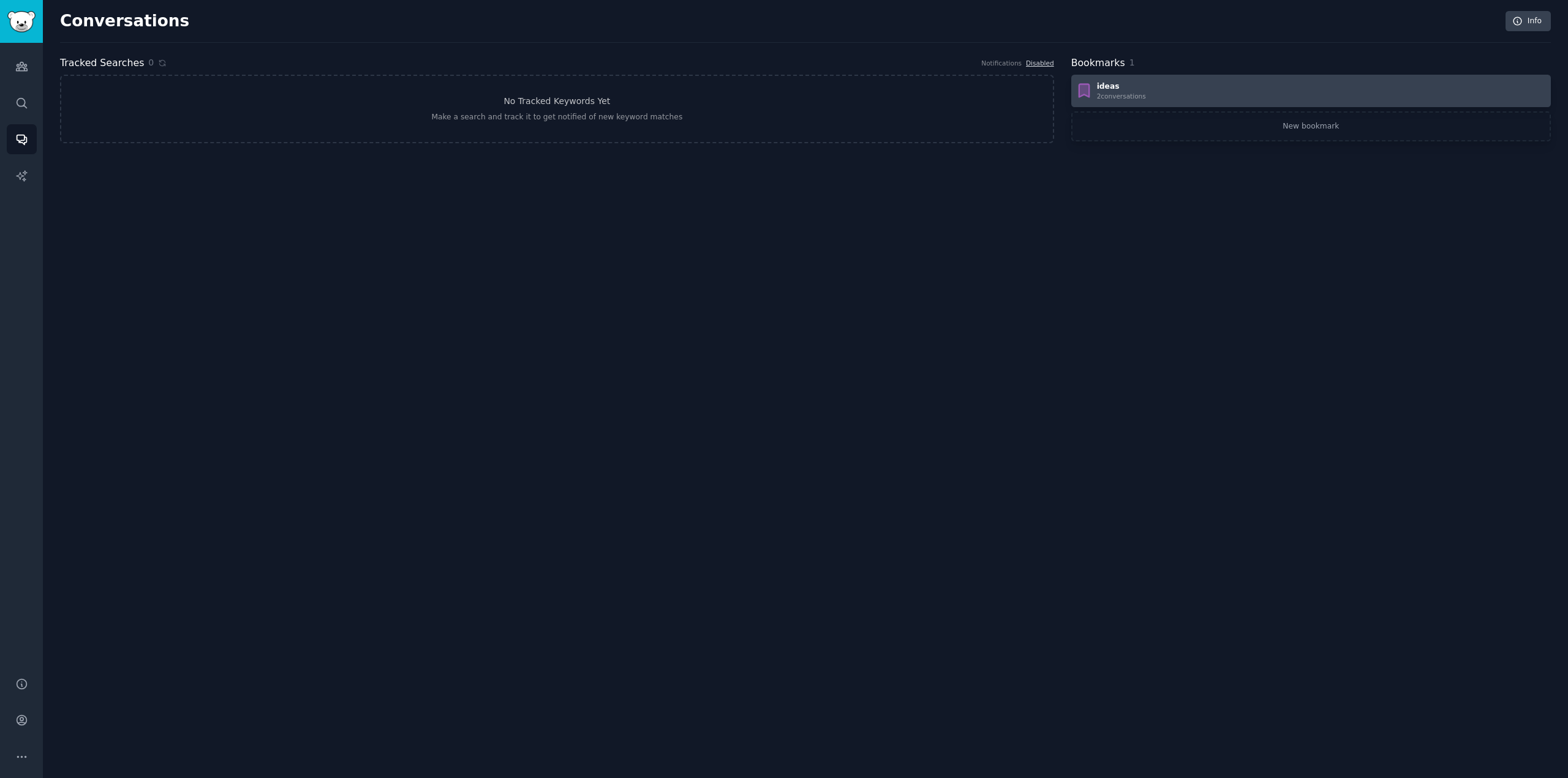
click at [1147, 94] on div "ideas 2 conversation s" at bounding box center [1312, 91] width 472 height 19
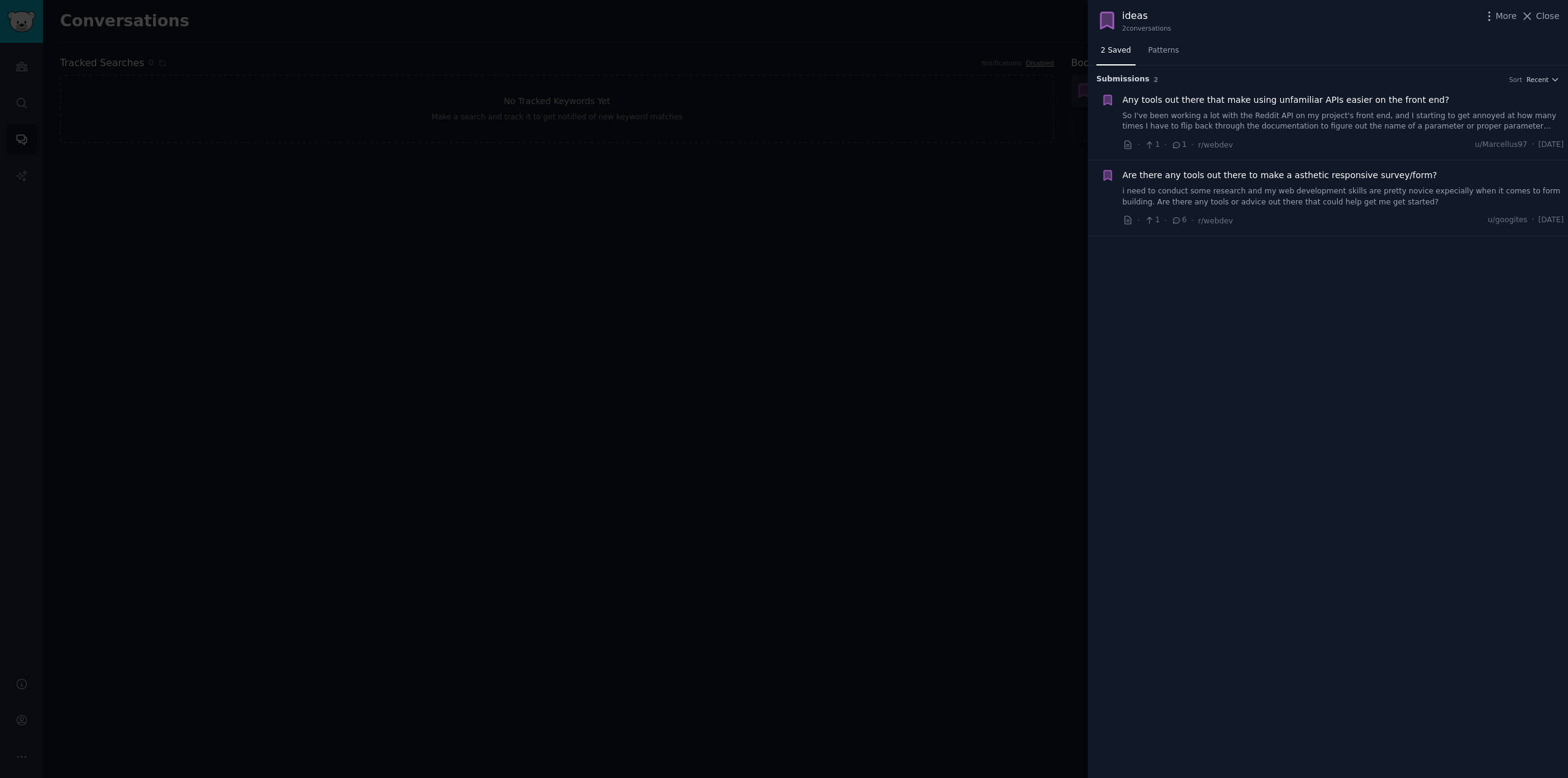
click at [1151, 180] on span "Are there any tools out there to make a asthetic responsive survey/form?" at bounding box center [1280, 176] width 315 height 13
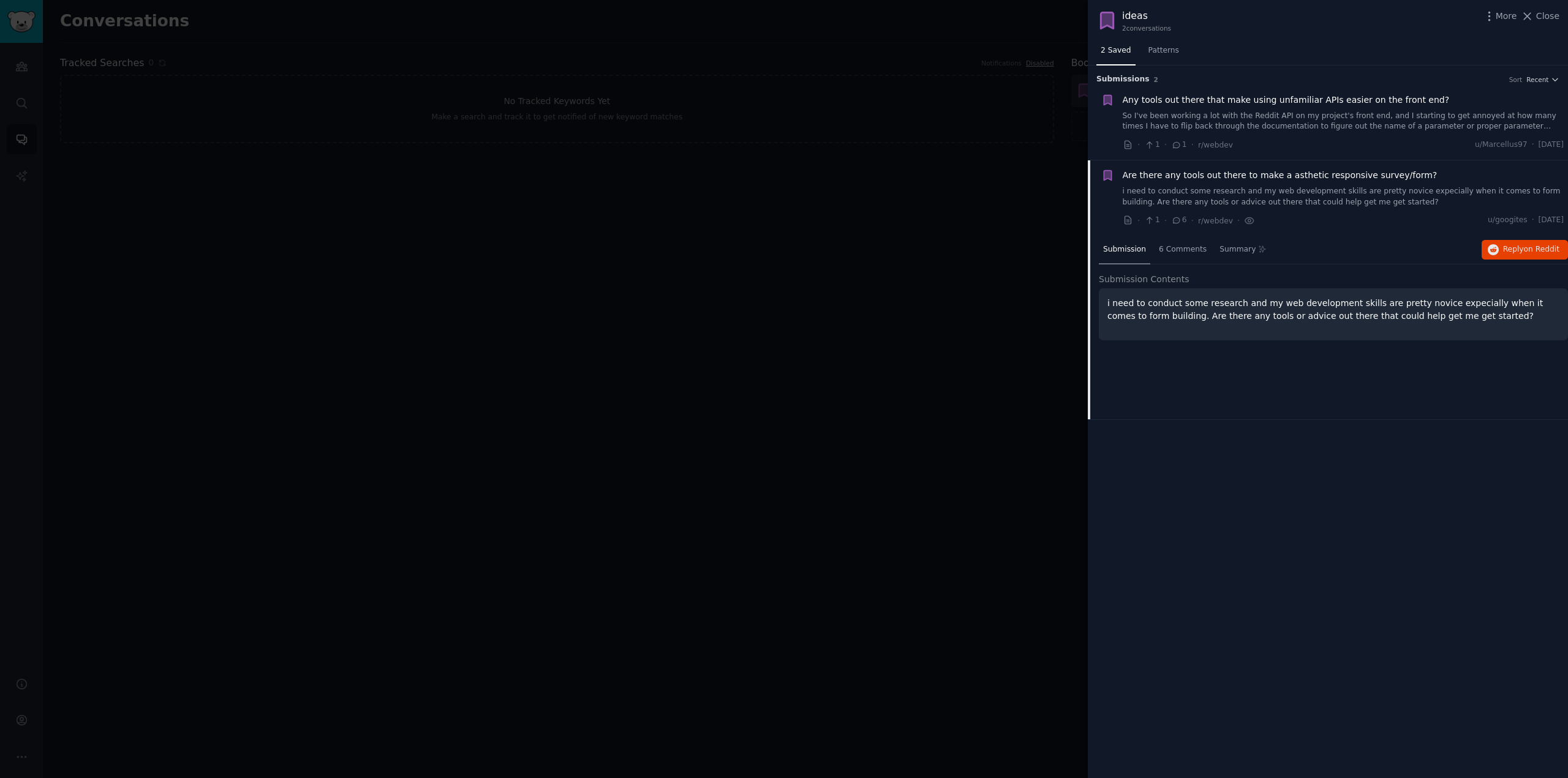
click at [901, 201] on div at bounding box center [784, 389] width 1568 height 778
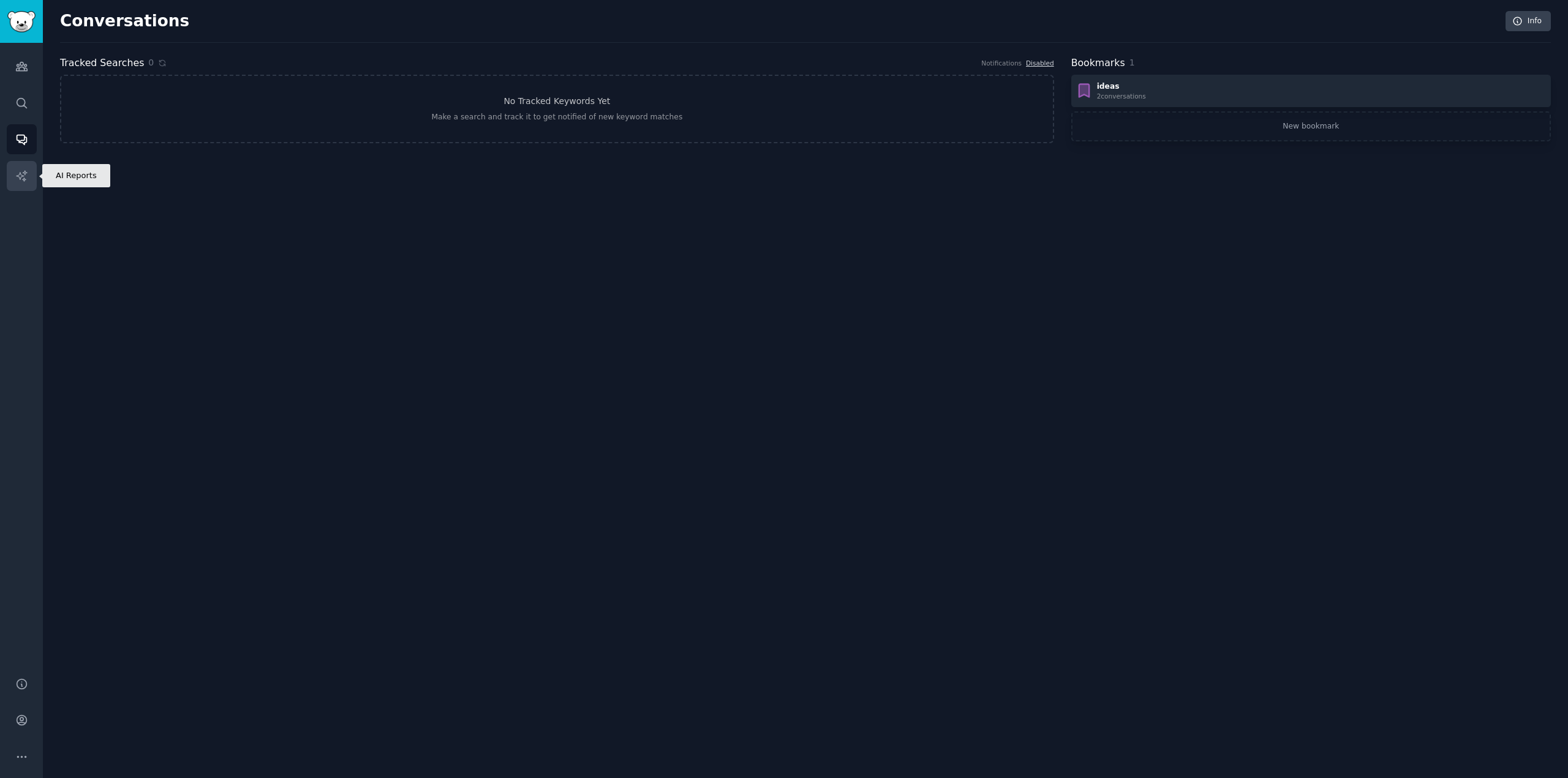
click at [20, 170] on icon "Sidebar" at bounding box center [22, 176] width 13 height 13
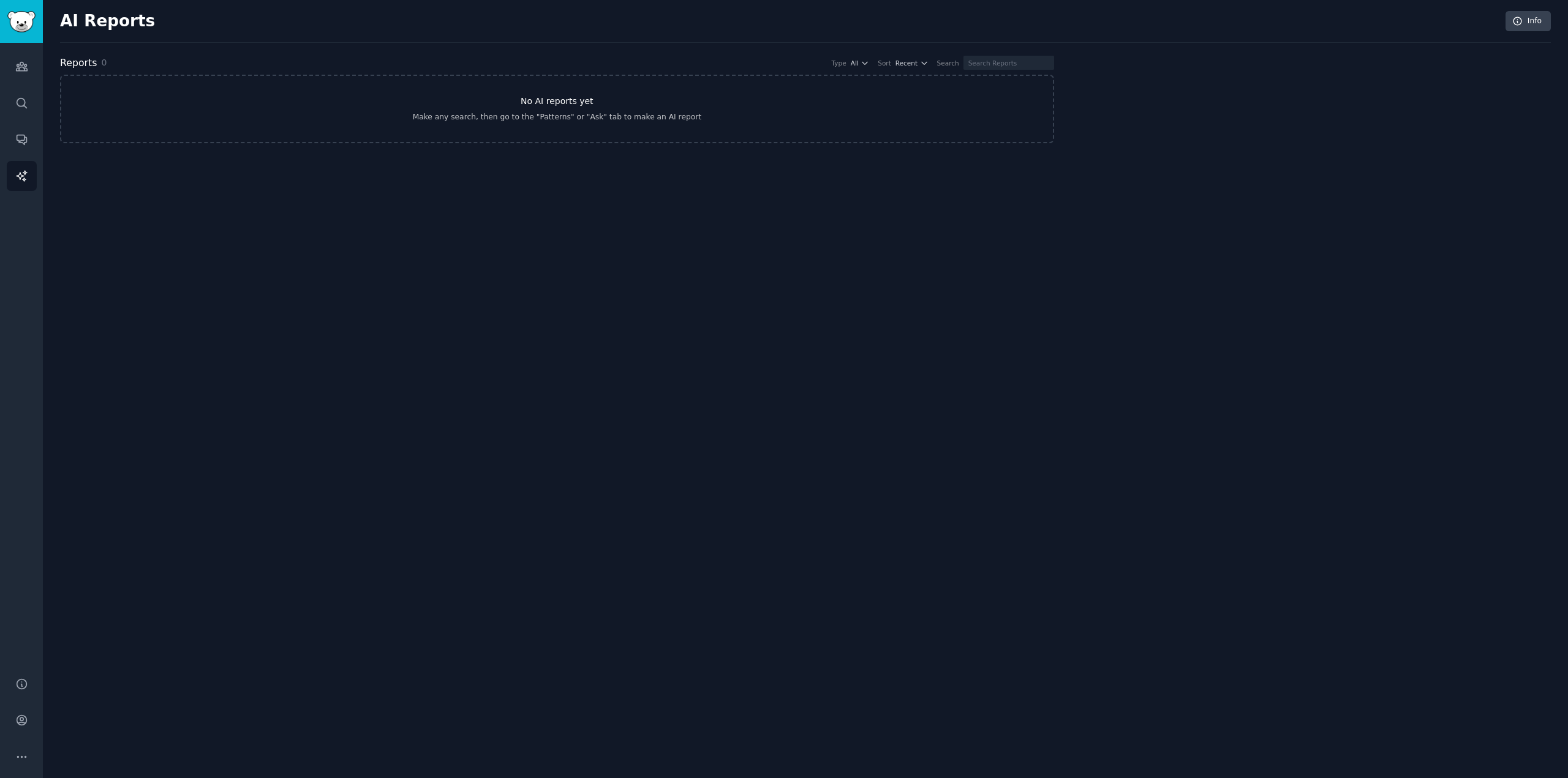
click at [649, 104] on link "No AI reports yet Make any search, then go to the "Patterns" or "Ask" tab to ma…" at bounding box center [557, 109] width 995 height 68
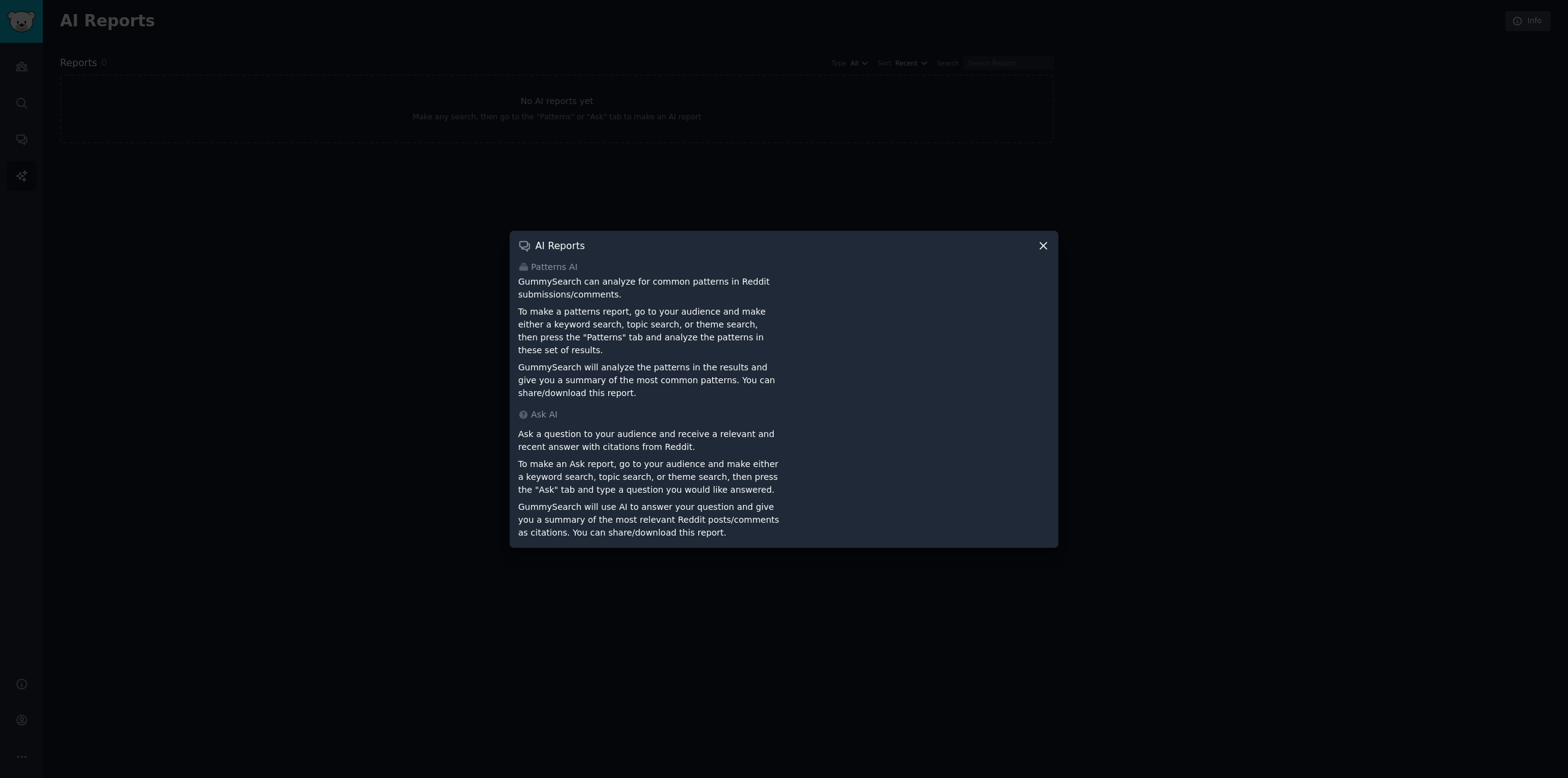
click at [434, 195] on div at bounding box center [784, 389] width 1568 height 778
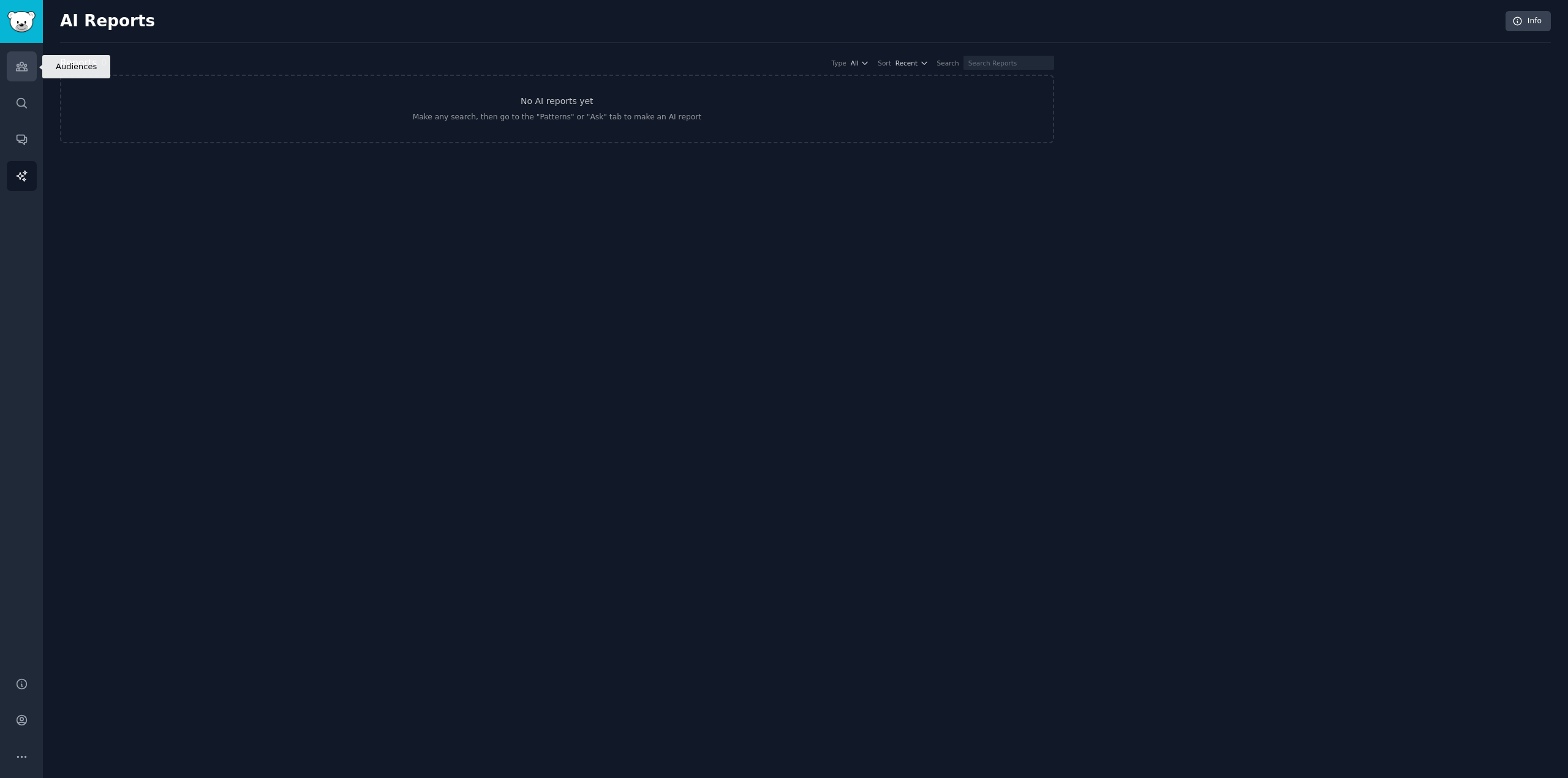
click at [31, 79] on link "Audiences" at bounding box center [21, 67] width 30 height 30
